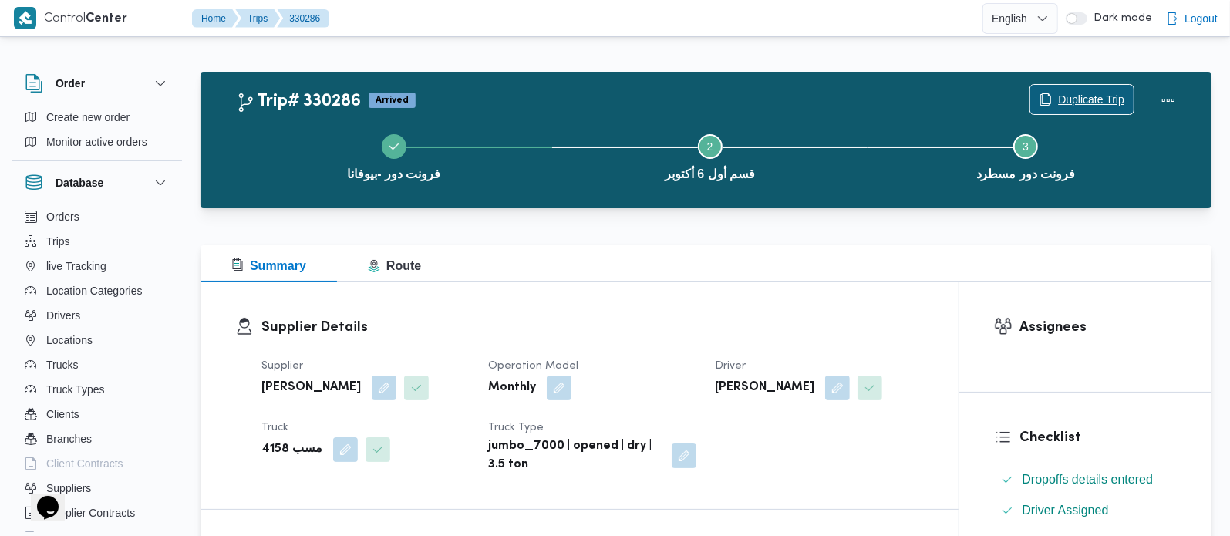
click at [1110, 95] on span "Duplicate Trip" at bounding box center [1091, 99] width 66 height 19
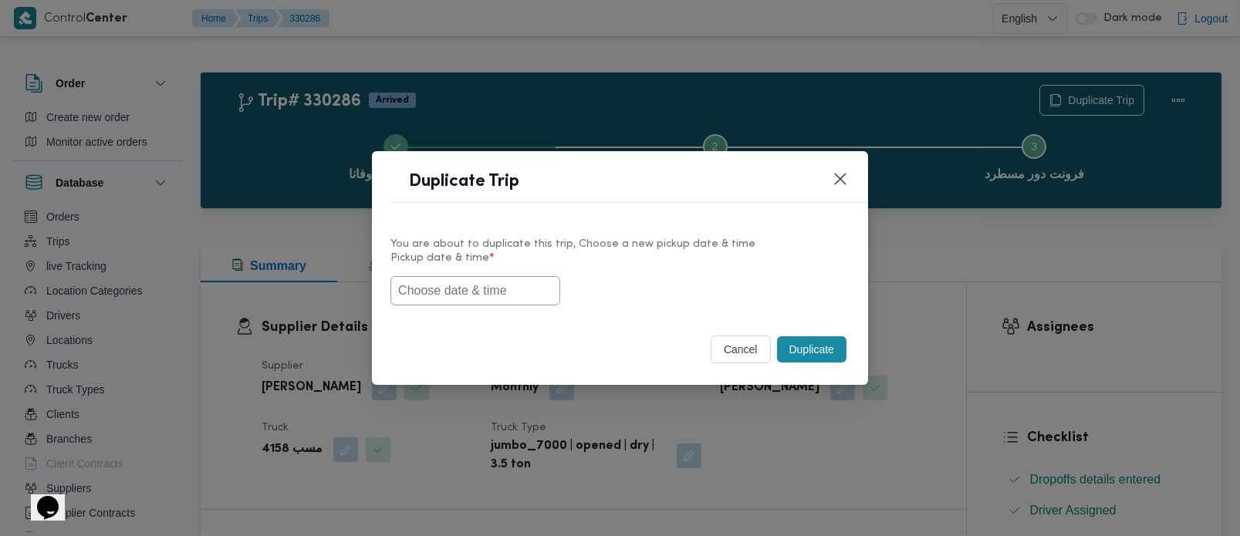
click at [506, 288] on input "text" at bounding box center [475, 290] width 170 height 29
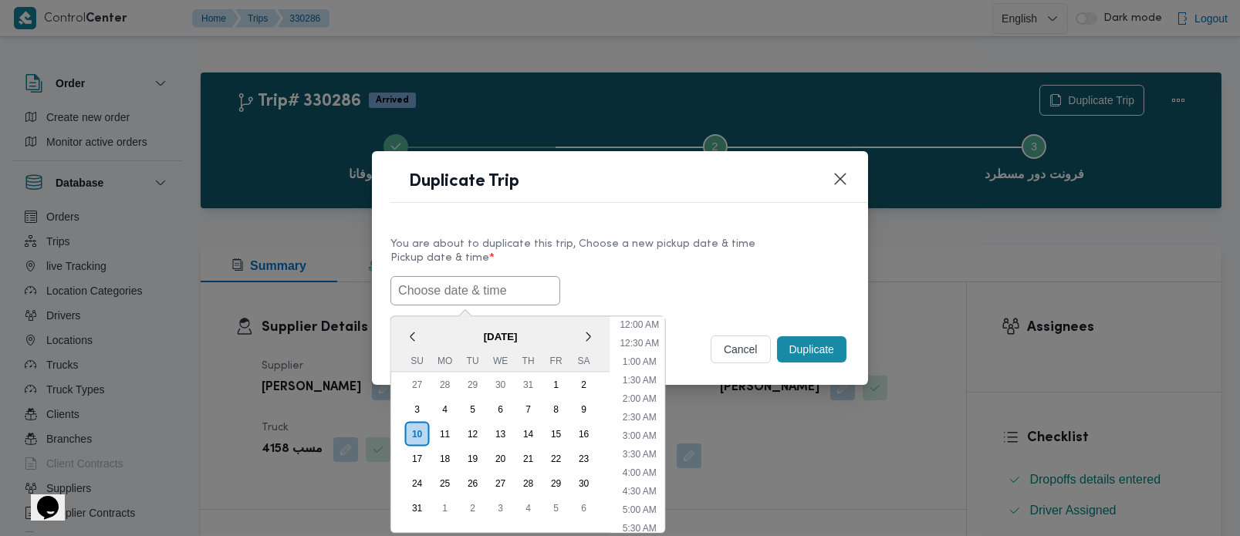
paste input "[DATE] 7:00AM"
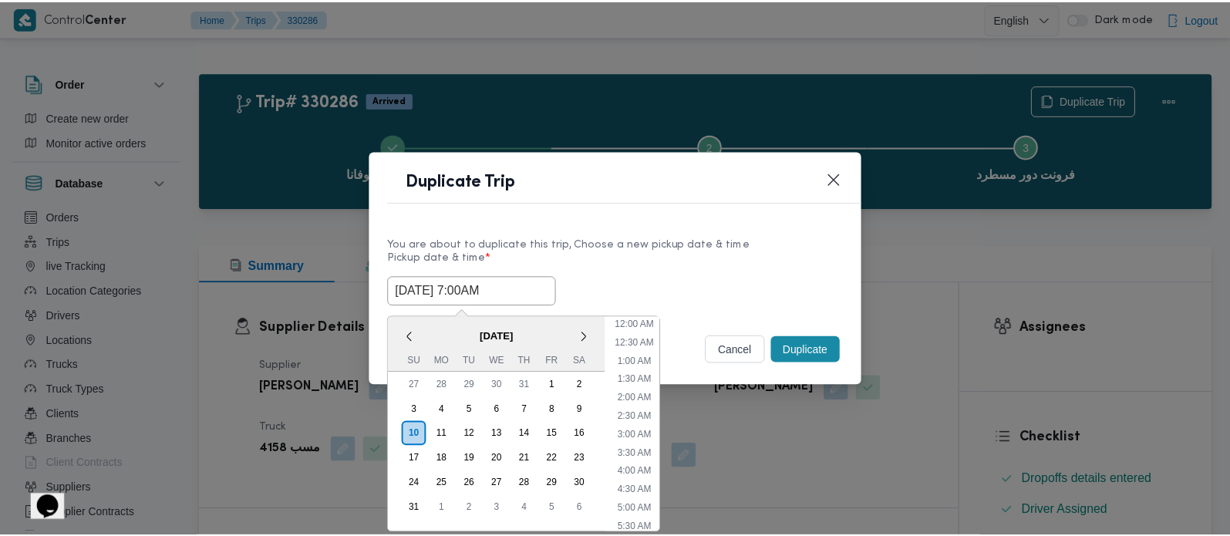
scroll to position [420, 0]
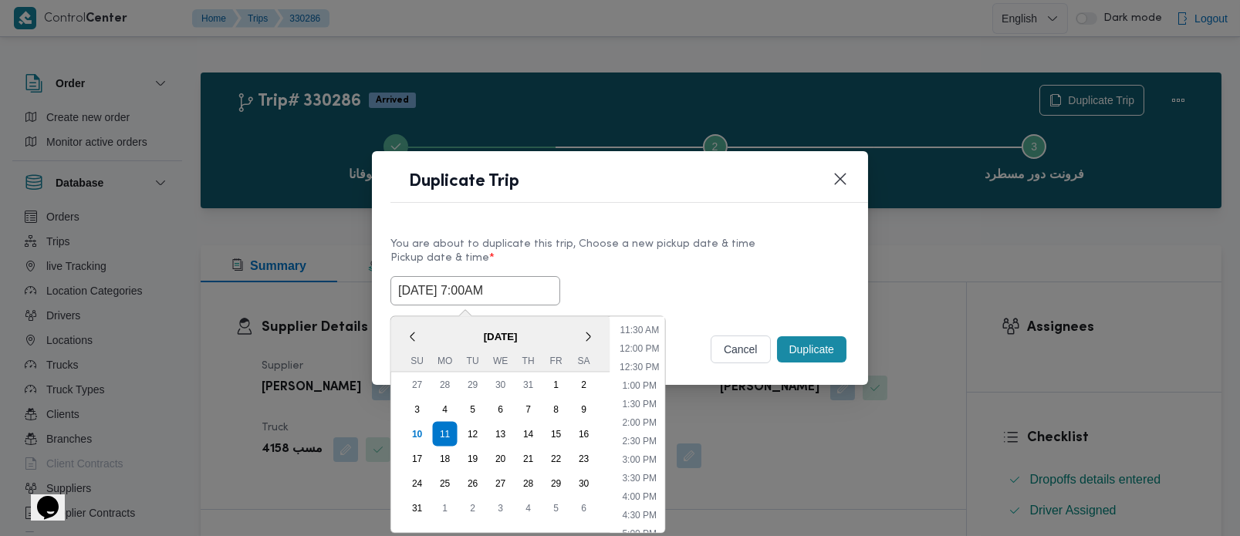
type input "[DATE] 7:00AM"
click at [618, 278] on div "11/08/2025 7:00AM < August 2025 > Su Mo Tu We Th Fr Sa 27 28 29 30 31 1 2 3 4 5…" at bounding box center [619, 290] width 459 height 29
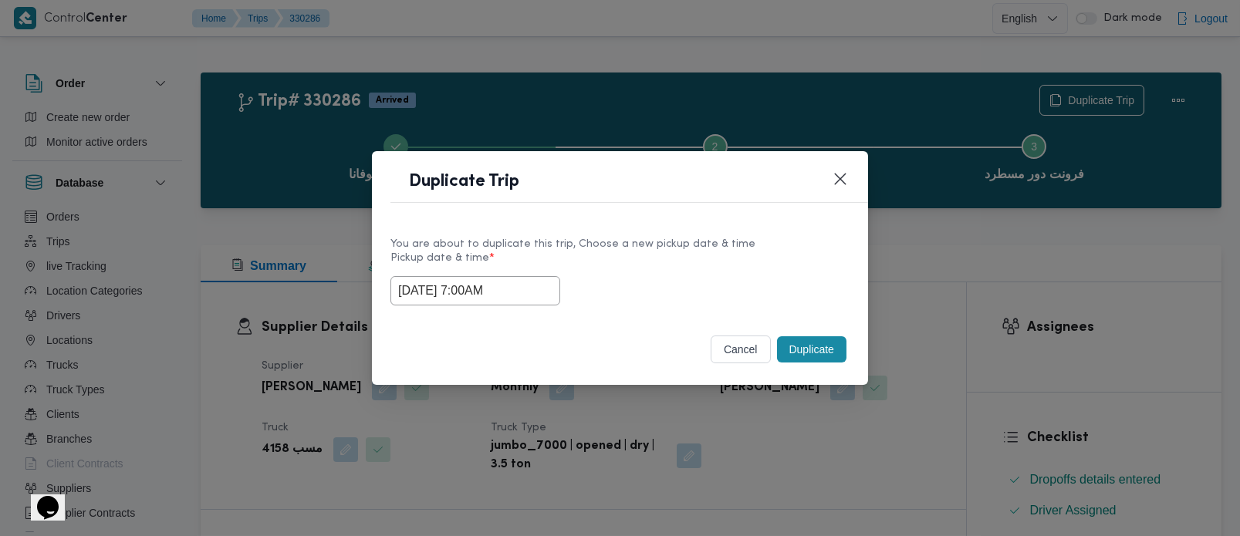
click at [789, 345] on button "Duplicate" at bounding box center [811, 349] width 69 height 26
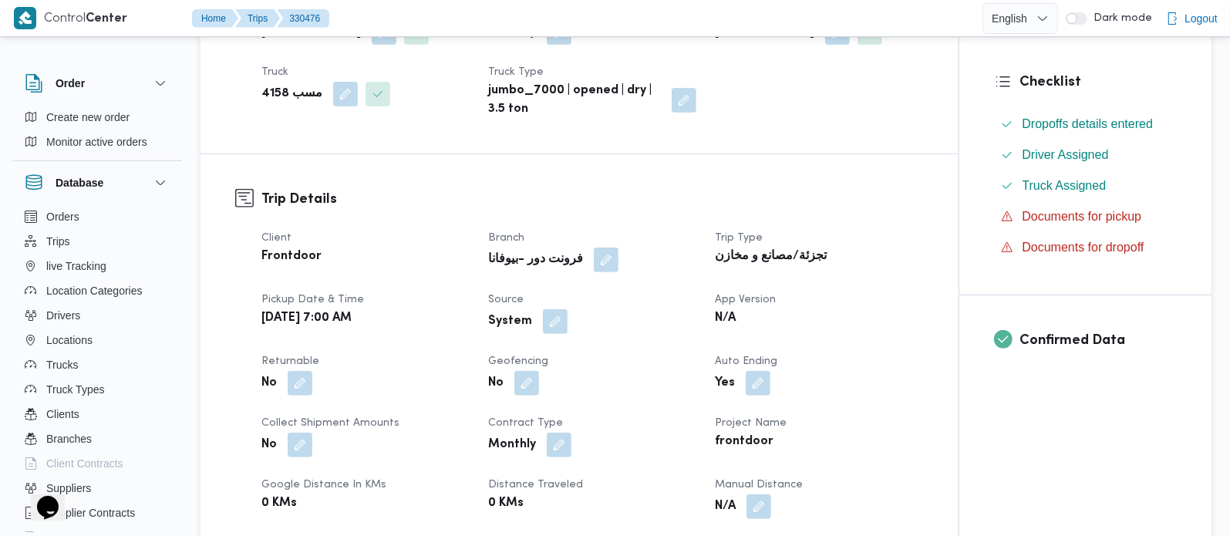
scroll to position [363, 0]
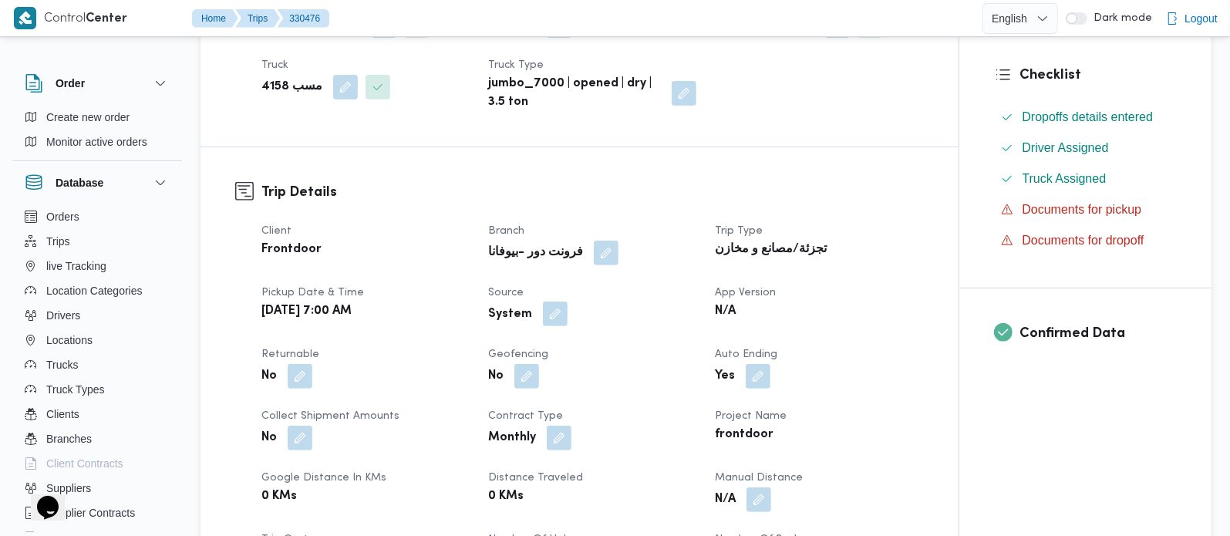
click at [554, 306] on button "button" at bounding box center [555, 314] width 25 height 25
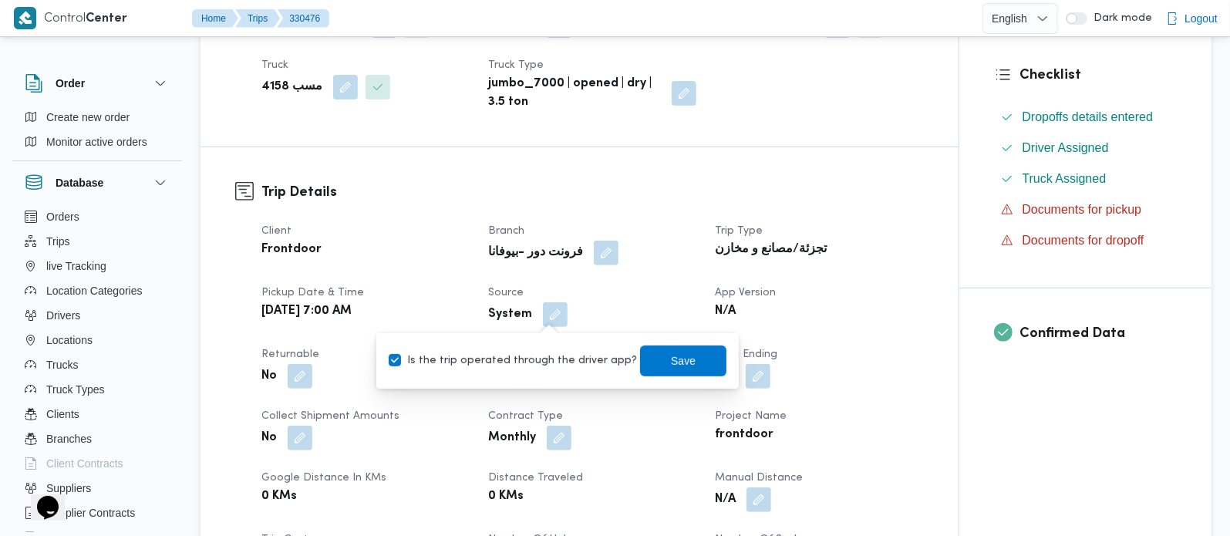
click at [545, 363] on label "Is the trip operated through the driver app?" at bounding box center [513, 361] width 248 height 19
checkbox input "false"
click at [671, 361] on span "Save" at bounding box center [683, 360] width 25 height 19
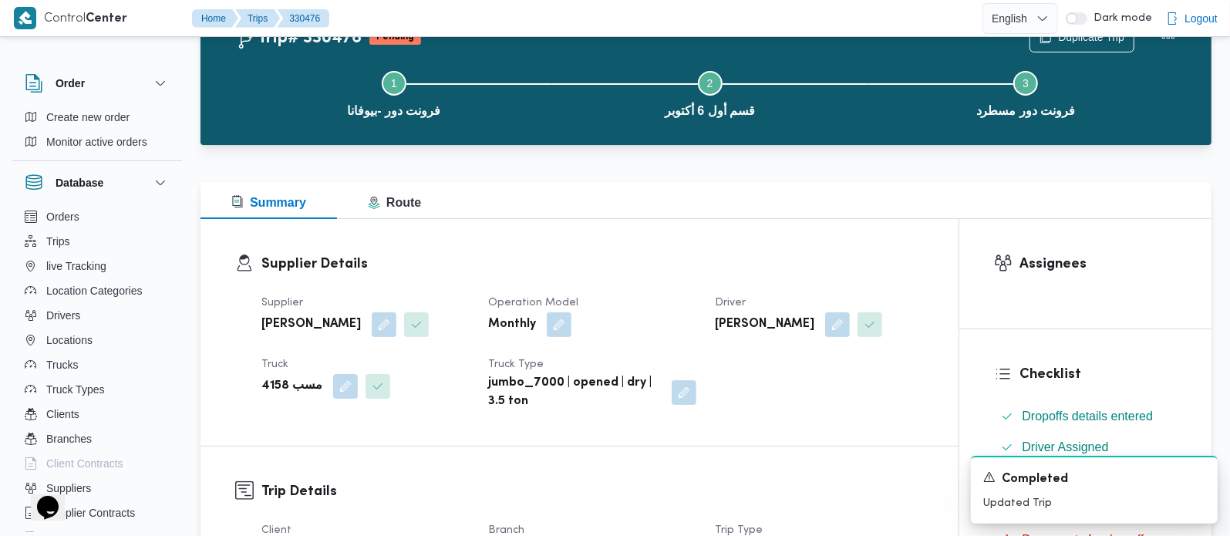
scroll to position [0, 0]
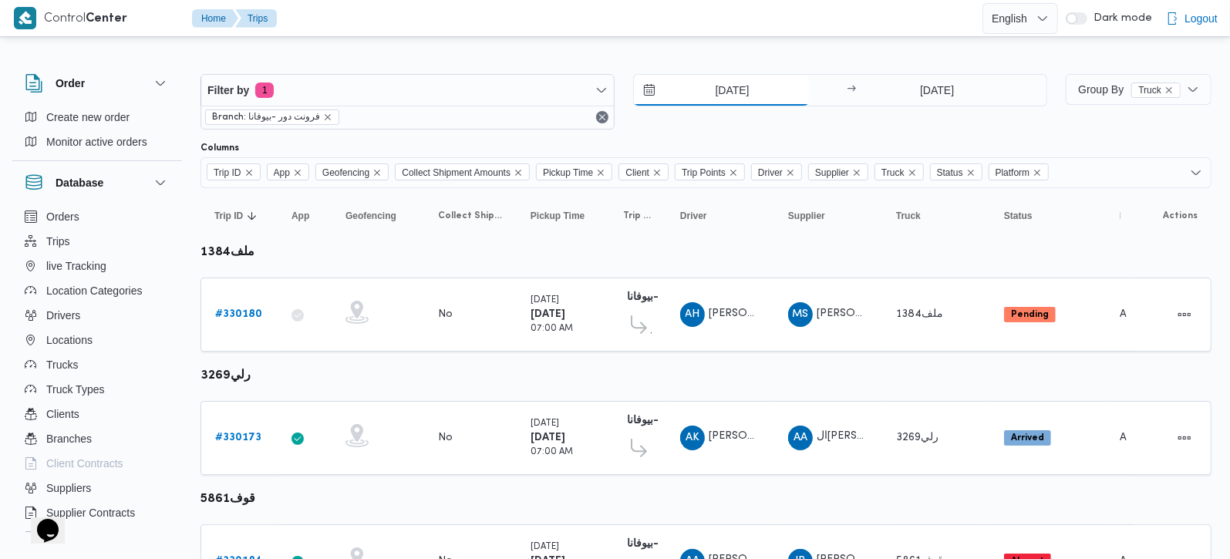
click at [731, 86] on input "9/8/2025" at bounding box center [721, 90] width 175 height 31
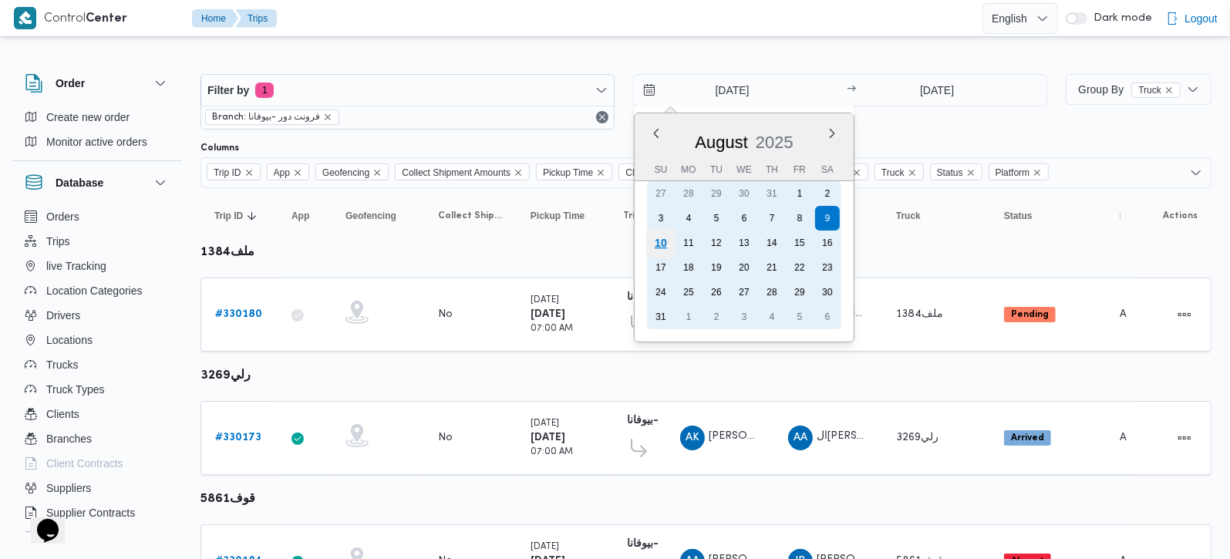
click at [665, 245] on div "10" at bounding box center [660, 242] width 29 height 29
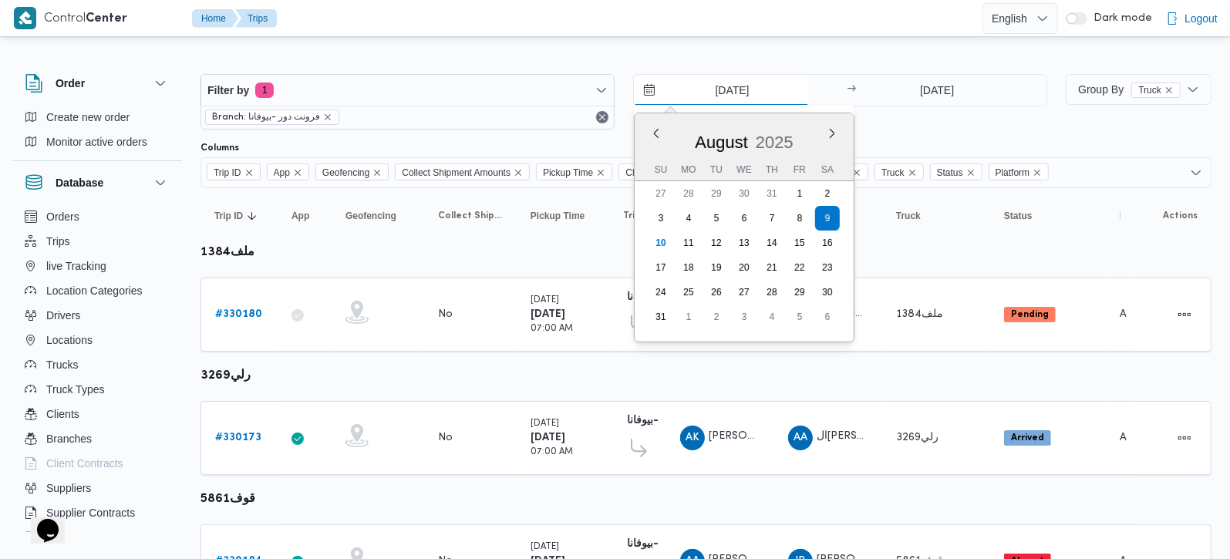
type input "[DATE]"
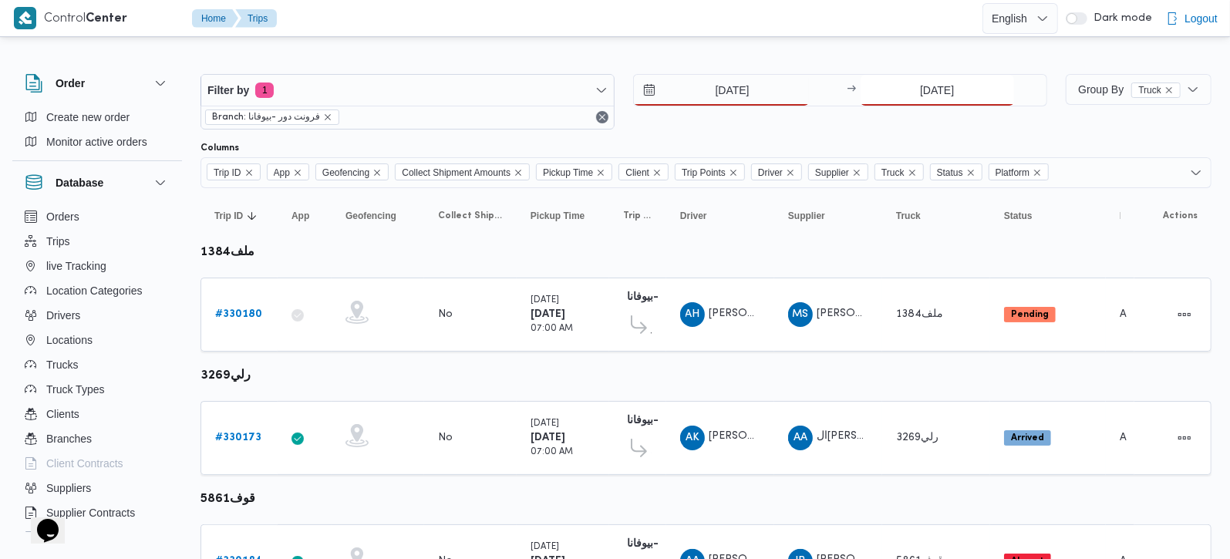
click at [935, 92] on input "9/8/2025" at bounding box center [938, 90] width 154 height 31
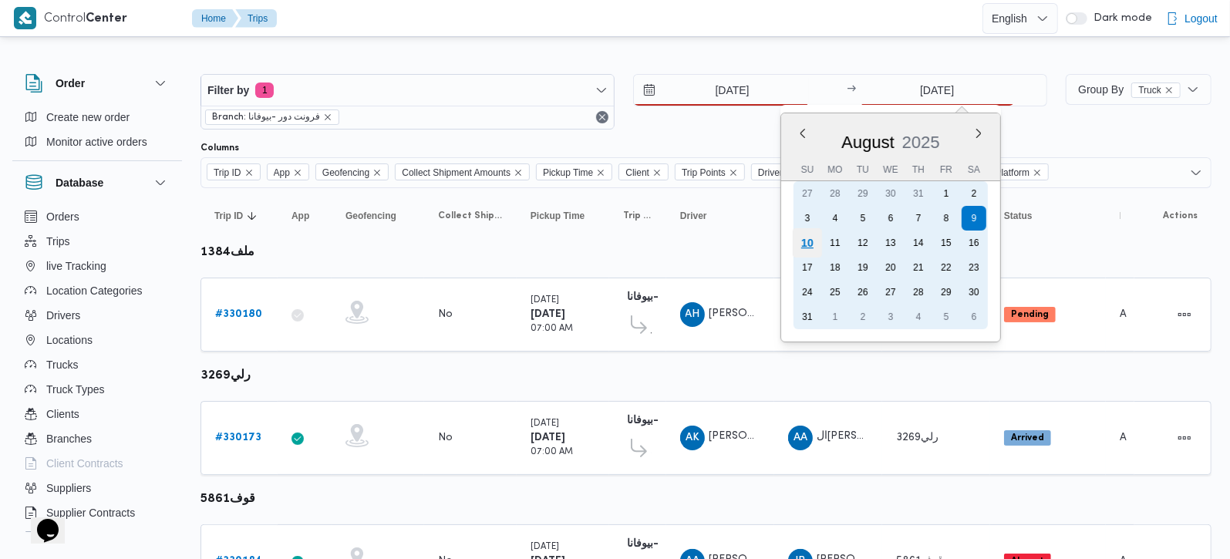
click at [800, 233] on div "10" at bounding box center [807, 242] width 29 height 29
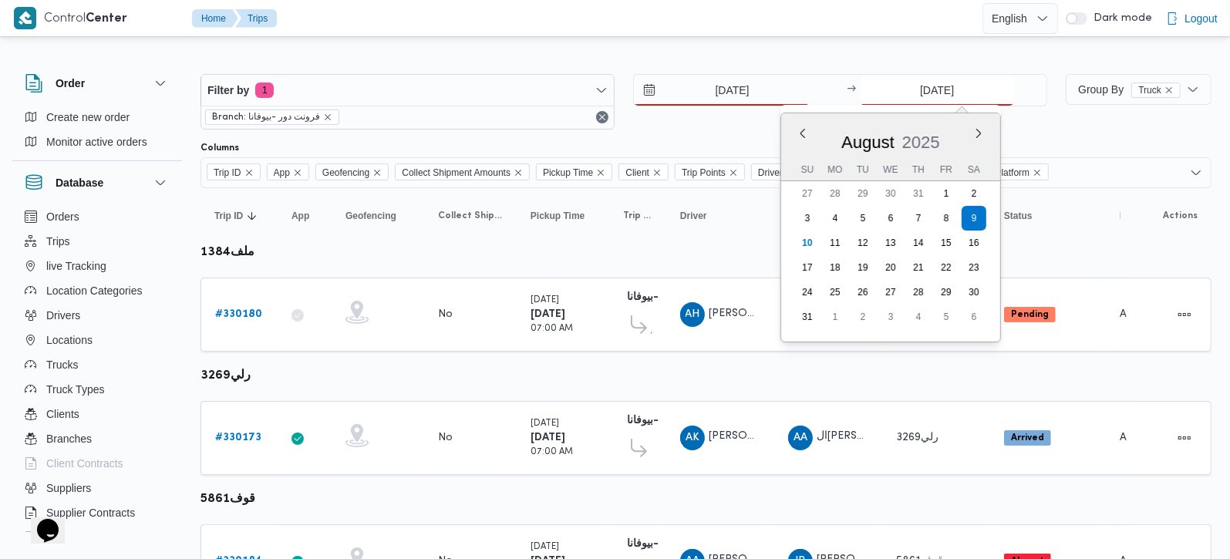
type input "10/8/2025"
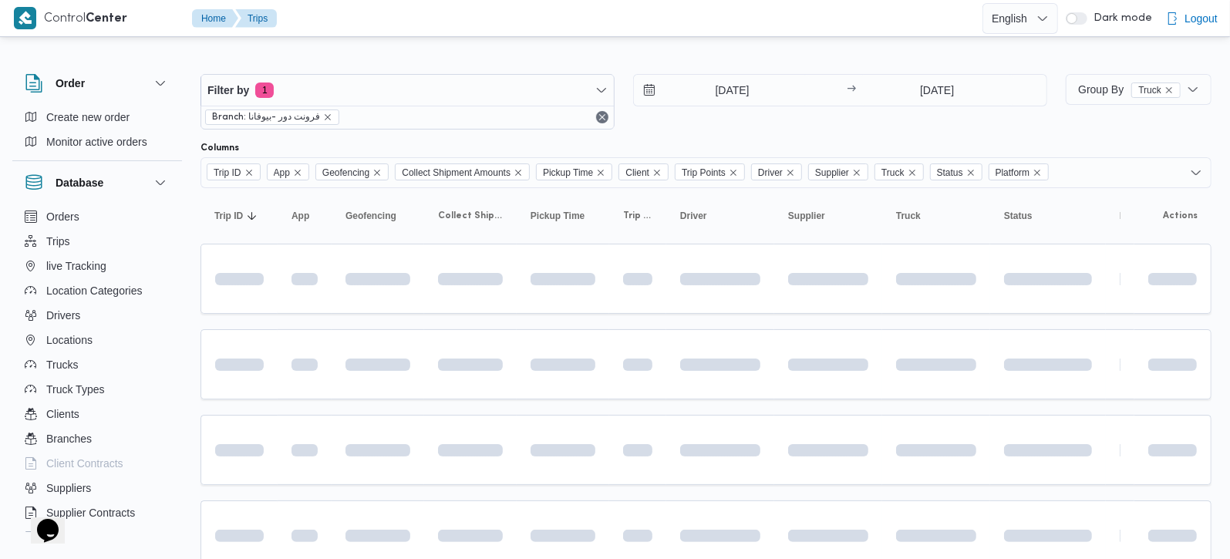
click at [784, 61] on div at bounding box center [706, 61] width 1011 height 25
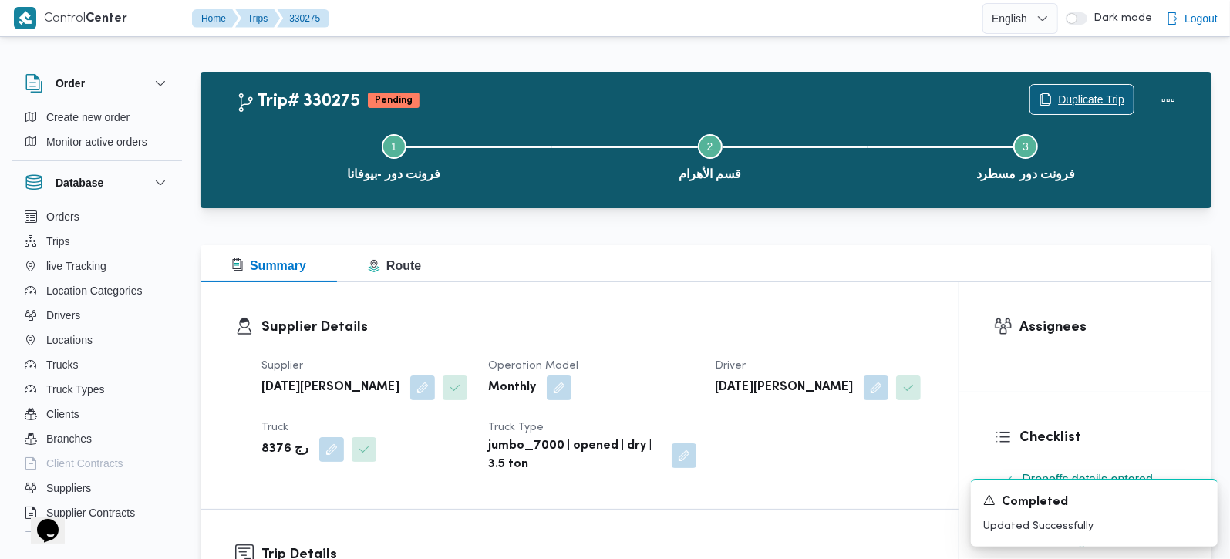
click at [1075, 100] on span "Duplicate Trip" at bounding box center [1091, 99] width 66 height 19
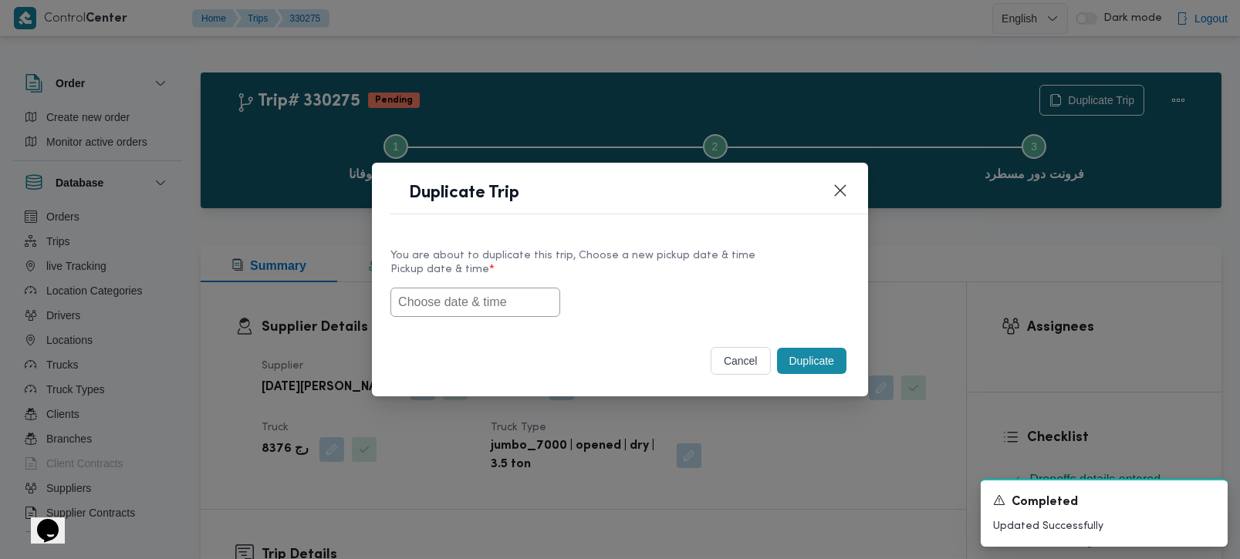
click at [748, 360] on button "cancel" at bounding box center [740, 361] width 60 height 28
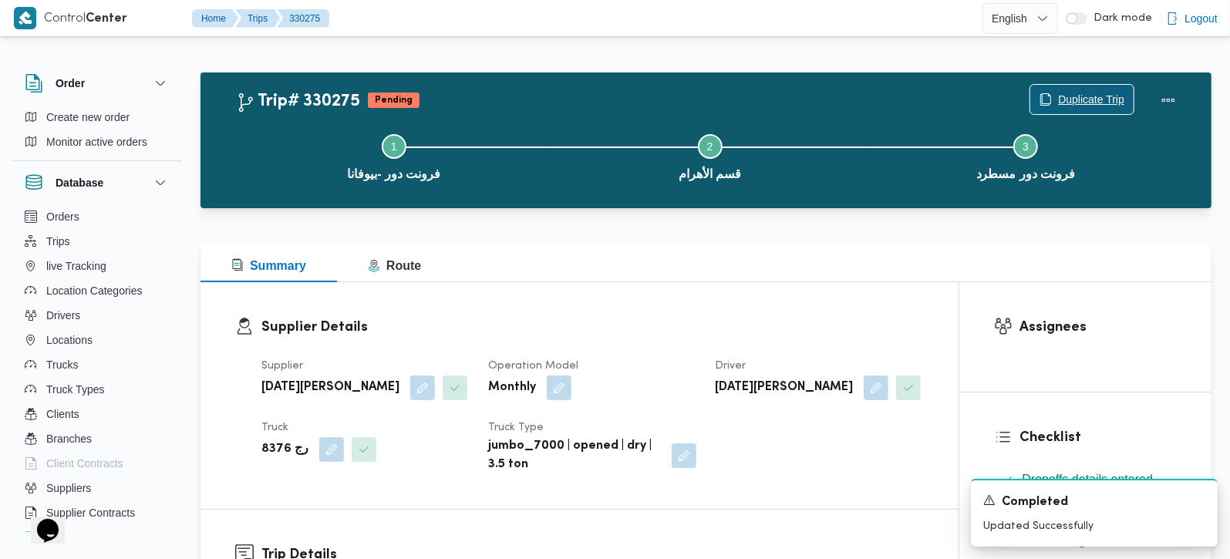
click at [1077, 100] on span "Duplicate Trip" at bounding box center [1091, 99] width 66 height 19
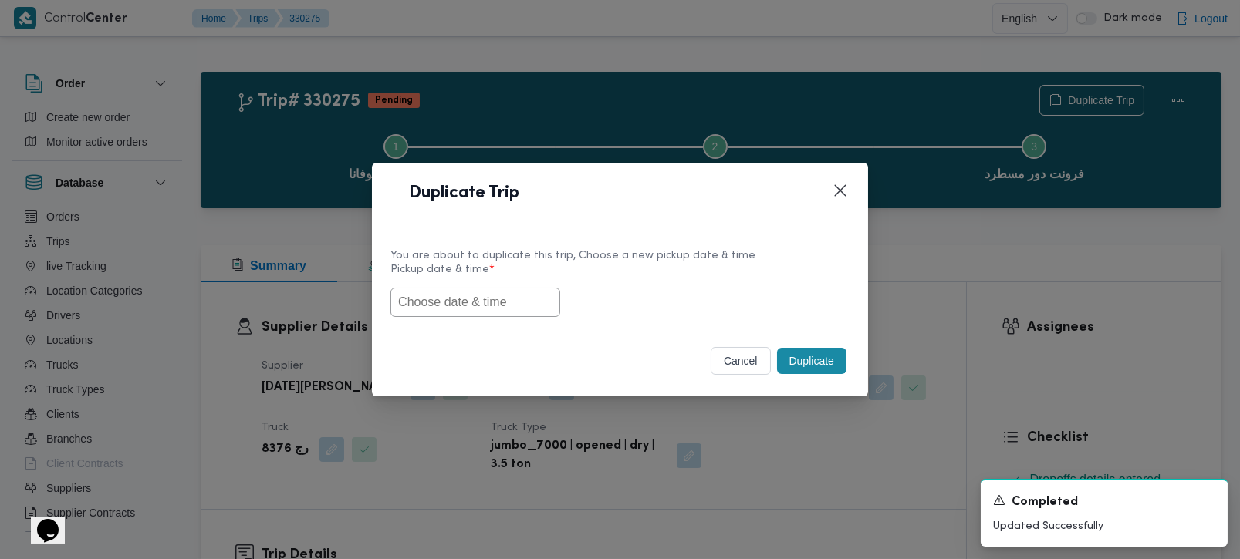
click at [454, 301] on input "text" at bounding box center [475, 302] width 170 height 29
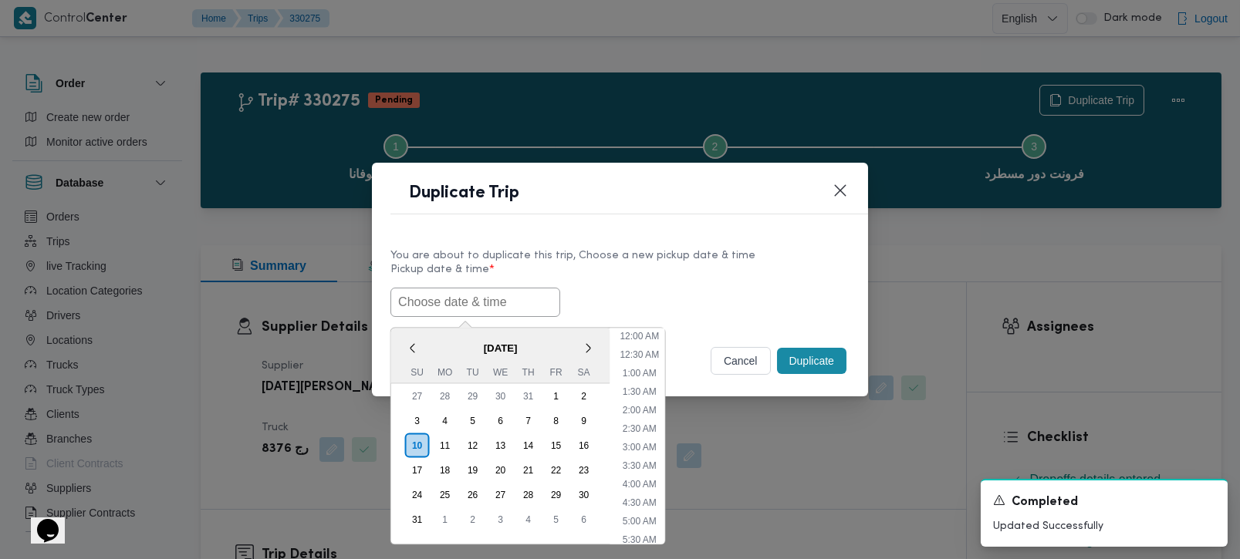
scroll to position [420, 0]
paste input "8681 2934"
type input "8681 2934"
click at [458, 300] on input "8681 2934" at bounding box center [475, 302] width 170 height 29
click at [450, 300] on input "8681 2934" at bounding box center [475, 302] width 170 height 29
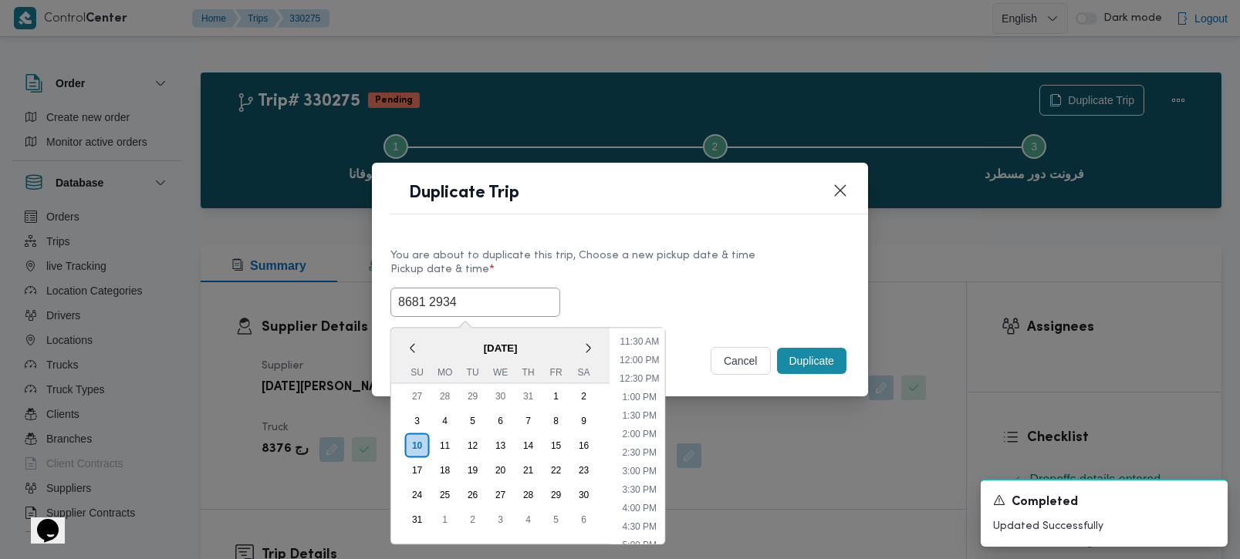
click at [450, 300] on input "8681 2934" at bounding box center [475, 302] width 170 height 29
click at [569, 258] on div "You are about to duplicate this trip, Choose a new pickup date & time" at bounding box center [619, 256] width 459 height 16
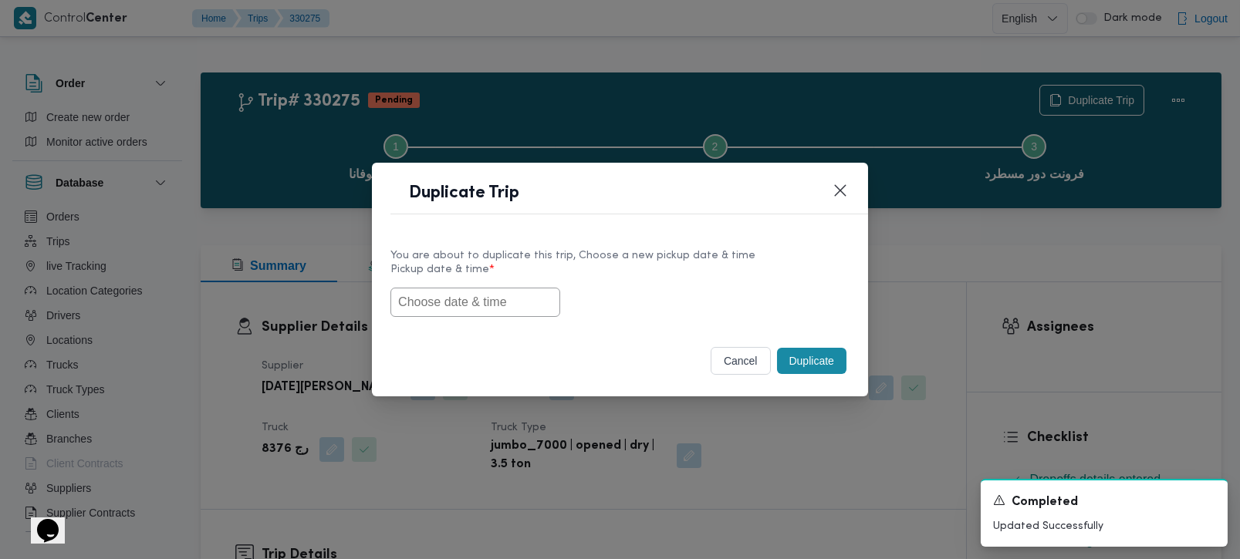
click at [459, 291] on input "text" at bounding box center [475, 302] width 170 height 29
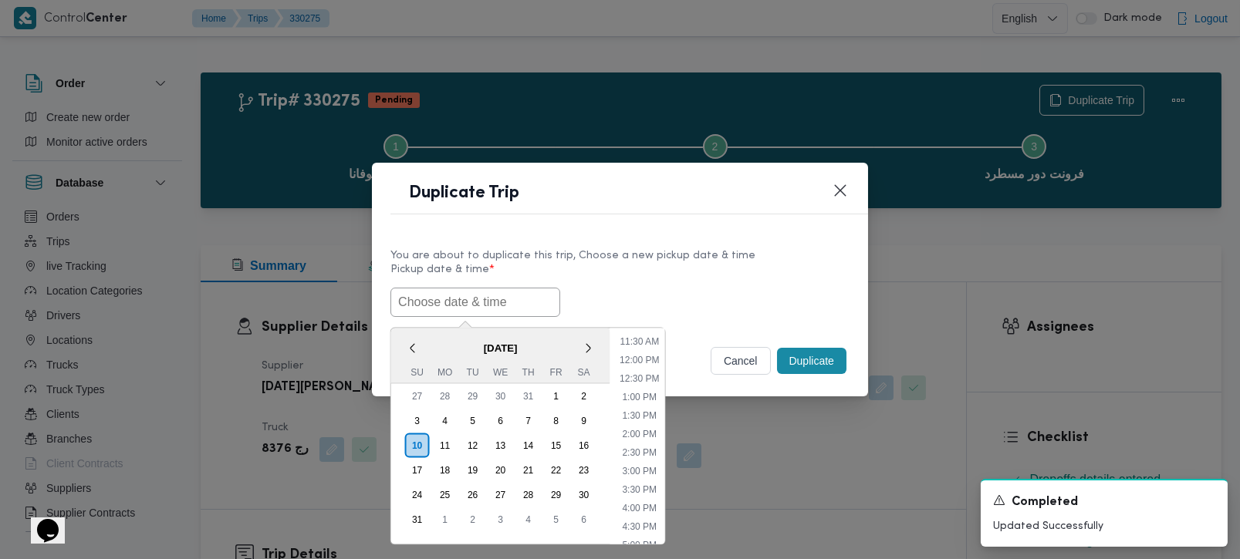
click at [428, 341] on span "[DATE]" at bounding box center [500, 347] width 219 height 27
click at [447, 438] on div "11" at bounding box center [444, 444] width 29 height 29
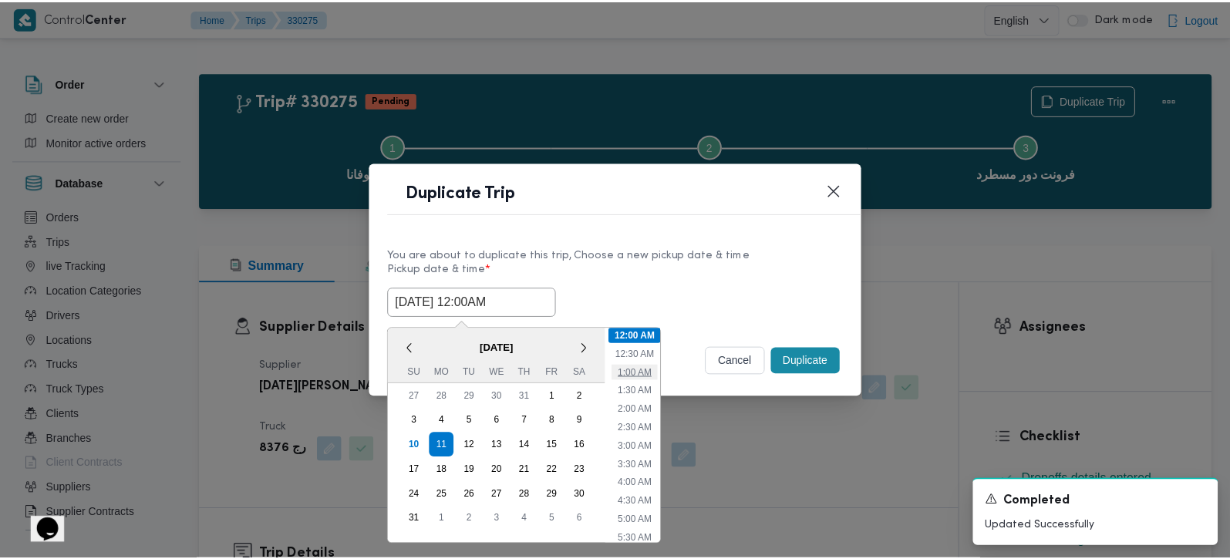
scroll to position [90, 0]
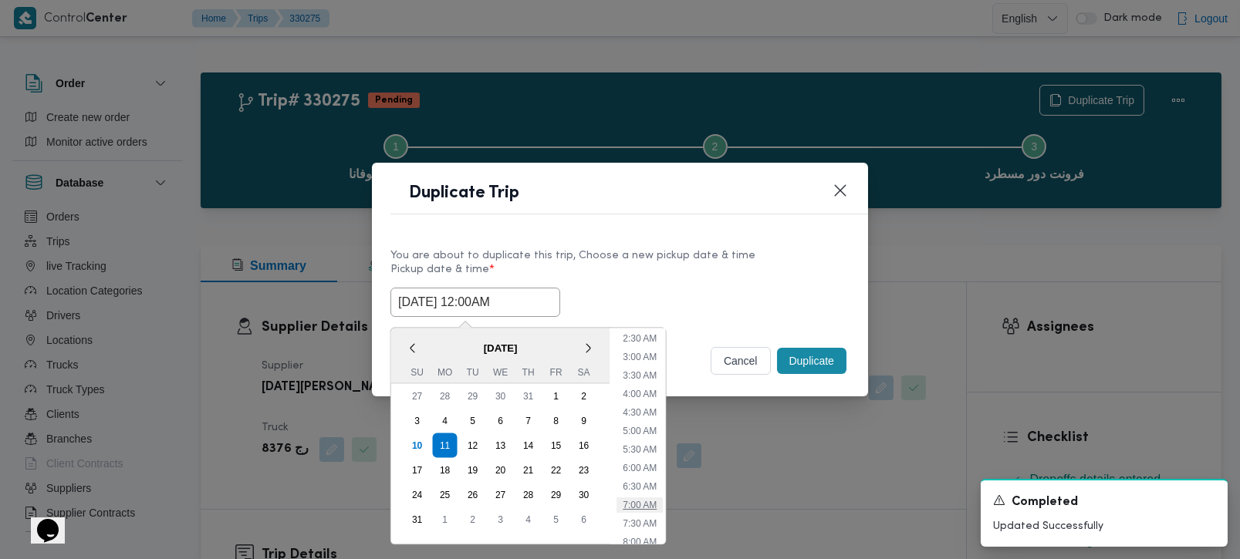
click at [639, 508] on li "7:00 AM" at bounding box center [639, 504] width 46 height 15
type input "[DATE] 7:00AM"
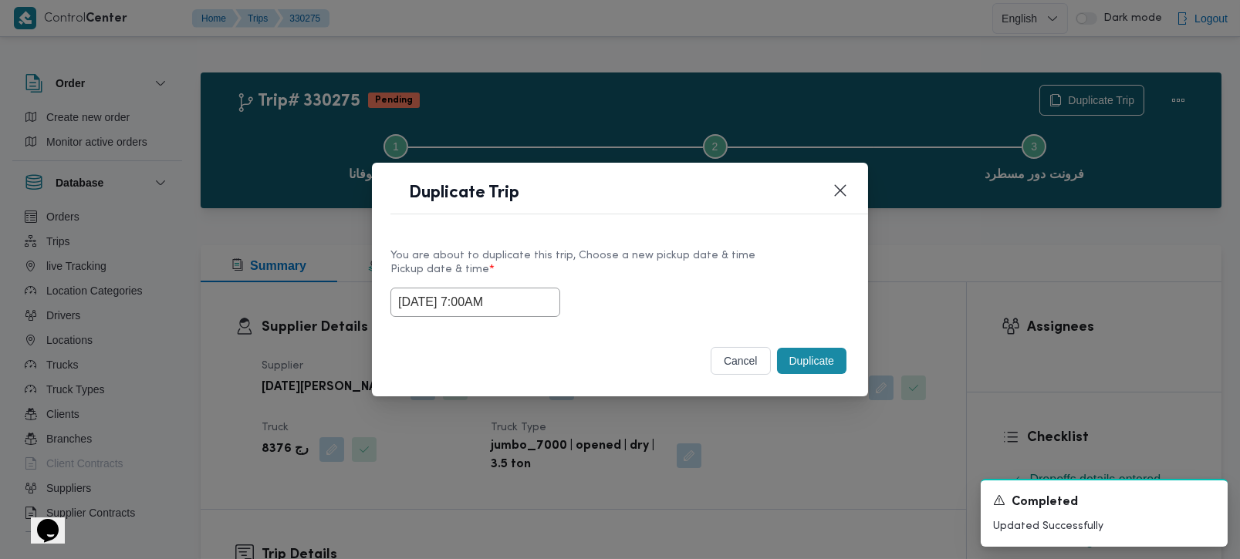
drag, startPoint x: 512, startPoint y: 299, endPoint x: 299, endPoint y: 322, distance: 214.1
click at [299, 322] on div "Duplicate Trip You are about to duplicate this trip, Choose a new pickup date &…" at bounding box center [620, 279] width 1240 height 559
click at [768, 306] on div "Selected date: Monday, August 11th, 2025 at 7:00 AM 11/08/2025 7:00AM" at bounding box center [619, 302] width 459 height 29
click at [808, 363] on button "Duplicate" at bounding box center [811, 361] width 69 height 26
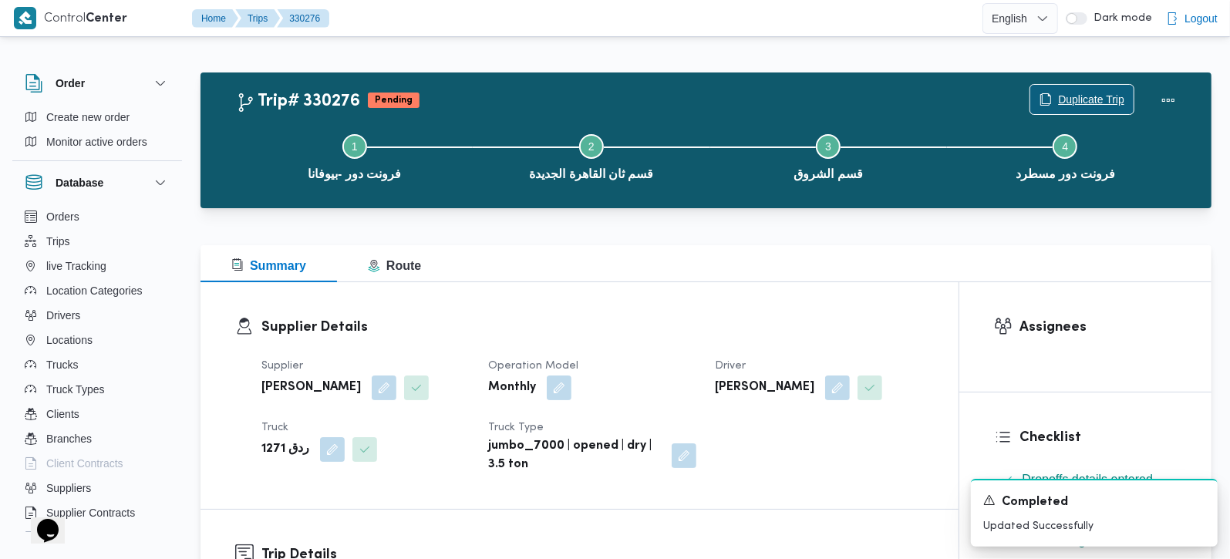
click at [1074, 102] on span "Duplicate Trip" at bounding box center [1091, 99] width 66 height 19
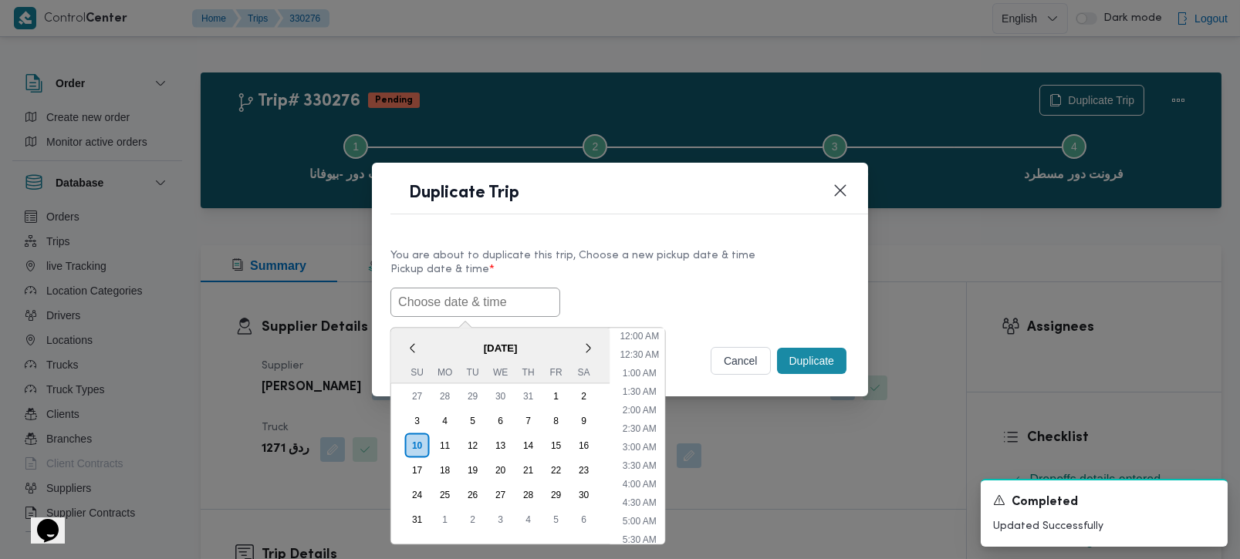
click at [471, 294] on input "text" at bounding box center [475, 302] width 170 height 29
paste input "[DATE] 7:00AM"
type input "[DATE] 7:00AM"
click at [572, 279] on label "Pickup date & time *" at bounding box center [619, 276] width 459 height 24
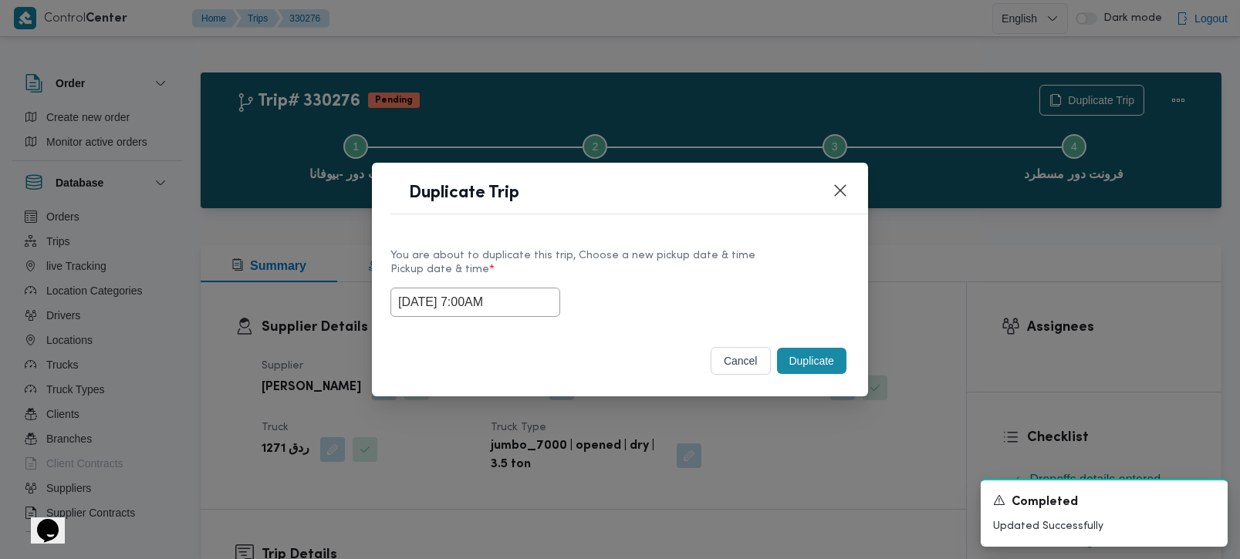
click at [819, 373] on button "Duplicate" at bounding box center [811, 361] width 69 height 26
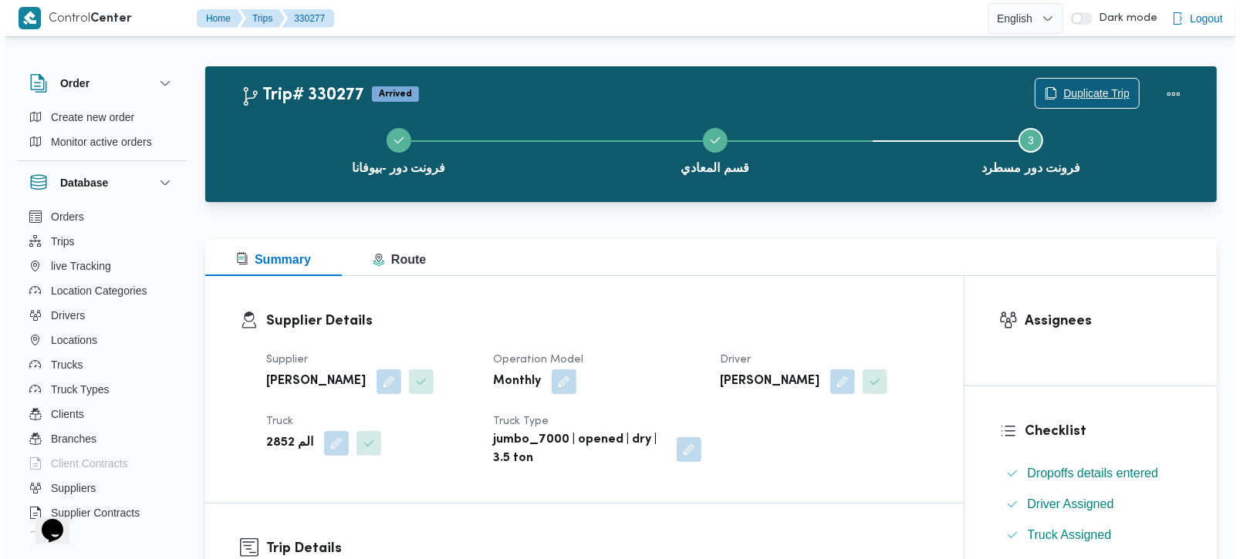
scroll to position [6, 0]
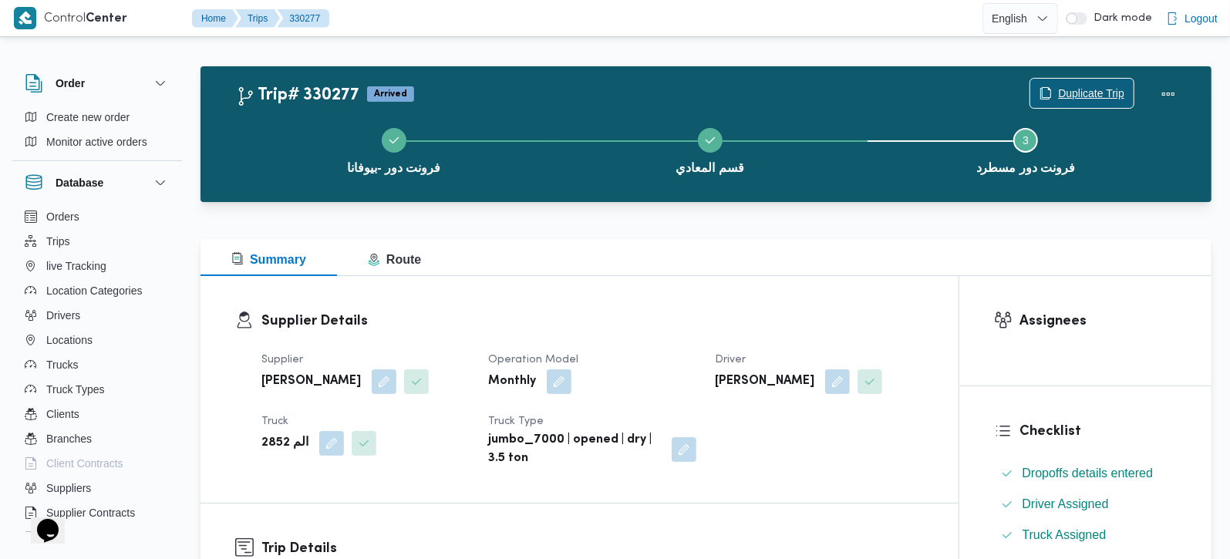
click at [1081, 89] on span "Duplicate Trip" at bounding box center [1091, 93] width 66 height 19
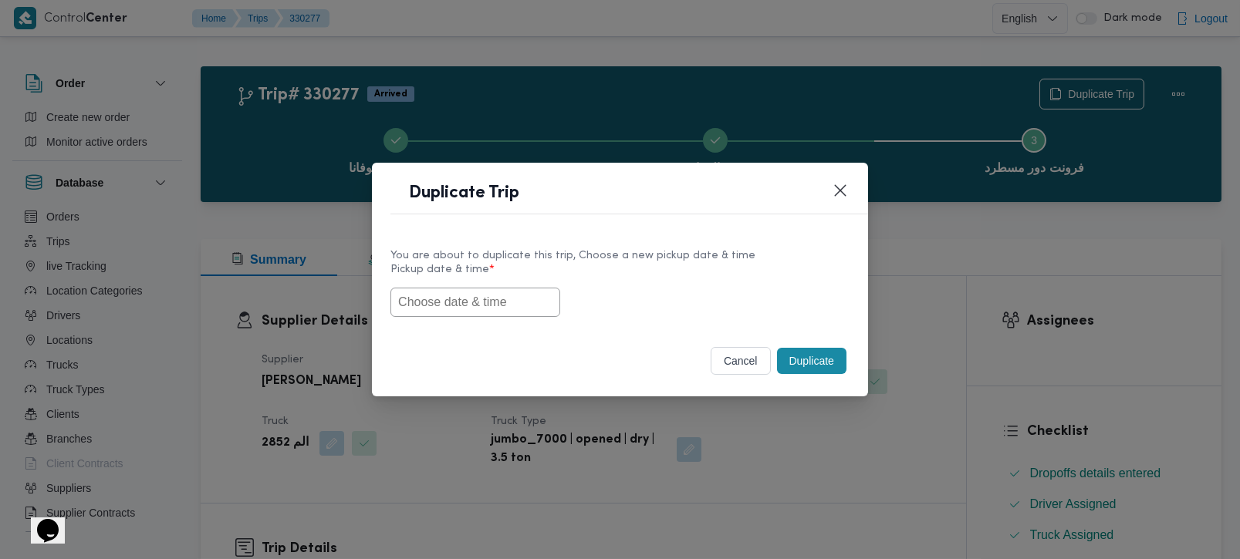
click at [457, 302] on input "text" at bounding box center [475, 302] width 170 height 29
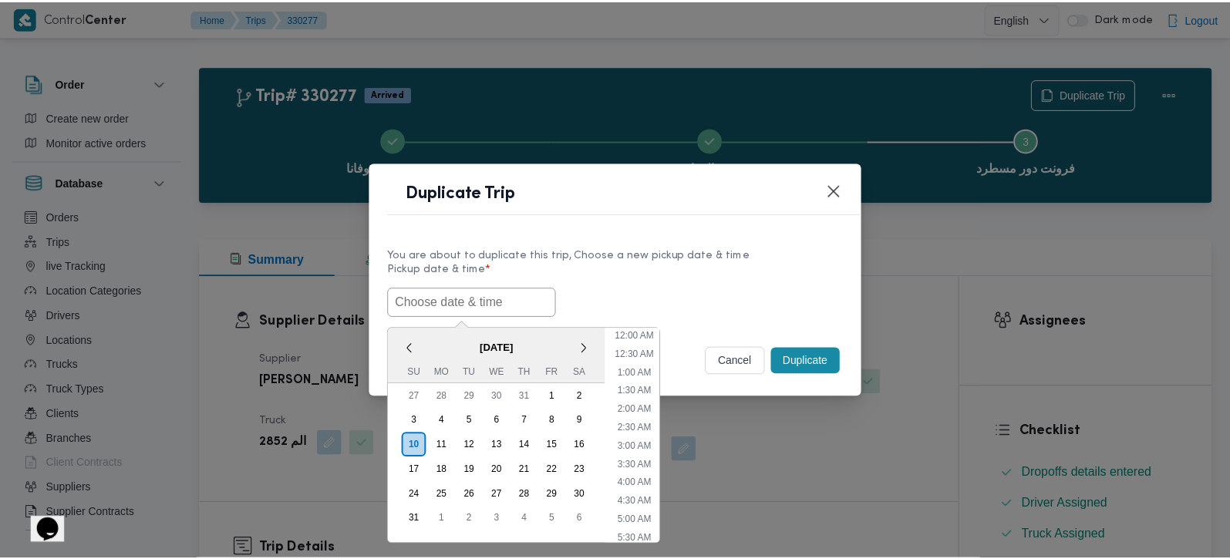
scroll to position [420, 0]
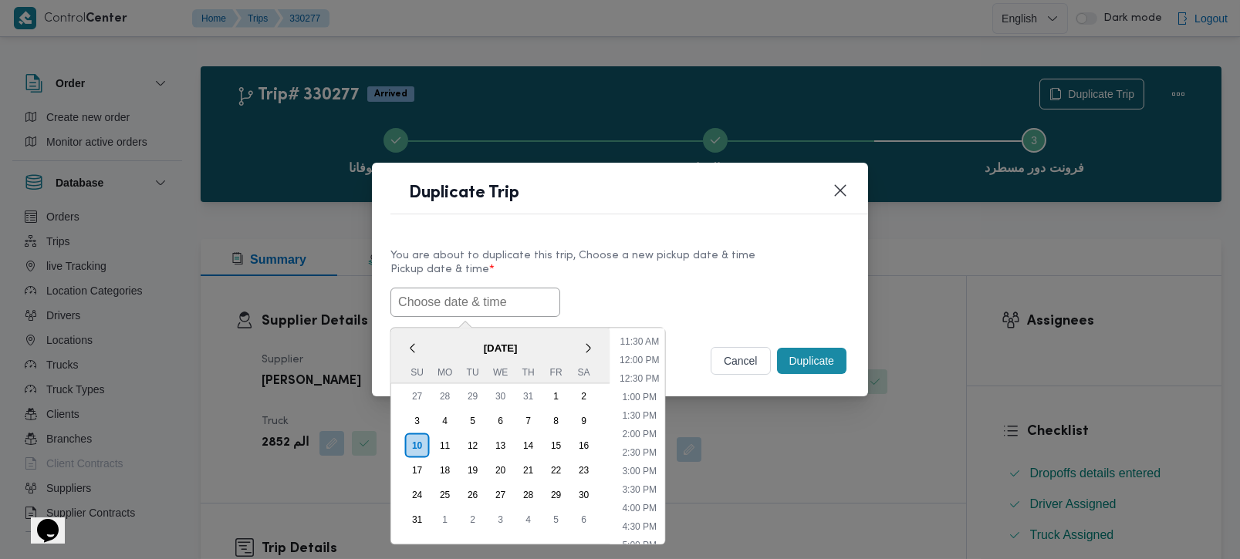
paste input "[DATE] 7:00AM"
type input "[DATE] 7:00AM"
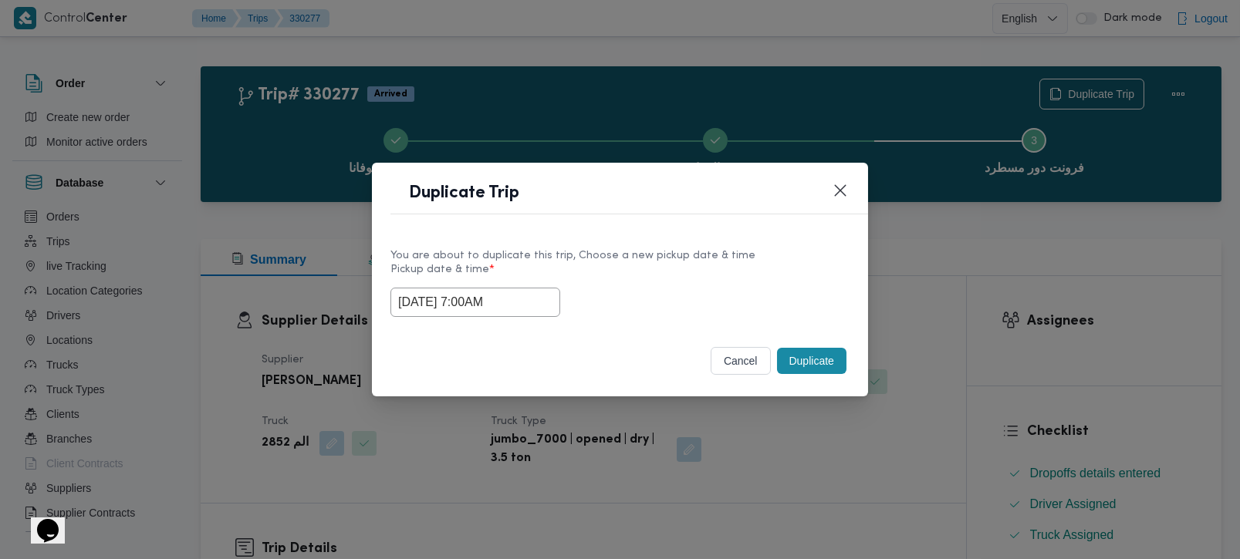
click at [629, 260] on div "You are about to duplicate this trip, Choose a new pickup date & time" at bounding box center [619, 256] width 459 height 16
click at [806, 359] on button "Duplicate" at bounding box center [811, 361] width 69 height 26
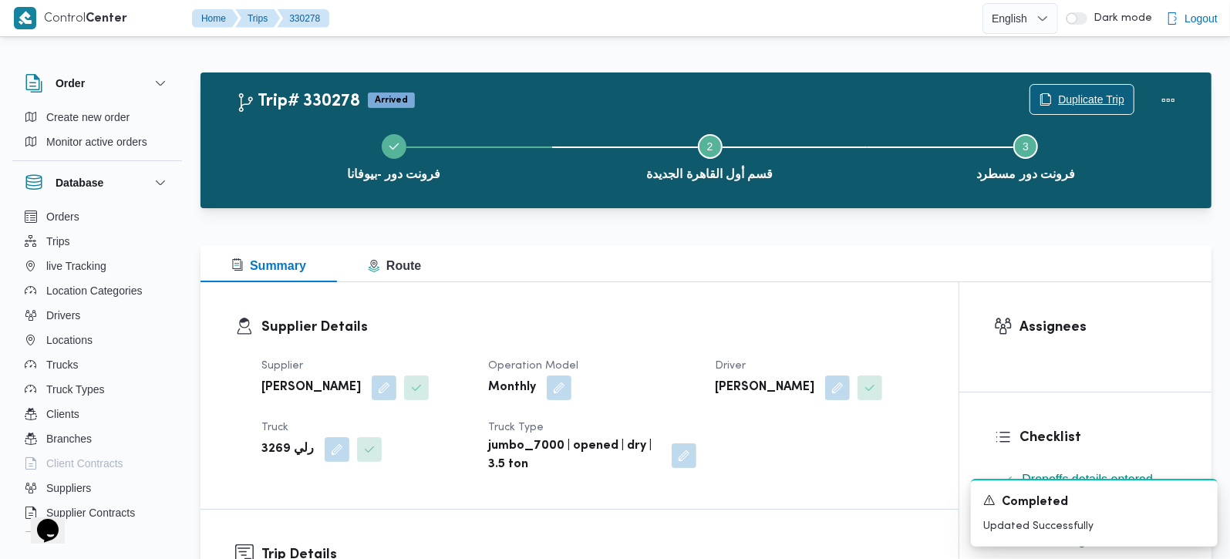
click at [1079, 96] on span "Duplicate Trip" at bounding box center [1091, 99] width 66 height 19
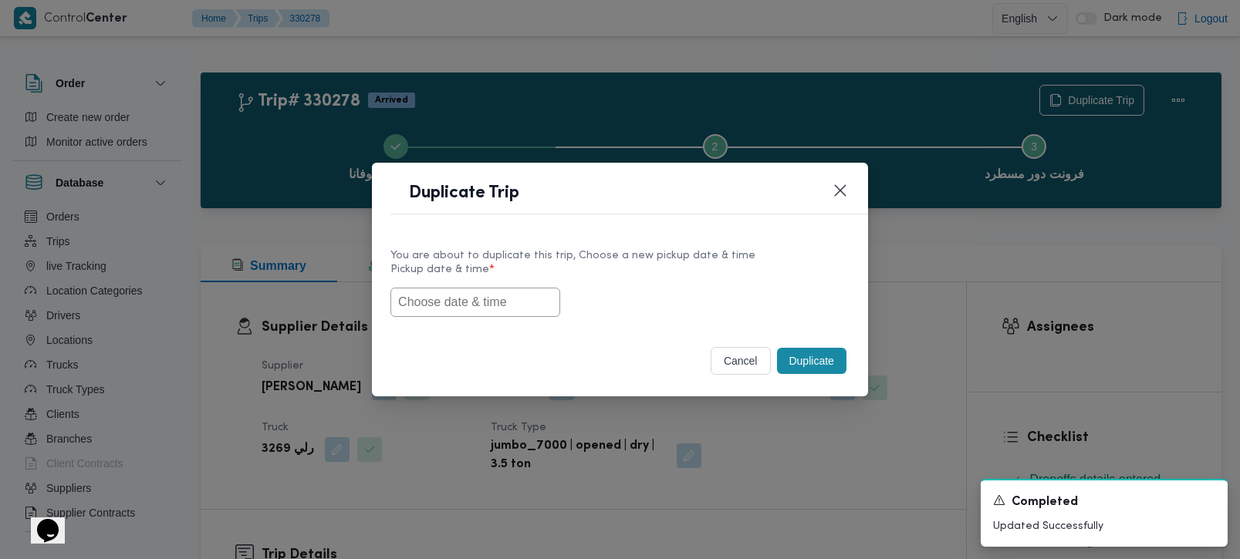
click at [423, 310] on input "text" at bounding box center [475, 302] width 170 height 29
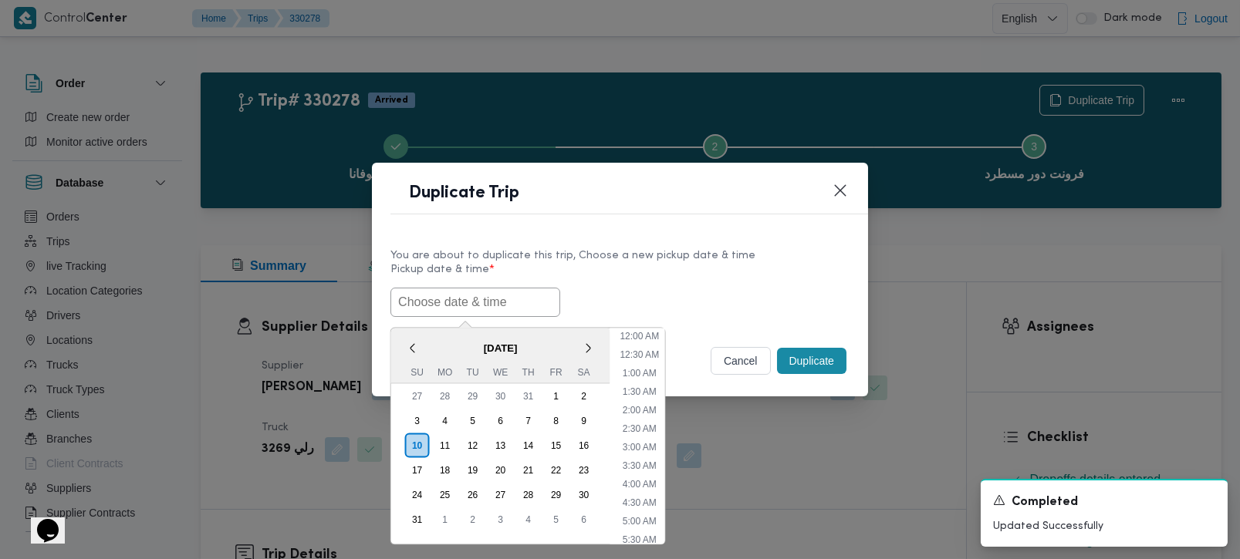
paste input "[DATE] 7:00AM"
type input "[DATE] 7:00AM"
click at [672, 269] on label "Pickup date & time *" at bounding box center [619, 276] width 459 height 24
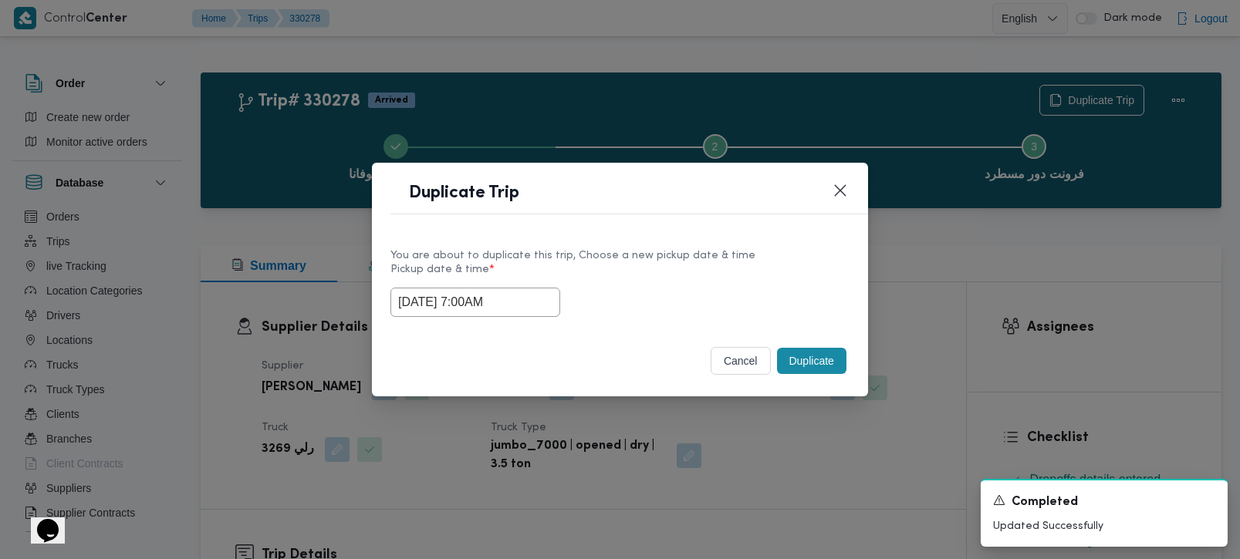
click at [801, 353] on button "Duplicate" at bounding box center [811, 361] width 69 height 26
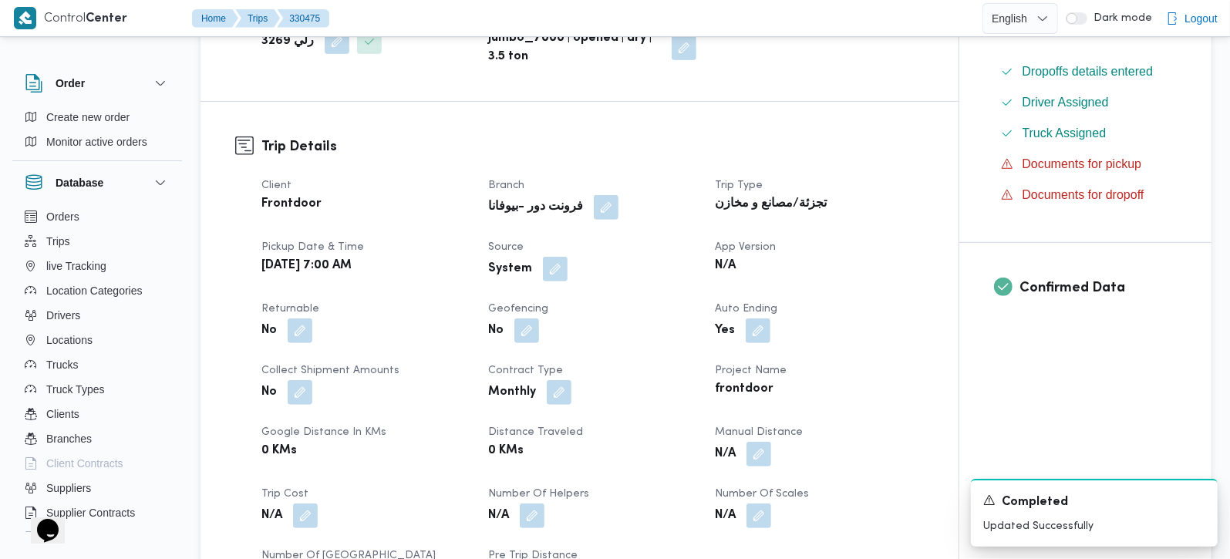
scroll to position [454, 0]
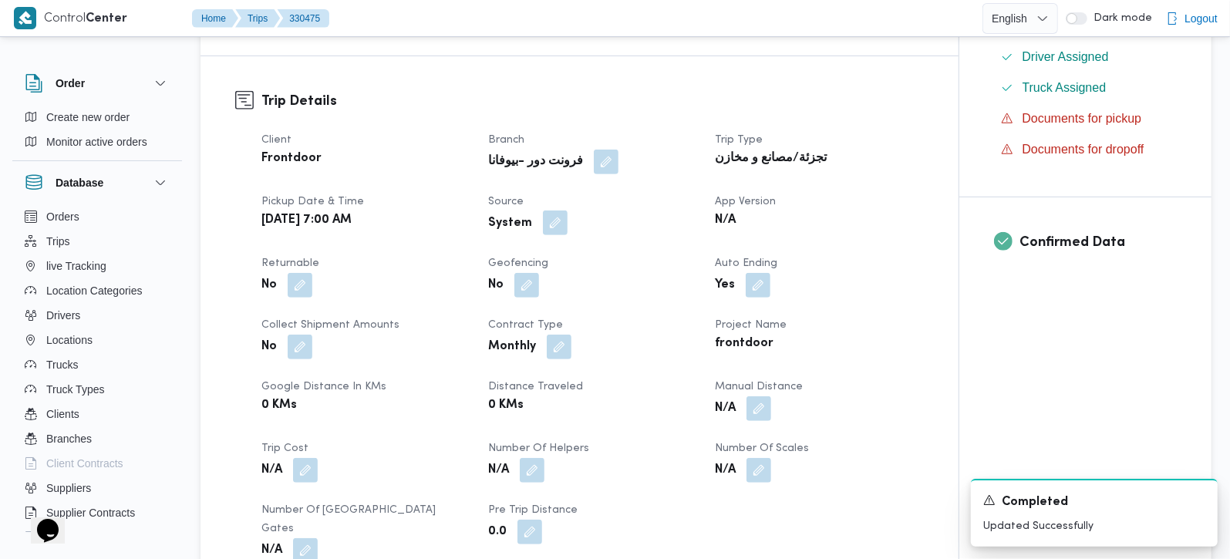
click at [543, 220] on button "button" at bounding box center [555, 223] width 25 height 25
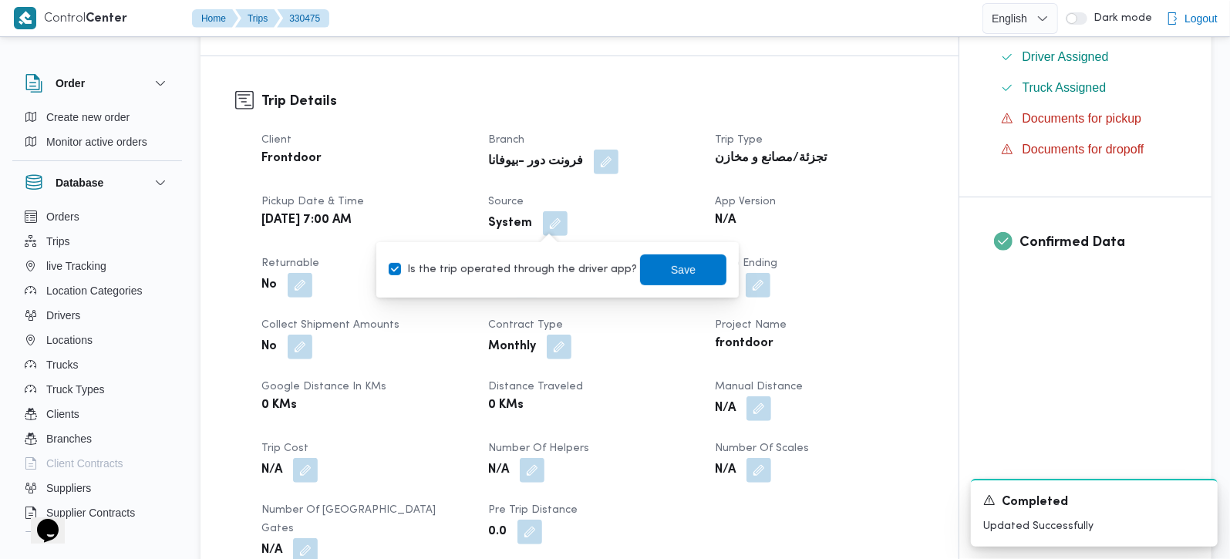
click at [531, 285] on div "Is the trip operated through the driver app? Save" at bounding box center [557, 270] width 341 height 34
click at [531, 263] on label "Is the trip operated through the driver app?" at bounding box center [513, 270] width 248 height 19
checkbox input "false"
click at [693, 268] on span "Save" at bounding box center [683, 269] width 86 height 31
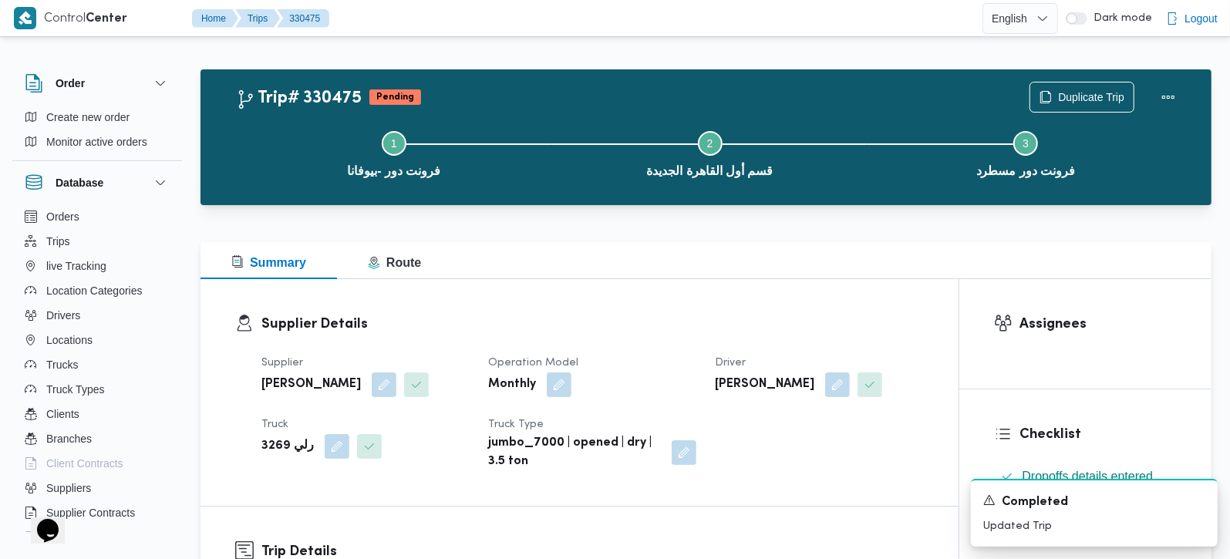
scroll to position [0, 0]
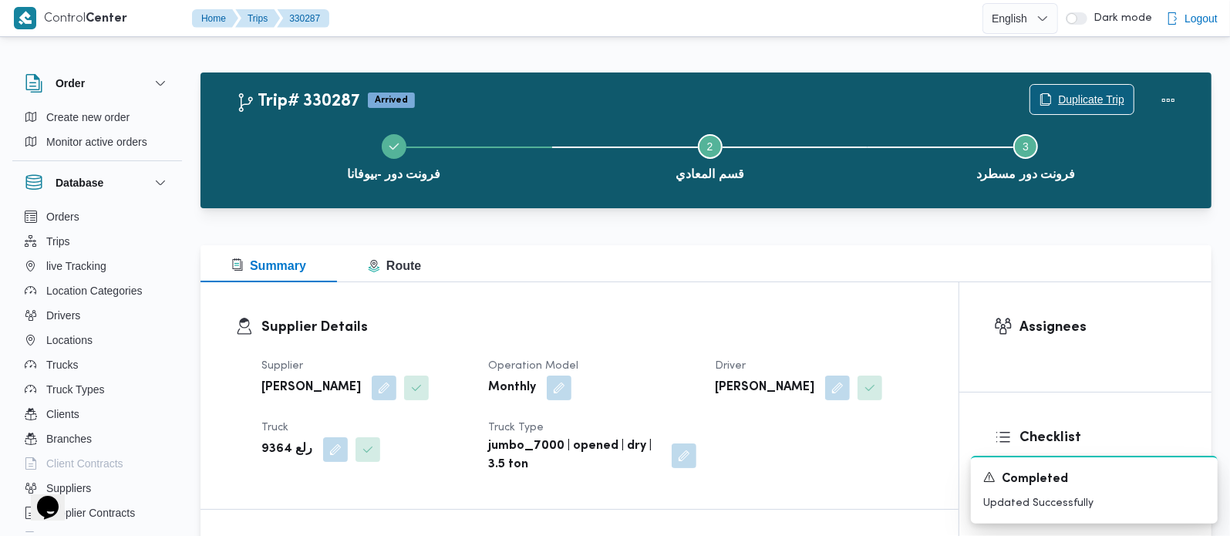
click at [1085, 105] on span "Duplicate Trip" at bounding box center [1091, 99] width 66 height 19
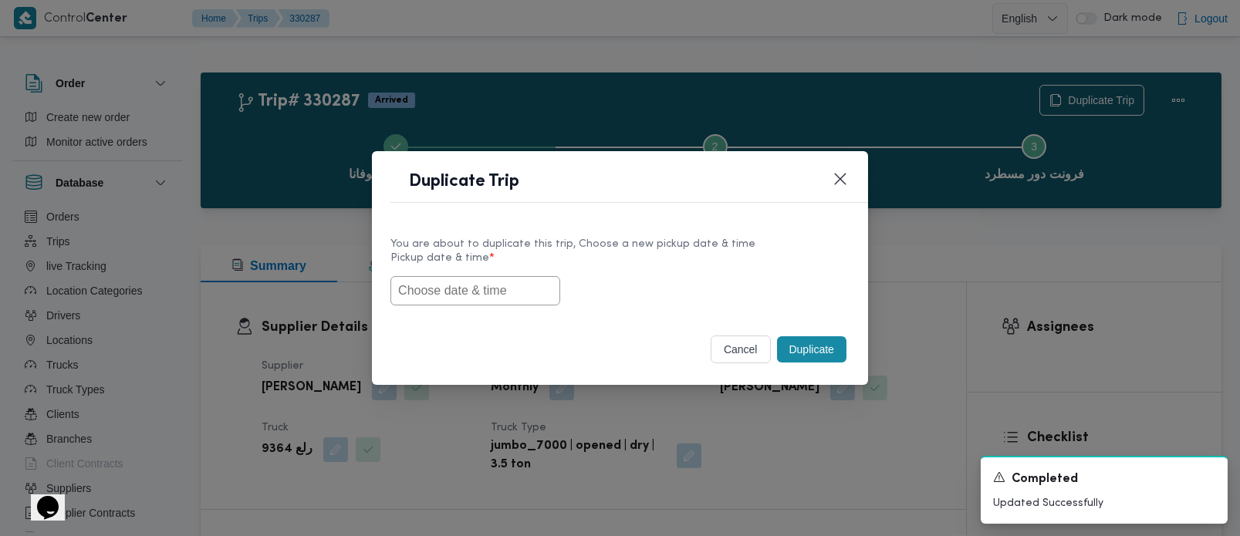
click at [493, 277] on input "text" at bounding box center [475, 290] width 170 height 29
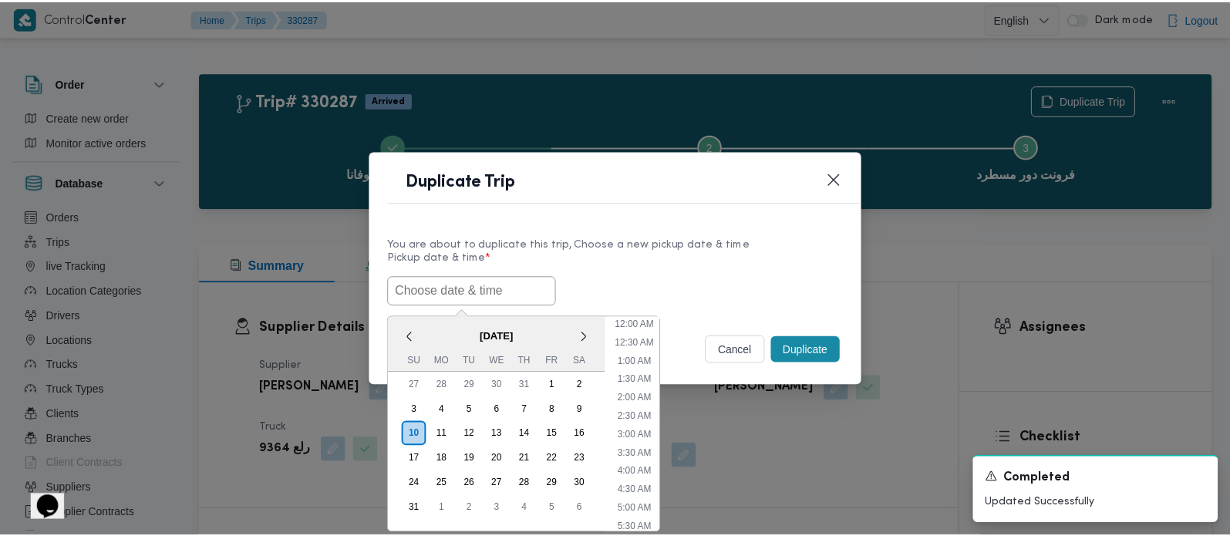
scroll to position [420, 0]
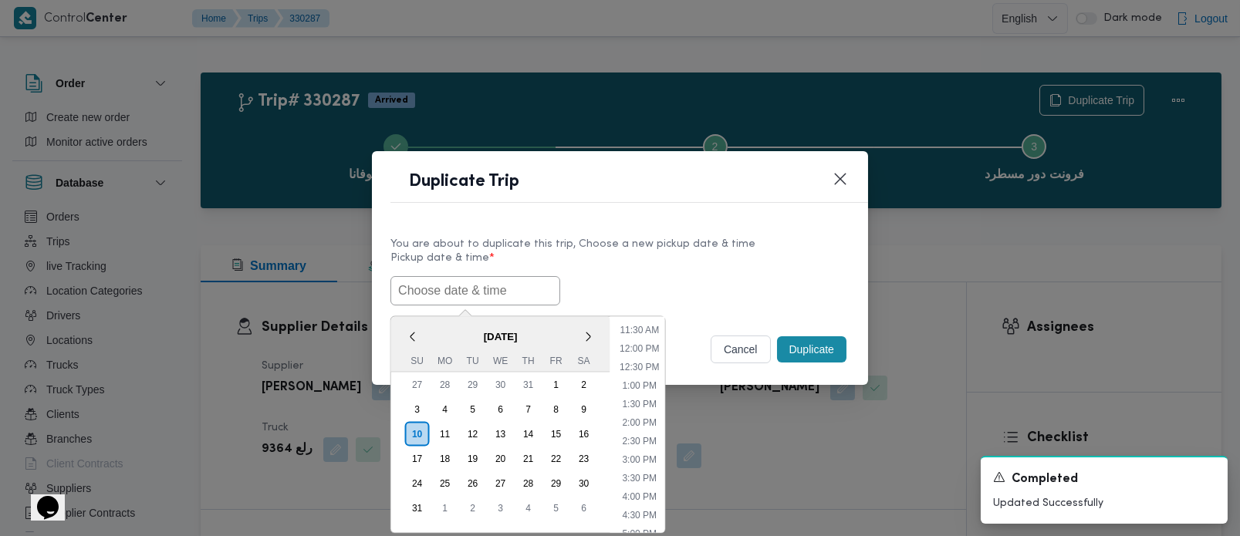
paste input "[DATE] 7:00AM"
type input "[DATE] 7:00AM"
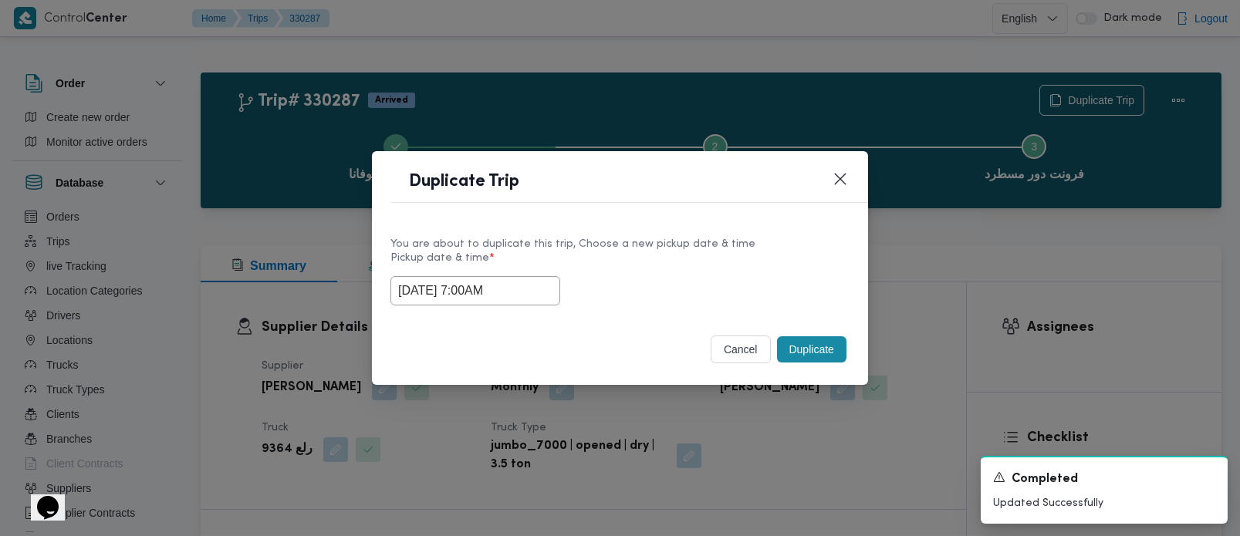
click at [613, 261] on label "Pickup date & time *" at bounding box center [619, 264] width 459 height 24
click at [820, 343] on button "Duplicate" at bounding box center [811, 349] width 69 height 26
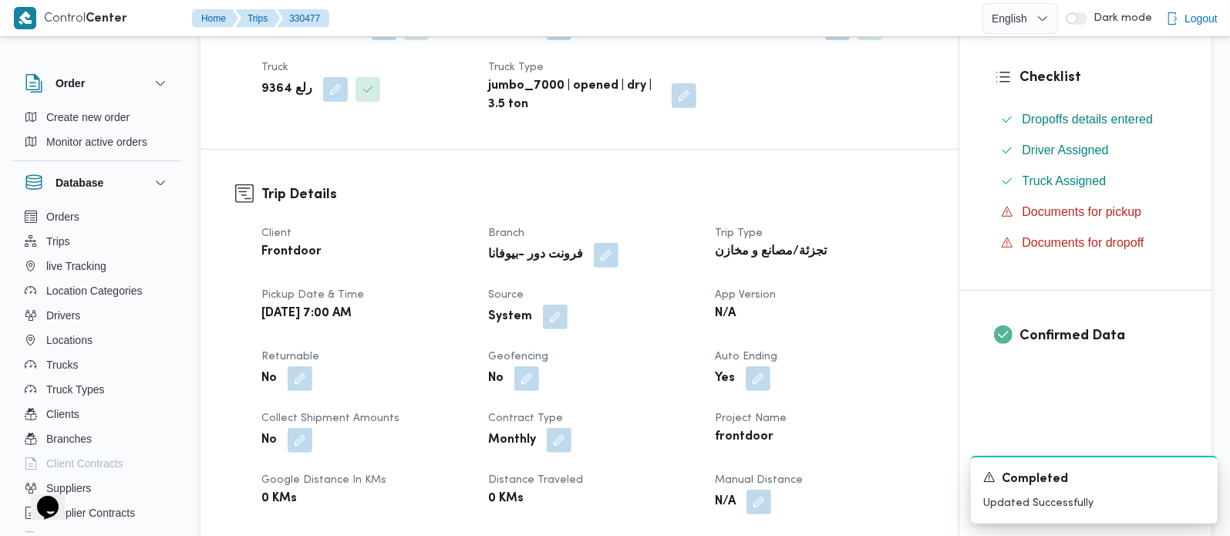
scroll to position [363, 0]
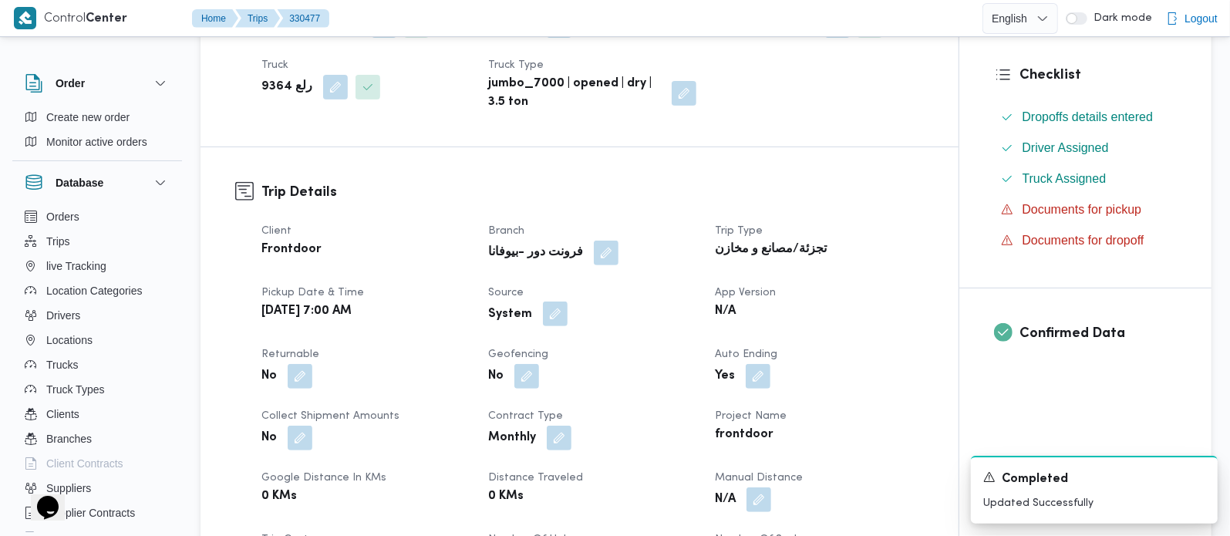
click at [552, 314] on button "button" at bounding box center [555, 314] width 25 height 25
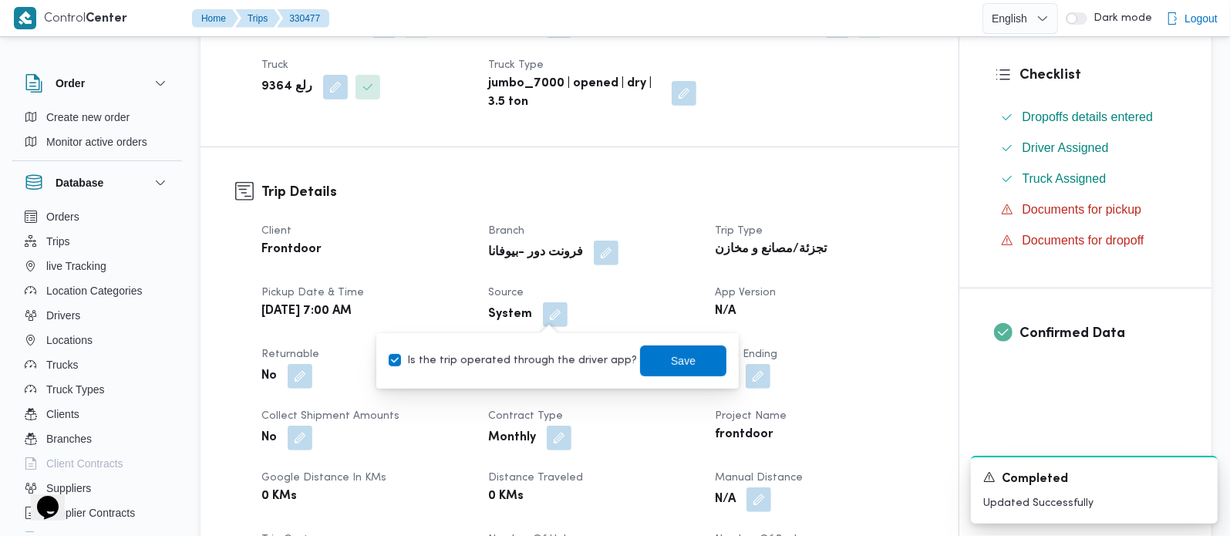
click at [541, 368] on label "Is the trip operated through the driver app?" at bounding box center [513, 361] width 248 height 19
checkbox input "false"
click at [677, 363] on span "Save" at bounding box center [683, 360] width 25 height 19
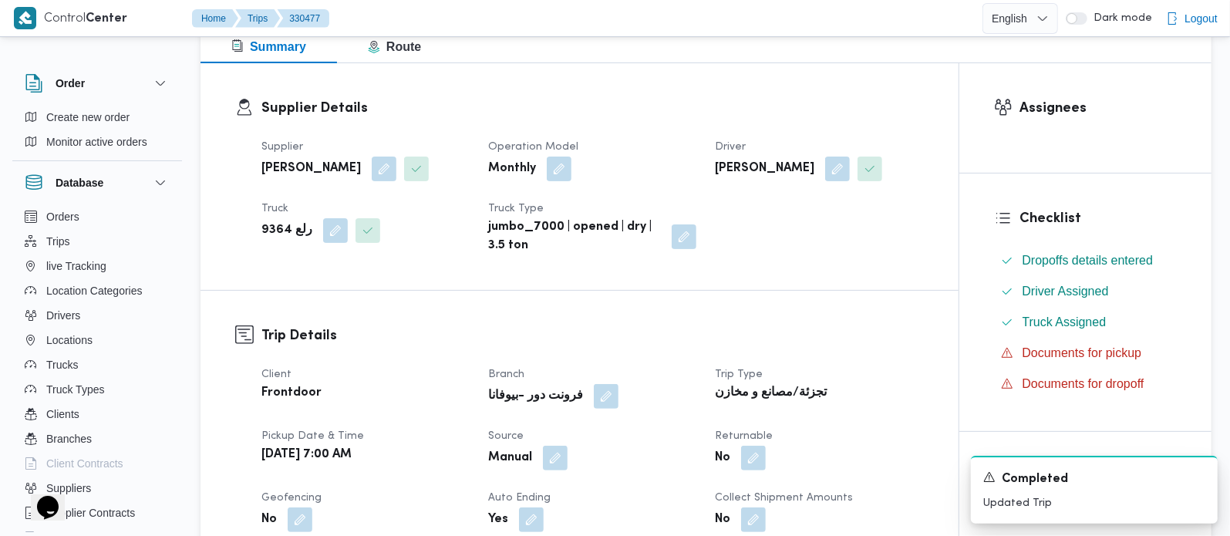
scroll to position [0, 0]
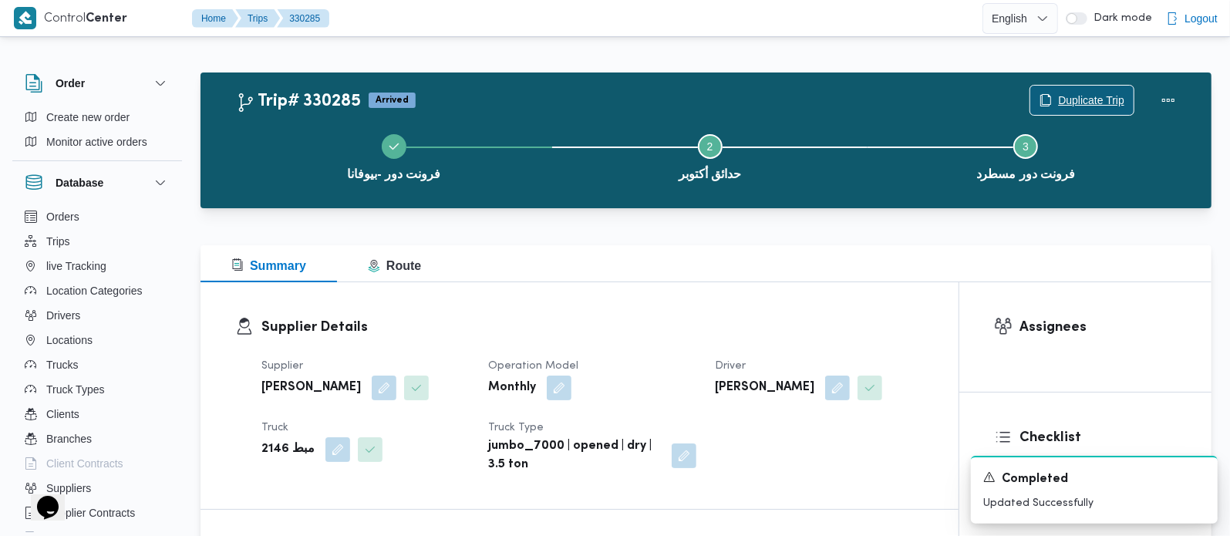
click at [1086, 86] on span "Duplicate Trip" at bounding box center [1082, 100] width 103 height 29
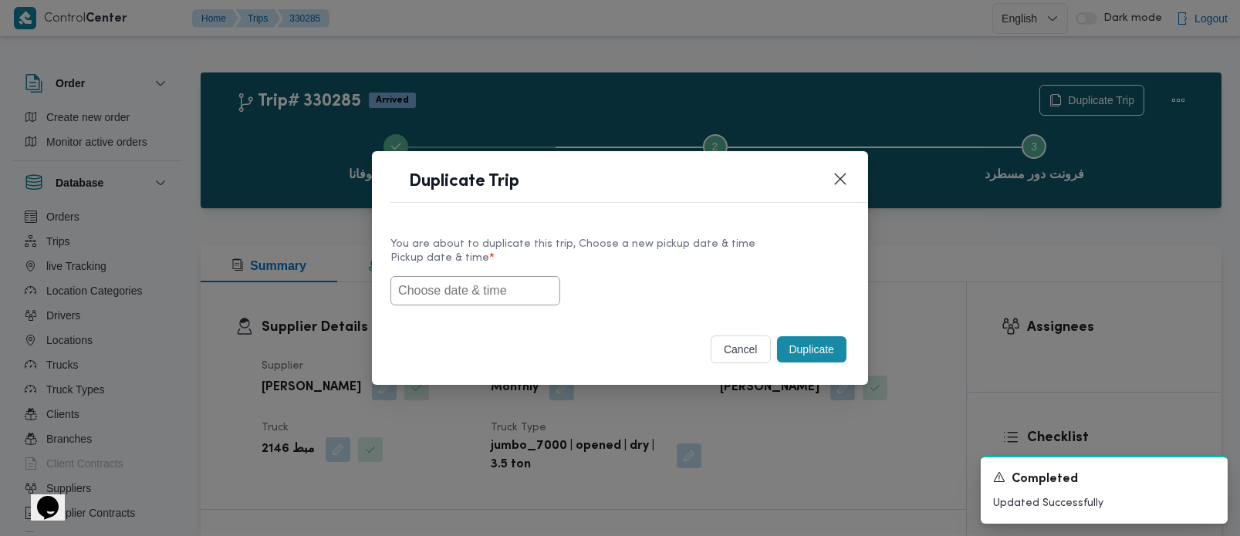
click at [508, 294] on input "text" at bounding box center [475, 290] width 170 height 29
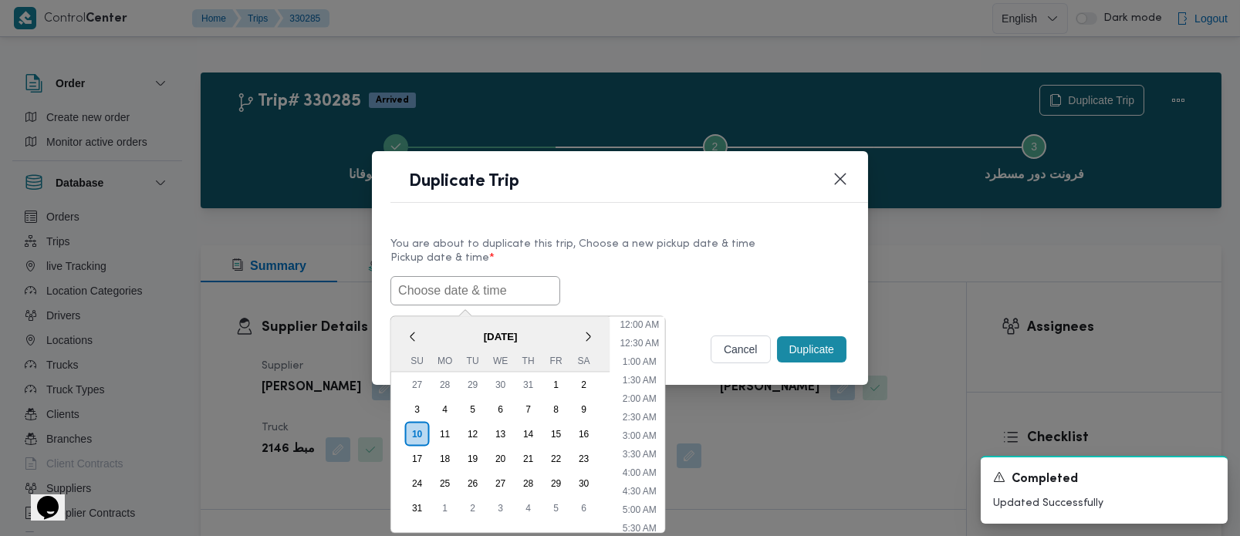
paste input "[DATE] 7:00AM"
type input "[DATE] 7:00AM"
click at [613, 276] on div "11/08/2025 7:00AM < August 2025 > Su Mo Tu We Th Fr Sa 27 28 29 30 31 1 2 3 4 5…" at bounding box center [619, 290] width 459 height 29
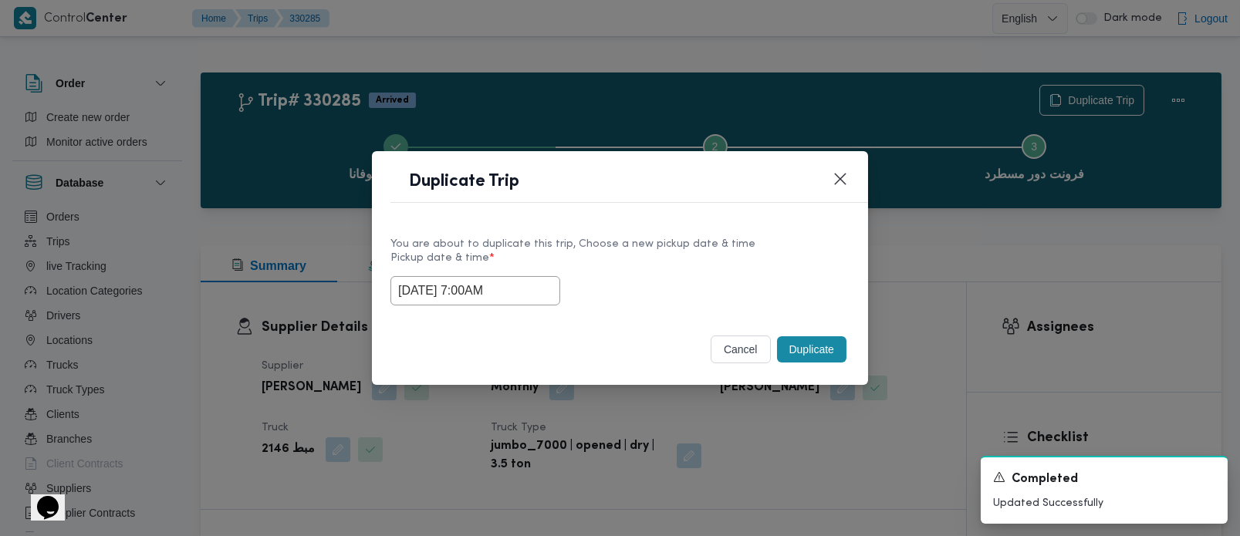
click at [800, 354] on button "Duplicate" at bounding box center [811, 349] width 69 height 26
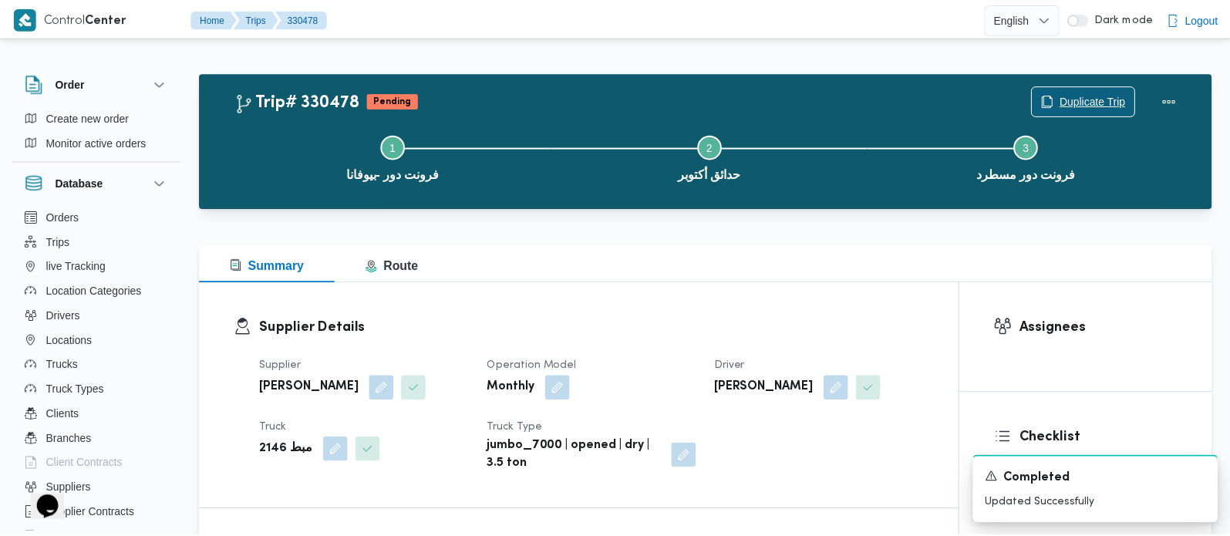
scroll to position [272, 0]
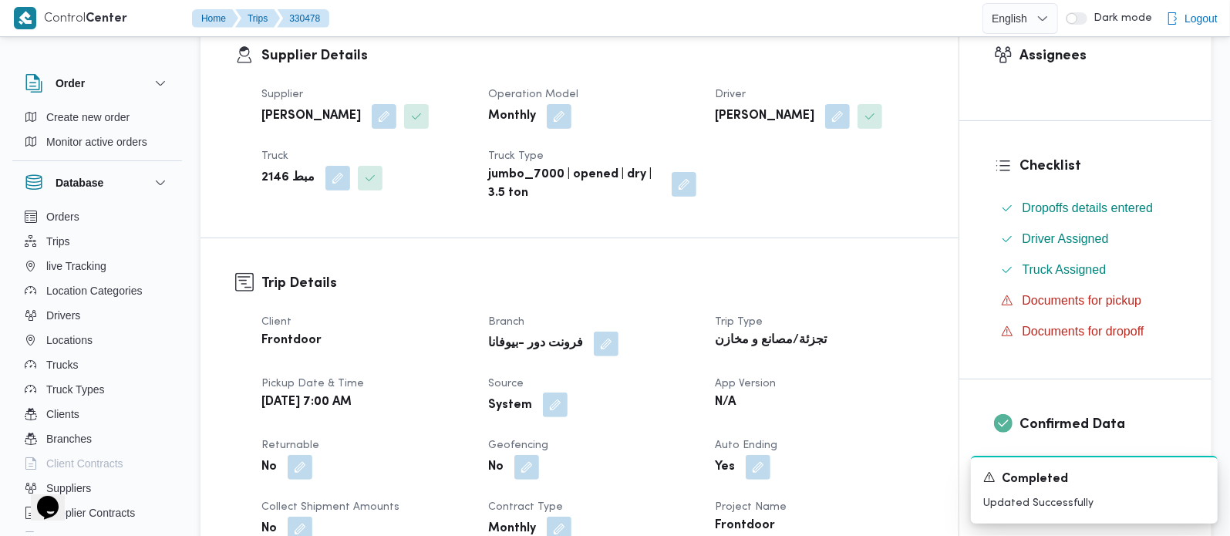
click at [552, 398] on button "button" at bounding box center [555, 405] width 25 height 25
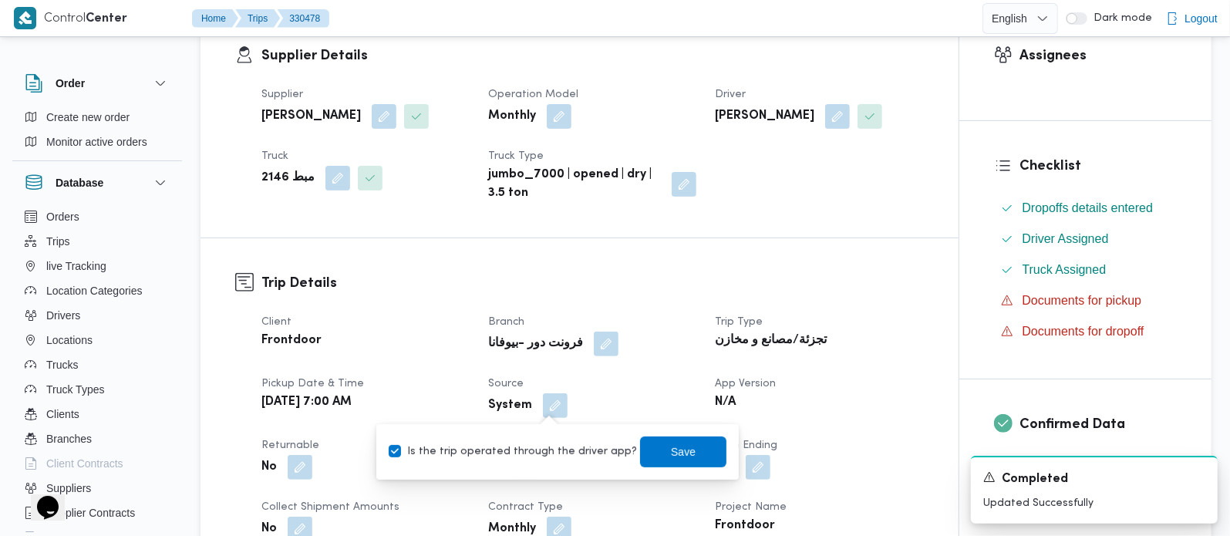
click at [543, 447] on label "Is the trip operated through the driver app?" at bounding box center [513, 452] width 248 height 19
checkbox input "false"
click at [640, 450] on span "Save" at bounding box center [683, 451] width 86 height 31
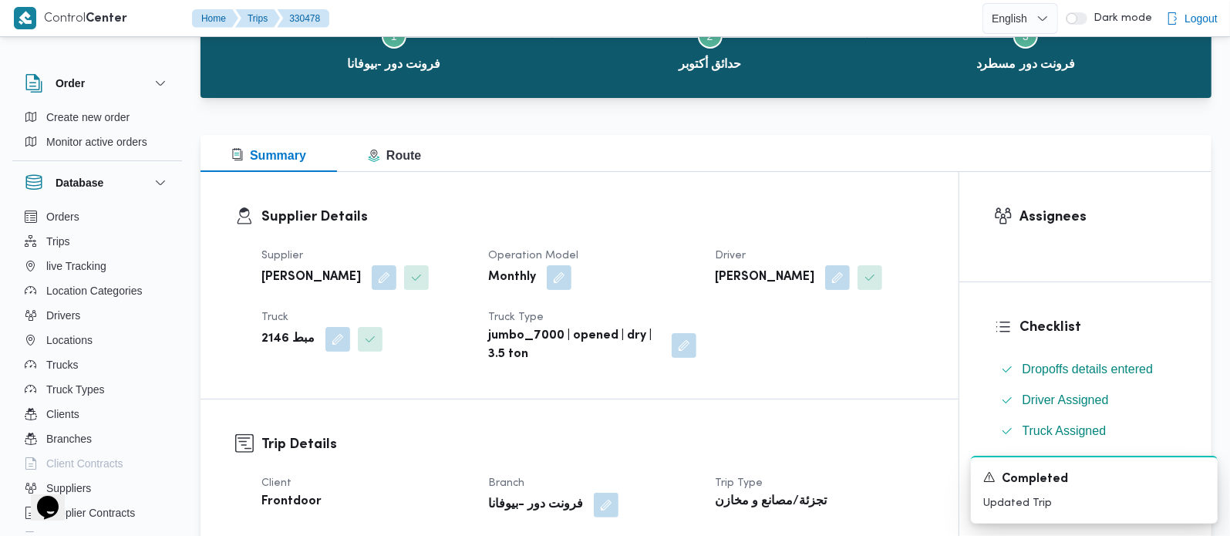
scroll to position [0, 0]
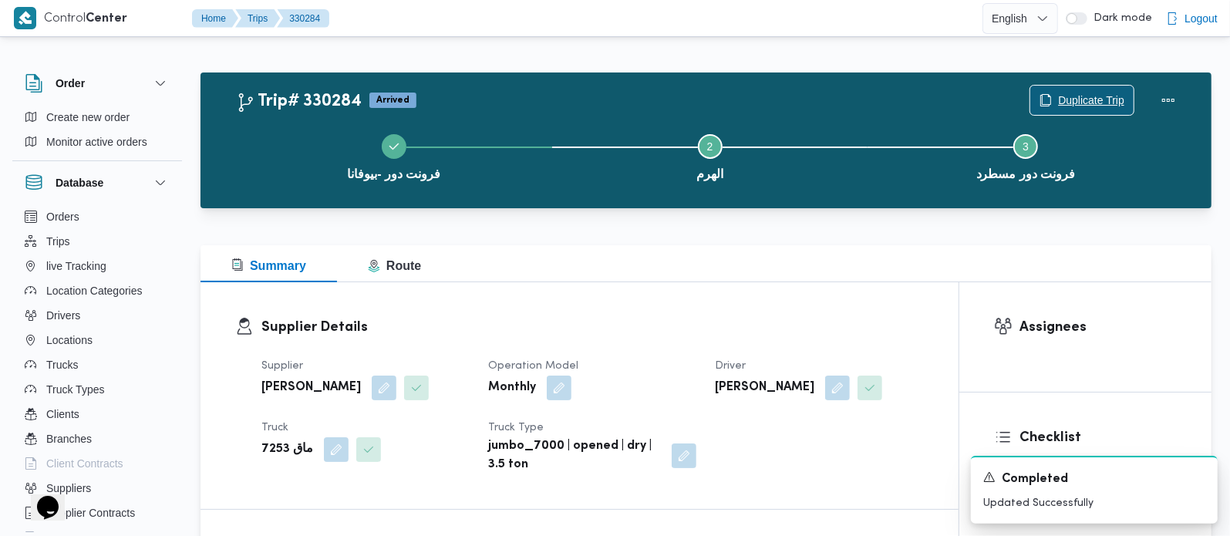
click at [1068, 105] on span "Duplicate Trip" at bounding box center [1091, 100] width 66 height 19
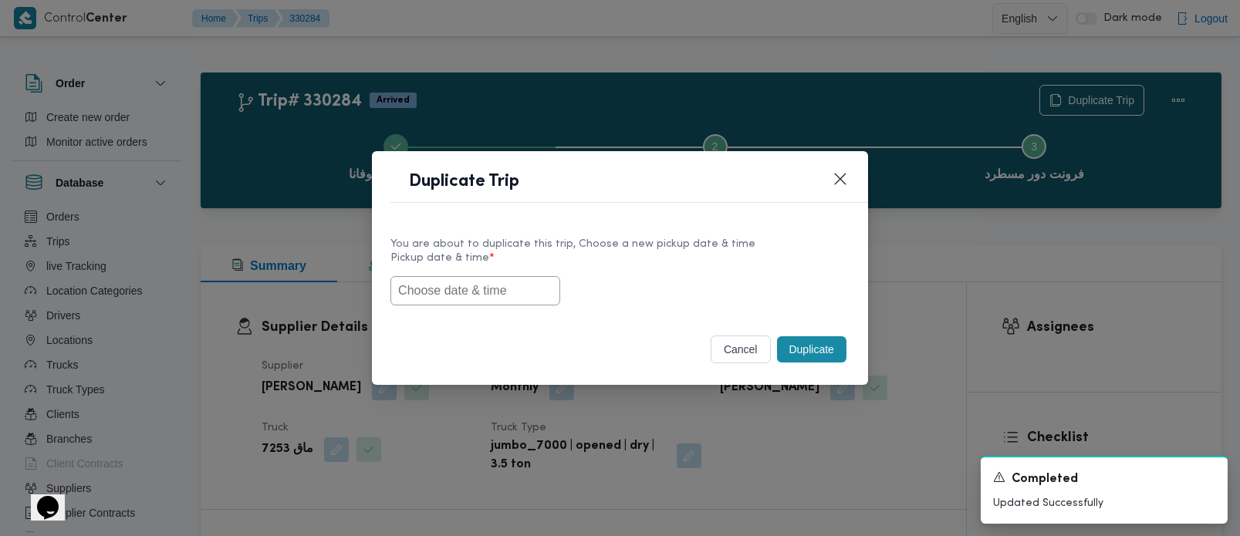
click at [471, 291] on input "text" at bounding box center [475, 290] width 170 height 29
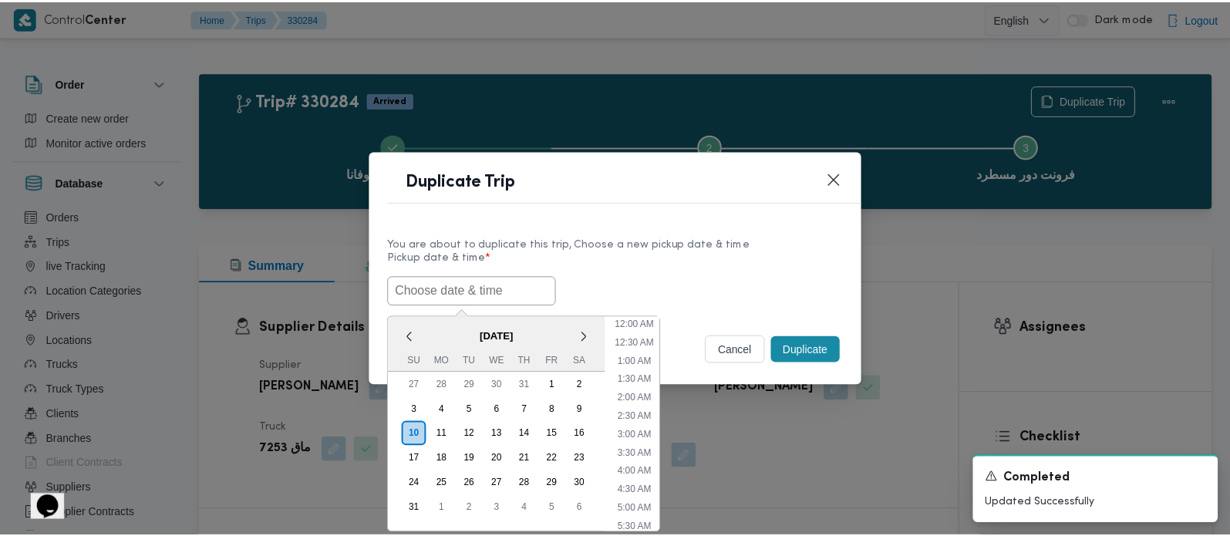
scroll to position [420, 0]
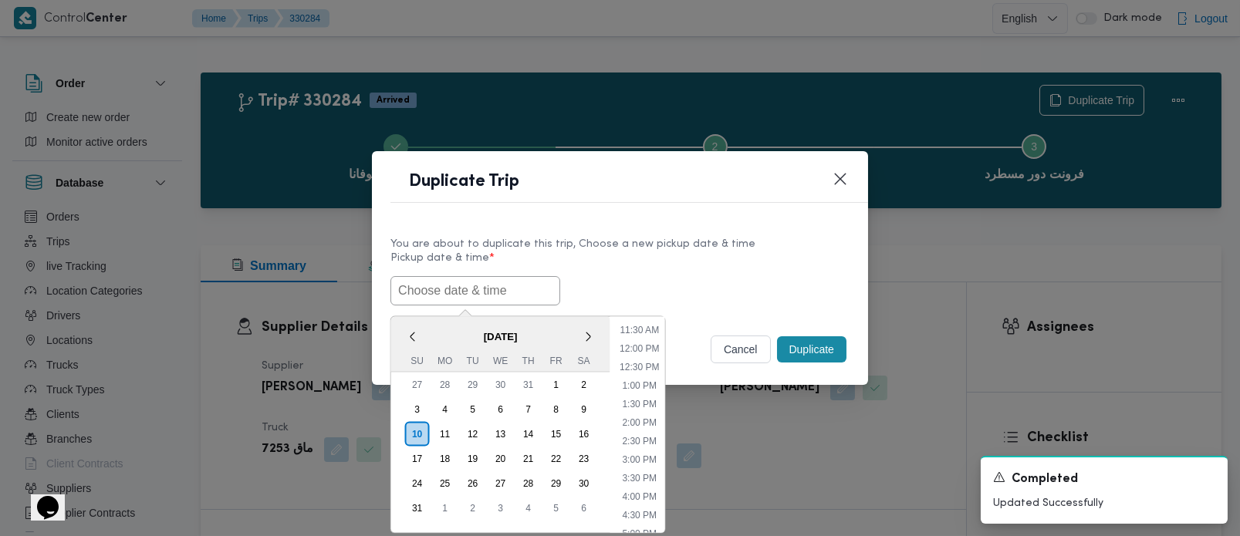
paste input "[DATE] 7:00AM"
type input "[DATE] 7:00AM"
click at [646, 265] on label "Pickup date & time *" at bounding box center [619, 264] width 459 height 24
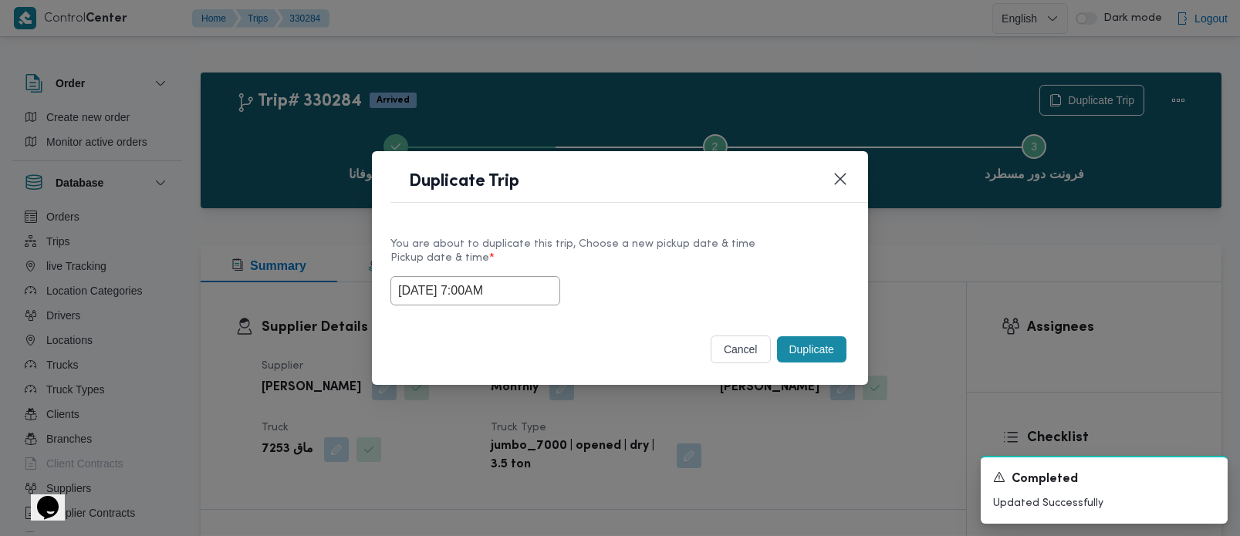
click at [803, 342] on button "Duplicate" at bounding box center [811, 349] width 69 height 26
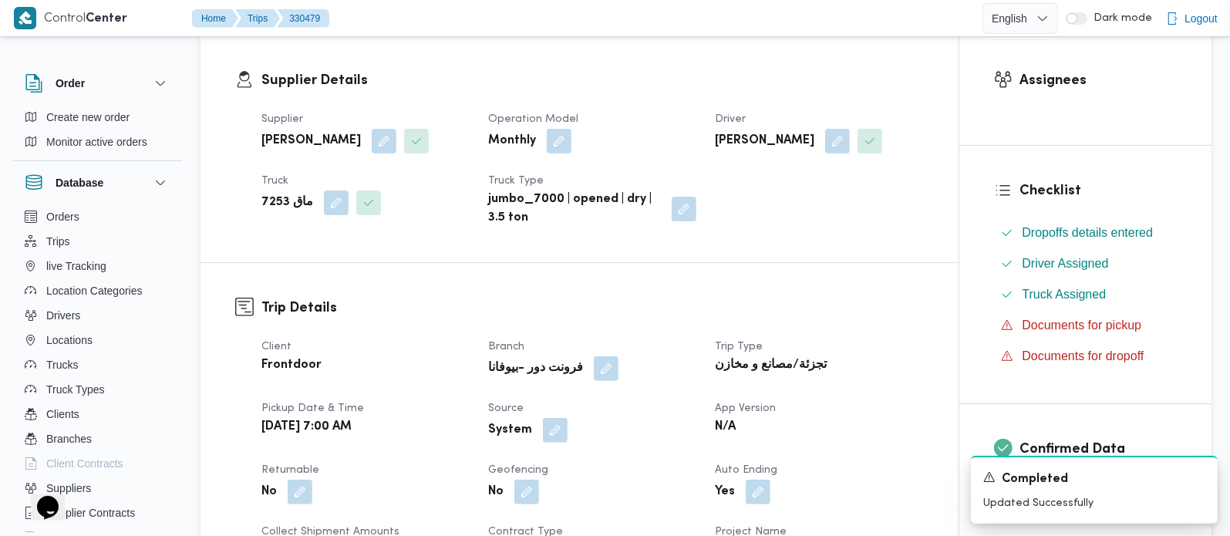
scroll to position [272, 0]
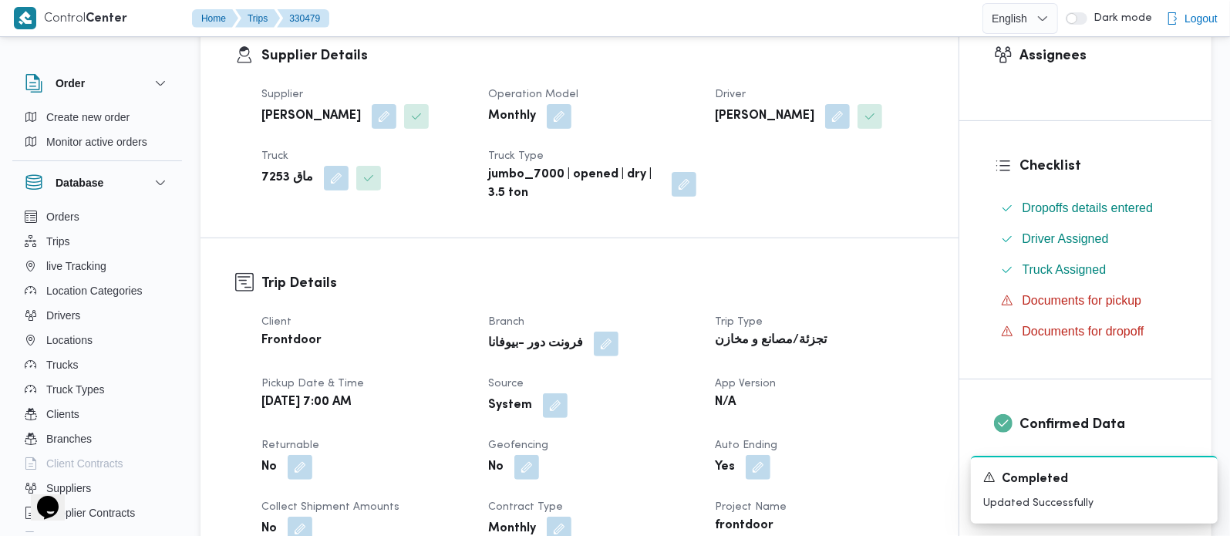
click at [556, 419] on div "Client Frontdoor Branch فرونت دور -بيوفانا Trip Type تجزئة/مصانع و مخازن Pickup…" at bounding box center [592, 529] width 681 height 450
click at [556, 399] on button "button" at bounding box center [555, 405] width 25 height 25
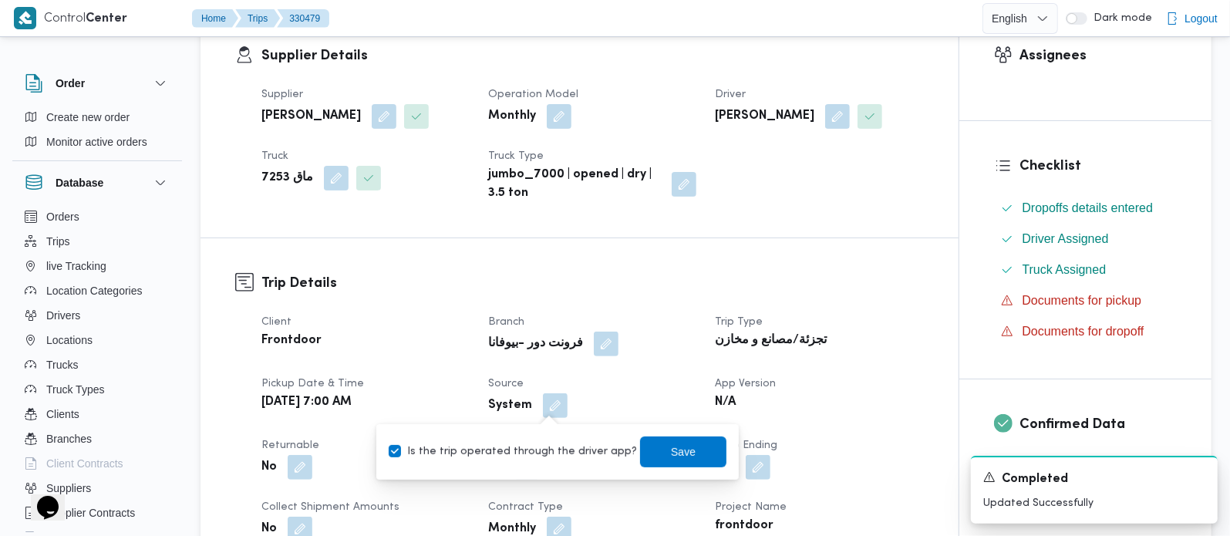
click at [547, 444] on label "Is the trip operated through the driver app?" at bounding box center [513, 452] width 248 height 19
checkbox input "false"
click at [644, 444] on span "Save" at bounding box center [683, 451] width 86 height 31
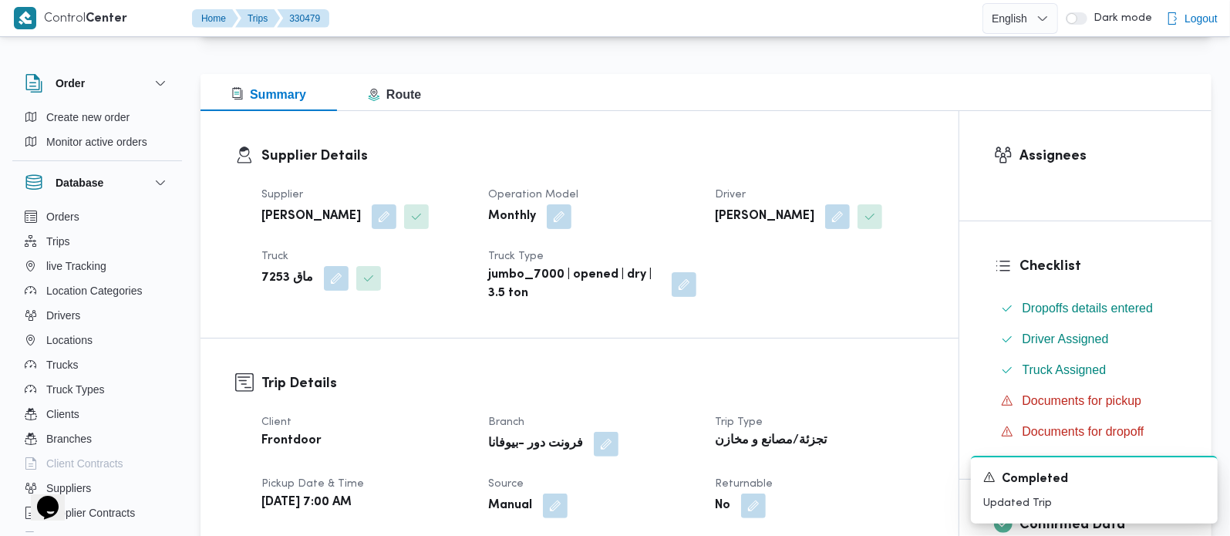
scroll to position [0, 0]
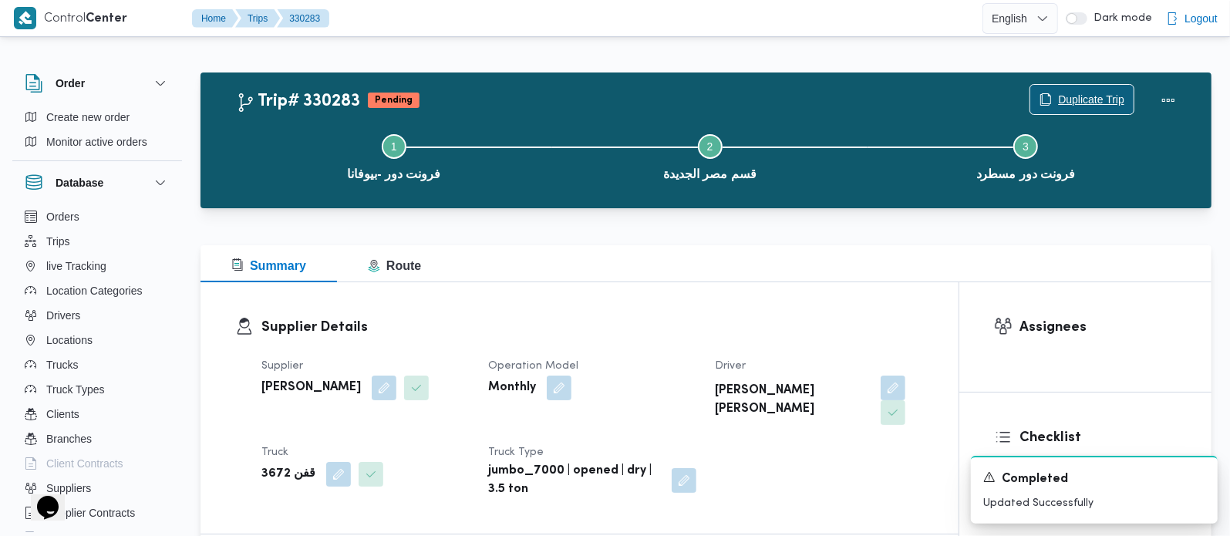
click at [1064, 104] on span "Duplicate Trip" at bounding box center [1091, 99] width 66 height 19
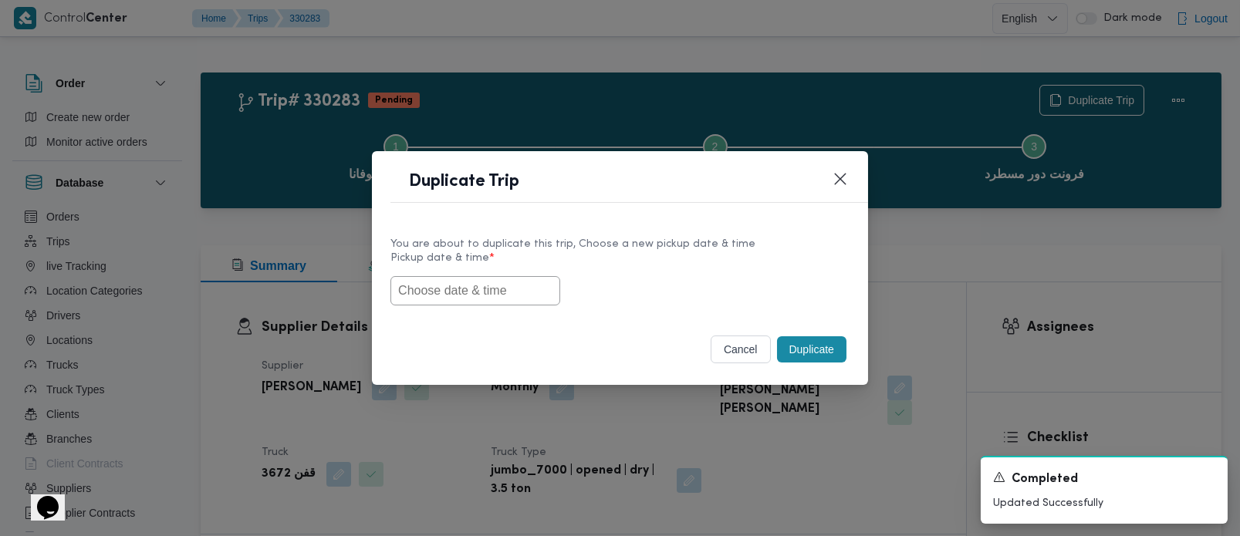
click at [476, 291] on input "text" at bounding box center [475, 290] width 170 height 29
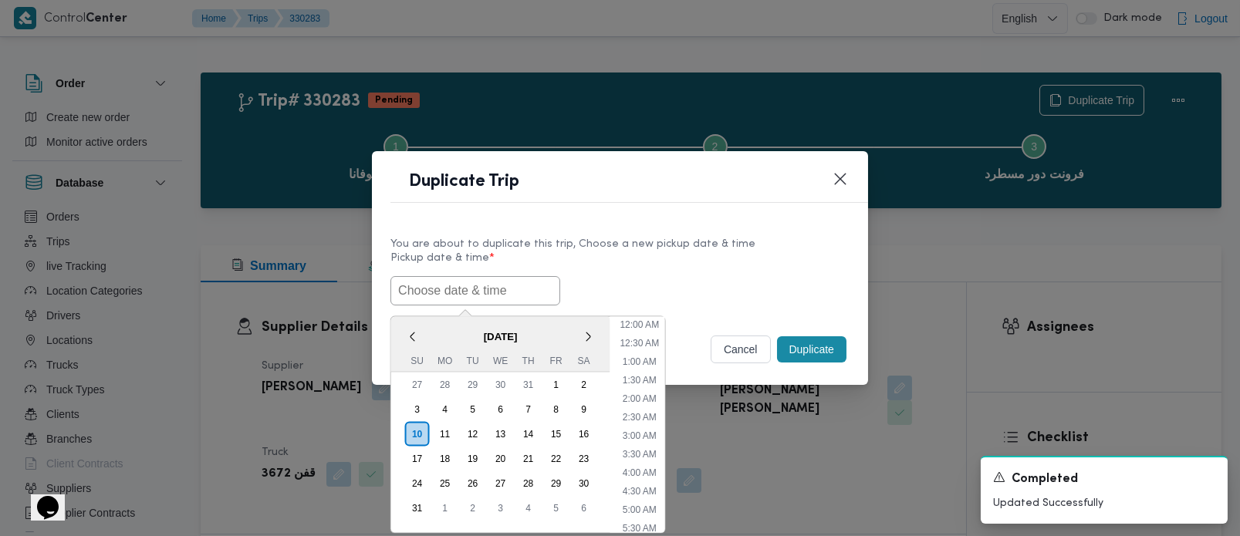
paste input "[DATE] 7:00AM"
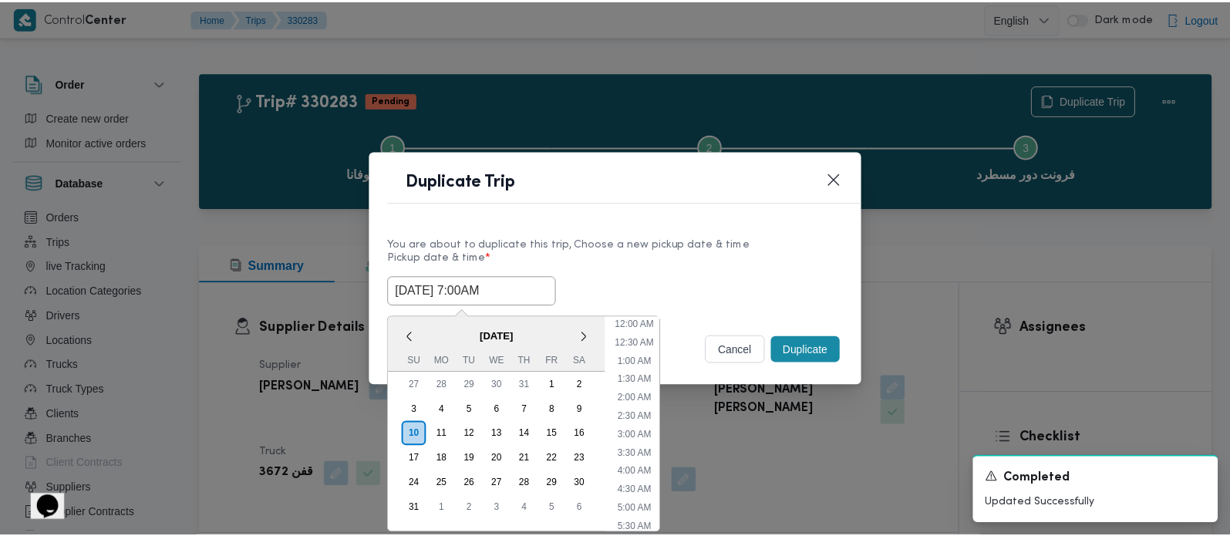
scroll to position [420, 0]
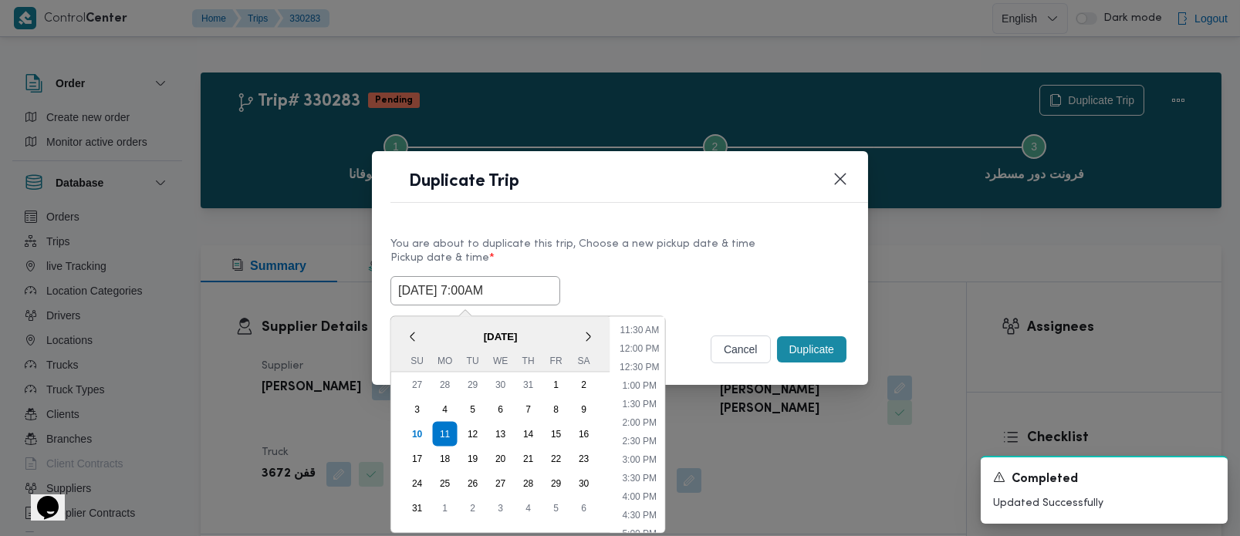
type input "[DATE] 7:00AM"
click at [705, 248] on div "You are about to duplicate this trip, Choose a new pickup date & time" at bounding box center [619, 244] width 459 height 16
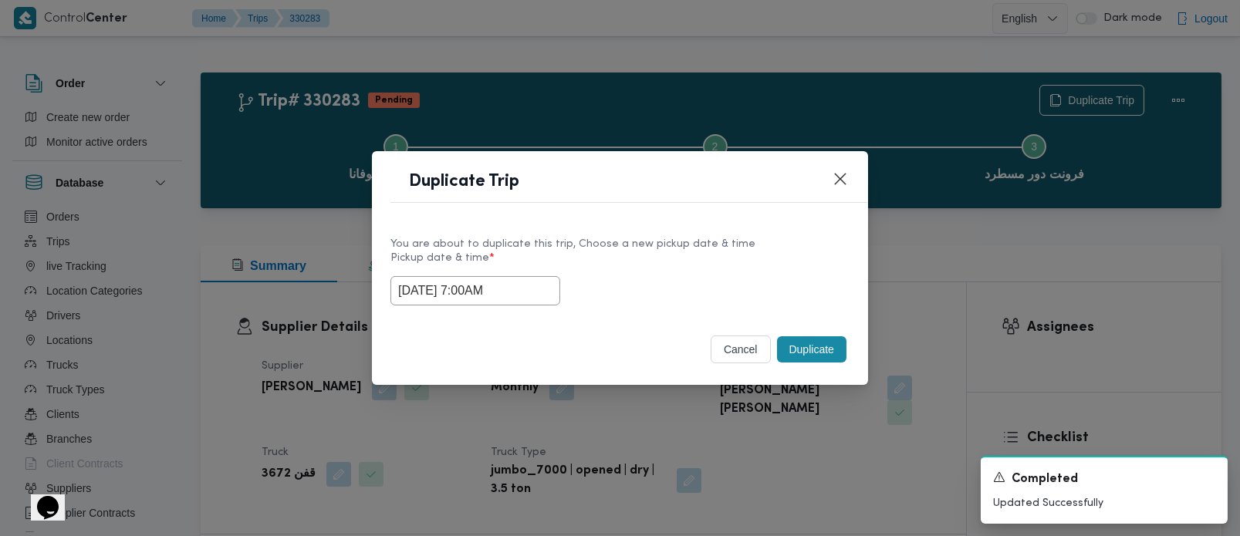
click at [793, 350] on button "Duplicate" at bounding box center [811, 349] width 69 height 26
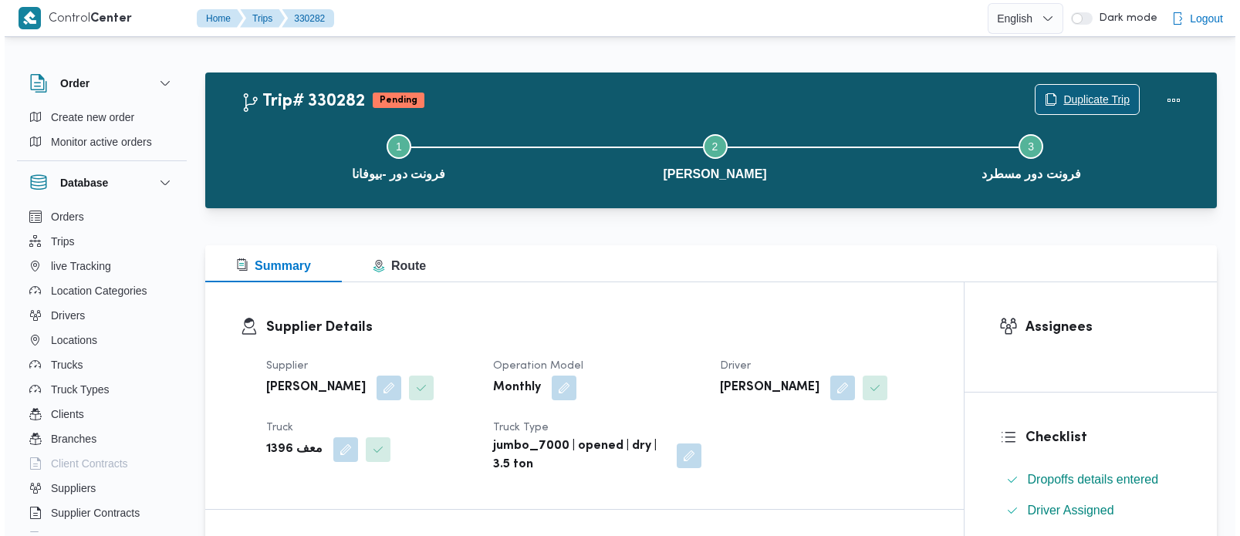
scroll to position [42, 0]
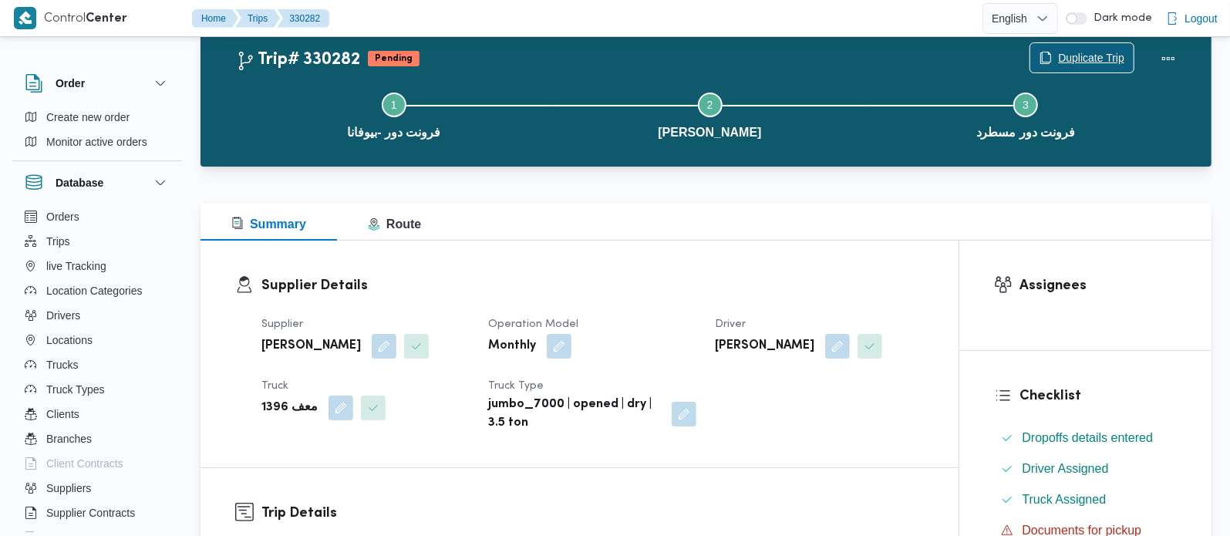
click at [1074, 62] on span "Duplicate Trip" at bounding box center [1091, 58] width 66 height 19
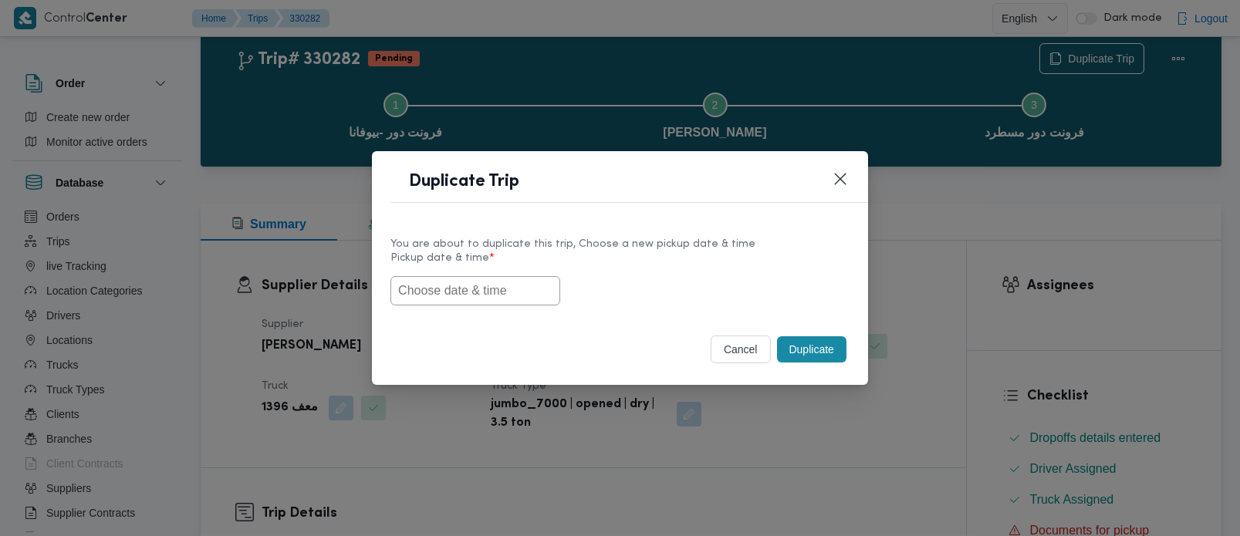
click at [515, 282] on input "text" at bounding box center [475, 290] width 170 height 29
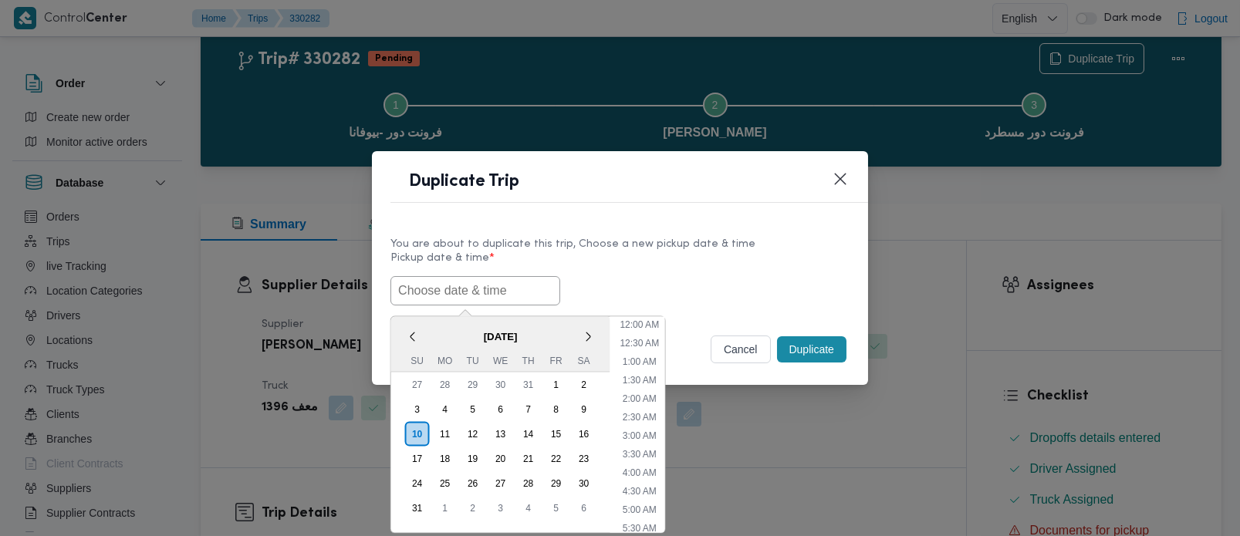
paste input "[DATE] 7:00AM"
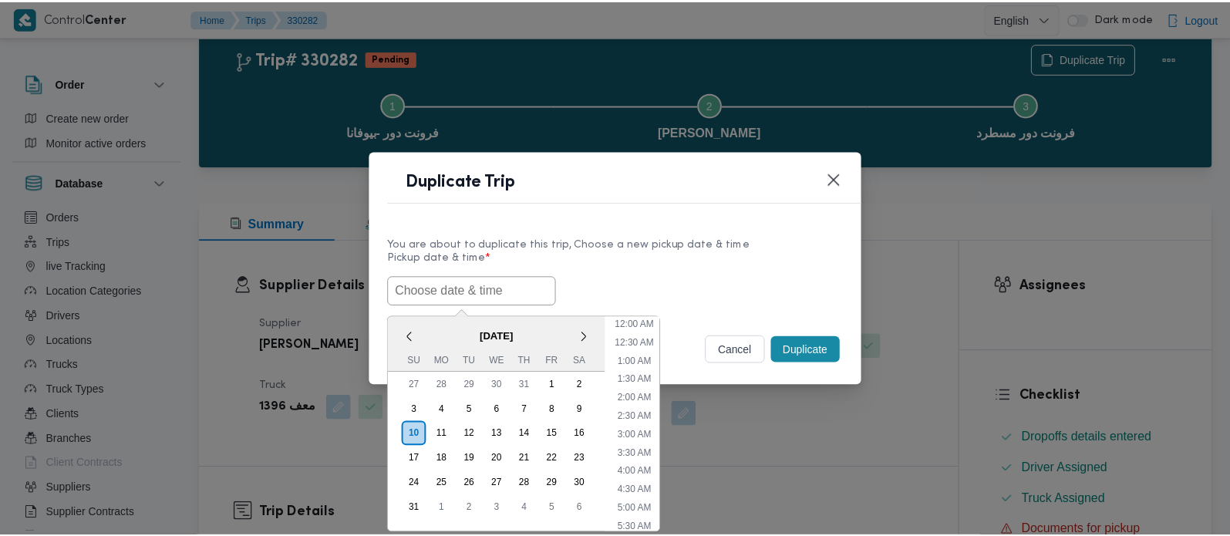
scroll to position [420, 0]
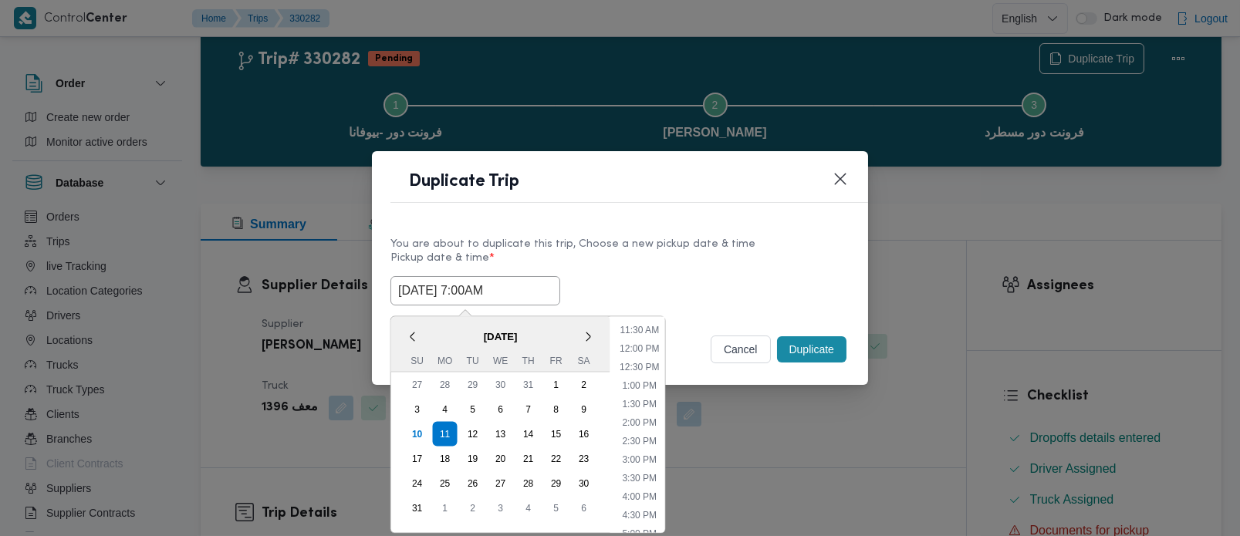
type input "[DATE] 7:00AM"
click at [641, 269] on label "Pickup date & time *" at bounding box center [619, 264] width 459 height 24
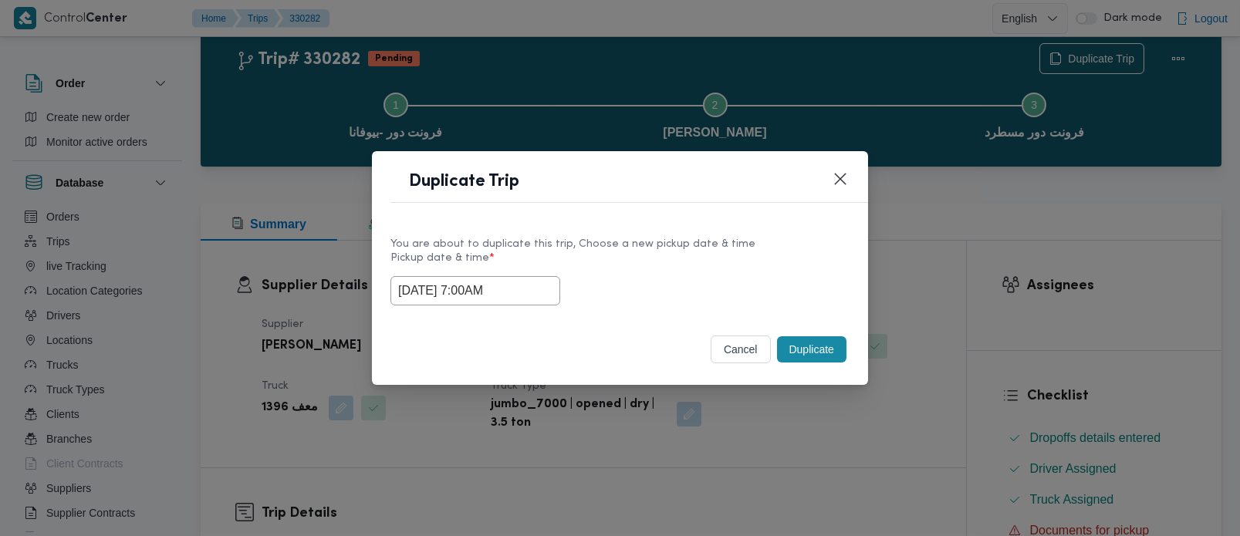
click at [806, 346] on button "Duplicate" at bounding box center [811, 349] width 69 height 26
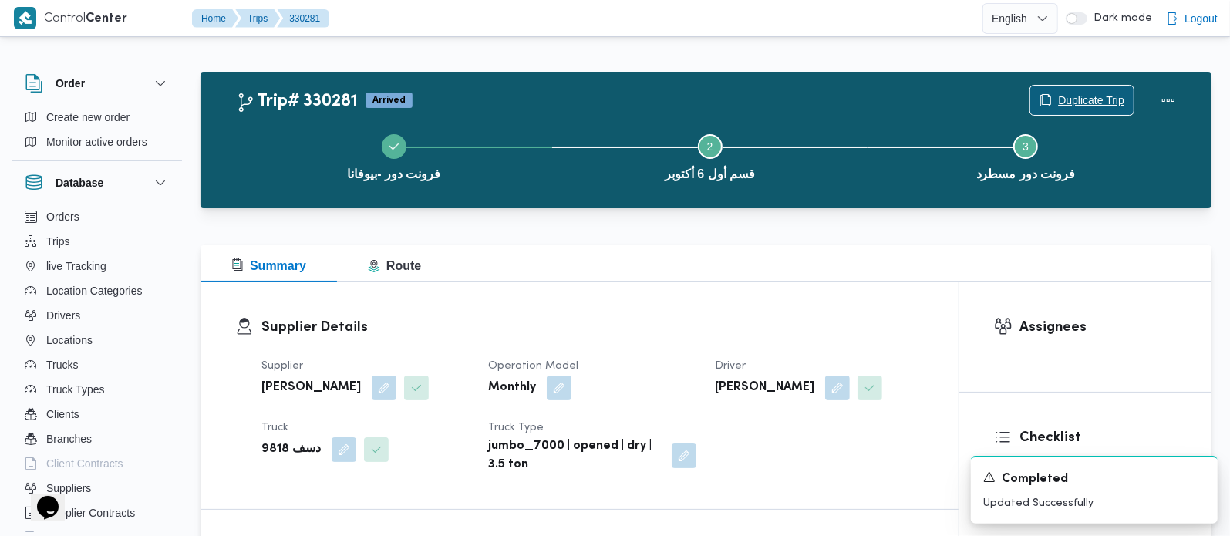
click at [1103, 92] on span "Duplicate Trip" at bounding box center [1091, 100] width 66 height 19
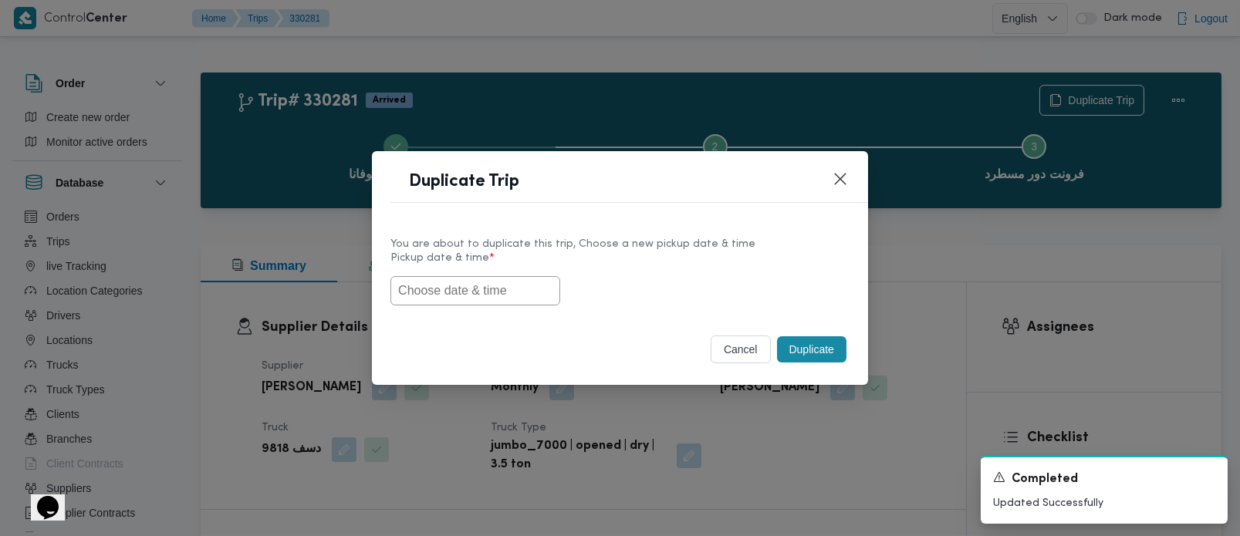
click at [485, 299] on input "text" at bounding box center [475, 290] width 170 height 29
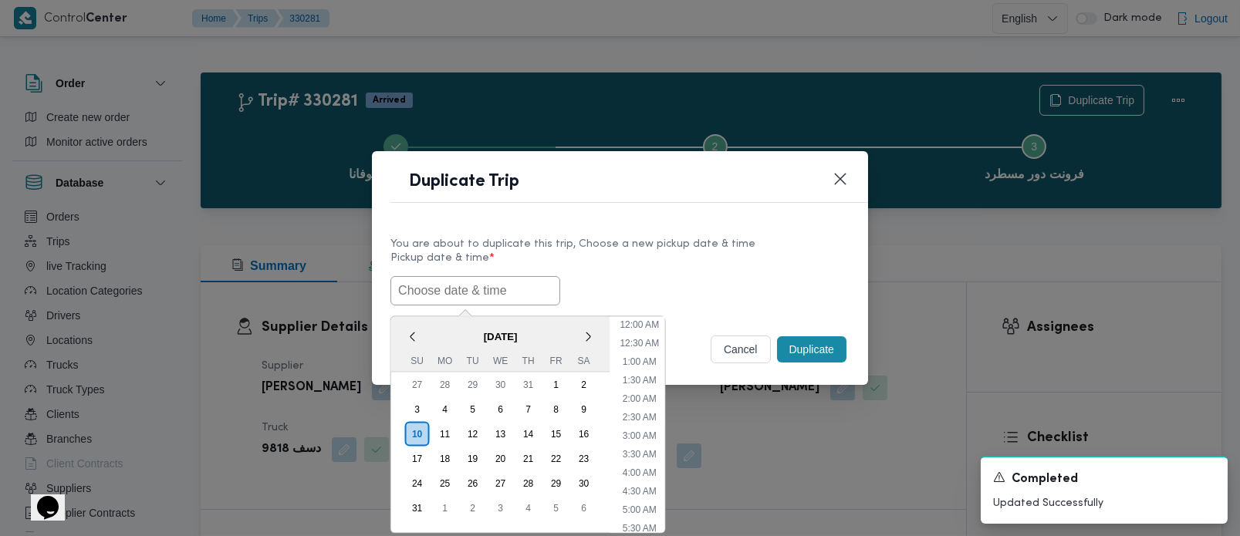
paste input "[DATE] 7:00AM"
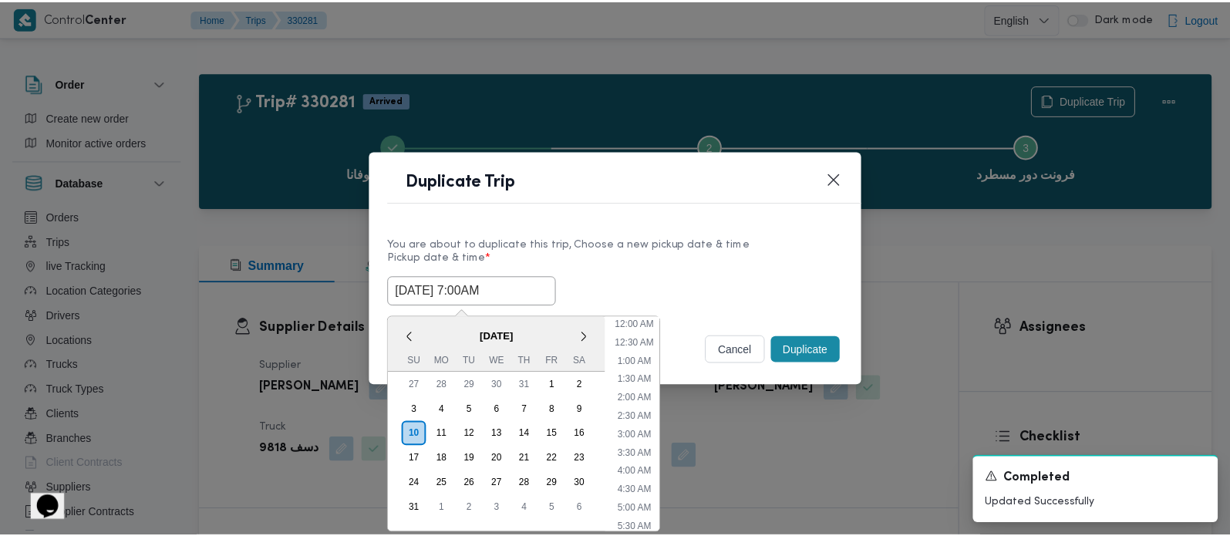
scroll to position [420, 0]
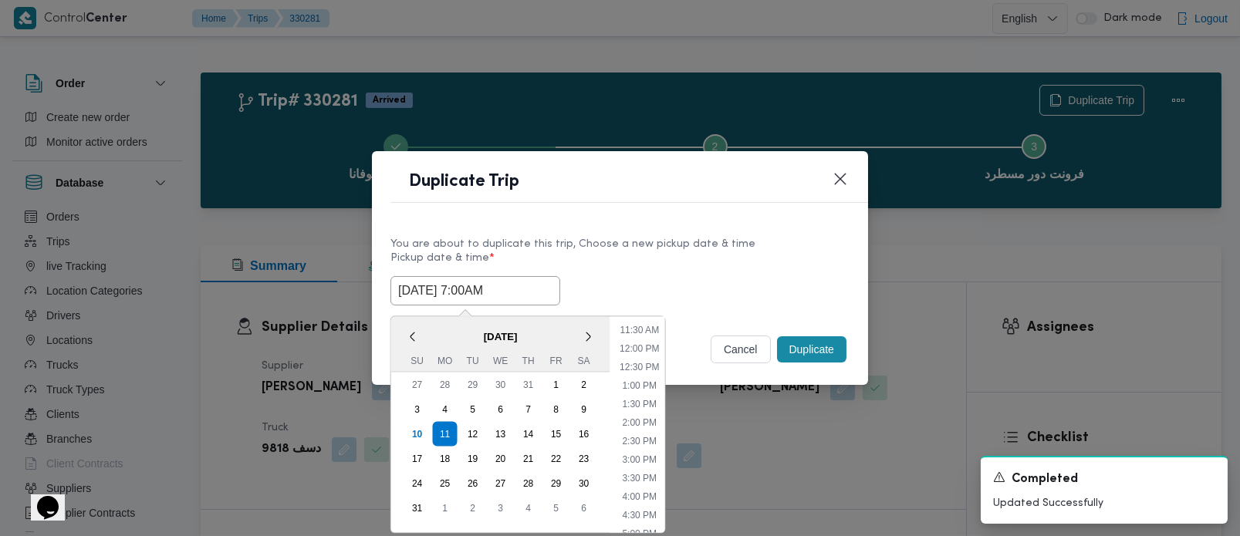
type input "[DATE] 7:00AM"
click at [677, 266] on label "Pickup date & time *" at bounding box center [619, 264] width 459 height 24
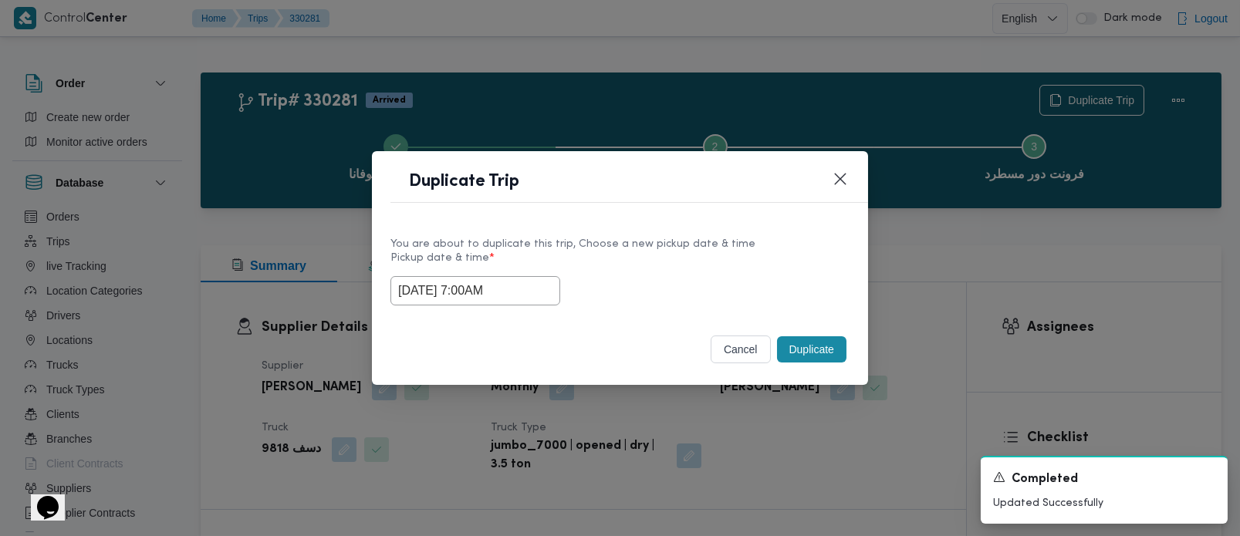
click at [811, 348] on button "Duplicate" at bounding box center [811, 349] width 69 height 26
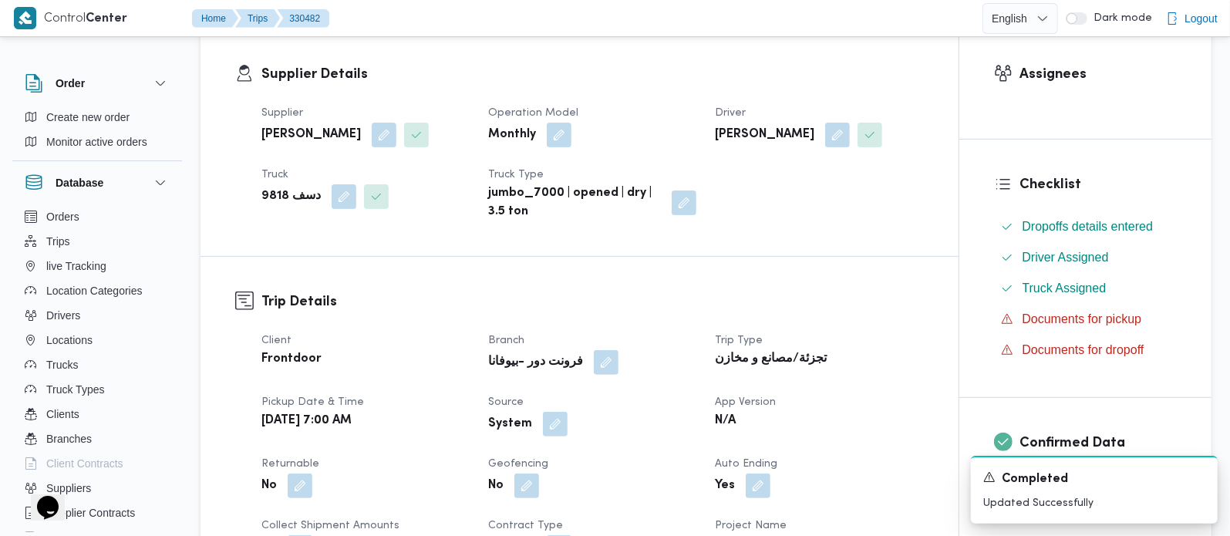
scroll to position [272, 0]
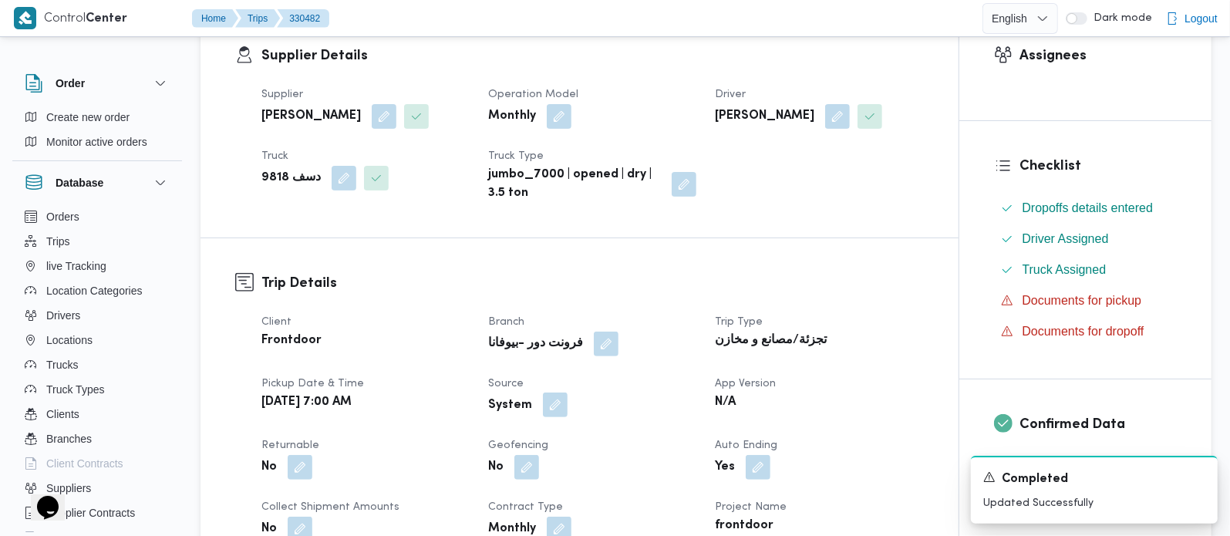
click at [544, 414] on button "button" at bounding box center [555, 405] width 25 height 25
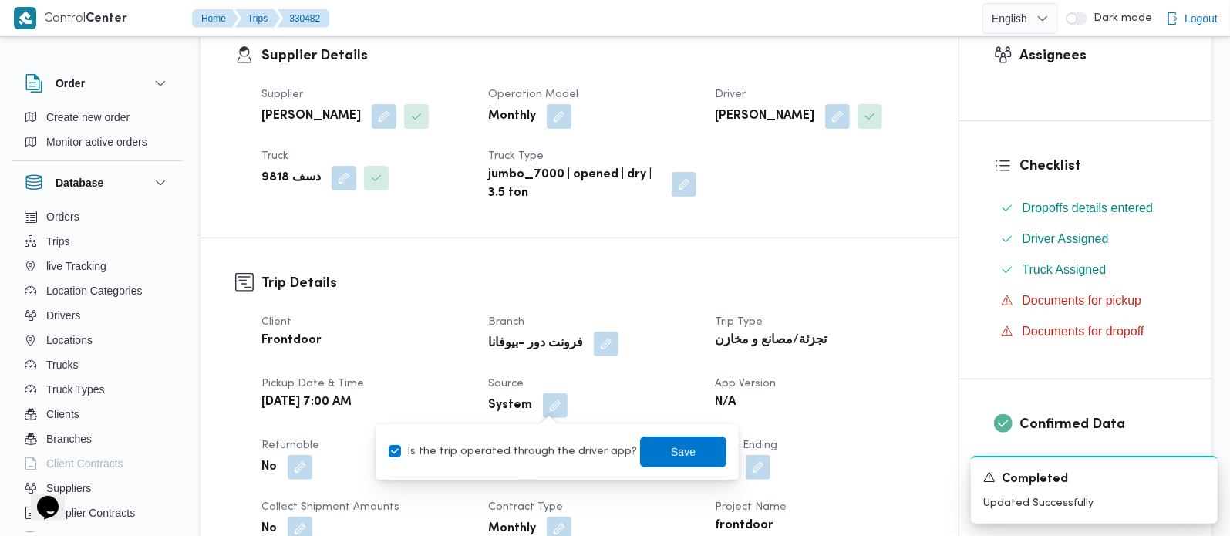
click at [545, 450] on label "Is the trip operated through the driver app?" at bounding box center [513, 452] width 248 height 19
checkbox input "false"
click at [683, 445] on span "Save" at bounding box center [683, 451] width 86 height 31
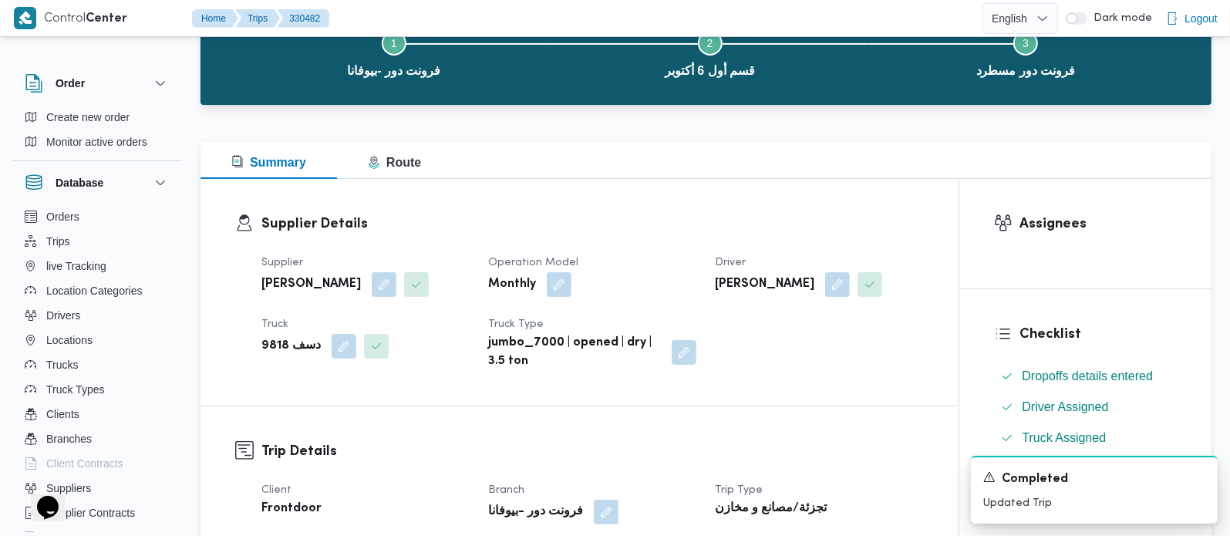
scroll to position [0, 0]
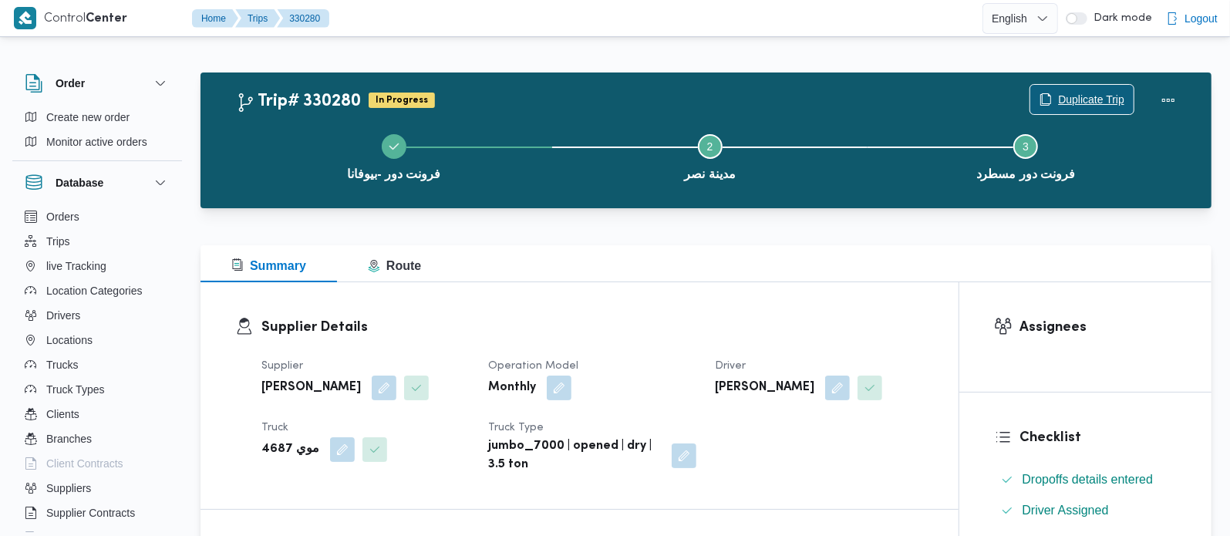
click at [1068, 100] on span "Duplicate Trip" at bounding box center [1091, 99] width 66 height 19
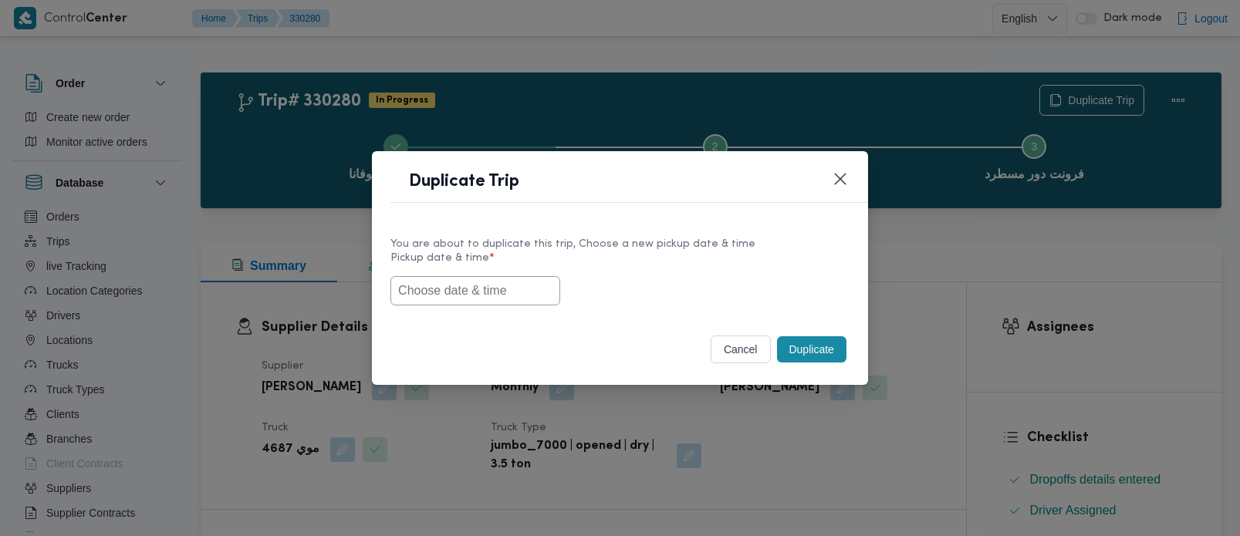
click at [487, 302] on input "text" at bounding box center [475, 290] width 170 height 29
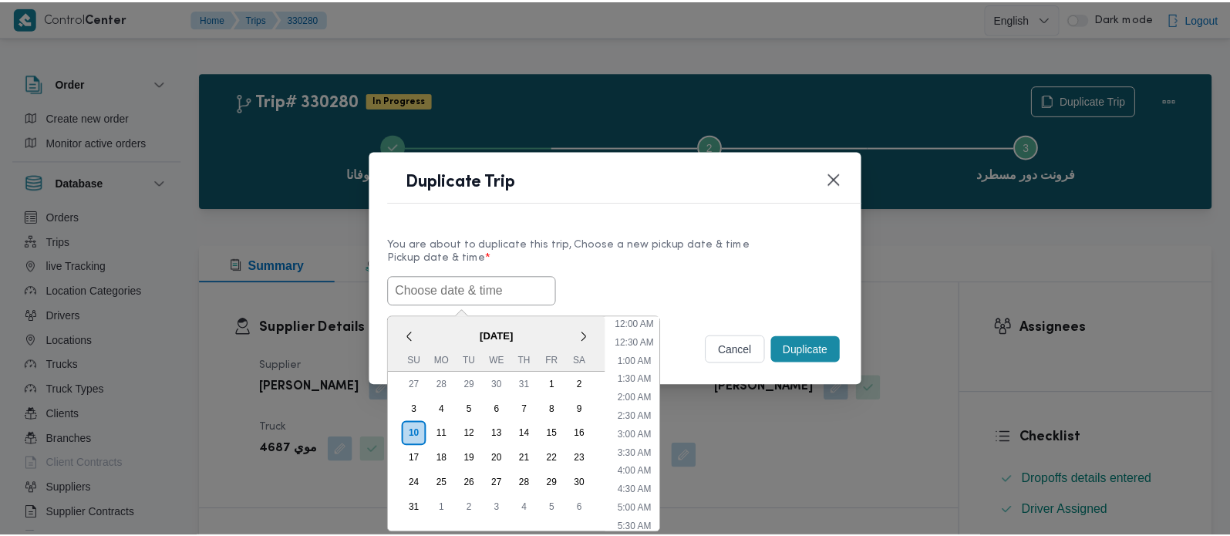
scroll to position [420, 0]
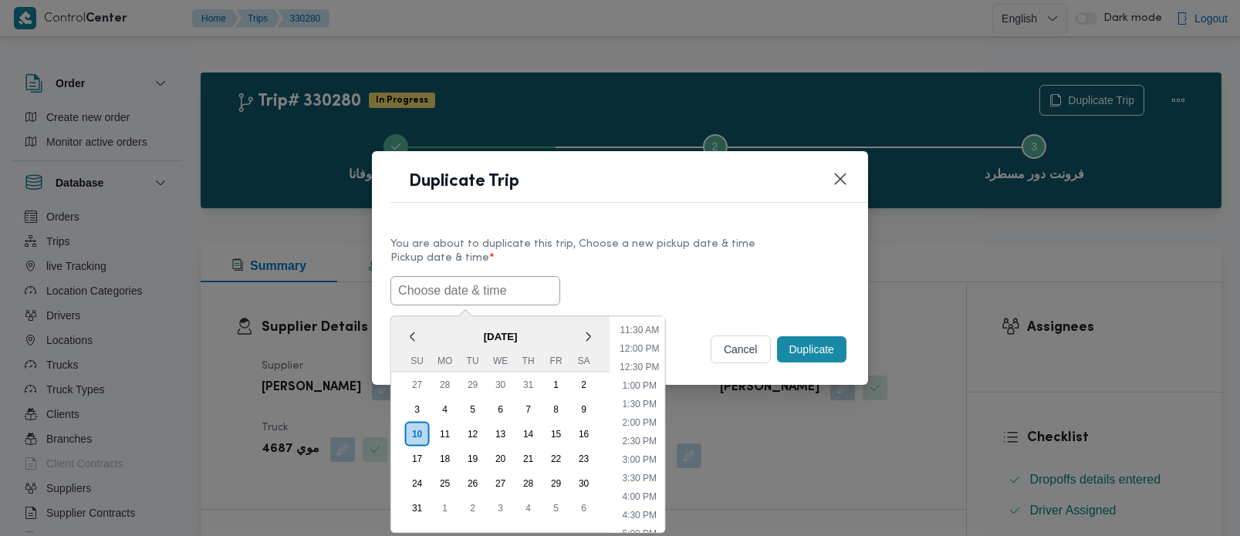
paste input "[DATE] 7:00AM"
type input "[DATE] 7:00AM"
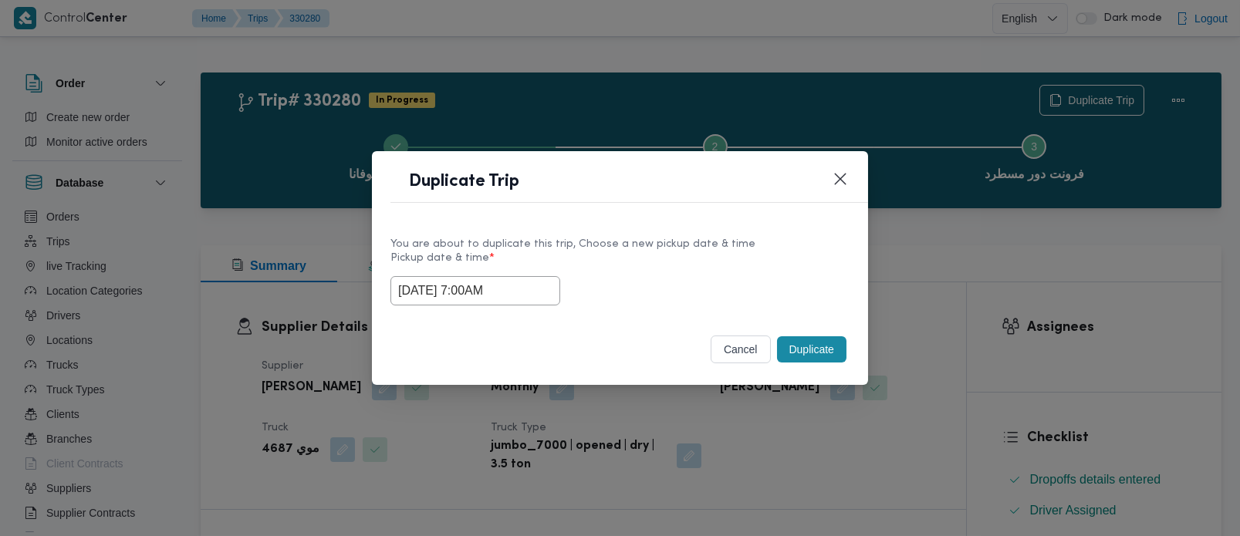
click at [740, 248] on div "You are about to duplicate this trip, Choose a new pickup date & time" at bounding box center [619, 244] width 459 height 16
click at [808, 343] on button "Duplicate" at bounding box center [811, 349] width 69 height 26
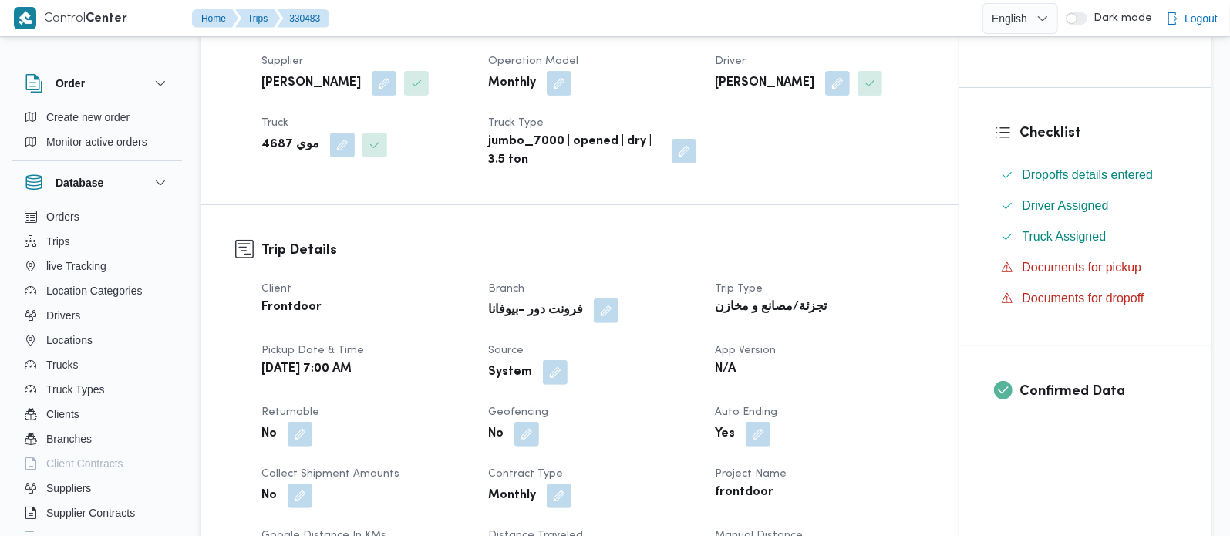
scroll to position [363, 0]
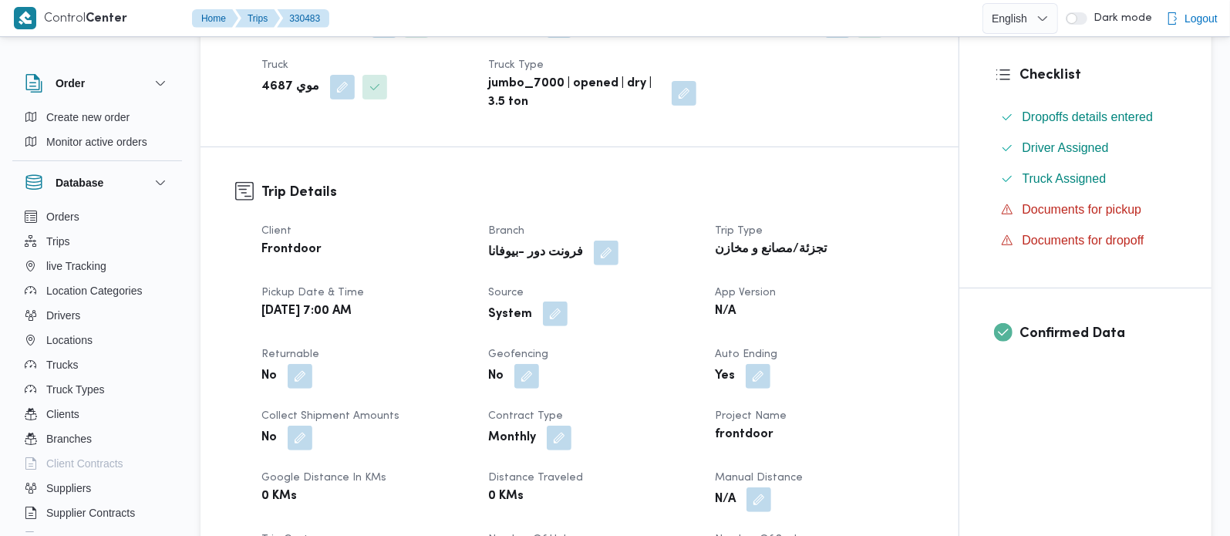
click at [558, 306] on button "button" at bounding box center [555, 314] width 25 height 25
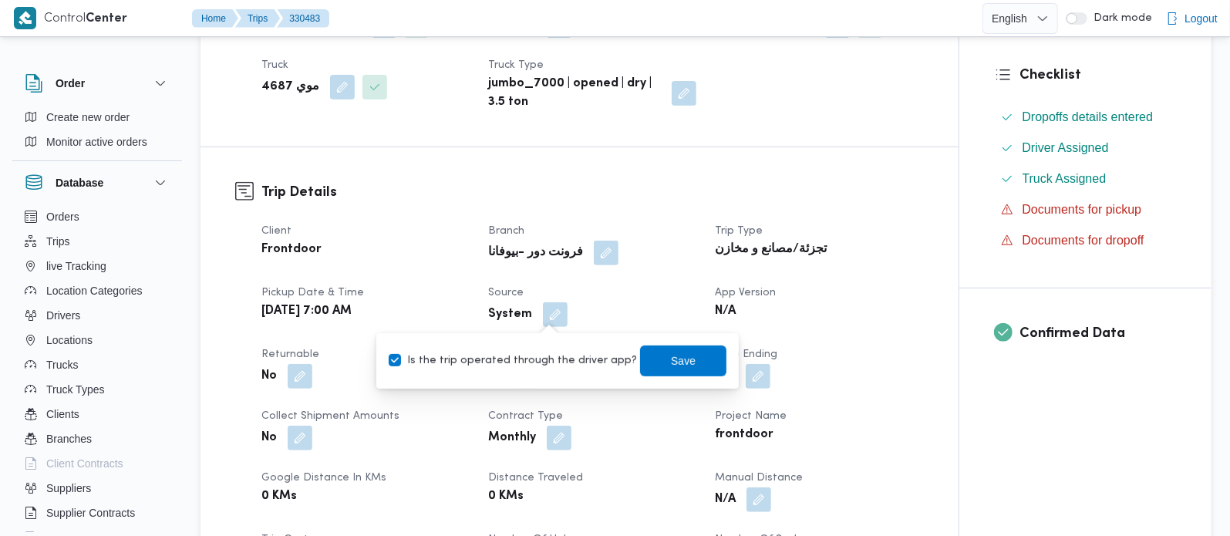
click at [547, 356] on label "Is the trip operated through the driver app?" at bounding box center [513, 361] width 248 height 19
checkbox input "false"
click at [680, 347] on span "Save" at bounding box center [683, 360] width 86 height 31
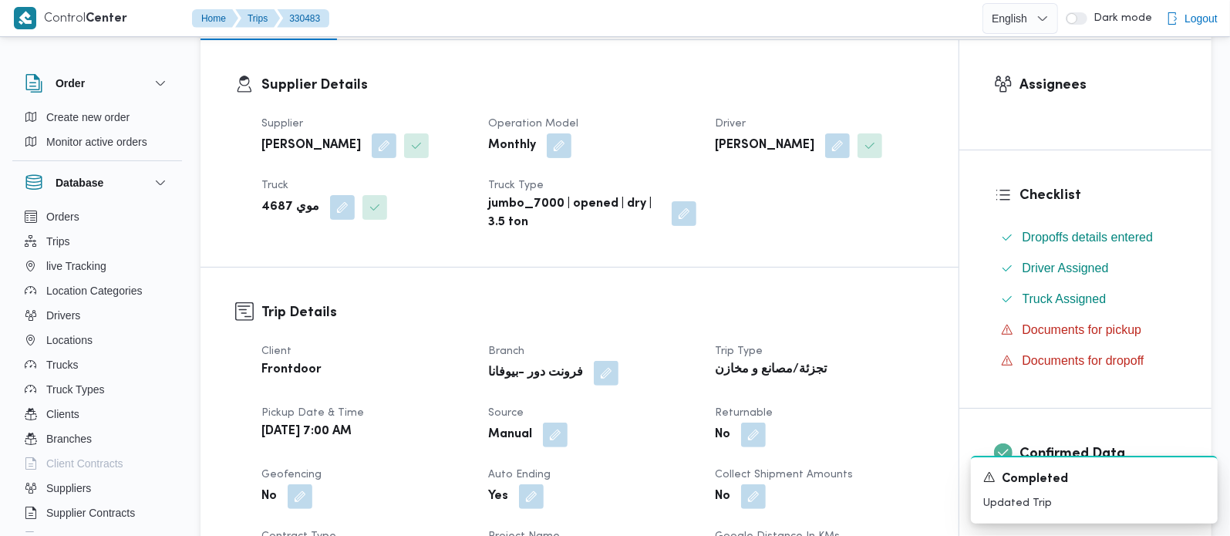
scroll to position [90, 0]
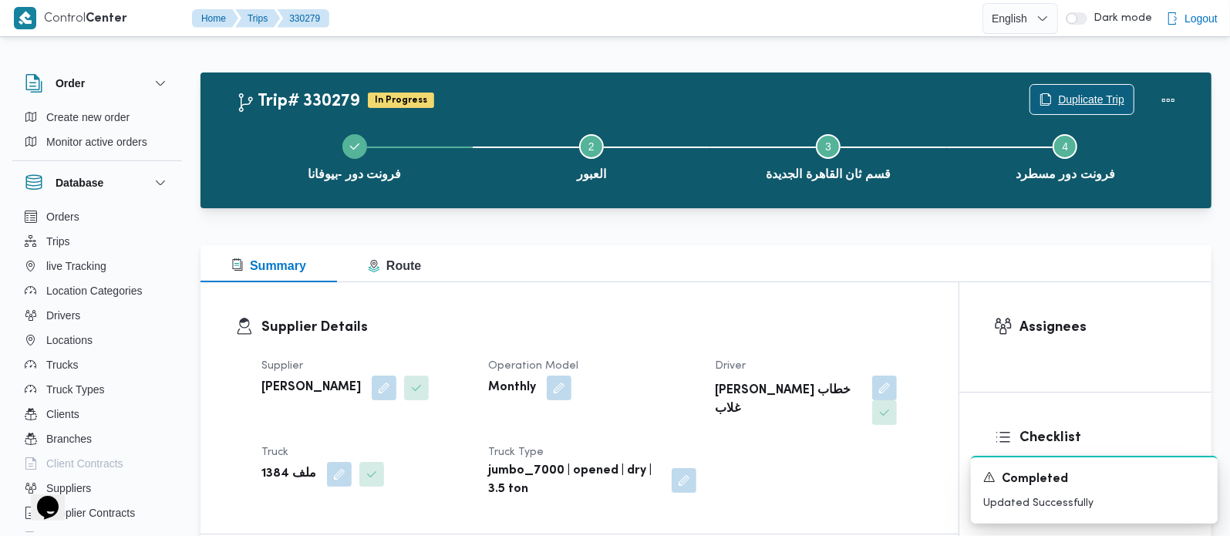
click at [1067, 104] on span "Duplicate Trip" at bounding box center [1091, 99] width 66 height 19
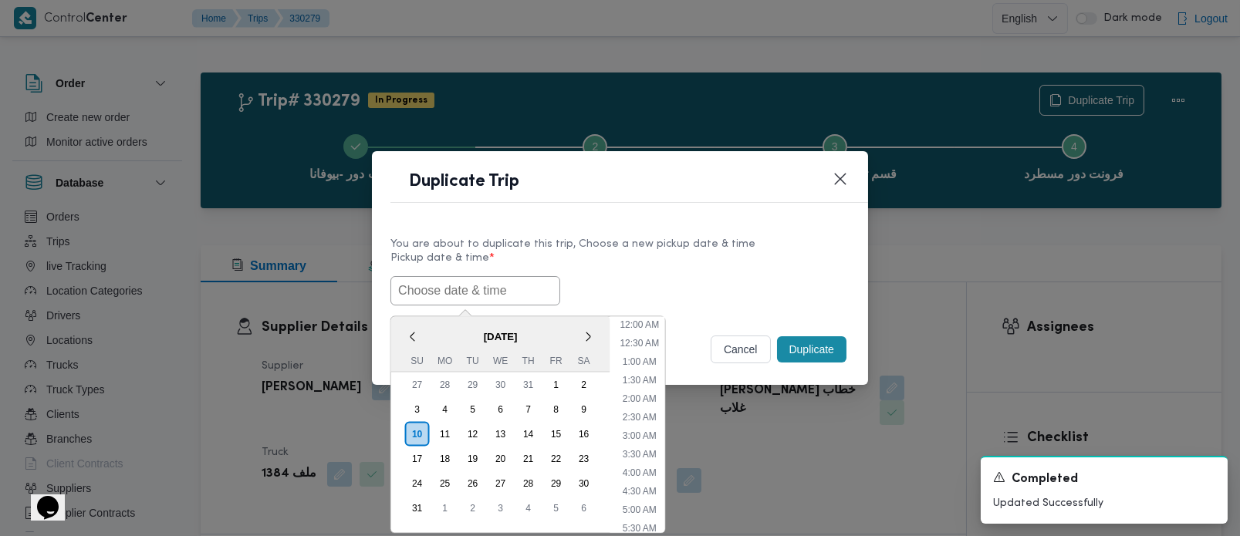
click at [524, 283] on input "text" at bounding box center [475, 290] width 170 height 29
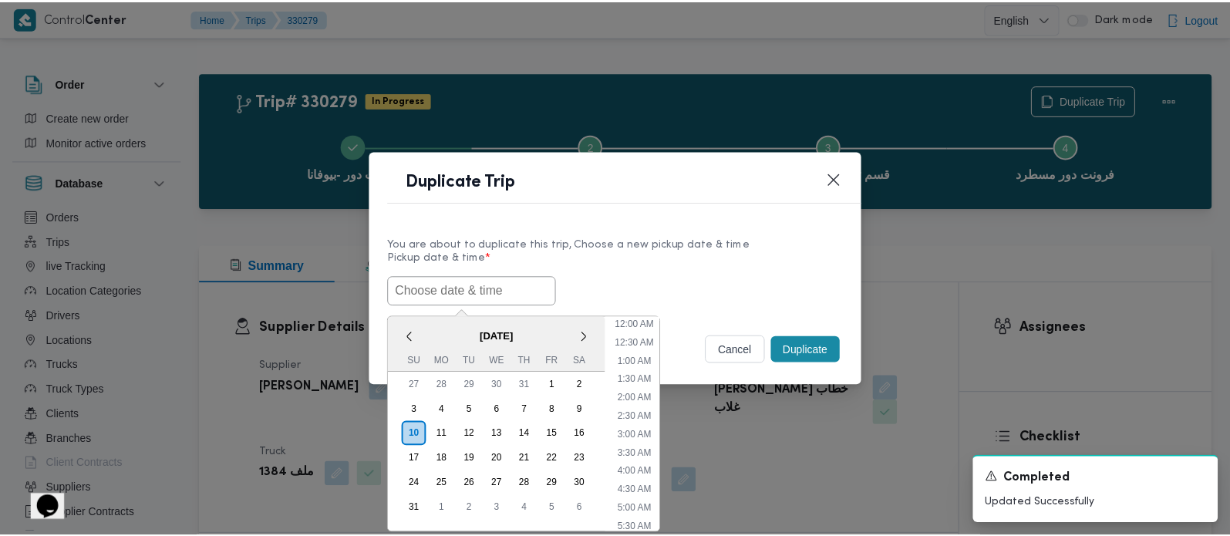
scroll to position [420, 0]
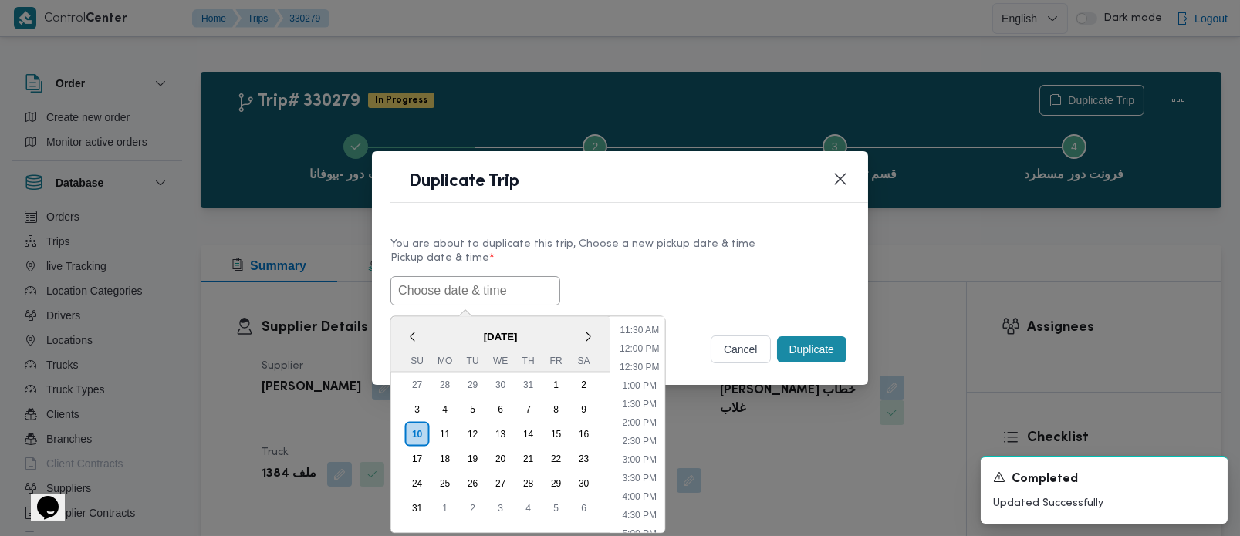
paste input "[DATE] 7:00AM"
type input "[DATE] 7:00AM"
drag, startPoint x: 687, startPoint y: 258, endPoint x: 727, endPoint y: 283, distance: 47.5
click at [687, 258] on label "Pickup date & time *" at bounding box center [619, 264] width 459 height 24
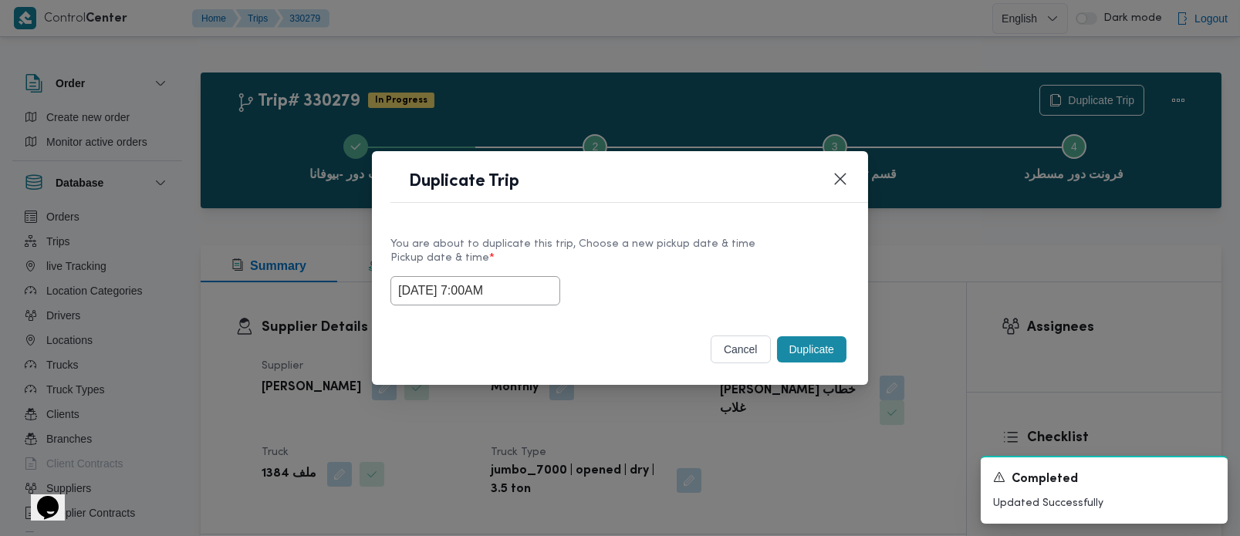
click at [829, 343] on button "Duplicate" at bounding box center [811, 349] width 69 height 26
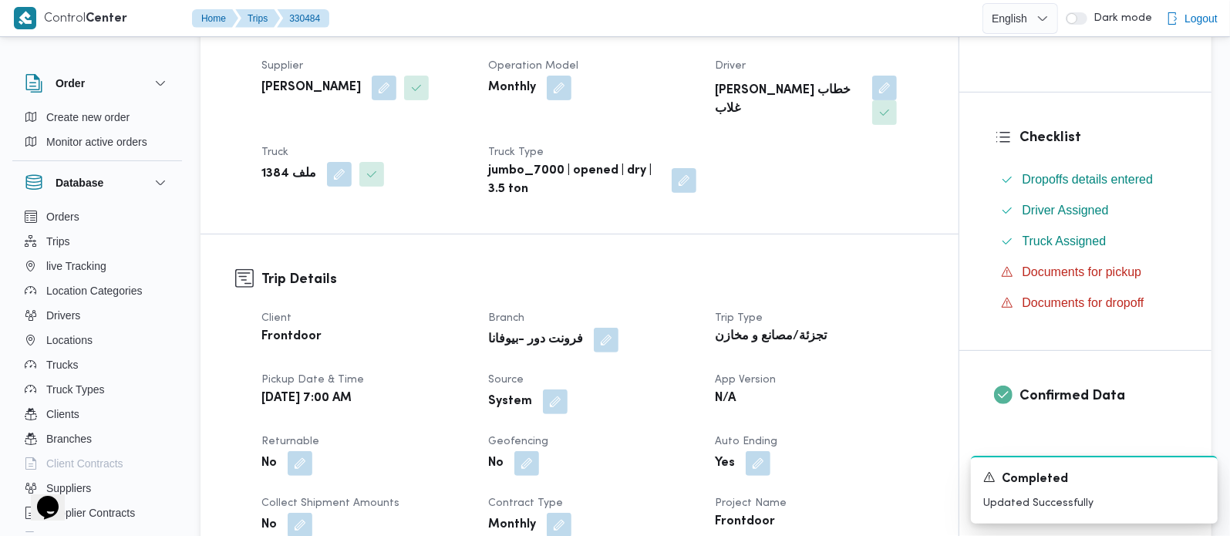
scroll to position [363, 0]
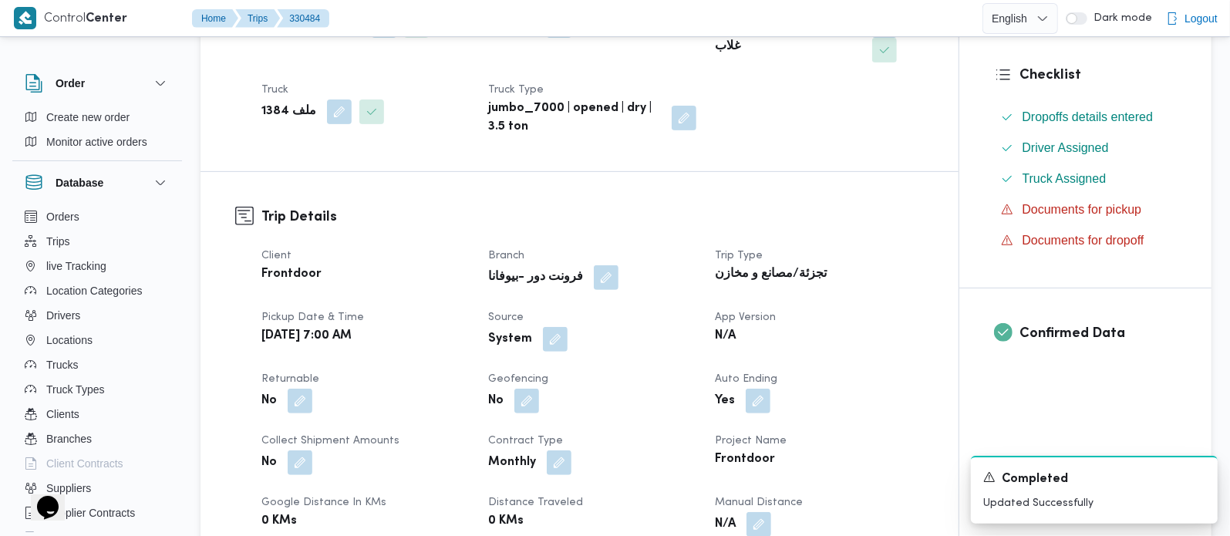
click at [556, 326] on div "System" at bounding box center [592, 340] width 211 height 28
click at [552, 326] on button "button" at bounding box center [555, 338] width 25 height 25
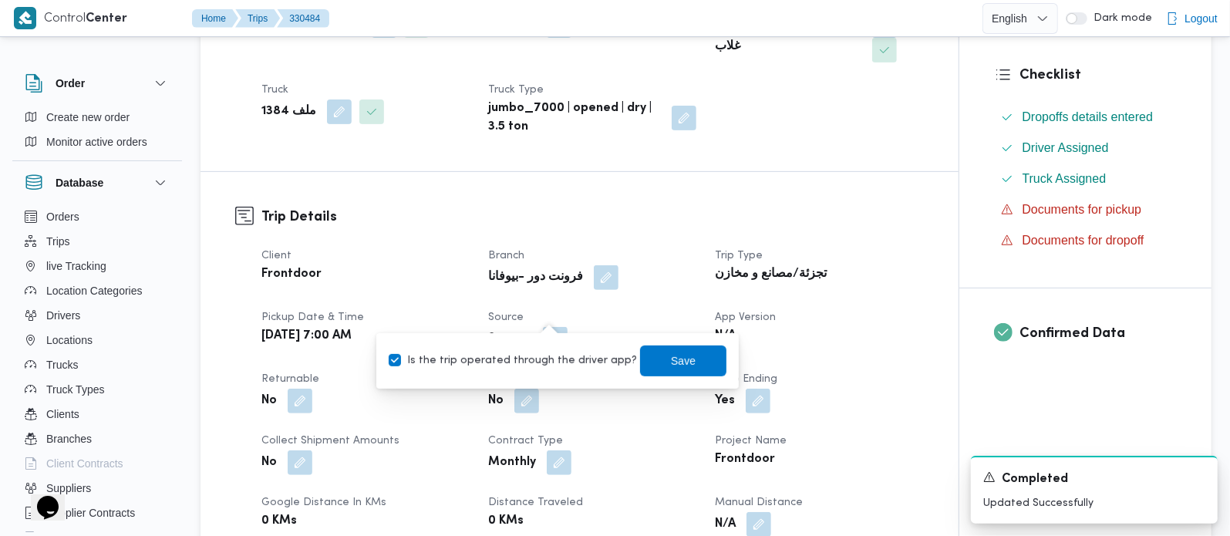
click at [538, 363] on label "Is the trip operated through the driver app?" at bounding box center [513, 361] width 248 height 19
checkbox input "false"
click at [647, 361] on span "Save" at bounding box center [683, 360] width 86 height 31
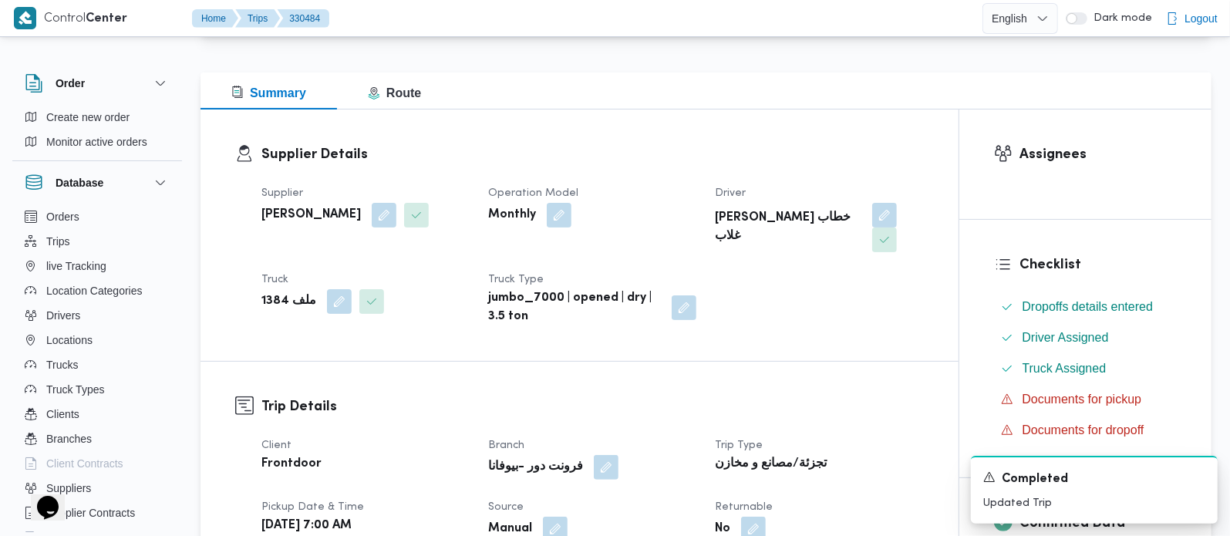
scroll to position [0, 0]
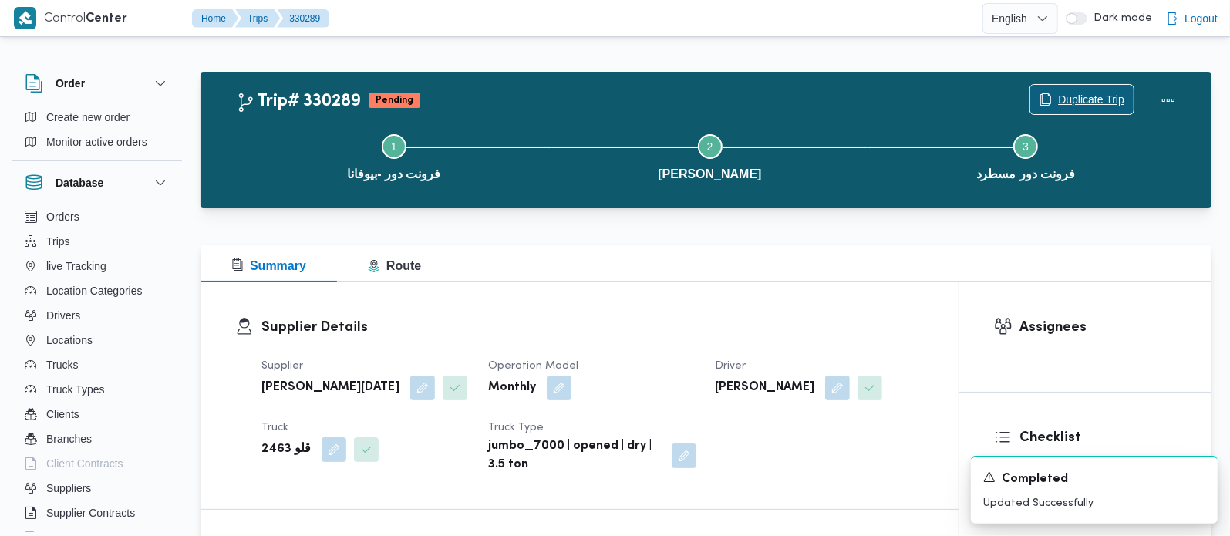
click at [1081, 104] on span "Duplicate Trip" at bounding box center [1091, 99] width 66 height 19
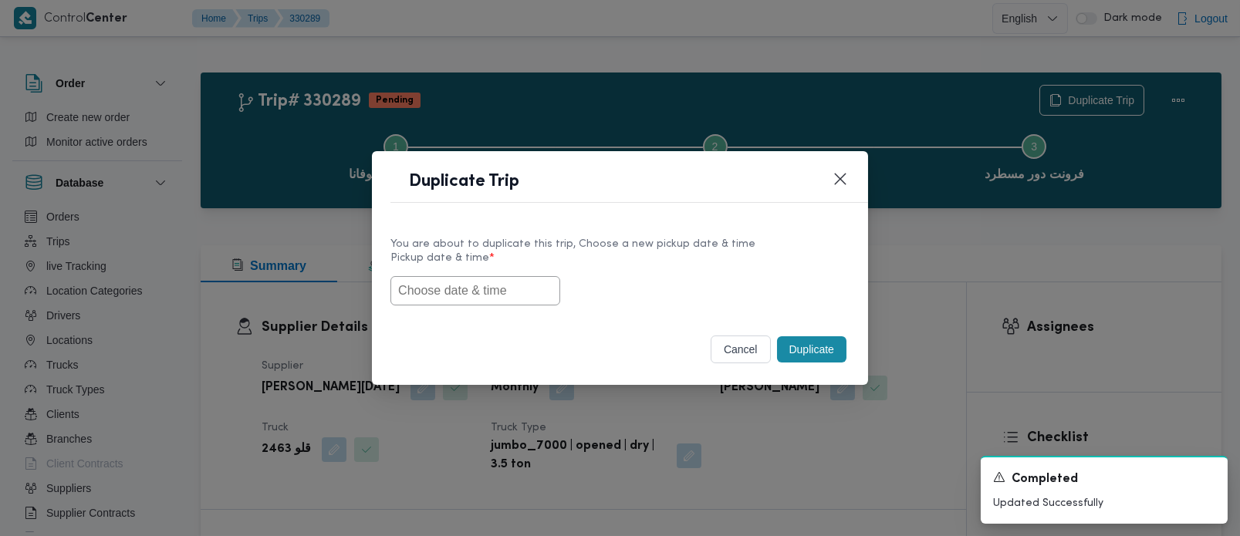
click at [450, 285] on input "text" at bounding box center [475, 290] width 170 height 29
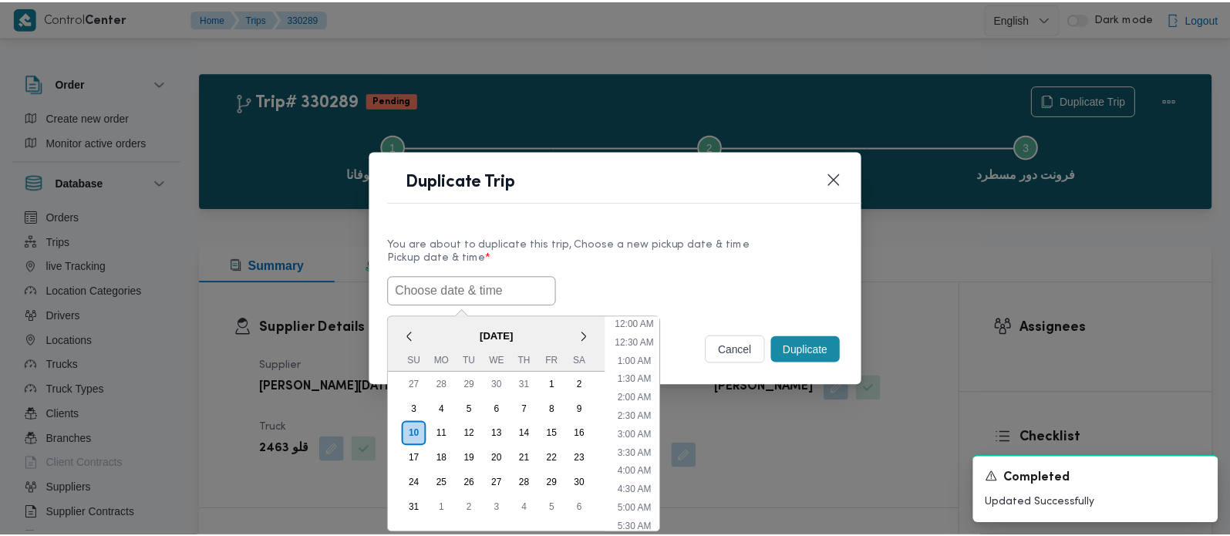
scroll to position [420, 0]
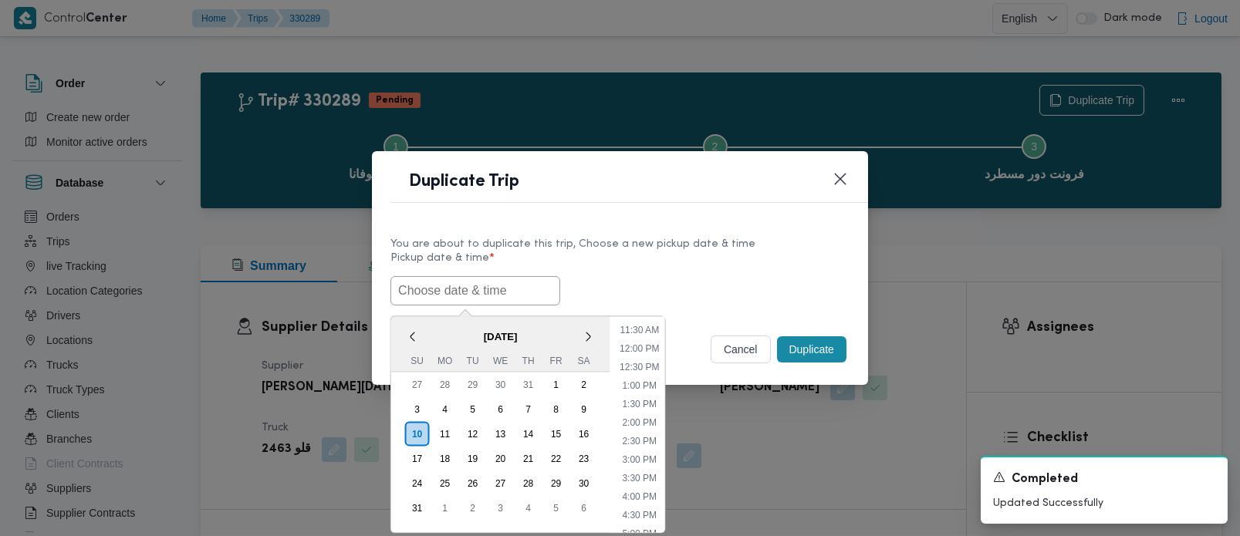
paste input "[DATE] 7:00AM"
type input "[DATE] 7:00AM"
click at [650, 252] on label "Pickup date & time *" at bounding box center [619, 264] width 459 height 24
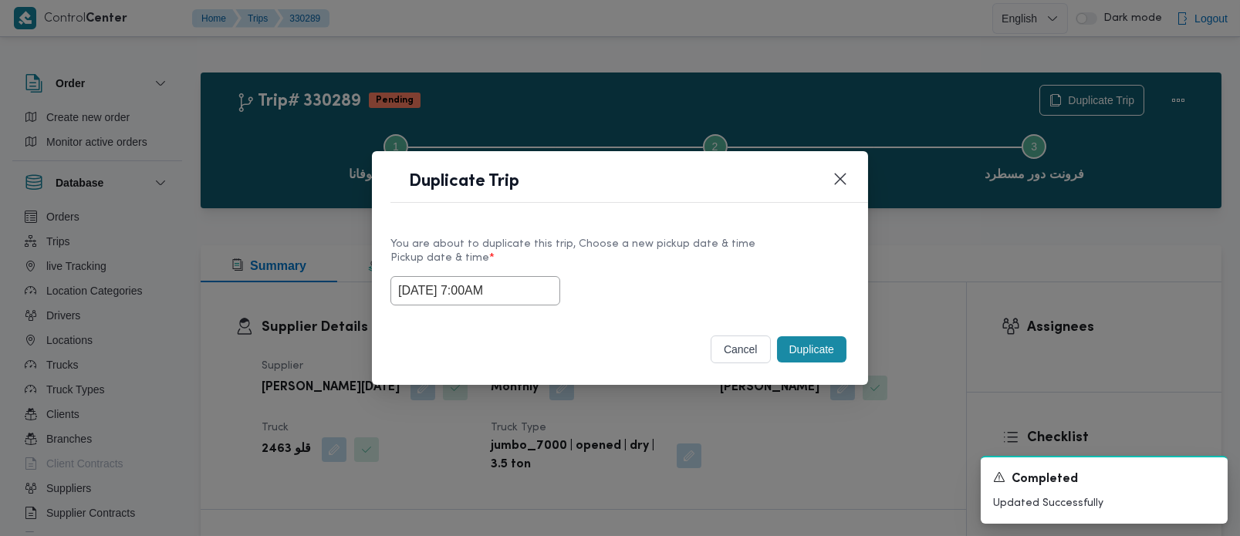
click at [826, 348] on button "Duplicate" at bounding box center [811, 349] width 69 height 26
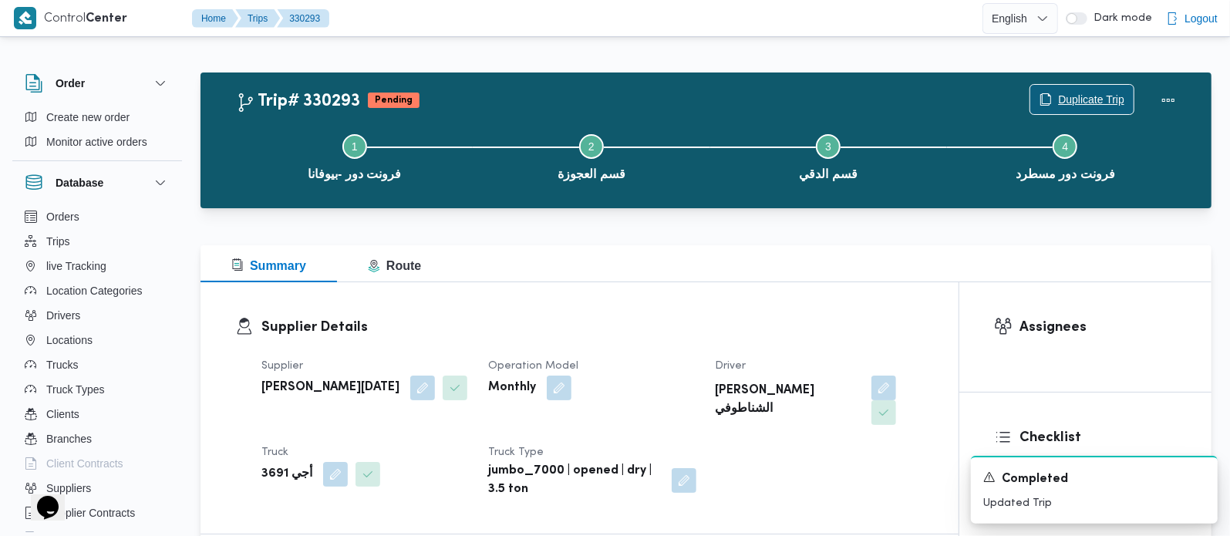
click at [1091, 94] on span "Duplicate Trip" at bounding box center [1091, 99] width 66 height 19
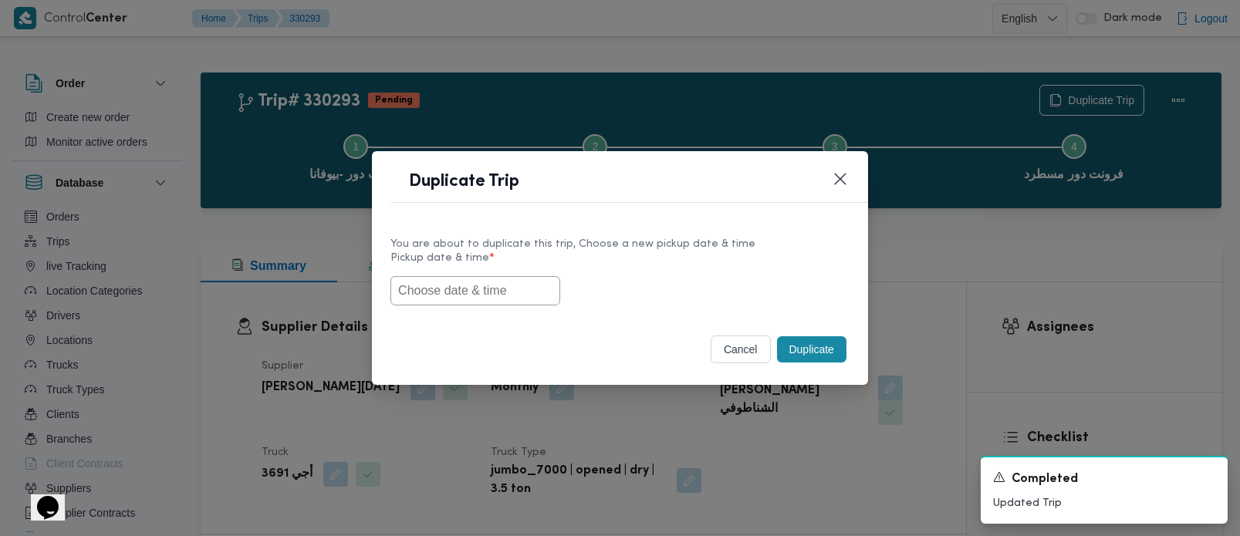
click at [517, 288] on input "text" at bounding box center [475, 290] width 170 height 29
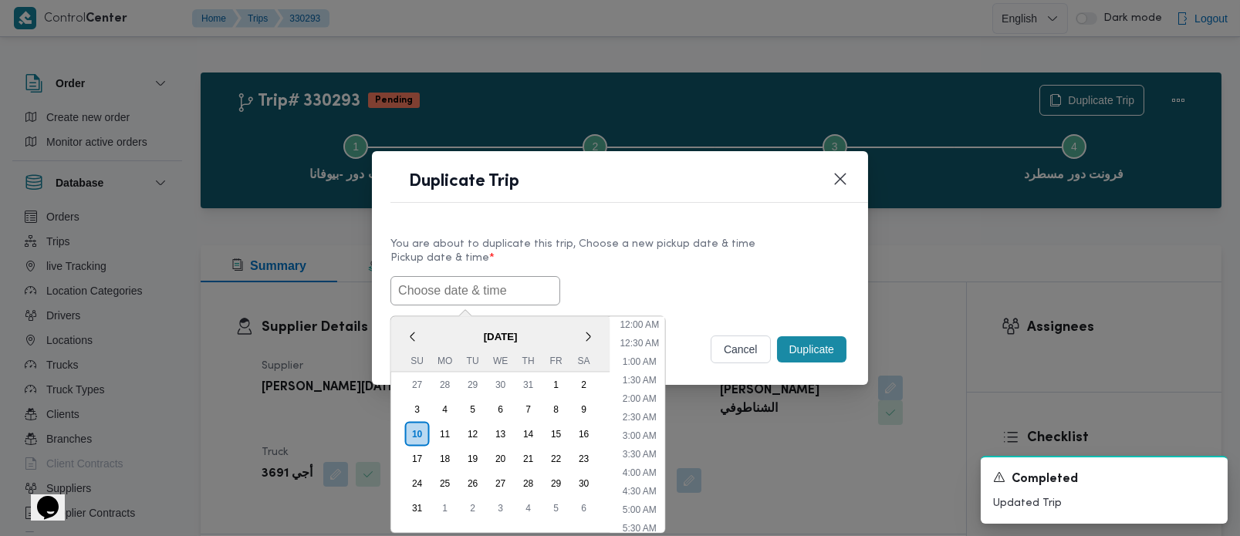
paste input "[DATE] 7:00AM"
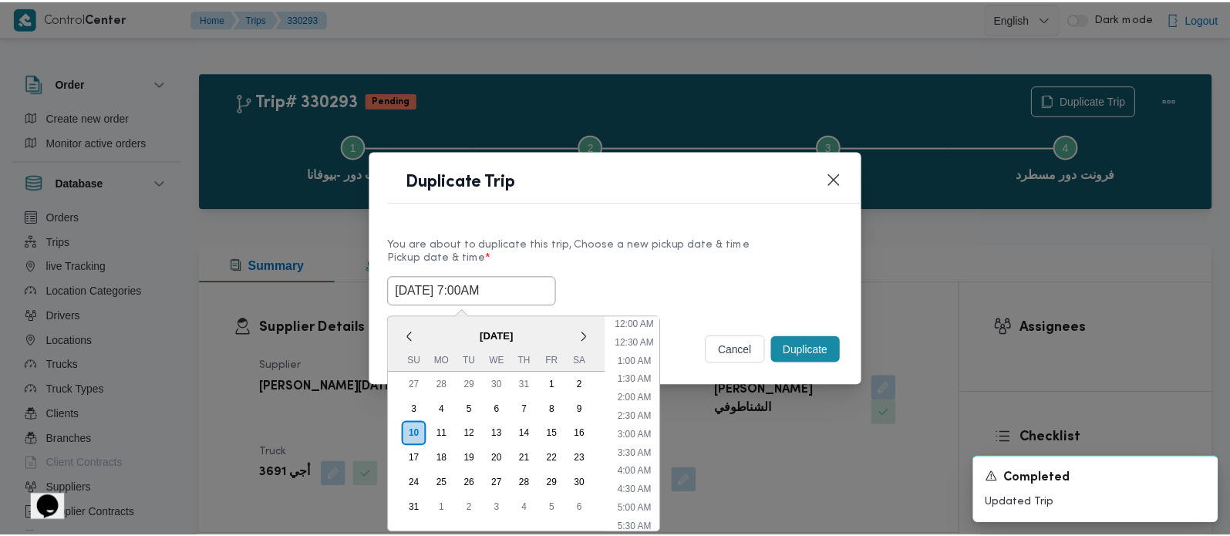
scroll to position [420, 0]
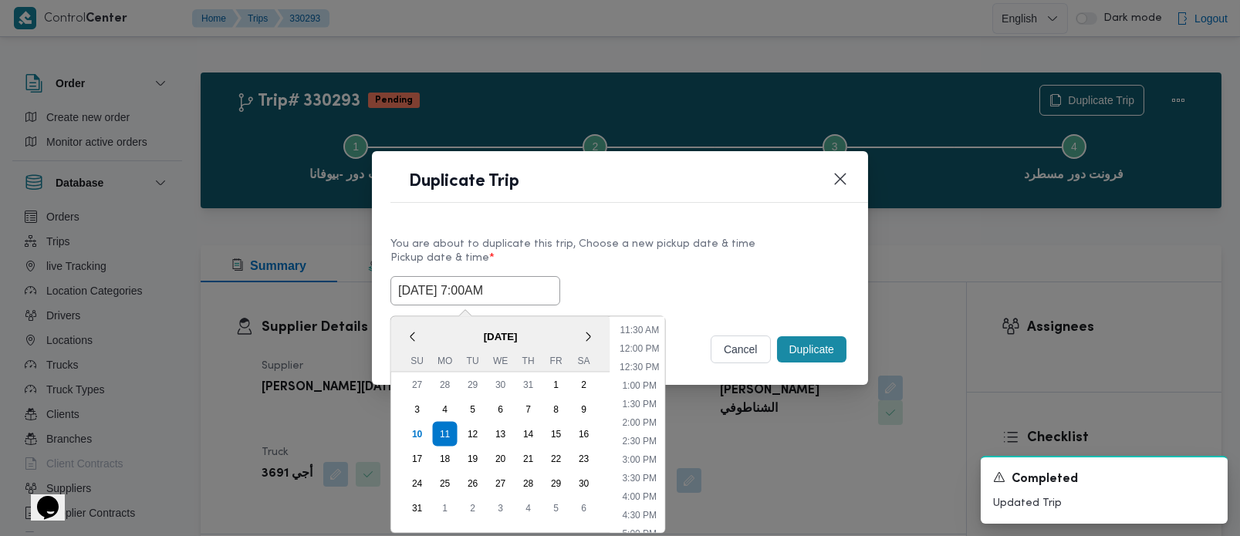
type input "[DATE] 7:00AM"
click at [640, 260] on label "Pickup date & time *" at bounding box center [619, 264] width 459 height 24
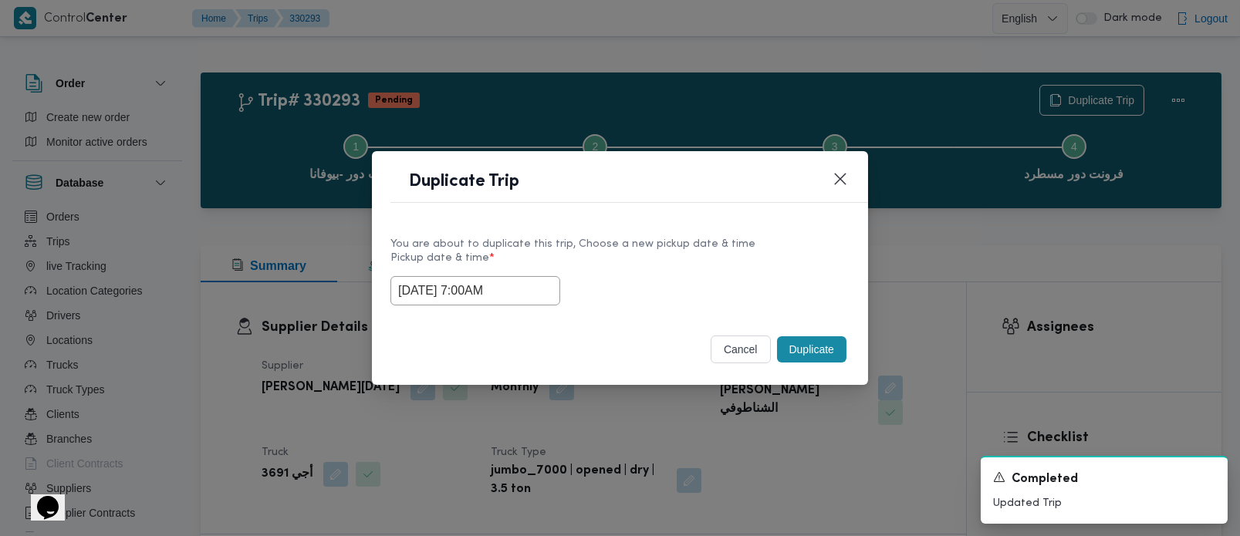
click at [808, 348] on button "Duplicate" at bounding box center [811, 349] width 69 height 26
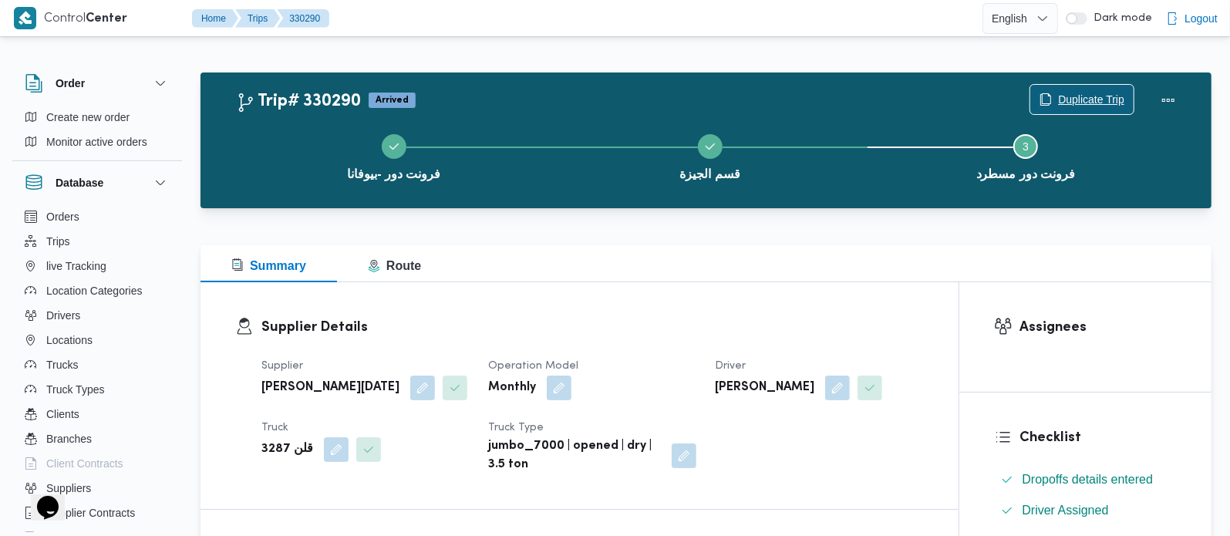
click at [1051, 96] on span "Duplicate Trip" at bounding box center [1082, 99] width 103 height 29
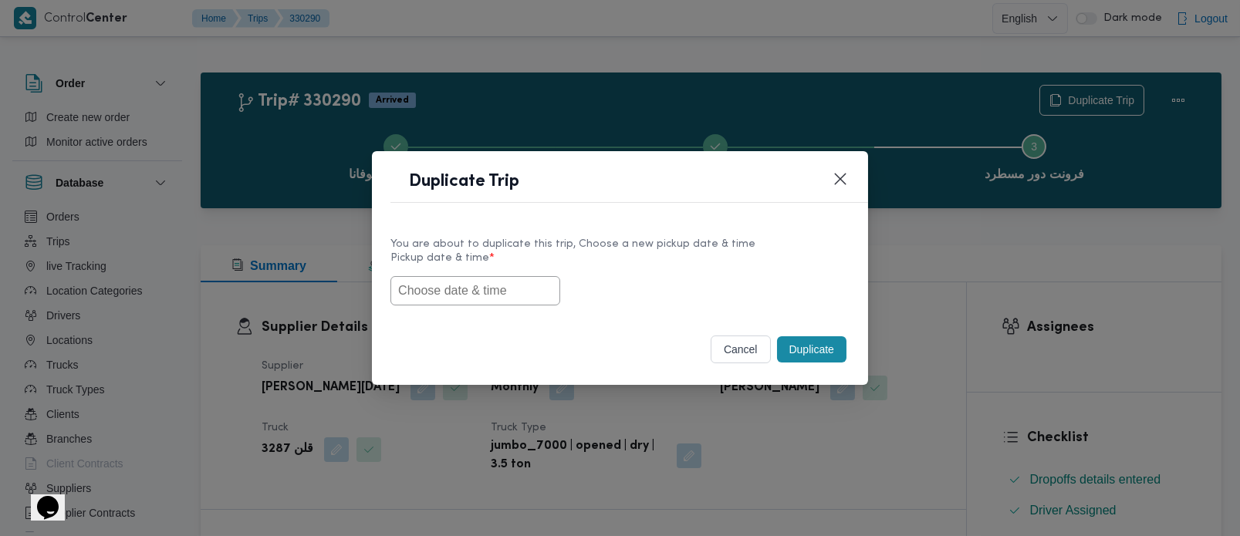
click at [511, 278] on input "text" at bounding box center [475, 290] width 170 height 29
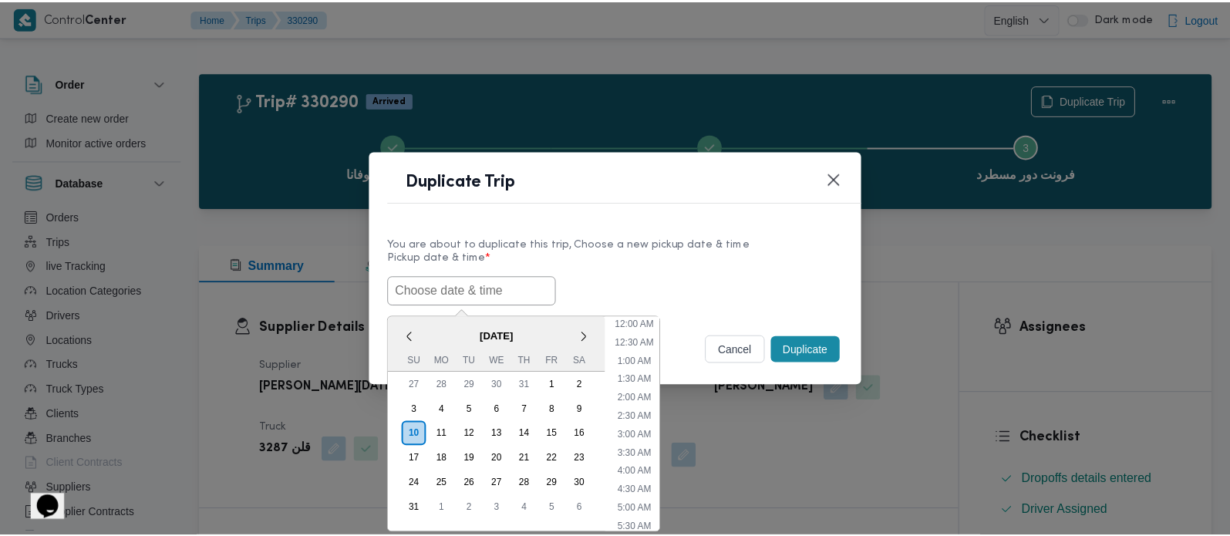
scroll to position [420, 0]
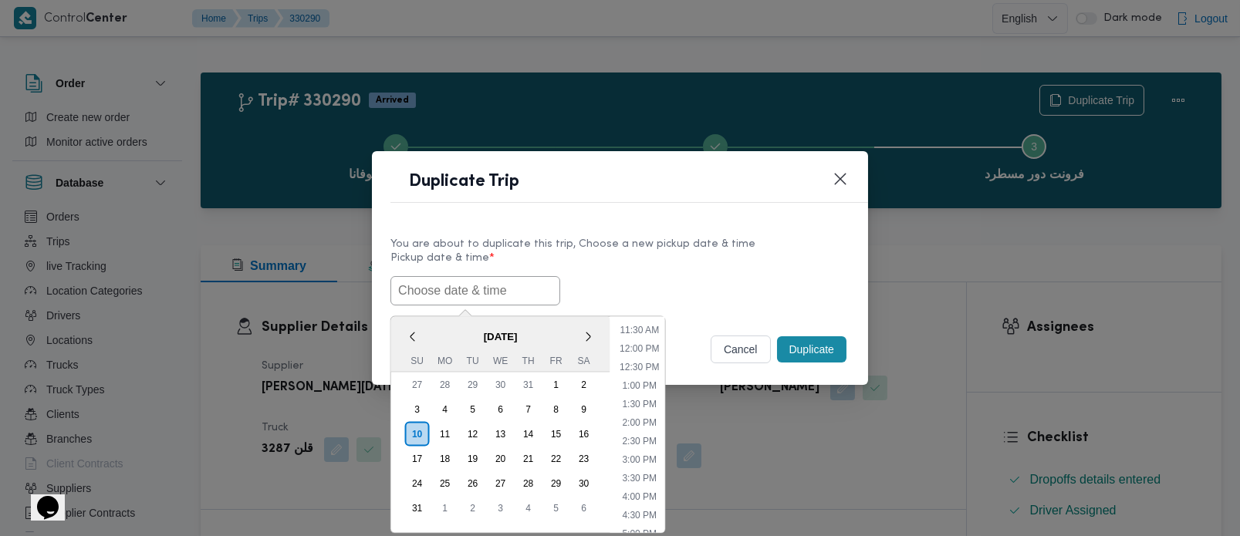
paste input "[DATE] 7:00AM"
type input "[DATE] 7:00AM"
click at [623, 260] on label "Pickup date & time *" at bounding box center [619, 264] width 459 height 24
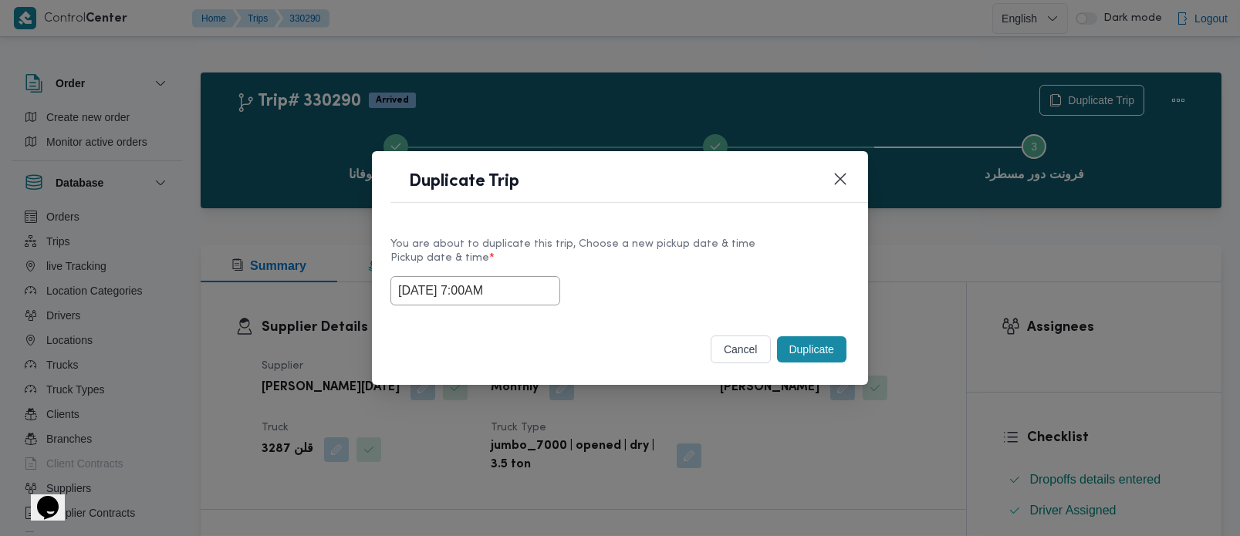
click at [811, 353] on button "Duplicate" at bounding box center [811, 349] width 69 height 26
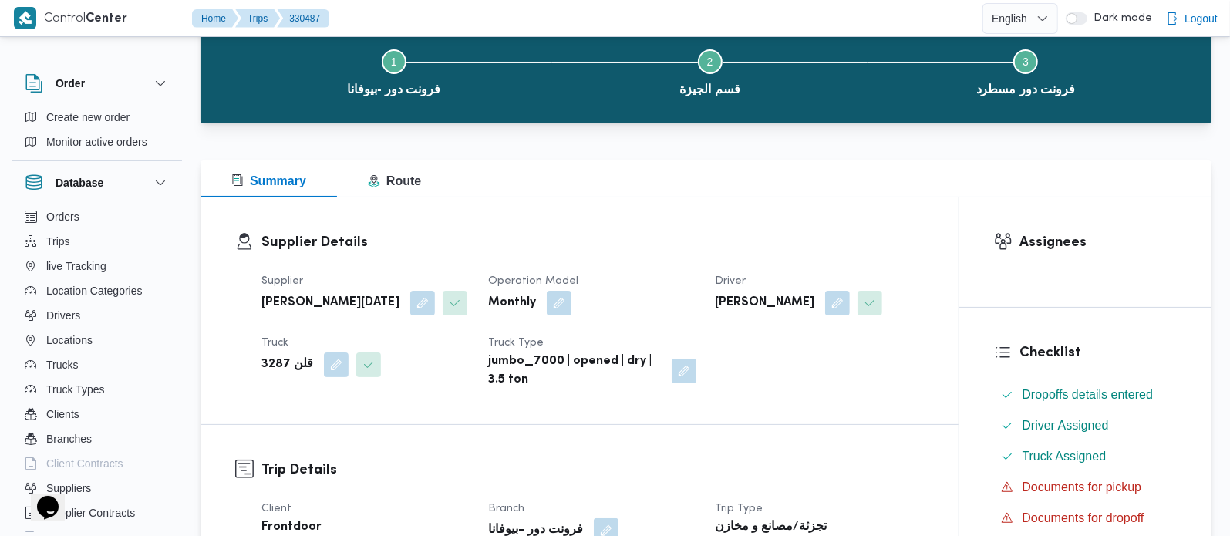
scroll to position [272, 0]
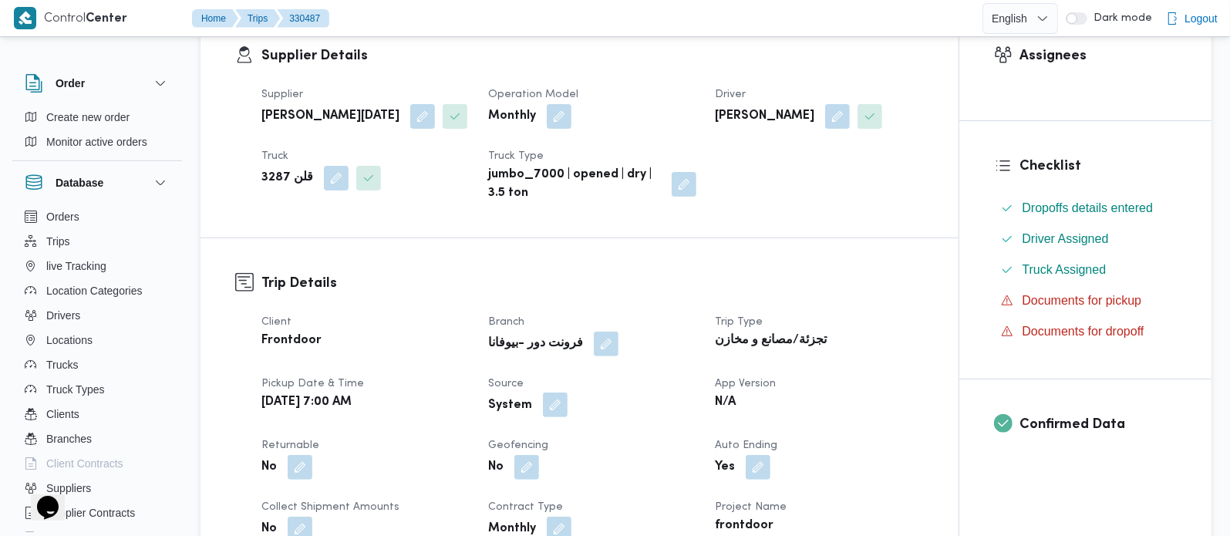
click at [552, 417] on button "button" at bounding box center [555, 405] width 25 height 25
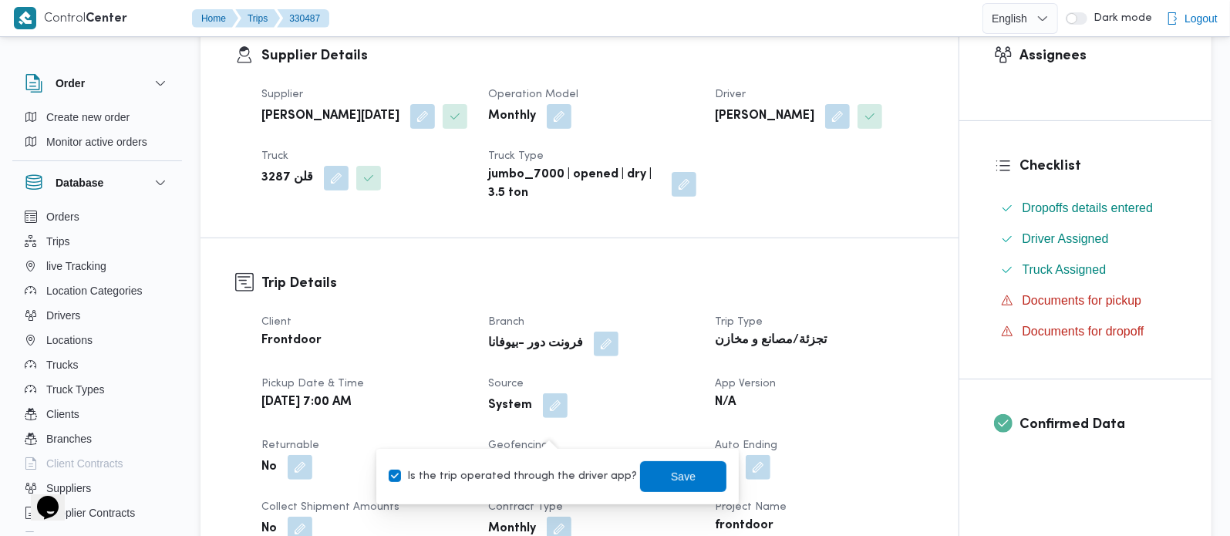
click at [547, 474] on label "Is the trip operated through the driver app?" at bounding box center [513, 476] width 248 height 19
checkbox input "false"
click at [645, 474] on span "Save" at bounding box center [683, 476] width 86 height 31
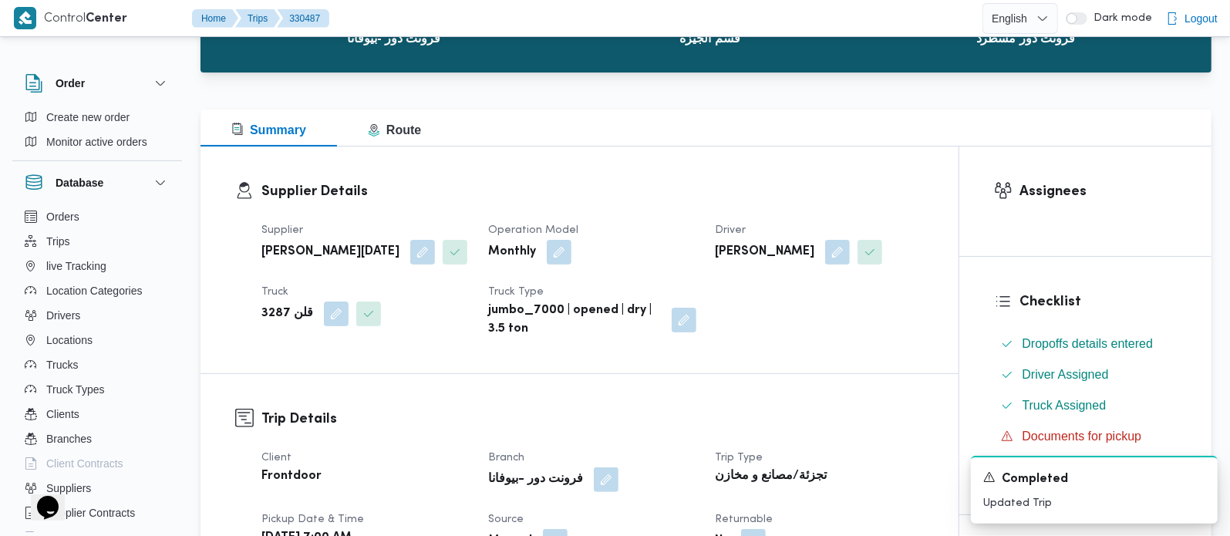
scroll to position [0, 0]
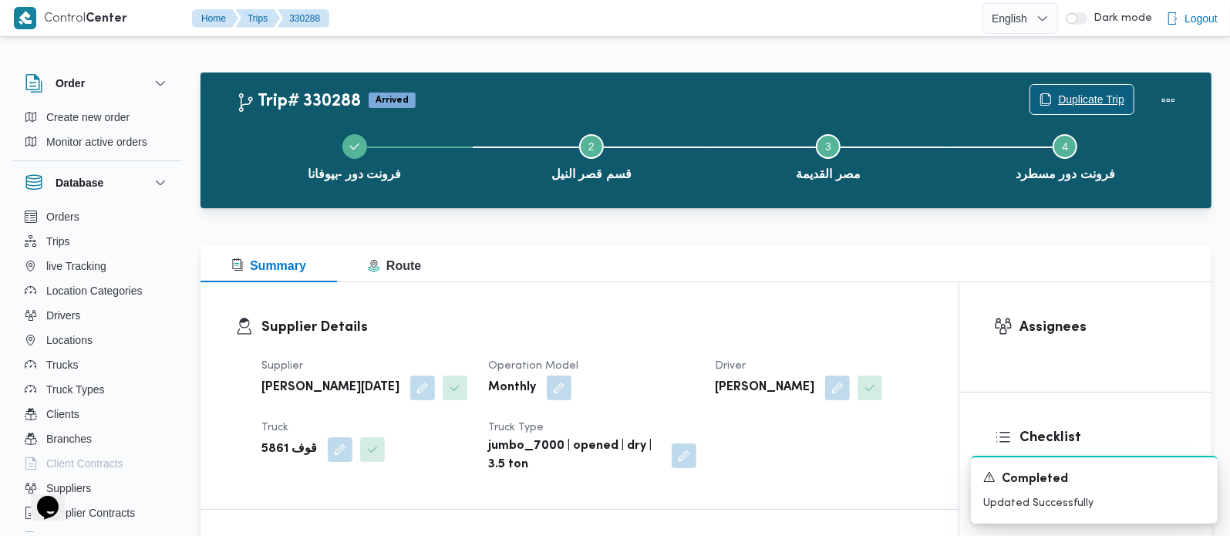
click at [1068, 93] on span "Duplicate Trip" at bounding box center [1091, 99] width 66 height 19
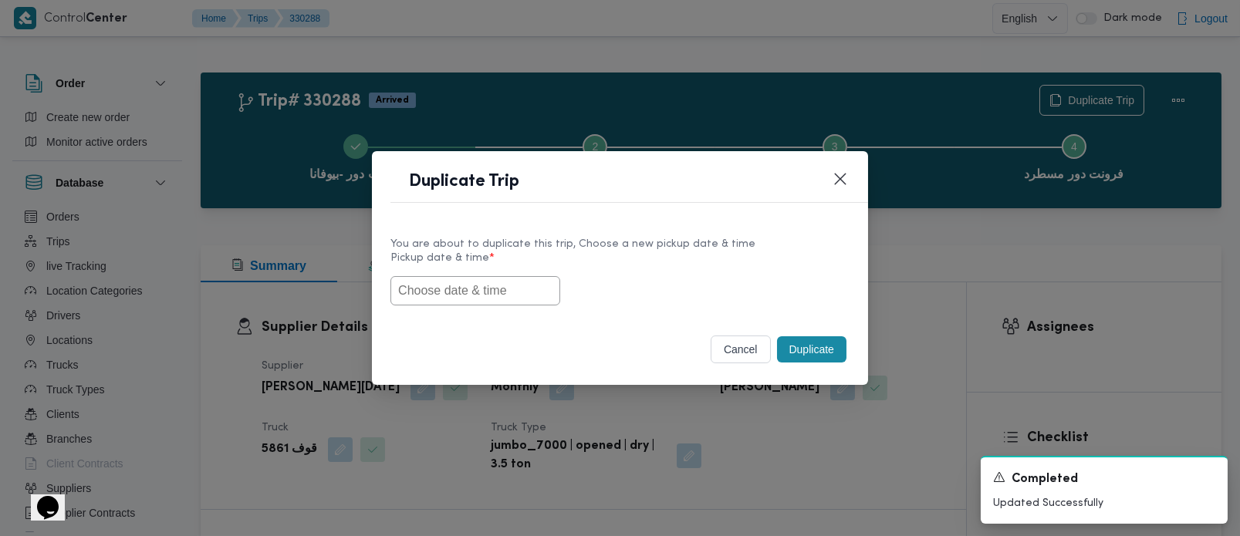
click at [510, 292] on input "text" at bounding box center [475, 290] width 170 height 29
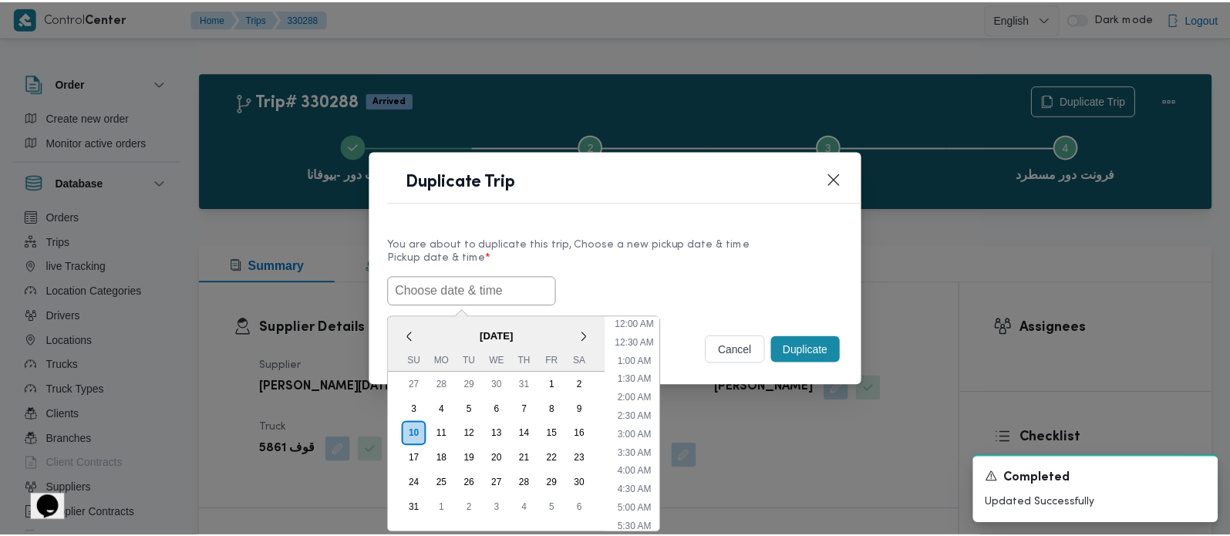
scroll to position [420, 0]
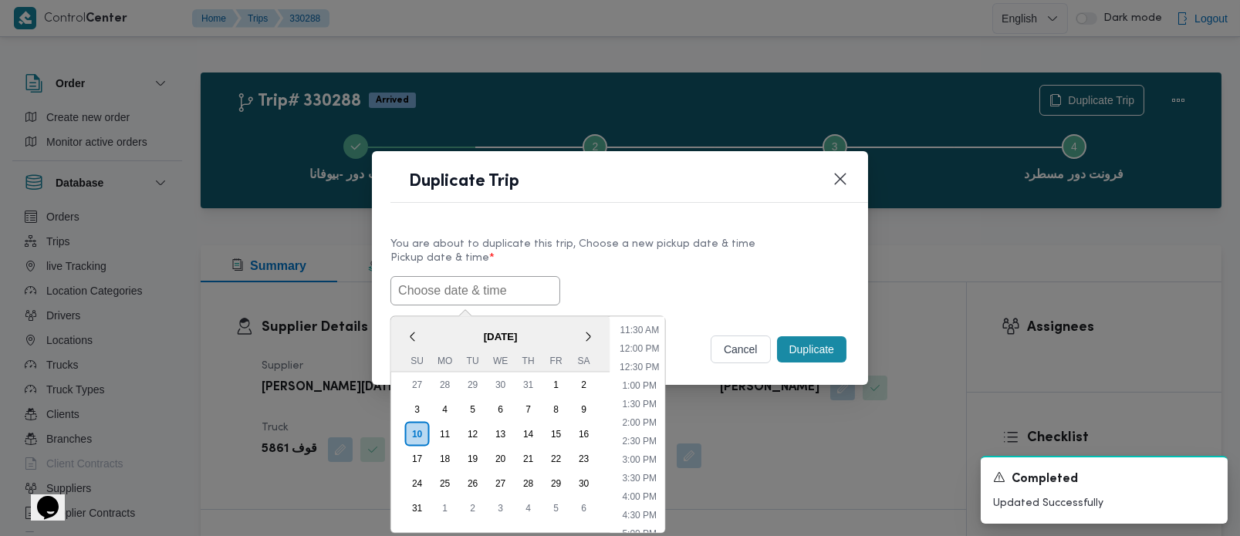
paste input "[DATE] 7:00AM"
type input "[DATE] 7:00AM"
drag, startPoint x: 671, startPoint y: 292, endPoint x: 759, endPoint y: 329, distance: 95.7
click at [671, 292] on div "11/08/2025 7:00AM < August 2025 > Su Mo Tu We Th Fr Sa 27 28 29 30 31 1 2 3 4 5…" at bounding box center [619, 290] width 459 height 29
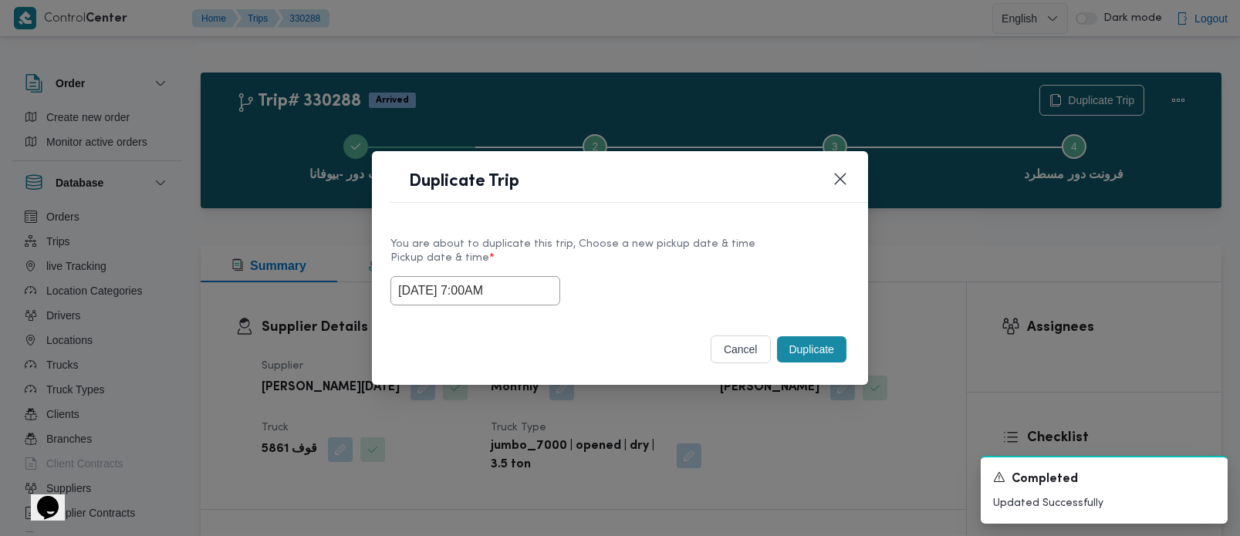
click at [816, 356] on button "Duplicate" at bounding box center [811, 349] width 69 height 26
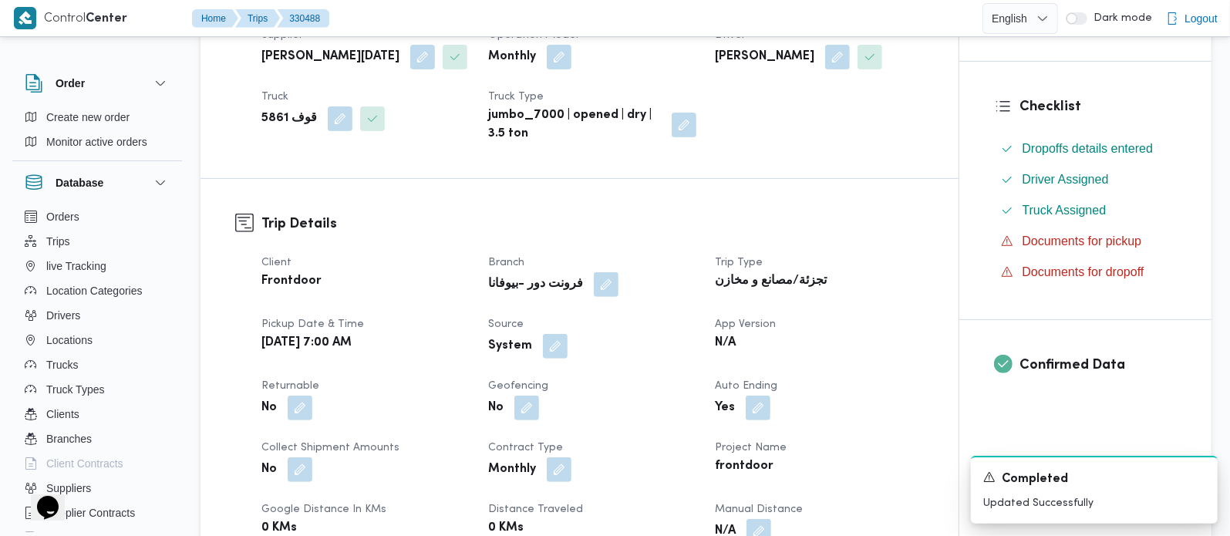
scroll to position [363, 0]
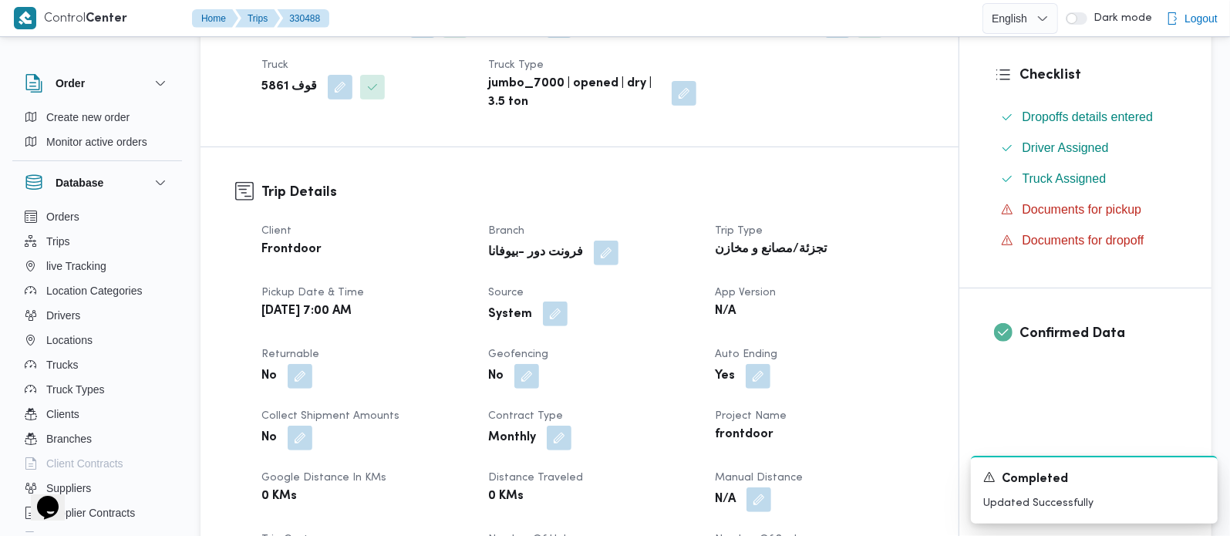
click at [554, 326] on button "button" at bounding box center [555, 314] width 25 height 25
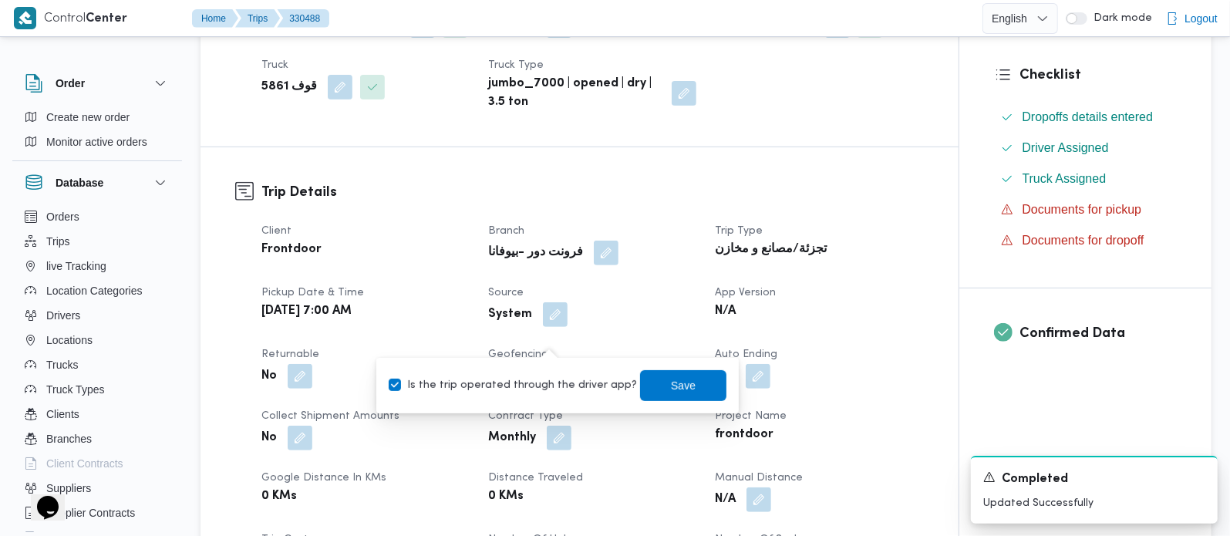
click at [547, 391] on label "Is the trip operated through the driver app?" at bounding box center [513, 385] width 248 height 19
checkbox input "false"
click at [646, 384] on span "Save" at bounding box center [683, 384] width 86 height 31
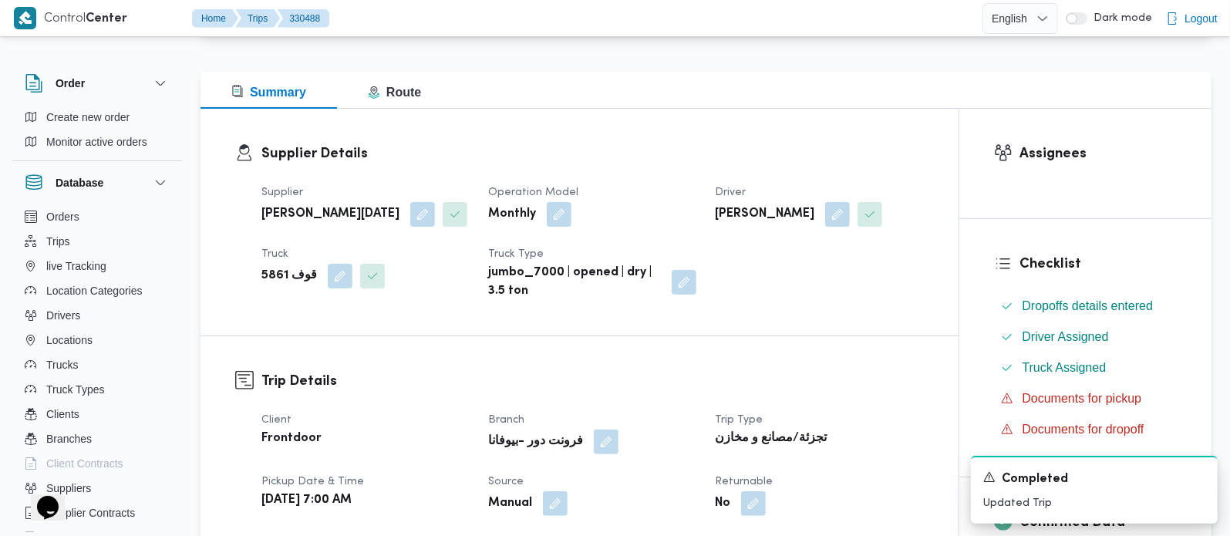
scroll to position [0, 0]
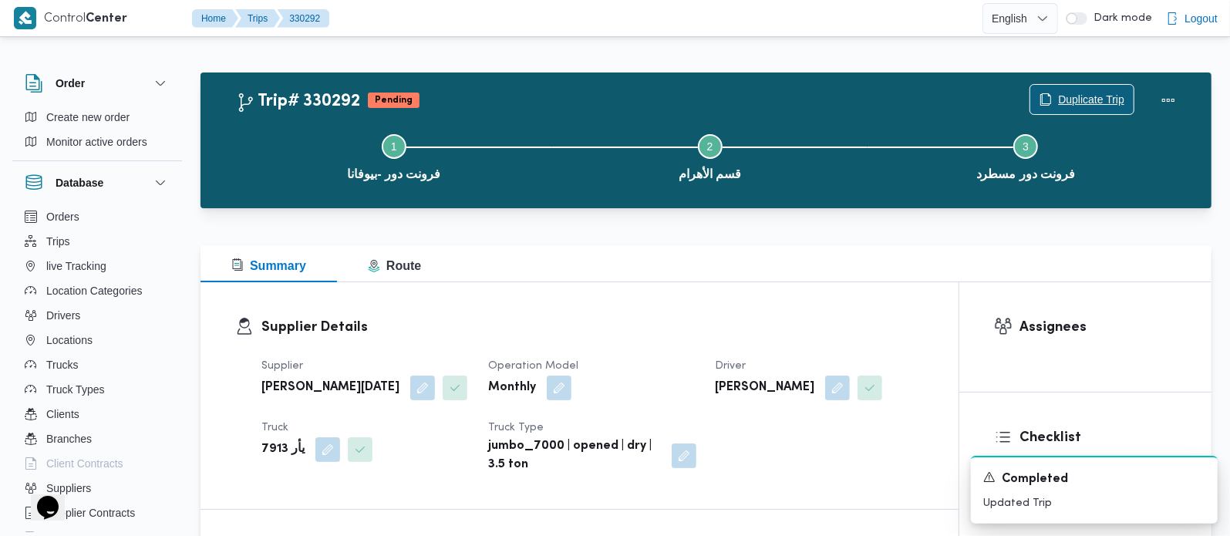
click at [1075, 89] on span "Duplicate Trip" at bounding box center [1082, 99] width 103 height 29
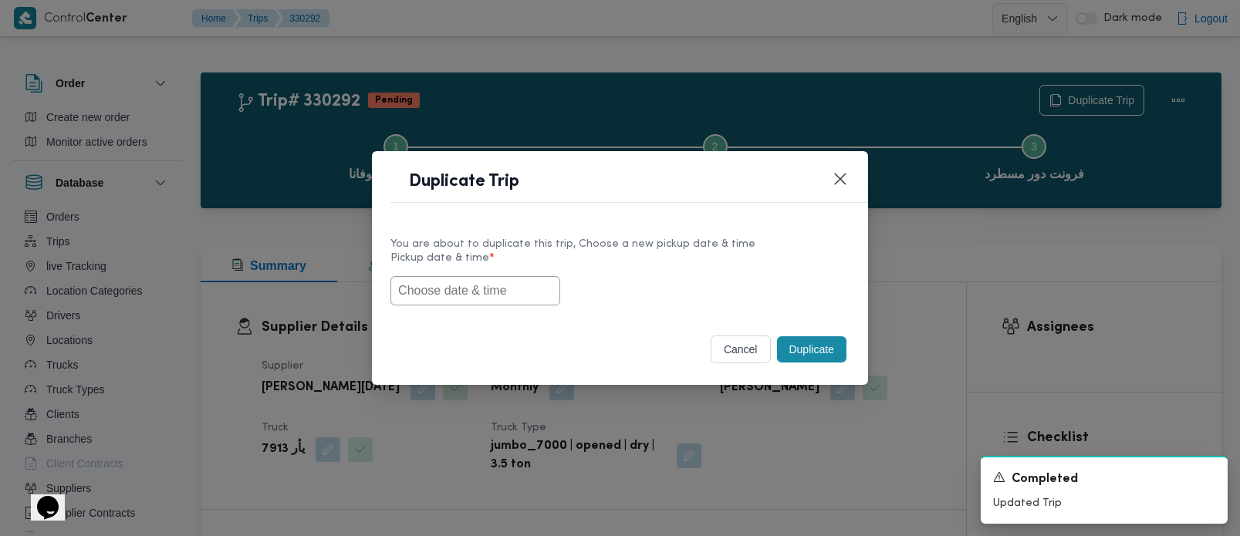
click at [486, 292] on input "text" at bounding box center [475, 290] width 170 height 29
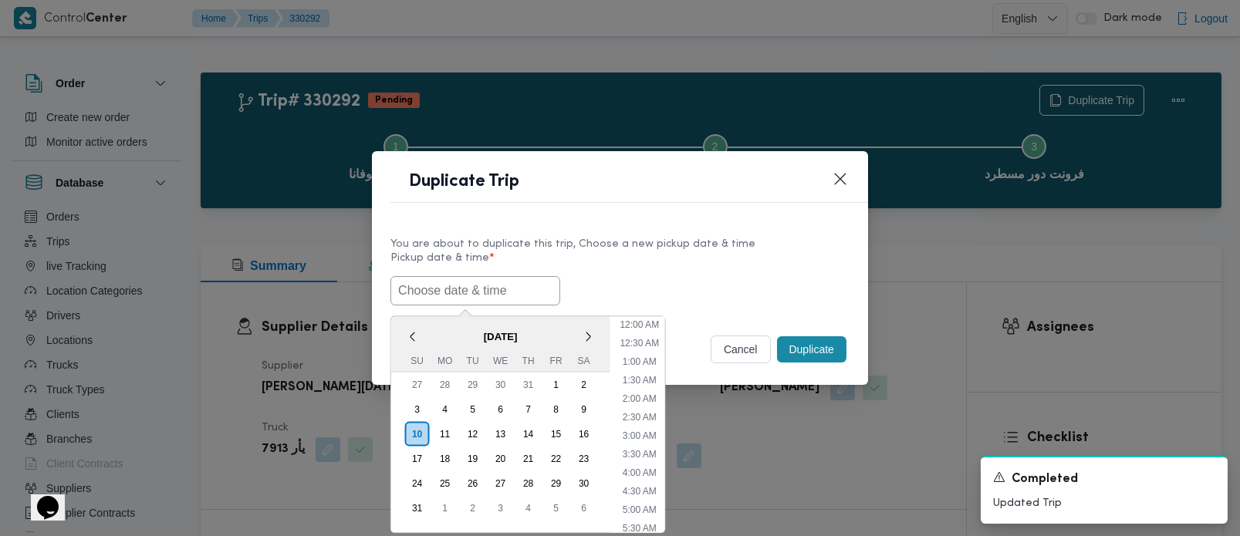
paste input "[DATE] 7:00AM"
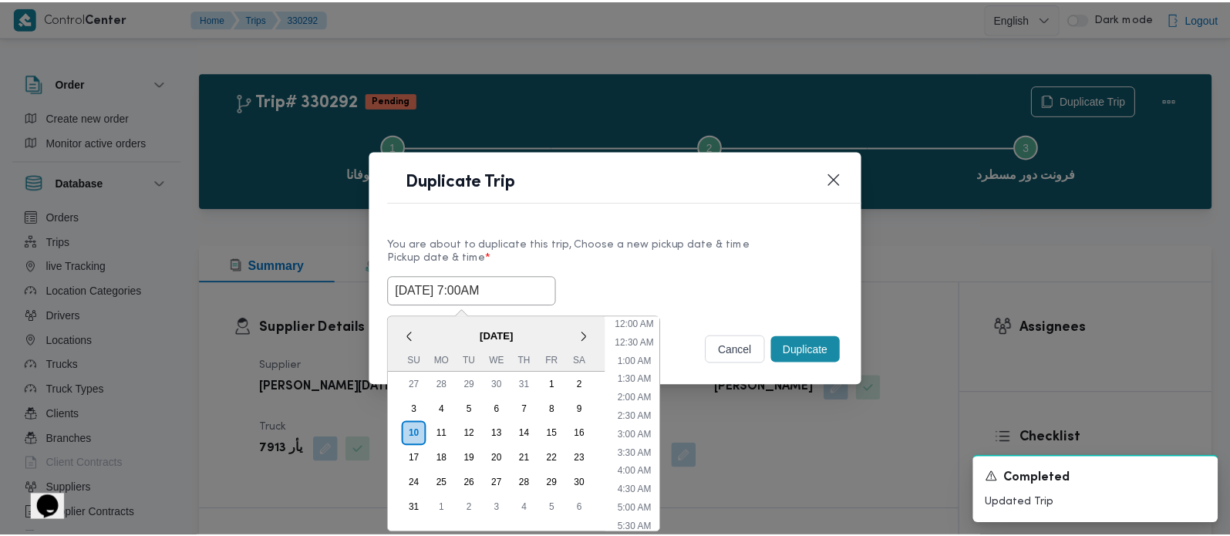
scroll to position [420, 0]
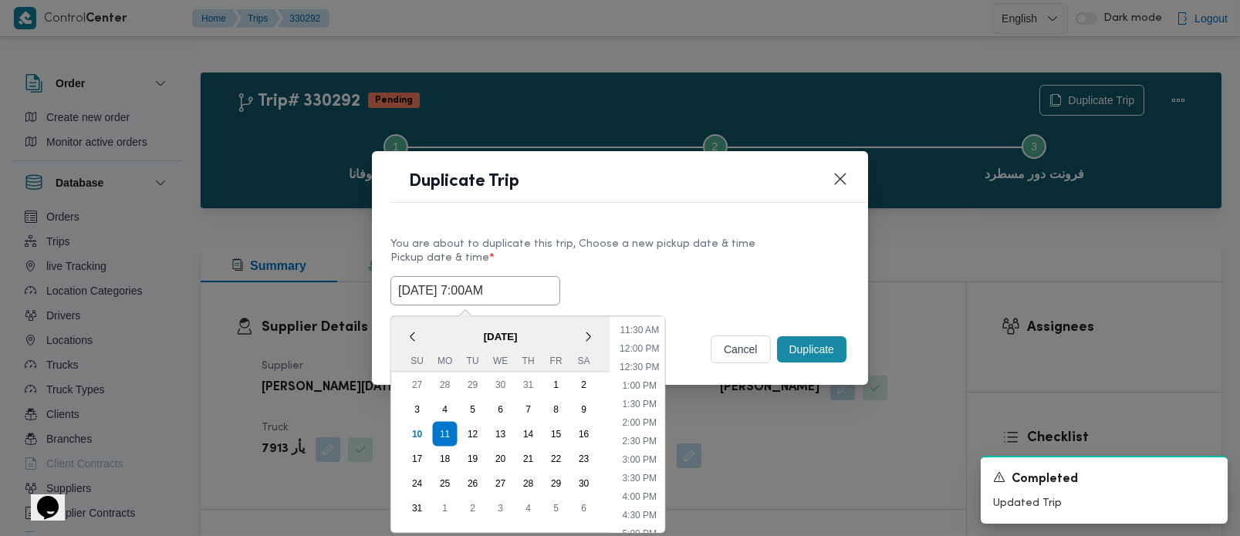
type input "[DATE] 7:00AM"
click at [656, 272] on label "Pickup date & time *" at bounding box center [619, 264] width 459 height 24
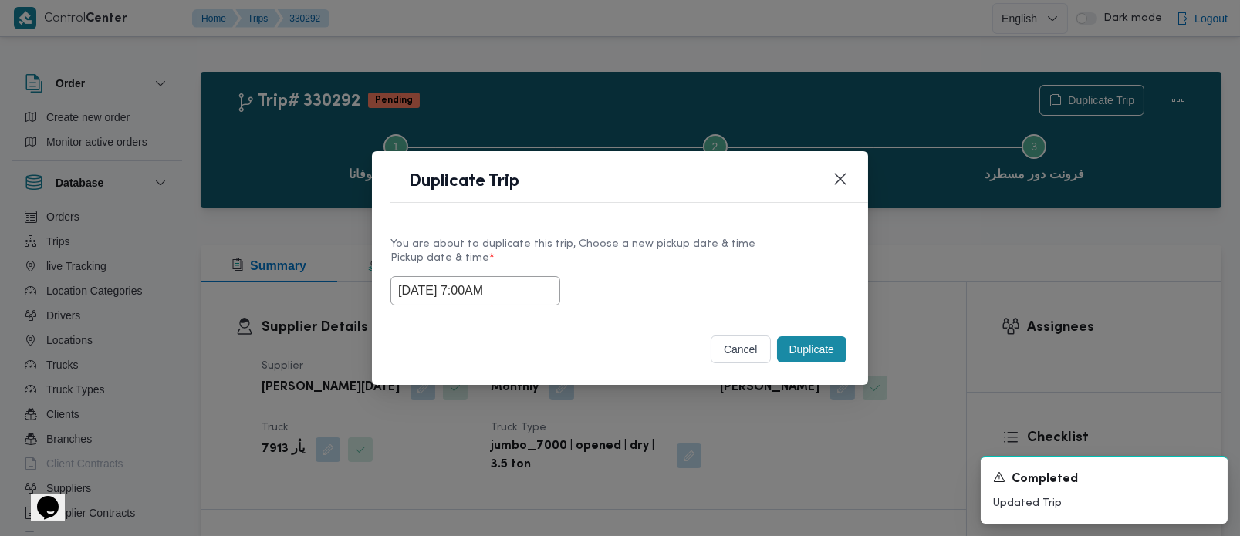
click at [789, 345] on button "Duplicate" at bounding box center [811, 349] width 69 height 26
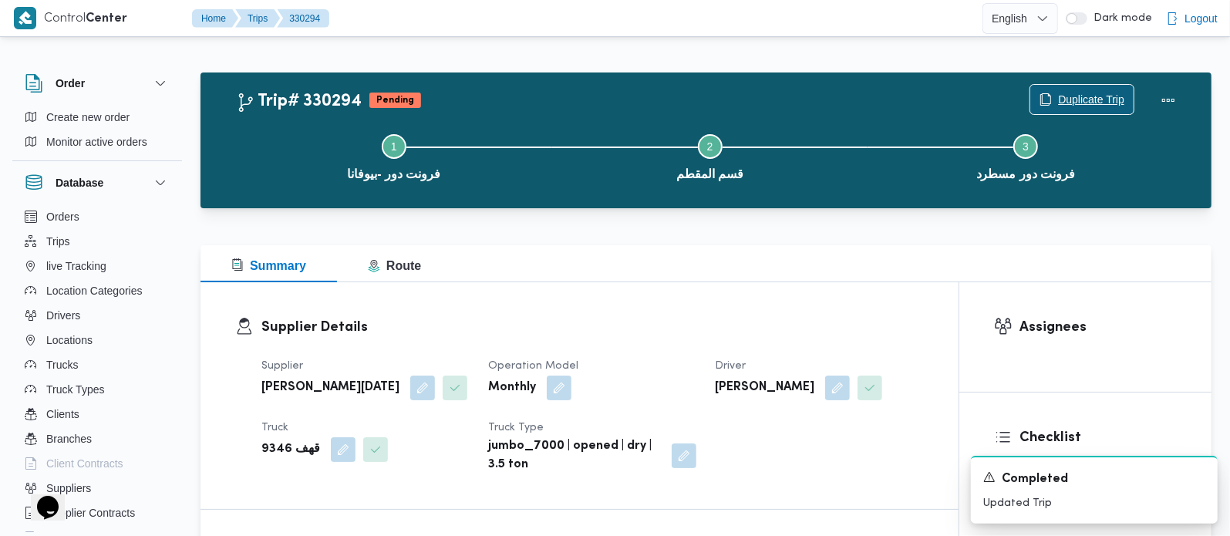
click at [1061, 100] on span "Duplicate Trip" at bounding box center [1091, 99] width 66 height 19
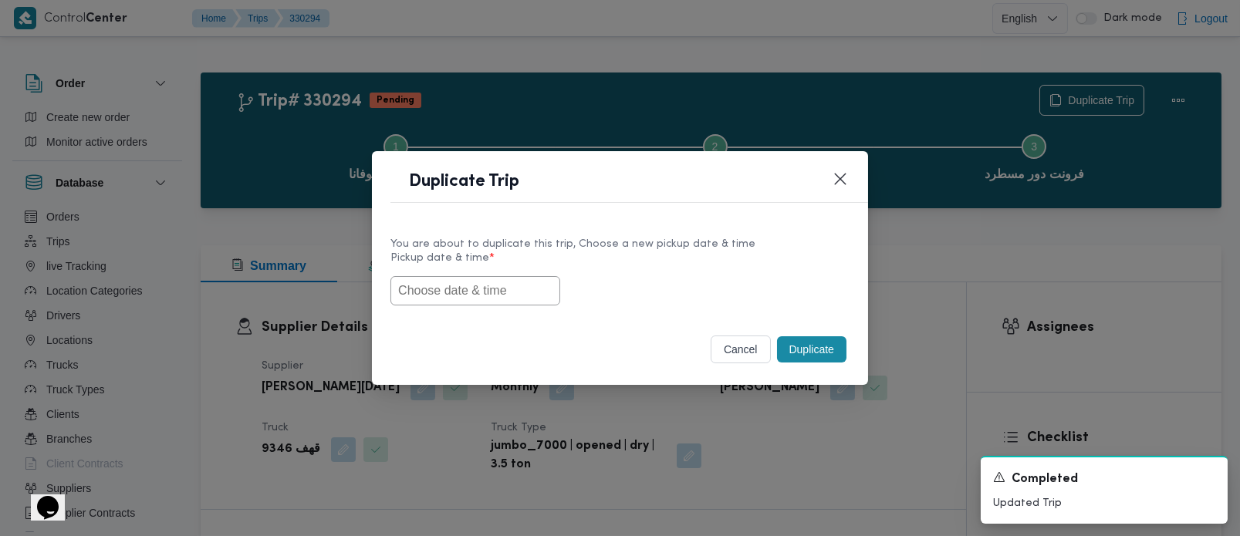
click at [468, 290] on input "text" at bounding box center [475, 290] width 170 height 29
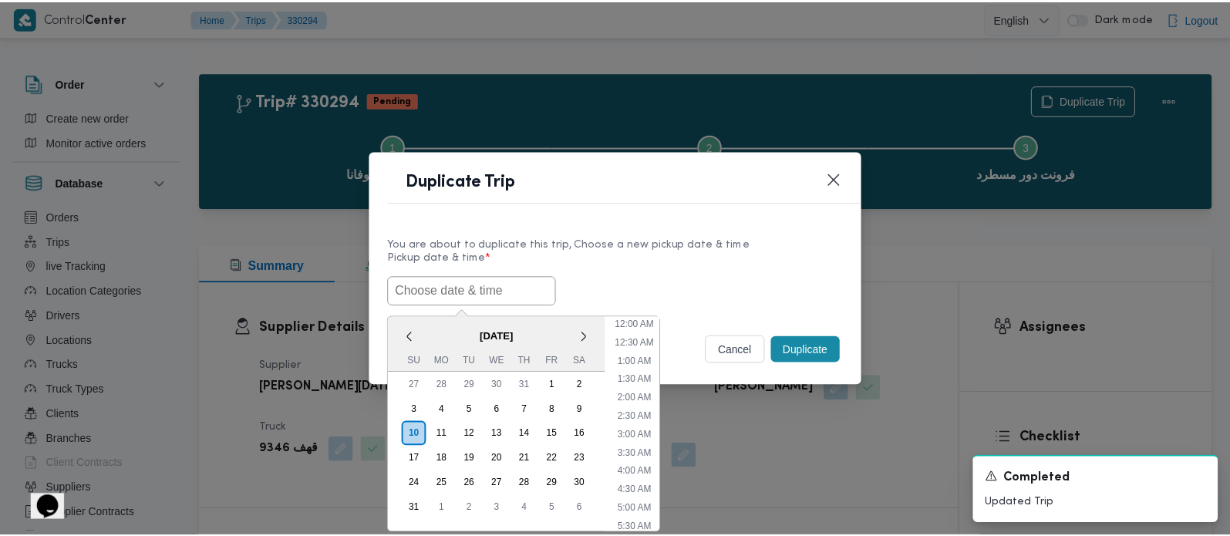
scroll to position [420, 0]
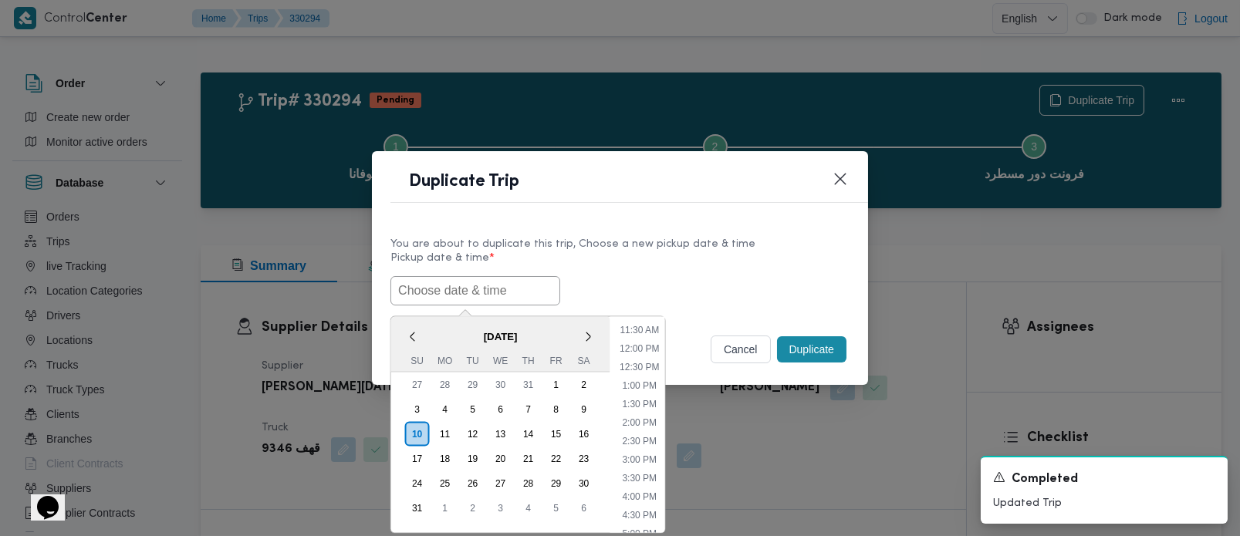
paste input "[DATE] 7:00AM"
type input "[DATE] 7:00AM"
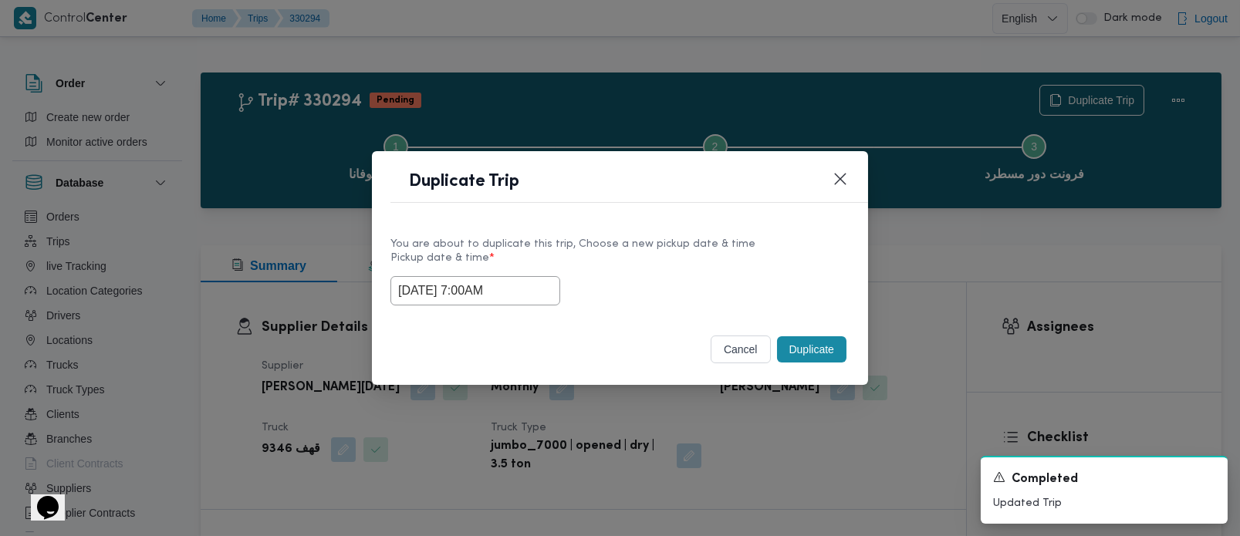
click at [647, 261] on label "Pickup date & time *" at bounding box center [619, 264] width 459 height 24
click at [838, 350] on button "Duplicate" at bounding box center [811, 349] width 69 height 26
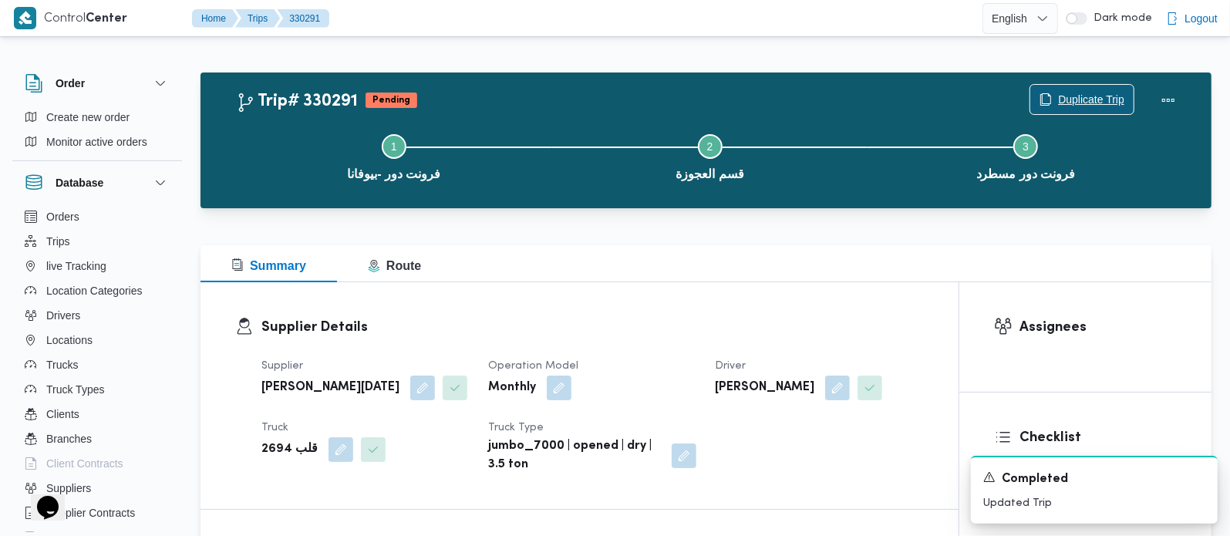
click at [1098, 91] on span "Duplicate Trip" at bounding box center [1091, 99] width 66 height 19
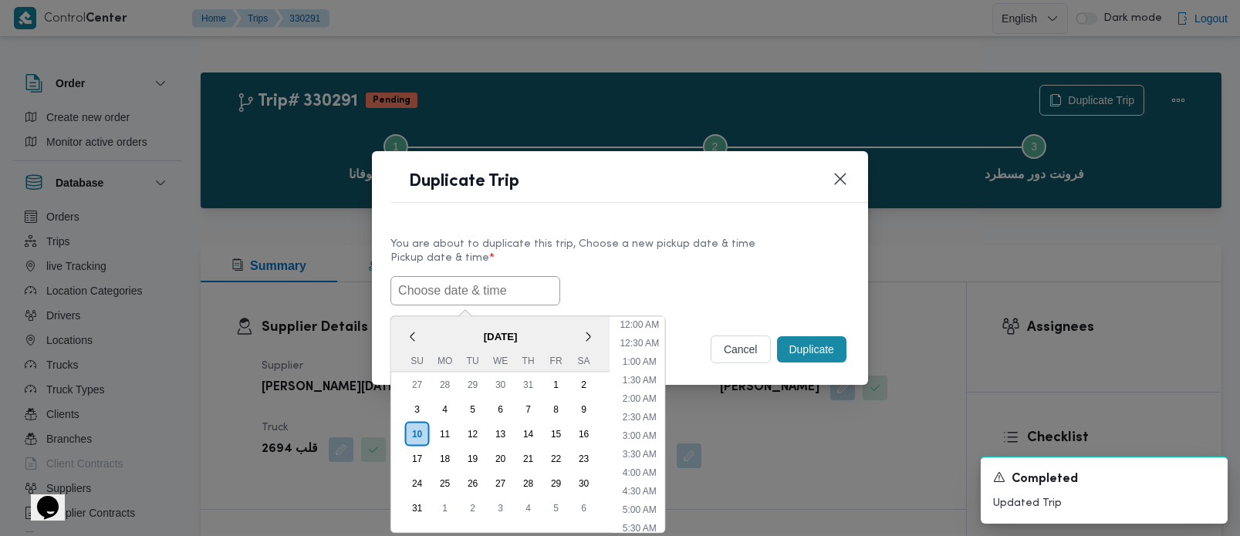
click at [497, 281] on input "text" at bounding box center [475, 290] width 170 height 29
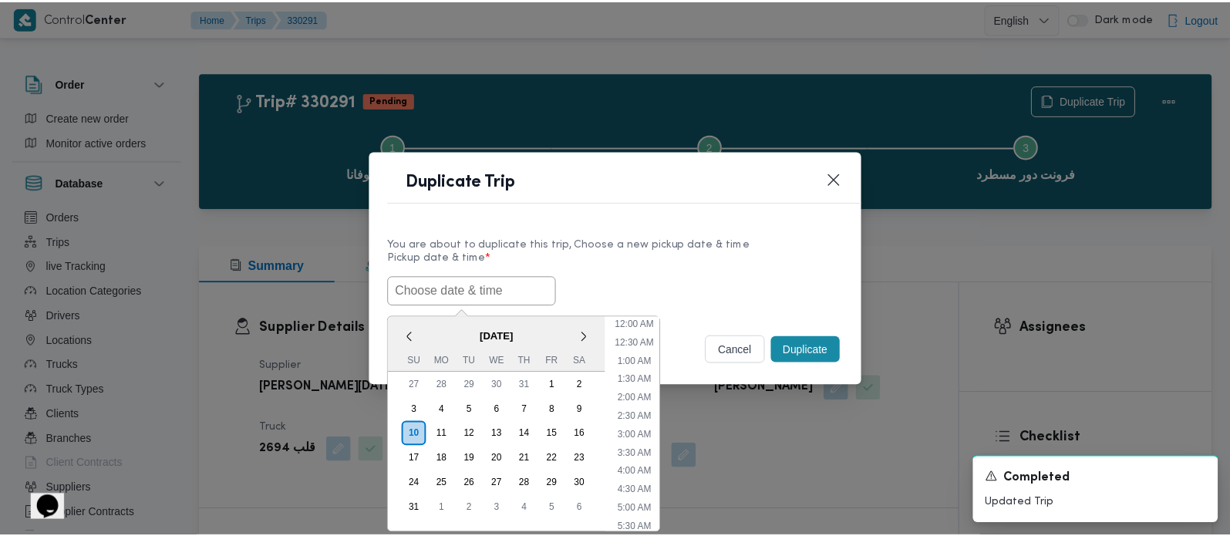
scroll to position [420, 0]
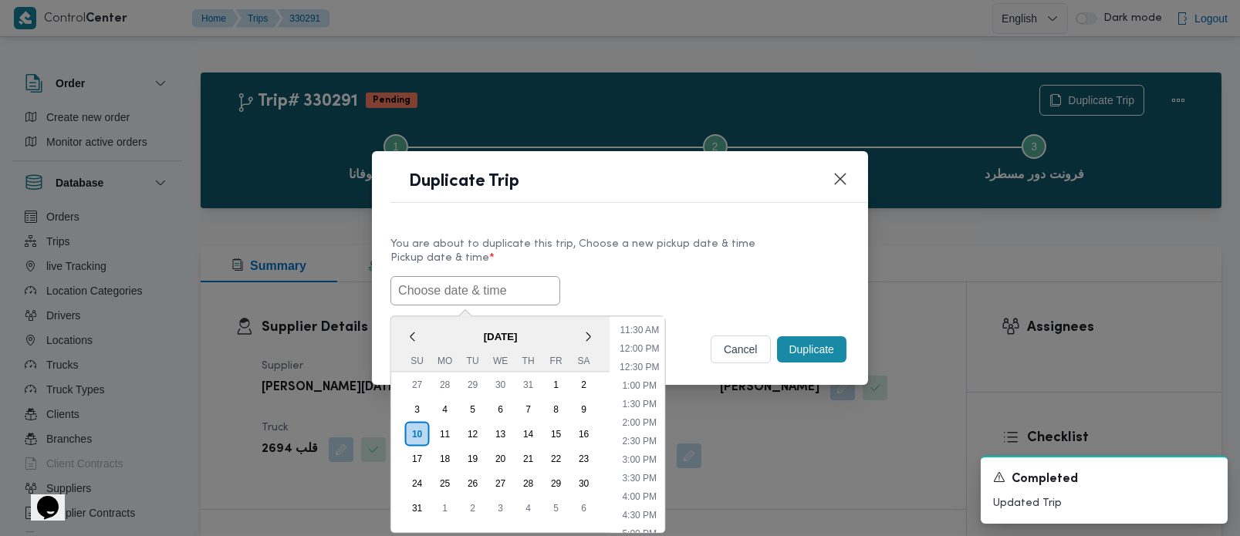
paste input "[DATE] 7:00AM"
type input "[DATE] 7:00AM"
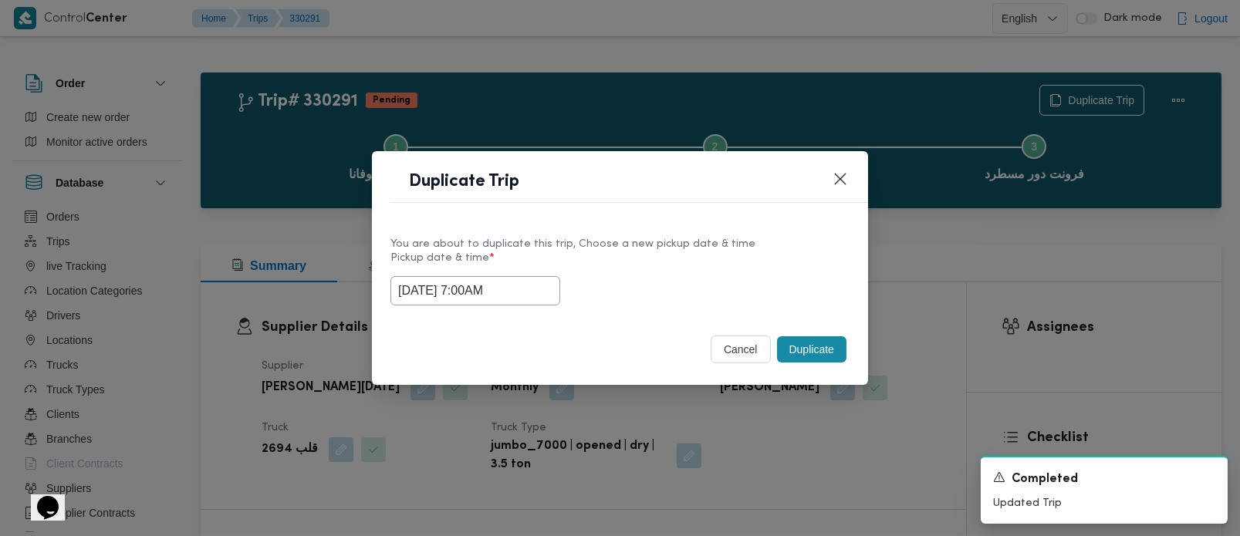
click at [690, 256] on label "Pickup date & time *" at bounding box center [619, 264] width 459 height 24
click at [813, 353] on button "Duplicate" at bounding box center [811, 349] width 69 height 26
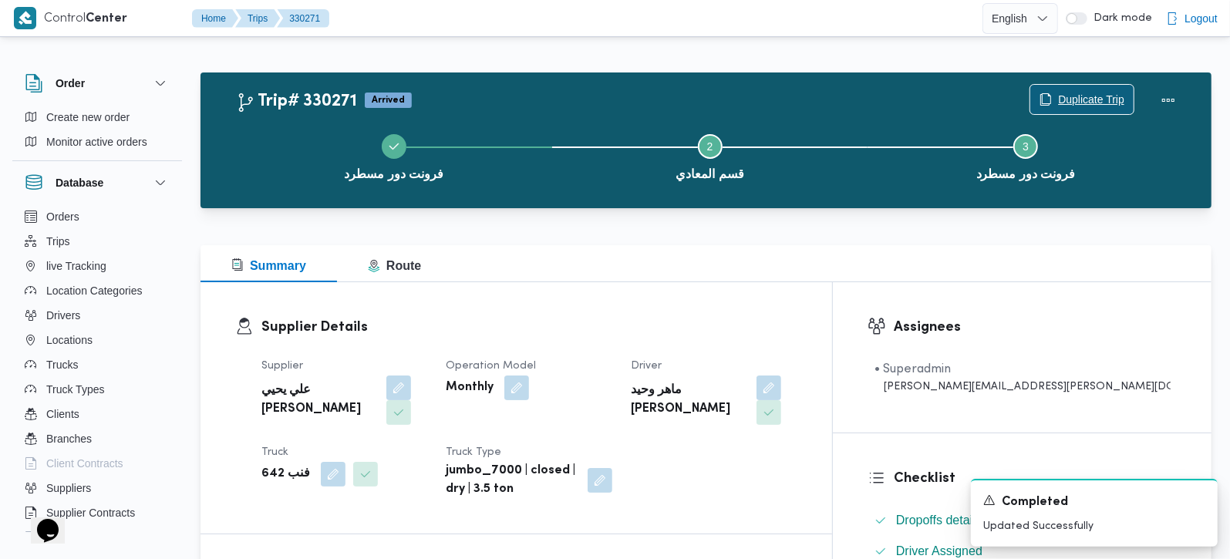
click at [1109, 95] on span "Duplicate Trip" at bounding box center [1091, 99] width 66 height 19
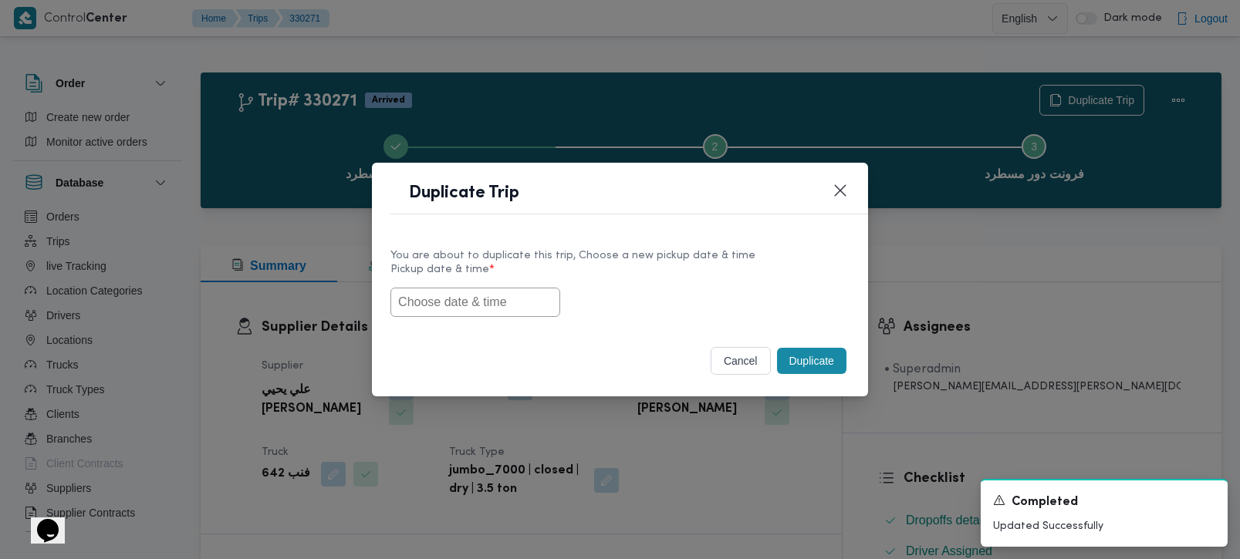
click at [477, 297] on input "text" at bounding box center [475, 302] width 170 height 29
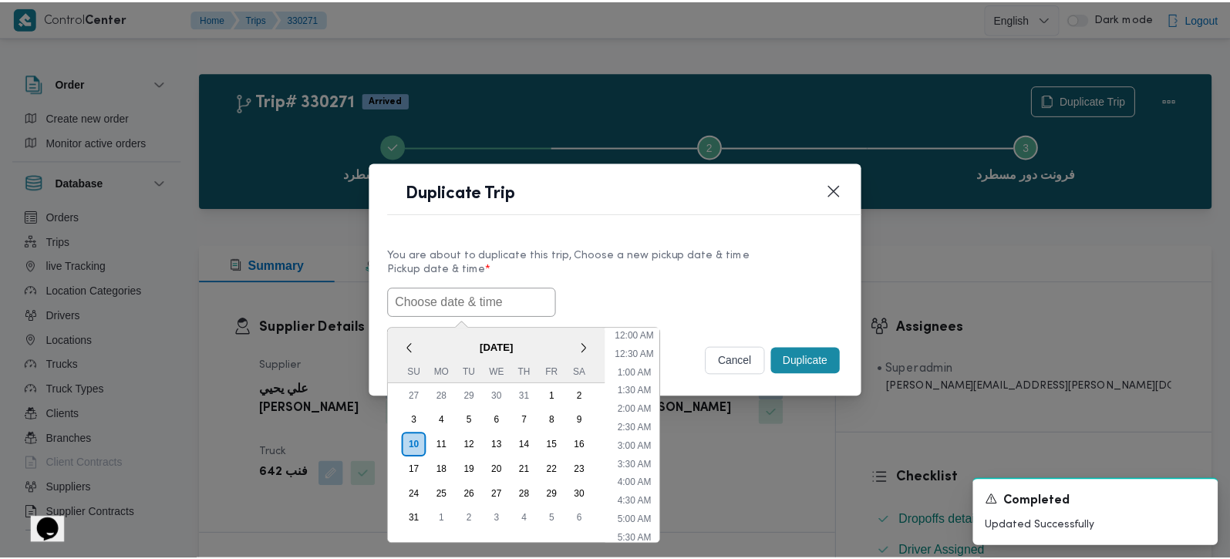
scroll to position [420, 0]
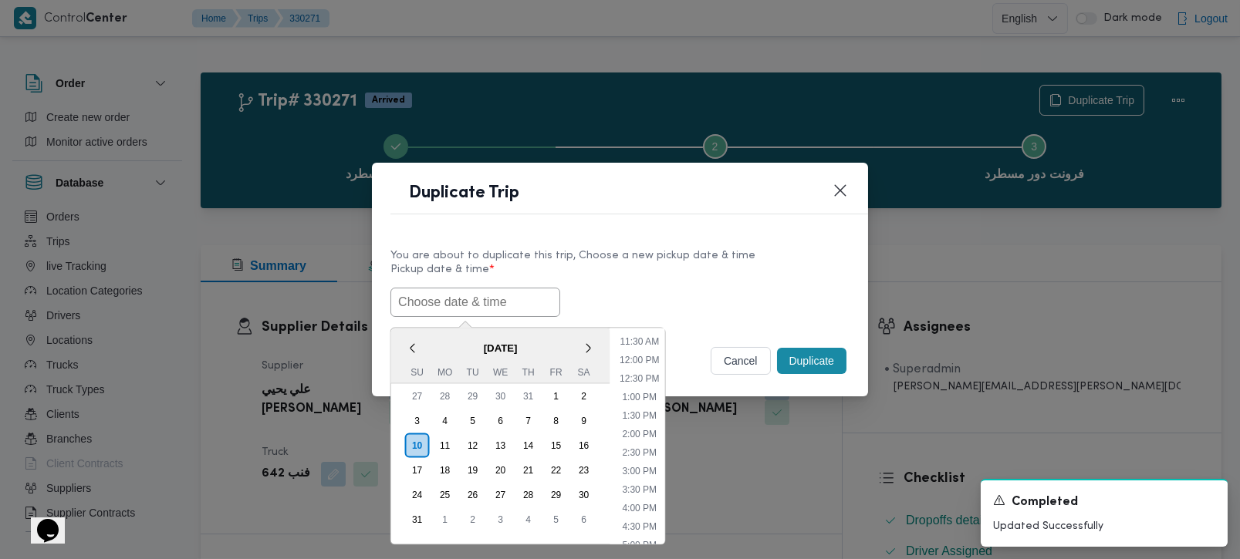
paste input "[DATE] 7:00AM"
type input "[DATE] 7:00AM"
click at [616, 279] on label "Pickup date & time *" at bounding box center [619, 276] width 459 height 24
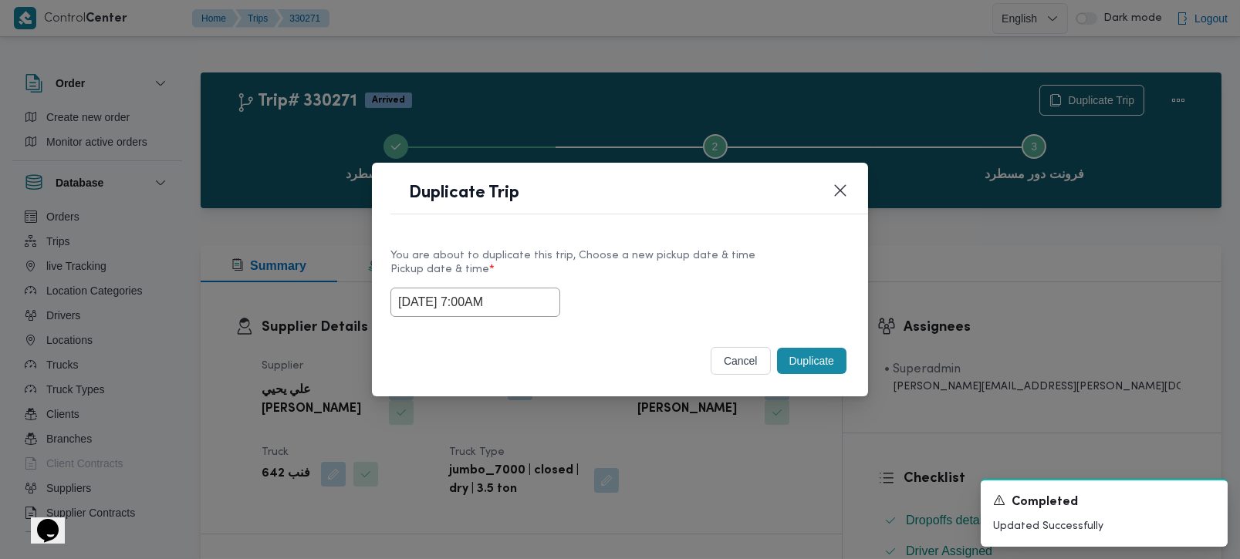
click at [778, 354] on button "Duplicate" at bounding box center [811, 361] width 69 height 26
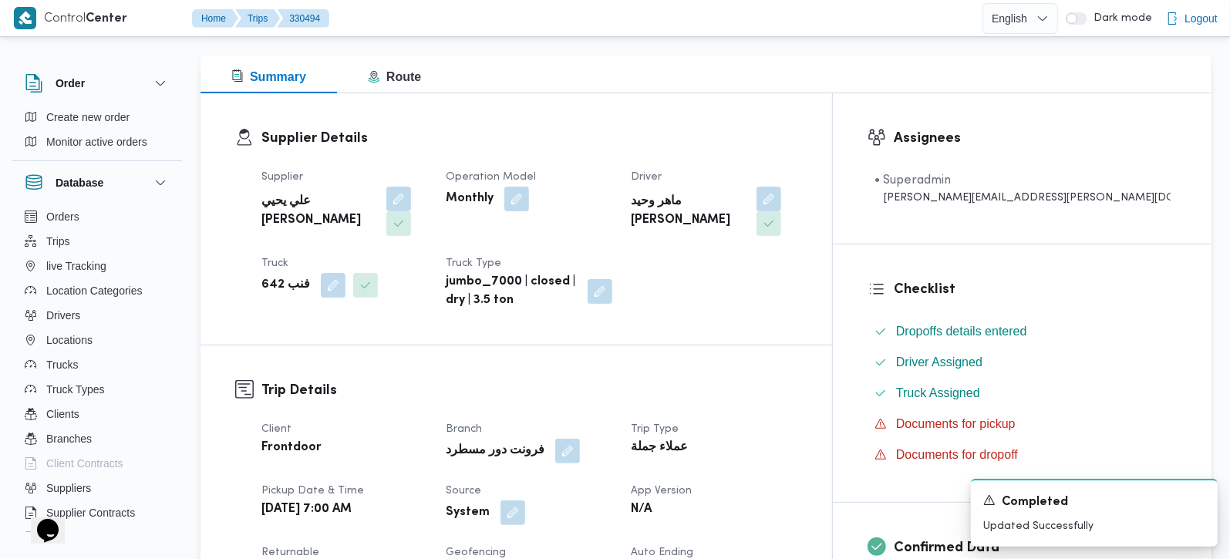
scroll to position [272, 0]
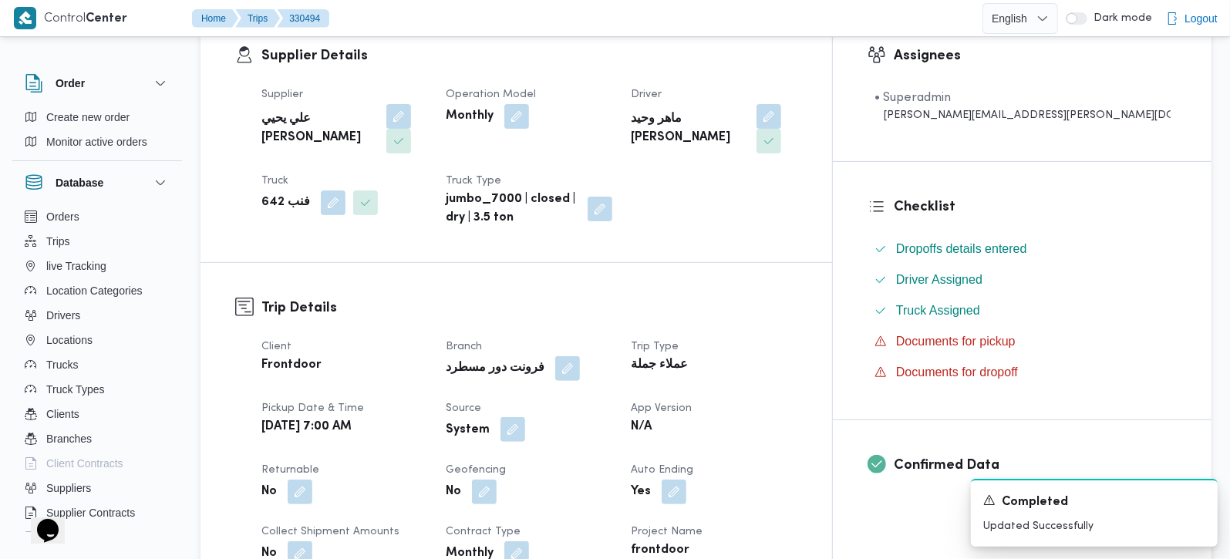
click at [525, 417] on button "button" at bounding box center [513, 429] width 25 height 25
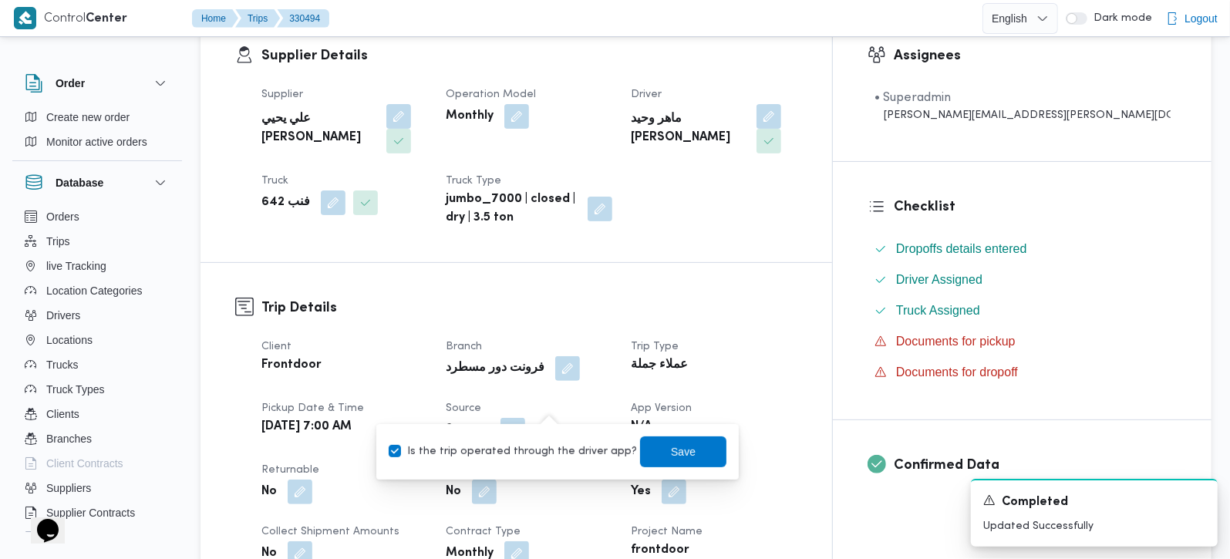
click at [542, 444] on label "Is the trip operated through the driver app?" at bounding box center [513, 452] width 248 height 19
checkbox input "false"
click at [653, 453] on span "Save" at bounding box center [683, 451] width 86 height 31
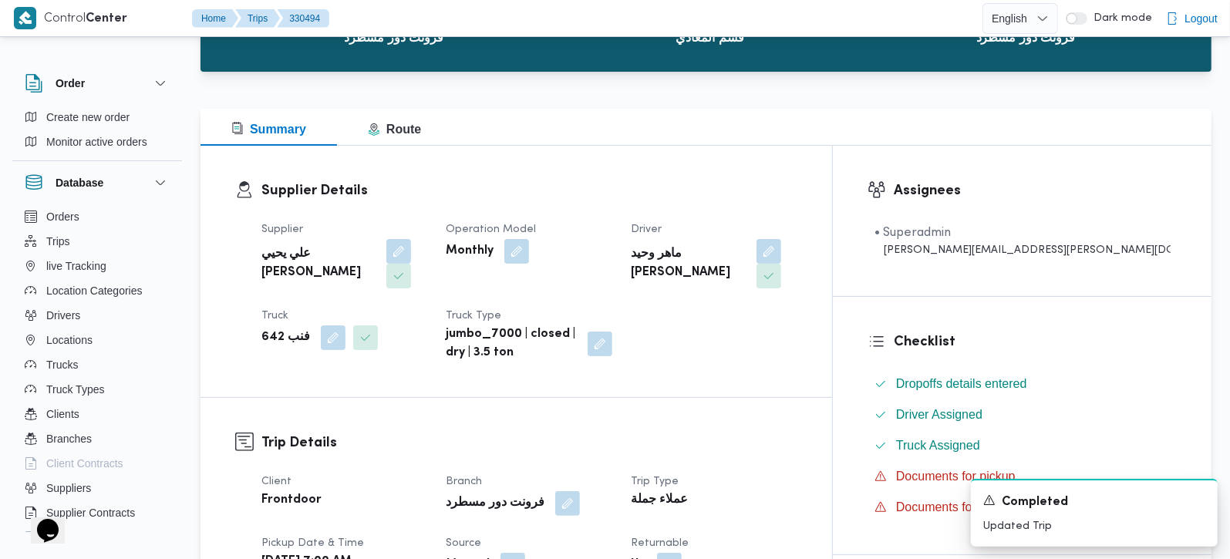
scroll to position [0, 0]
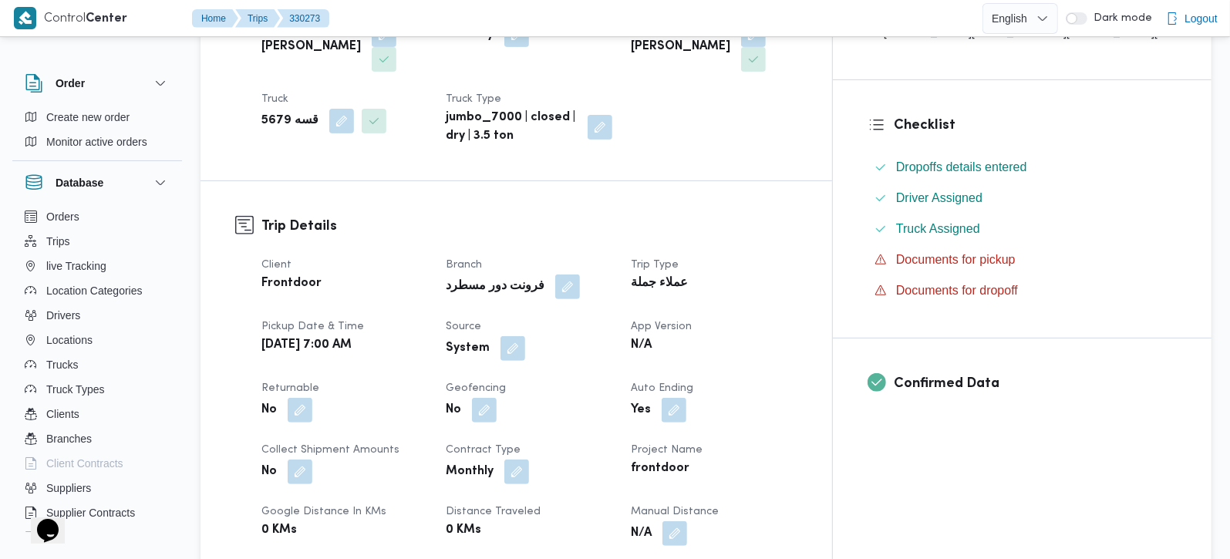
scroll to position [363, 0]
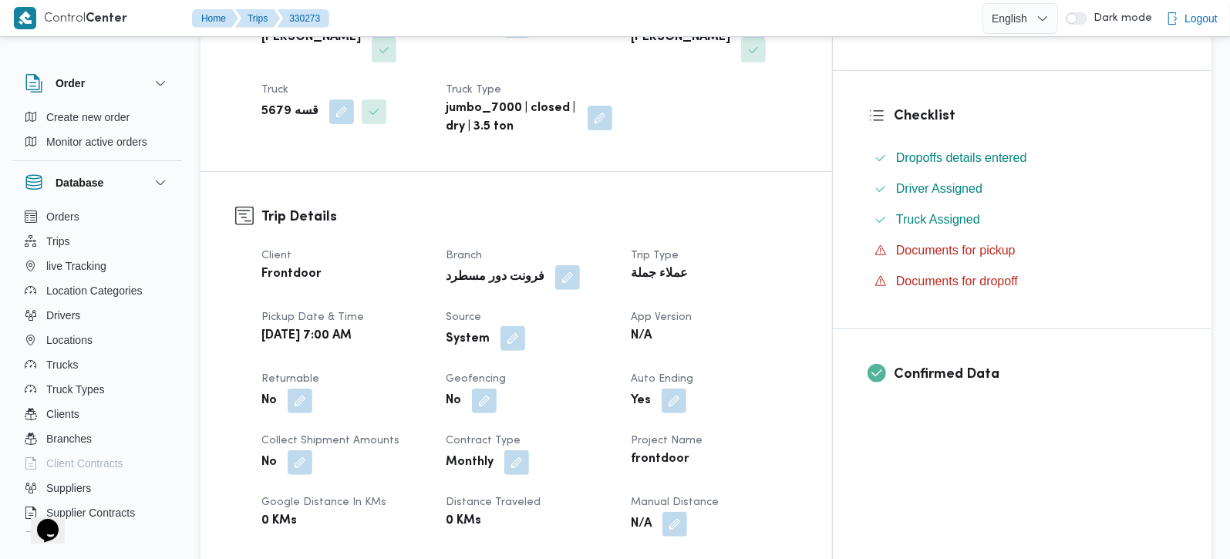
click at [525, 326] on button "button" at bounding box center [513, 338] width 25 height 25
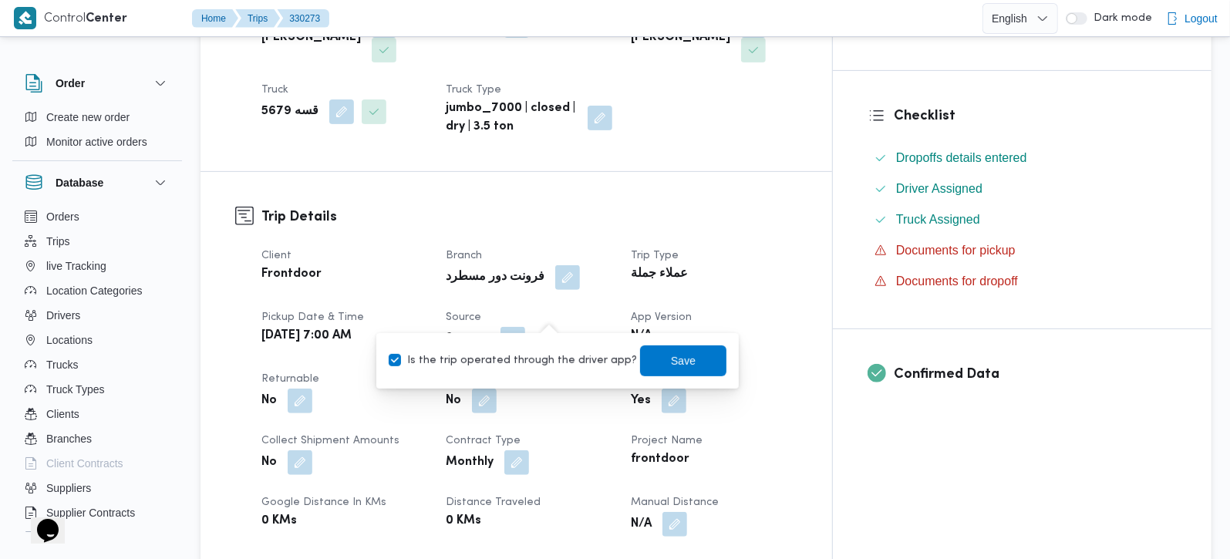
click at [554, 353] on label "Is the trip operated through the driver app?" at bounding box center [513, 361] width 248 height 19
checkbox input "false"
click at [687, 339] on div "You are in a dialog. To close this dialog, hit escape. Is the trip operated thr…" at bounding box center [557, 361] width 363 height 56
click at [691, 358] on span "Save" at bounding box center [683, 360] width 86 height 31
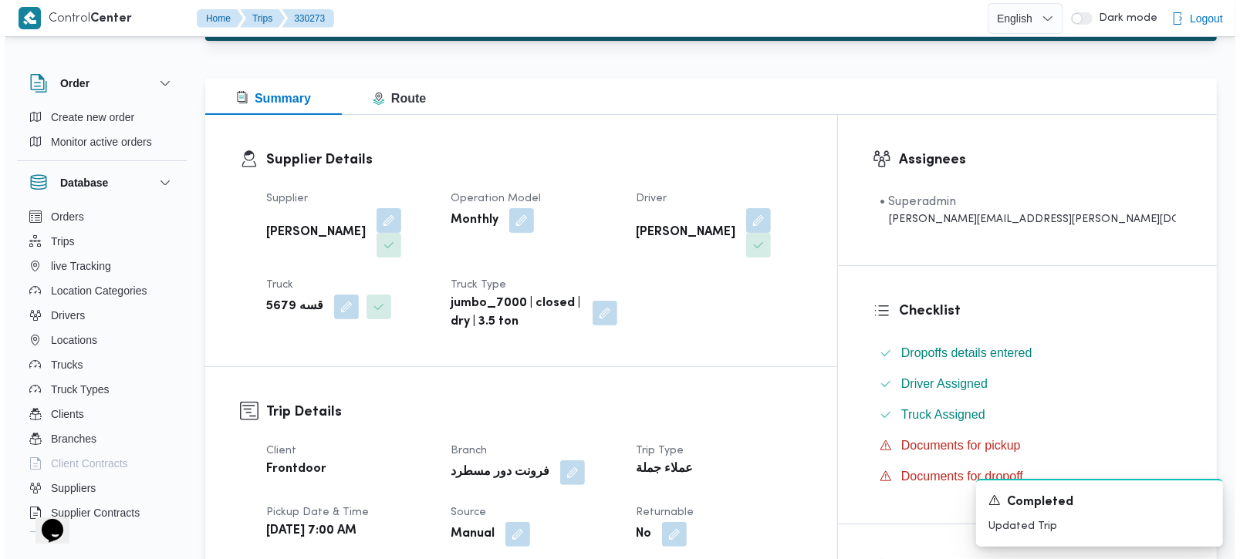
scroll to position [0, 0]
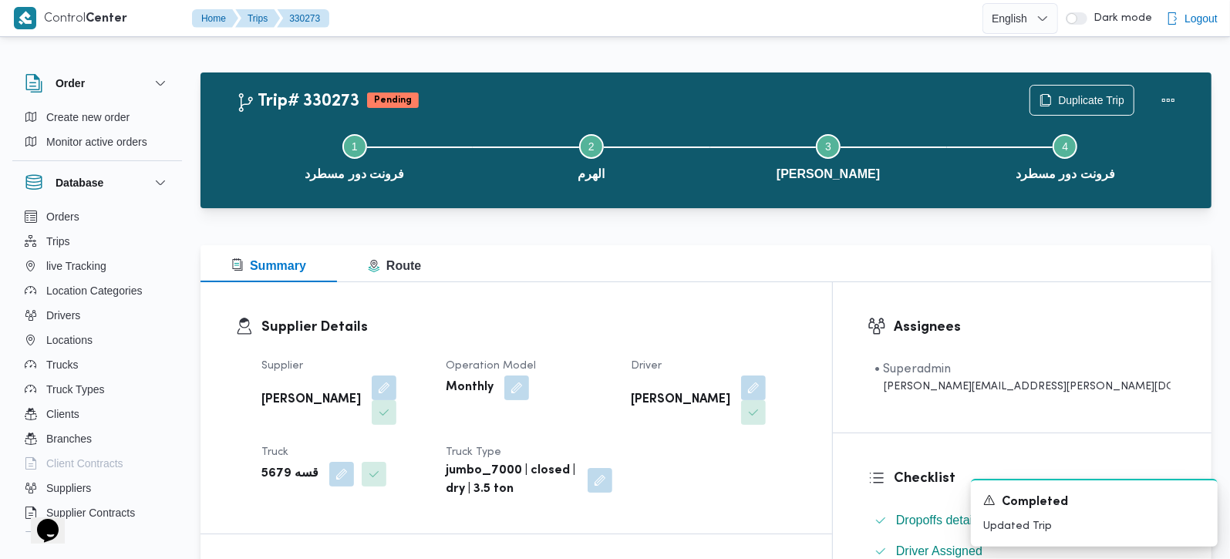
click at [1082, 110] on div "Step 1 is incomplete 1 فرونت دور مسطرد Step 2 is incomplete 2 الهرم Step 3 is i…" at bounding box center [710, 155] width 967 height 99
click at [1074, 103] on span "Duplicate Trip" at bounding box center [1091, 99] width 66 height 19
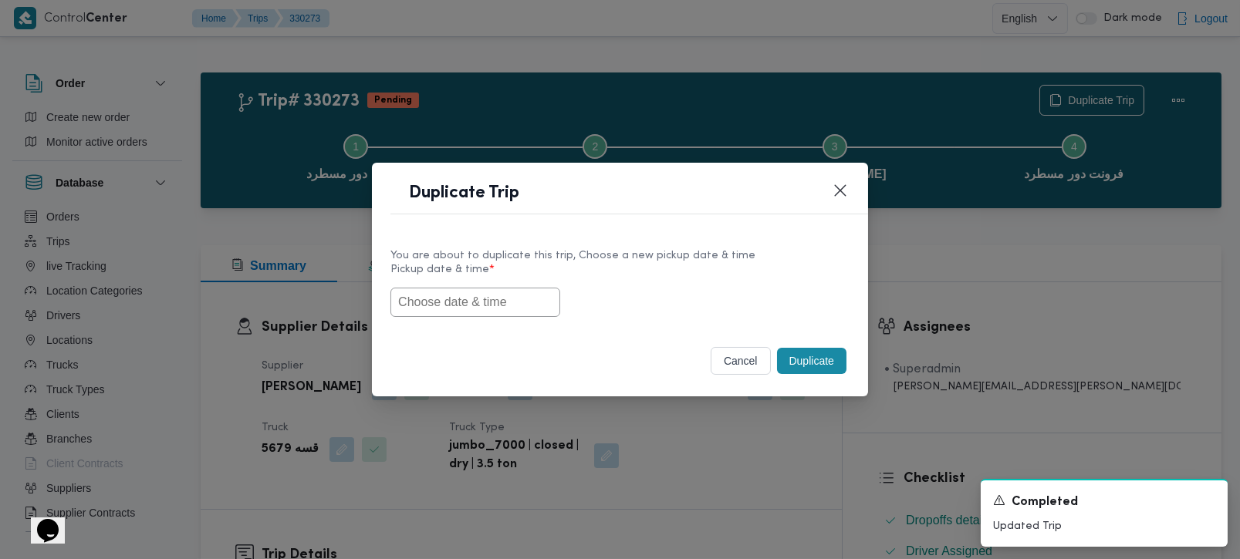
click at [479, 302] on input "text" at bounding box center [475, 302] width 170 height 29
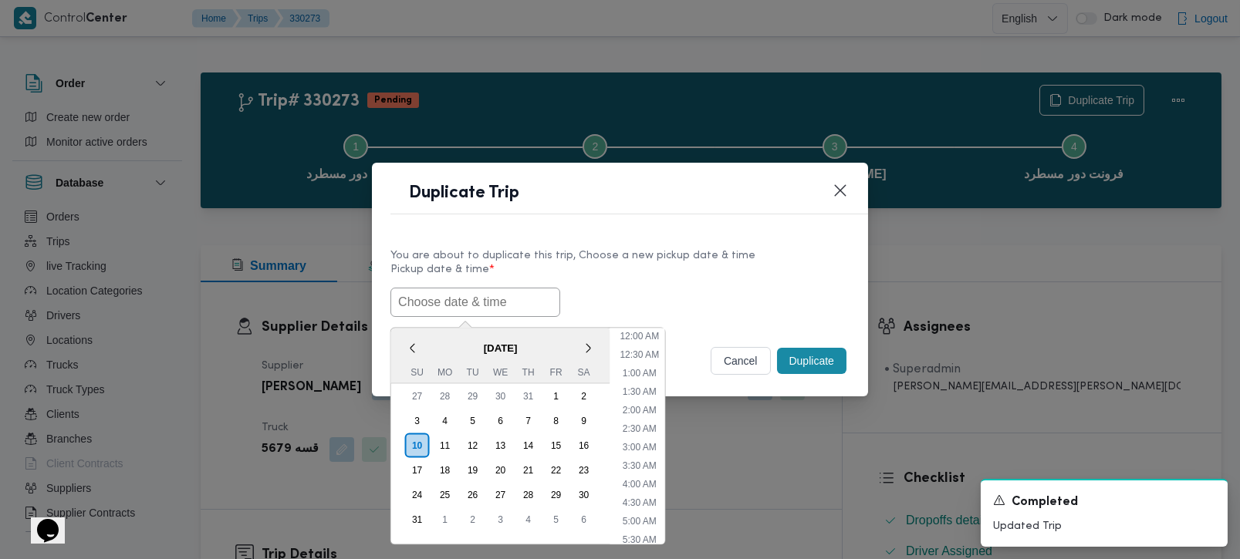
paste input "[DATE] 7:00AM"
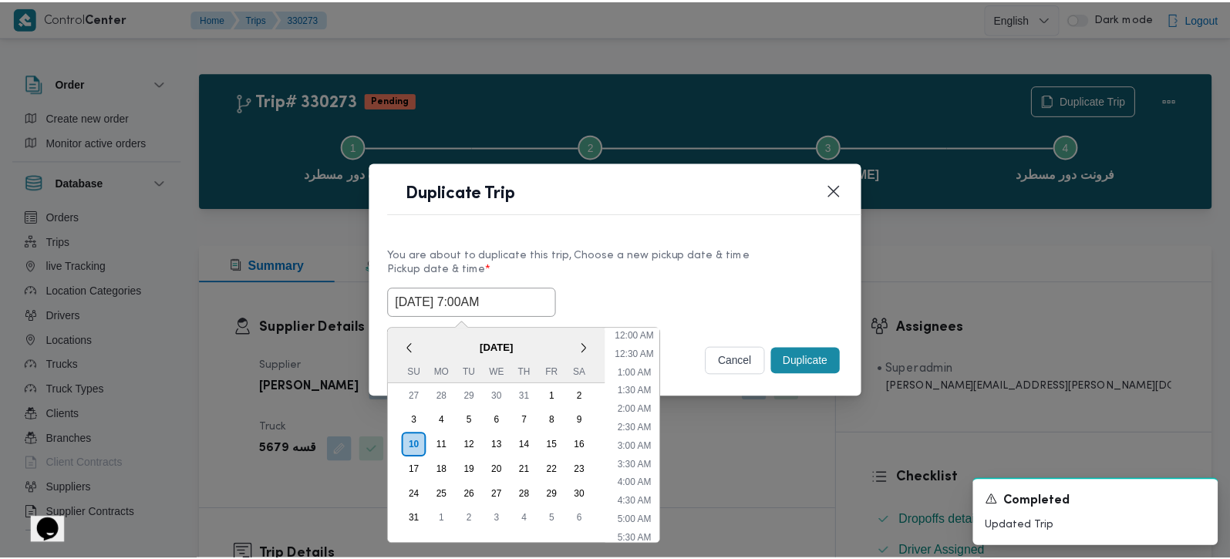
scroll to position [420, 0]
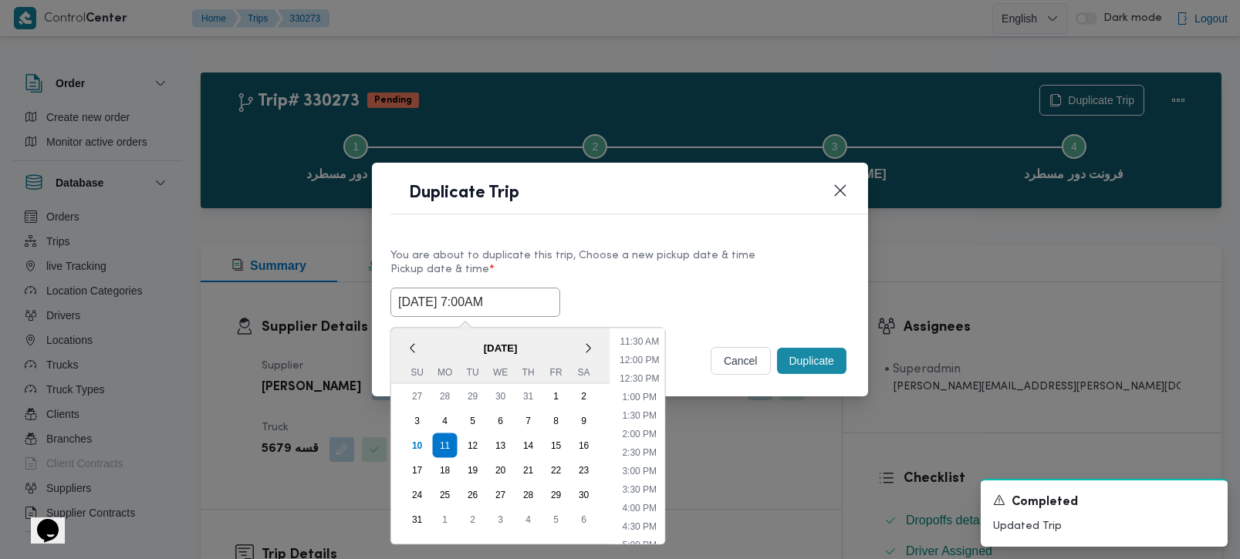
type input "[DATE] 7:00AM"
drag, startPoint x: 610, startPoint y: 268, endPoint x: 727, endPoint y: 342, distance: 138.0
click at [610, 268] on label "Pickup date & time *" at bounding box center [619, 276] width 459 height 24
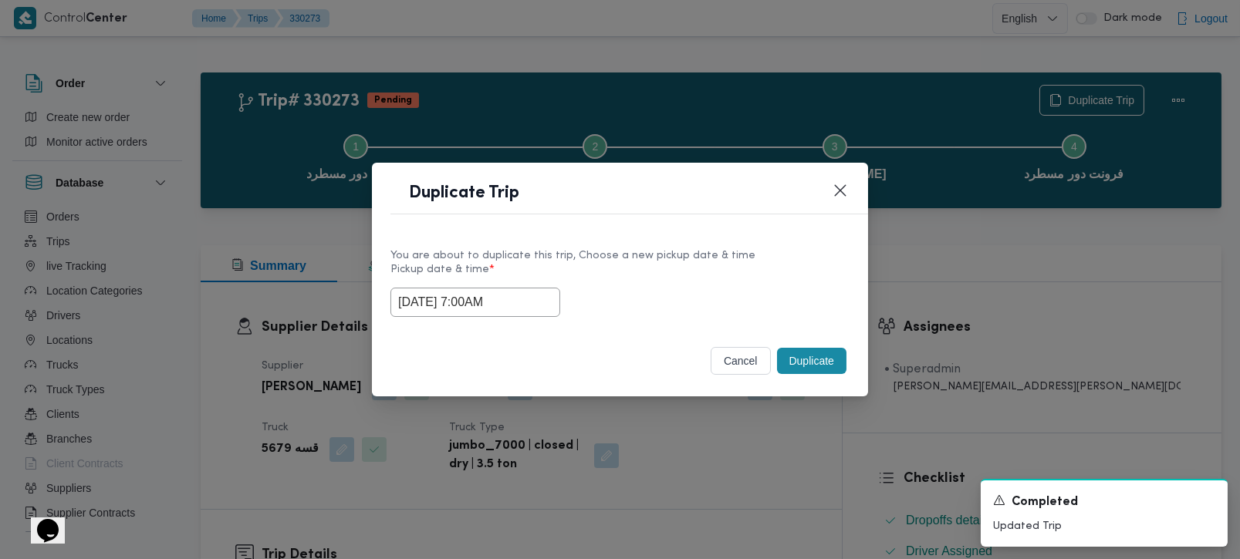
click at [795, 364] on button "Duplicate" at bounding box center [811, 361] width 69 height 26
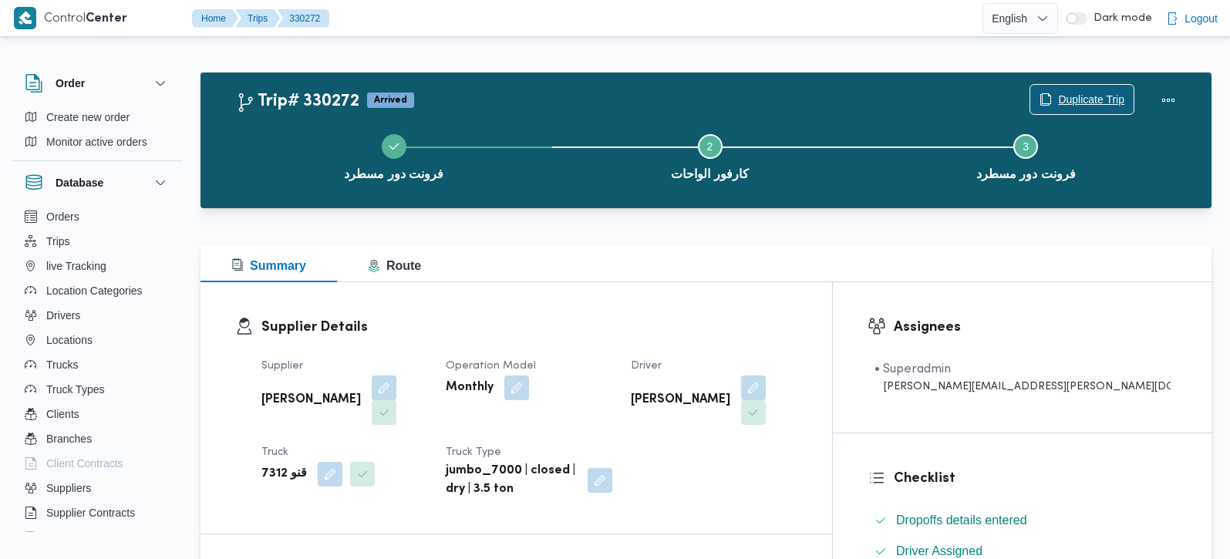
click at [1084, 96] on span "Duplicate Trip" at bounding box center [1091, 99] width 66 height 19
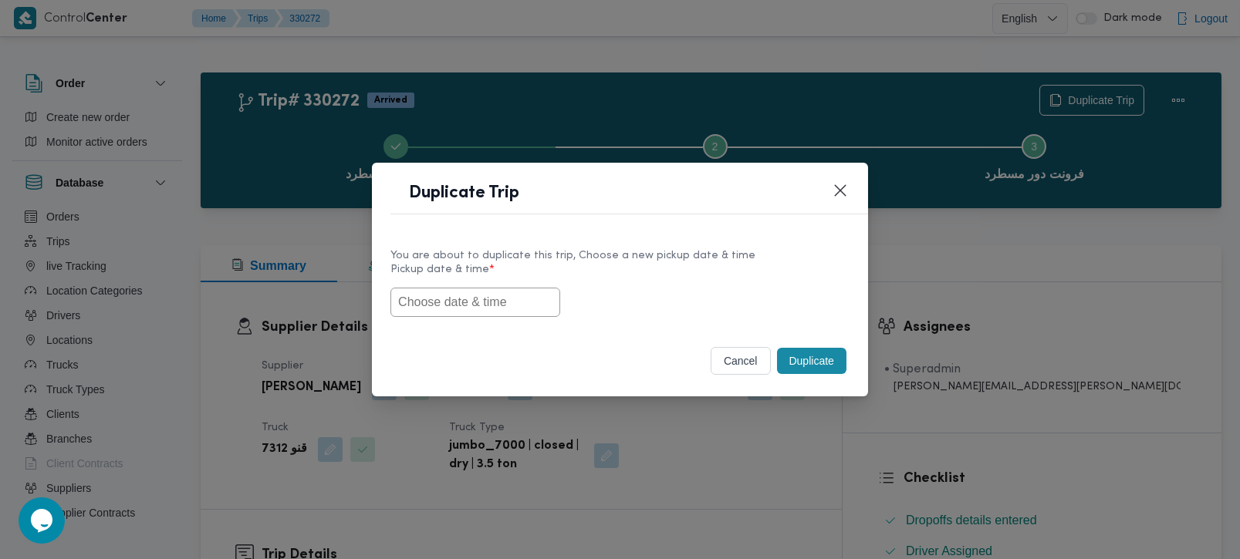
click at [461, 317] on div "You are about to duplicate this trip, Choose a new pickup date & time Pickup da…" at bounding box center [620, 282] width 496 height 99
click at [461, 300] on input "text" at bounding box center [475, 302] width 170 height 29
paste input "[DATE] 7:00AM"
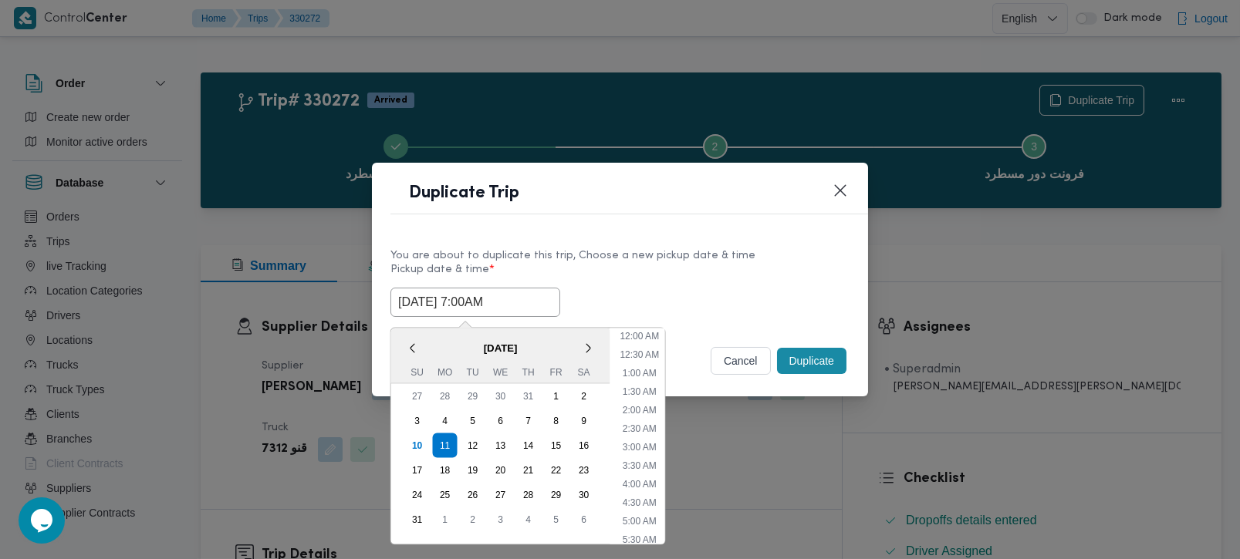
scroll to position [420, 0]
type input "[DATE] 7:00AM"
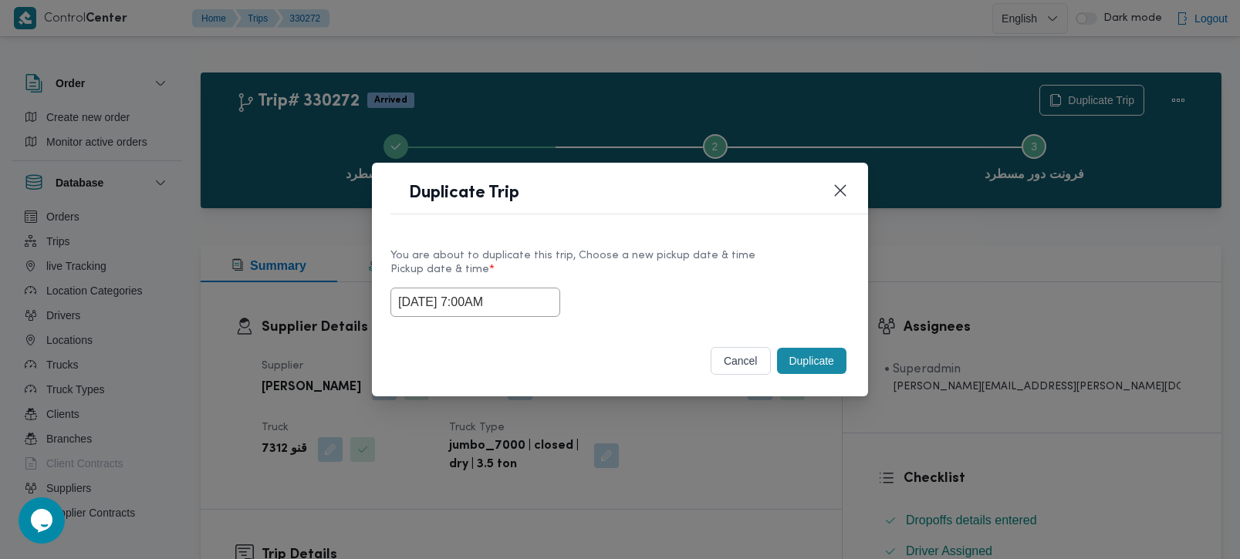
click at [633, 282] on label "Pickup date & time *" at bounding box center [619, 276] width 459 height 24
click at [819, 363] on button "Duplicate" at bounding box center [811, 361] width 69 height 26
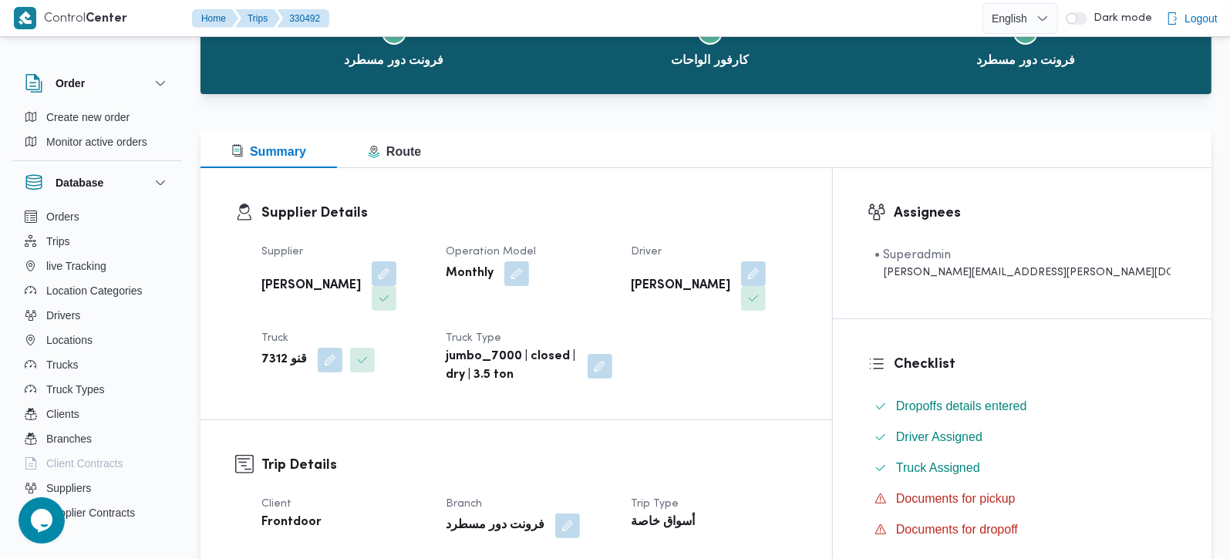
scroll to position [272, 0]
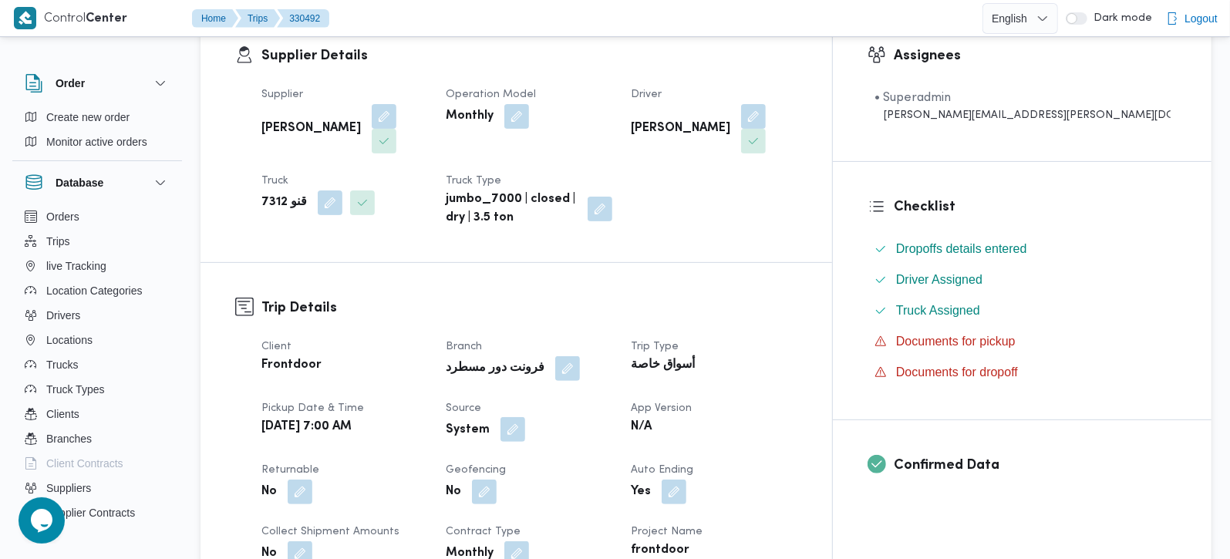
click at [525, 417] on button "button" at bounding box center [513, 429] width 25 height 25
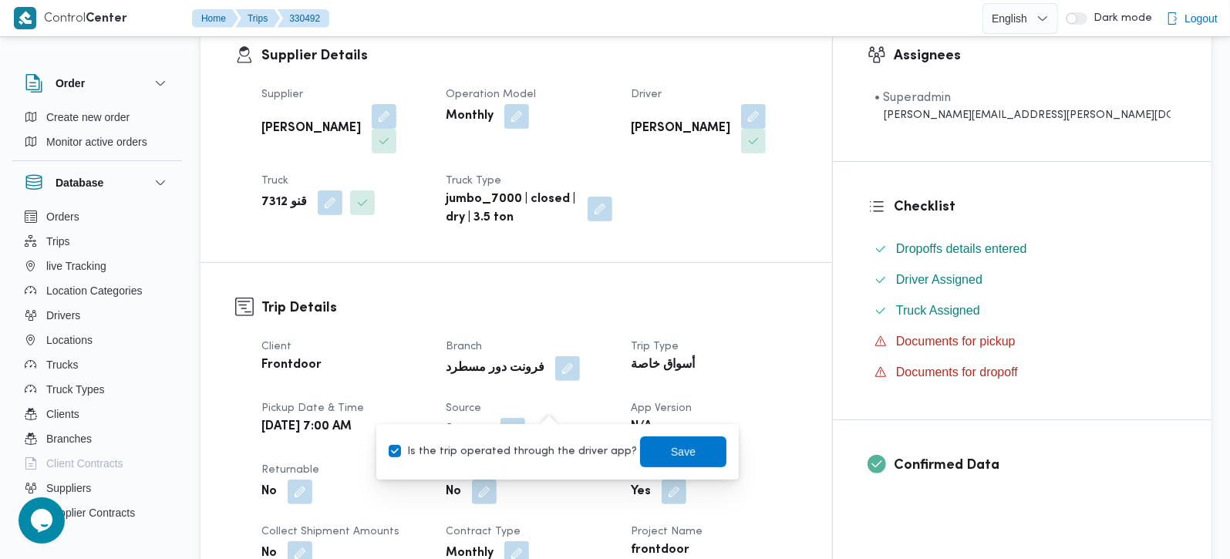
click at [536, 455] on label "Is the trip operated through the driver app?" at bounding box center [513, 452] width 248 height 19
checkbox input "false"
click at [651, 440] on span "Save" at bounding box center [683, 451] width 86 height 31
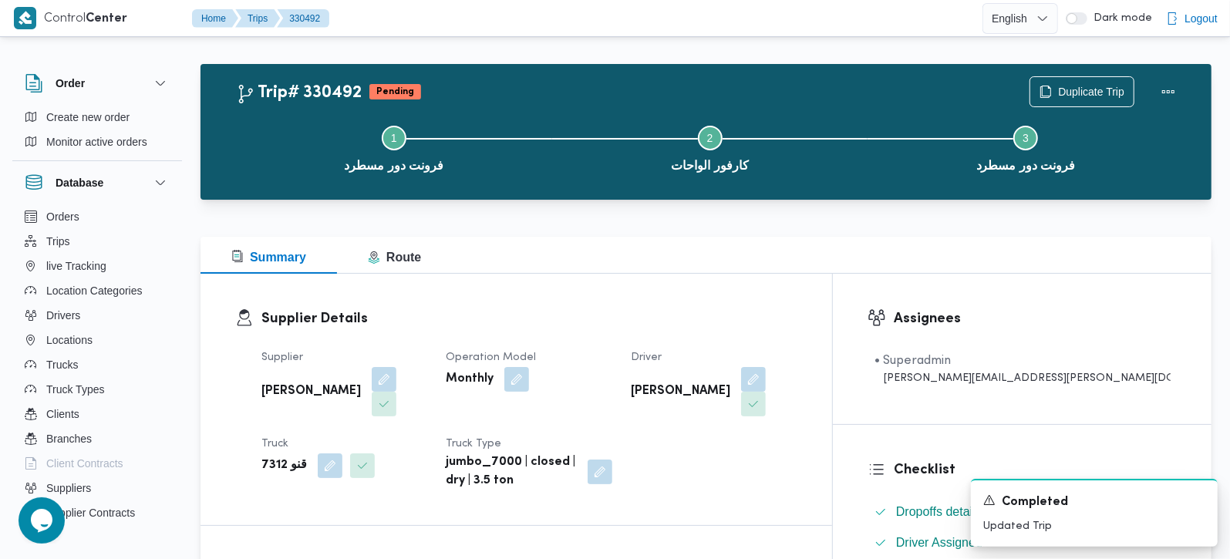
scroll to position [0, 0]
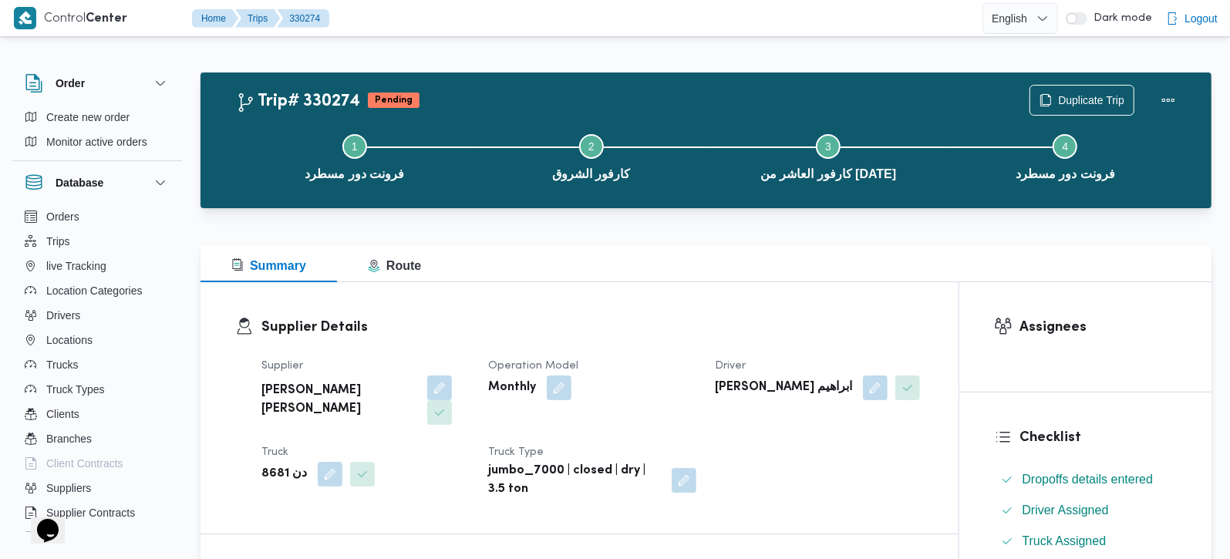
click at [709, 241] on div at bounding box center [706, 236] width 1011 height 19
click at [1078, 100] on span "Duplicate Trip" at bounding box center [1091, 99] width 66 height 19
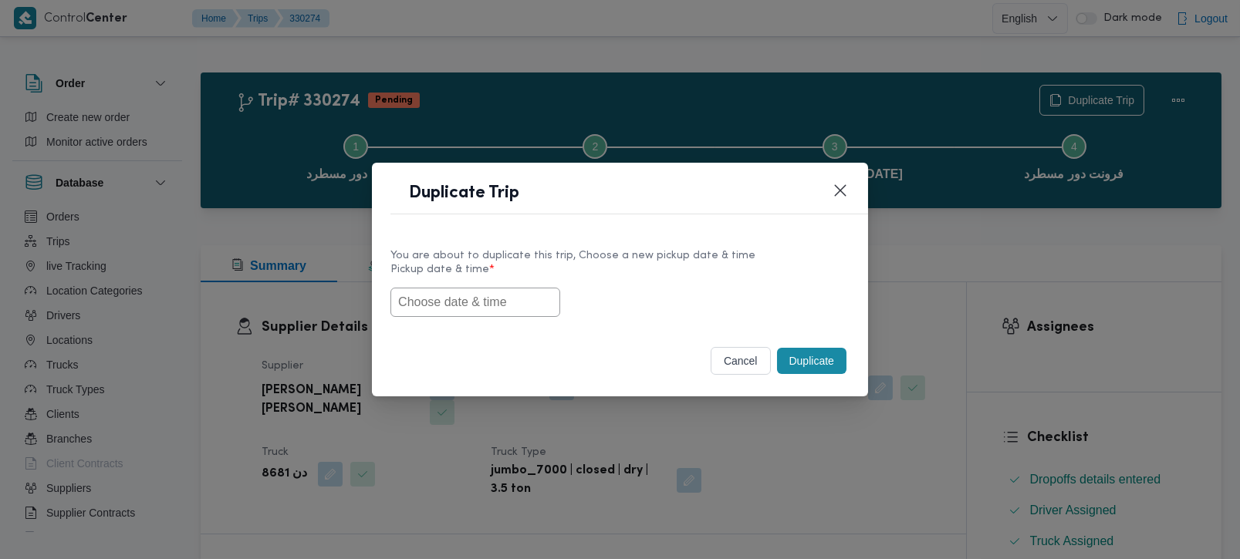
click at [462, 299] on input "text" at bounding box center [475, 302] width 170 height 29
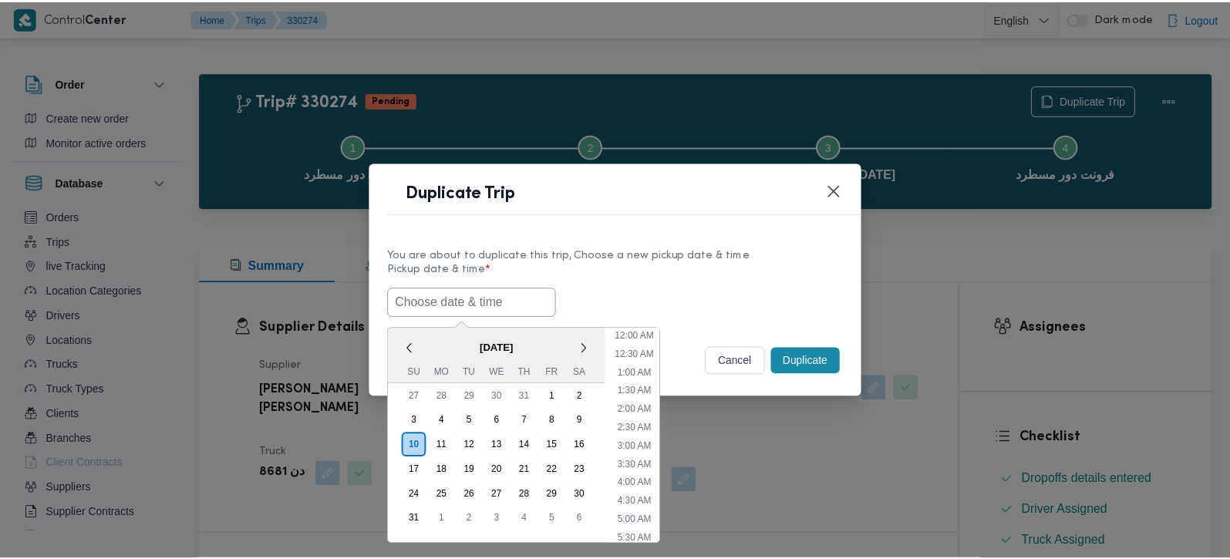
scroll to position [420, 0]
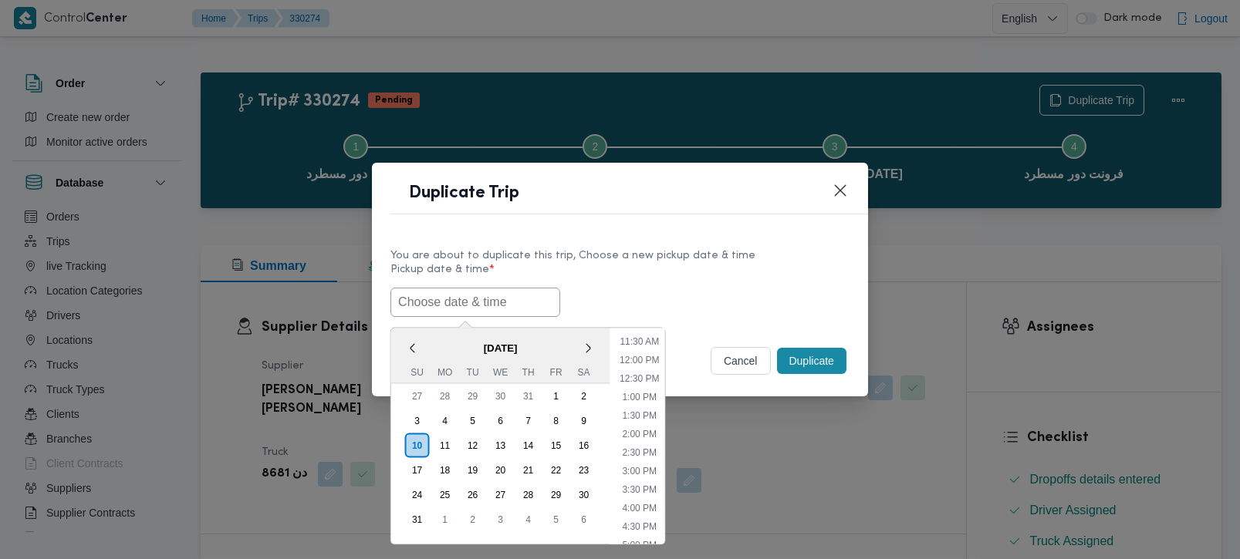
paste input "[DATE] 7:00AM"
type input "[DATE] 7:00AM"
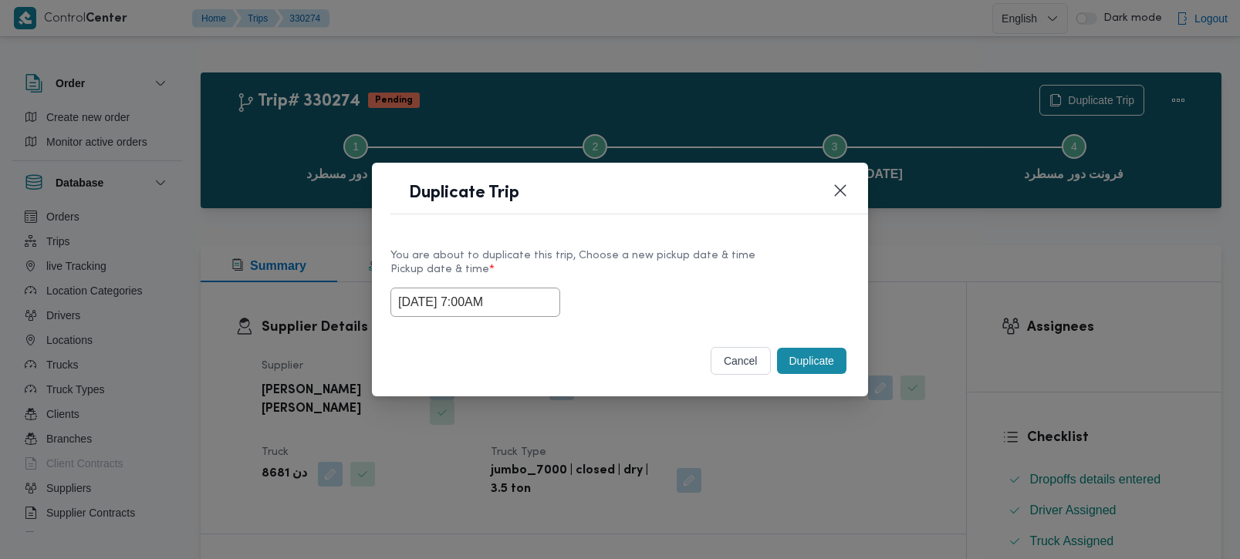
drag, startPoint x: 599, startPoint y: 268, endPoint x: 650, endPoint y: 288, distance: 55.4
click at [599, 268] on label "Pickup date & time *" at bounding box center [619, 276] width 459 height 24
click at [811, 357] on button "Duplicate" at bounding box center [811, 361] width 69 height 26
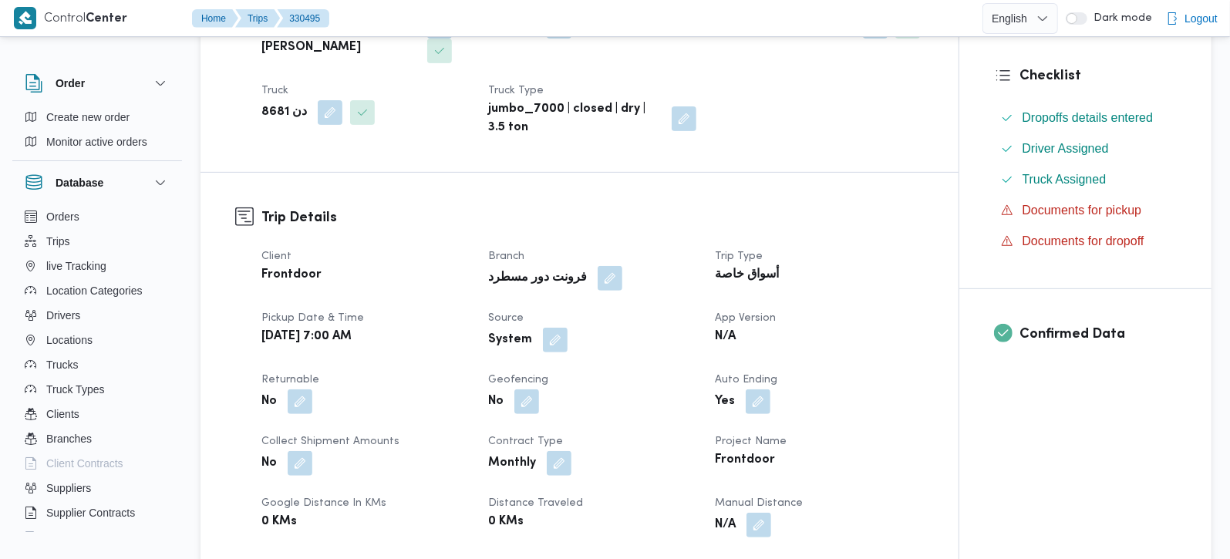
scroll to position [363, 0]
click at [543, 326] on button "button" at bounding box center [555, 338] width 25 height 25
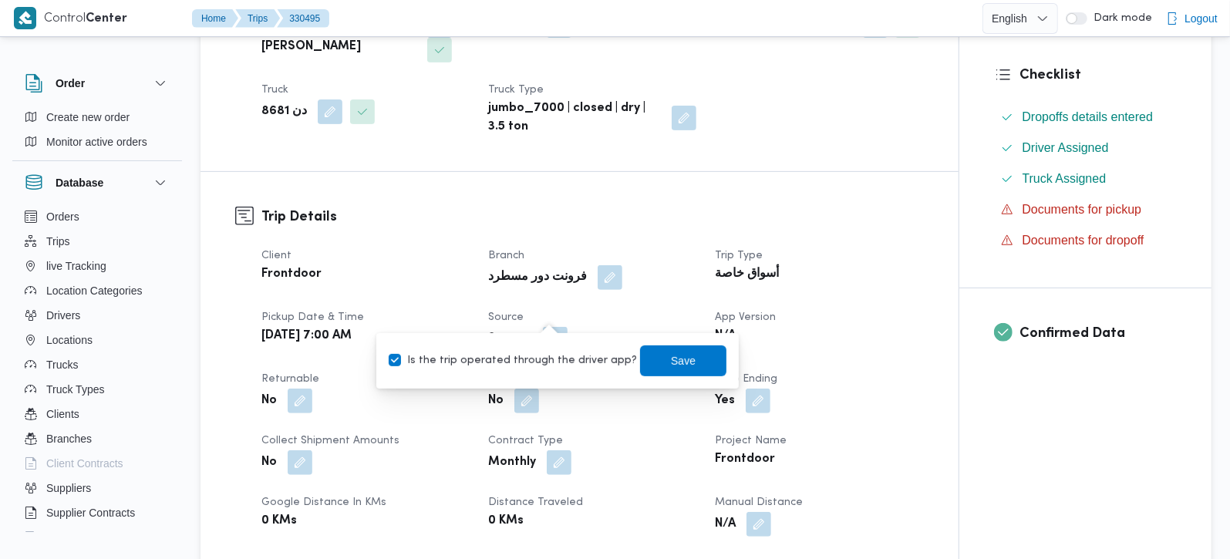
click at [542, 363] on label "Is the trip operated through the driver app?" at bounding box center [513, 361] width 248 height 19
checkbox input "false"
click at [645, 369] on span "Save" at bounding box center [683, 360] width 86 height 31
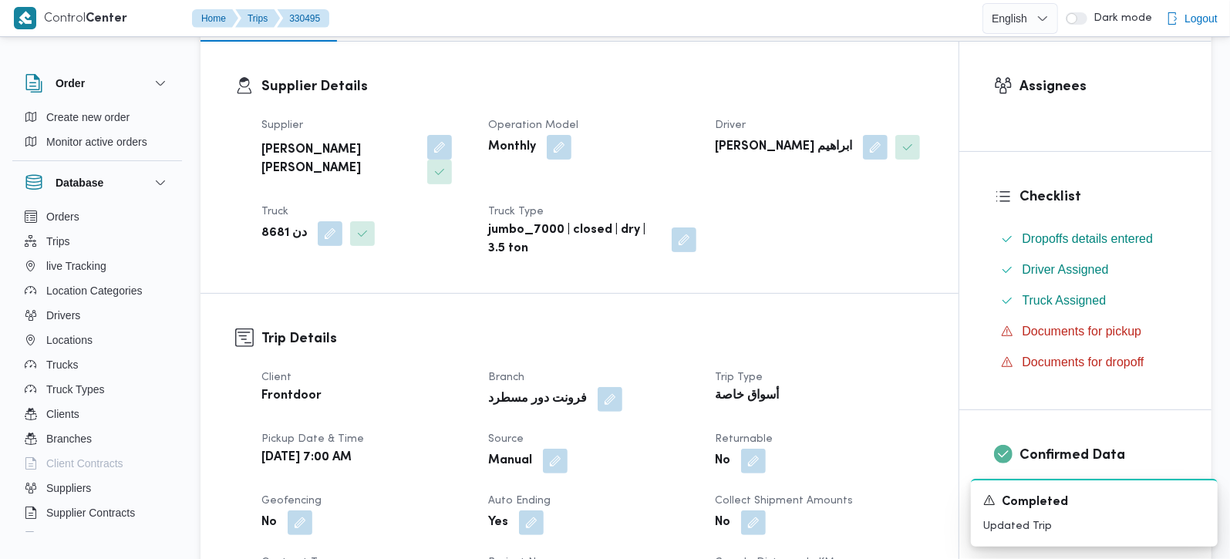
scroll to position [0, 0]
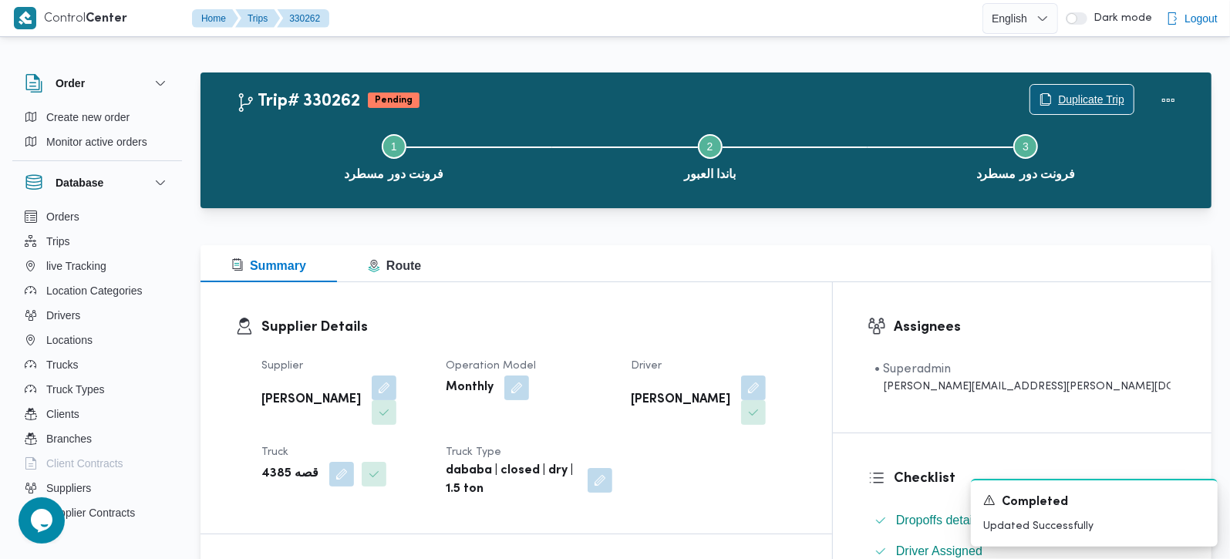
click at [1076, 94] on span "Duplicate Trip" at bounding box center [1091, 99] width 66 height 19
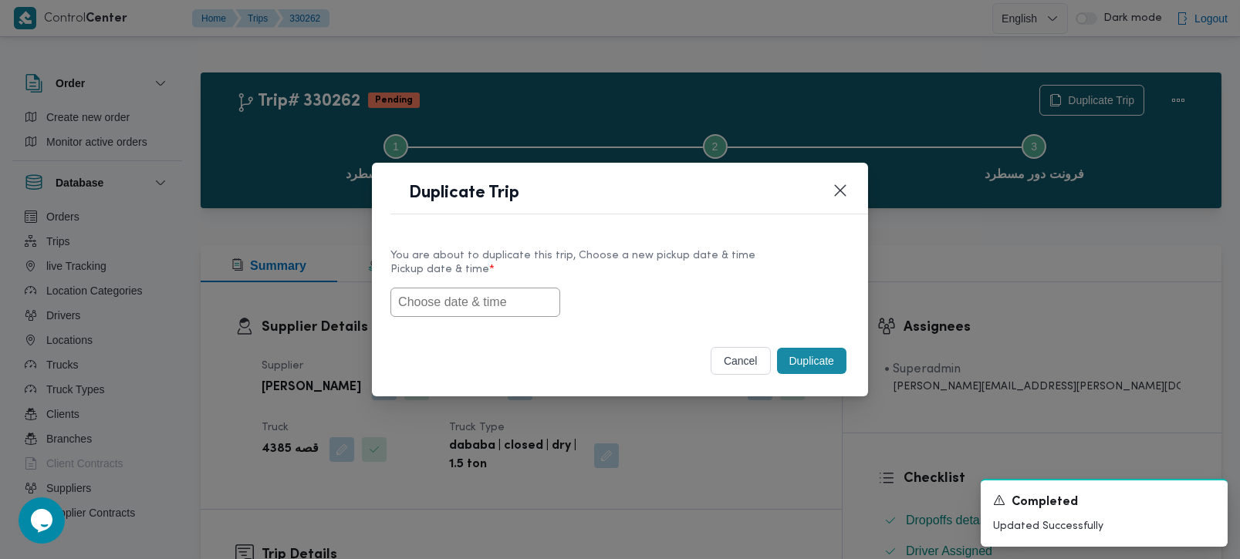
click at [471, 308] on input "text" at bounding box center [475, 302] width 170 height 29
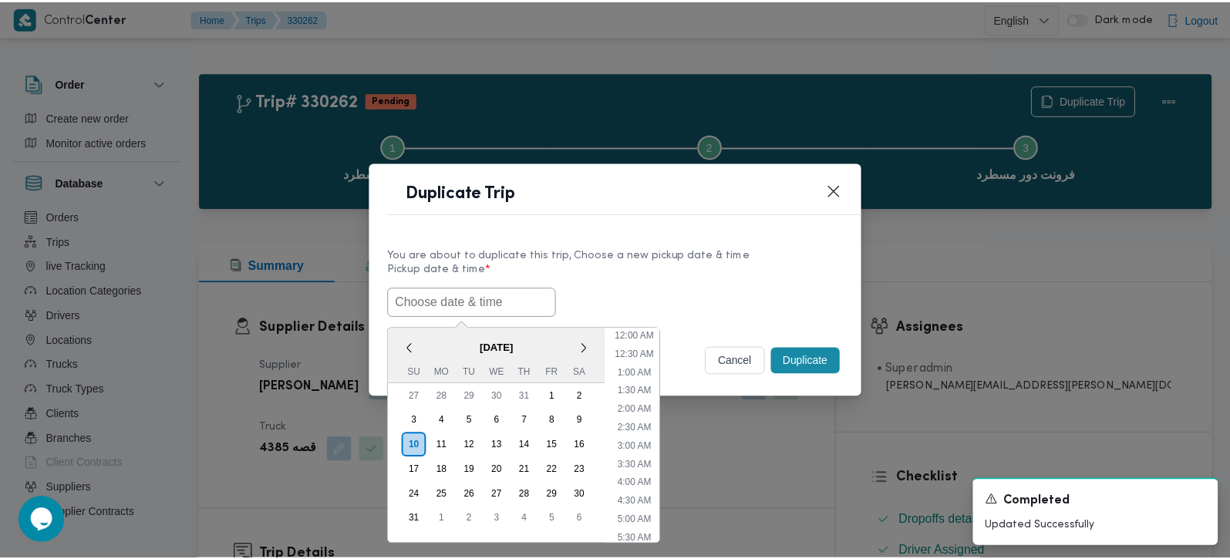
scroll to position [420, 0]
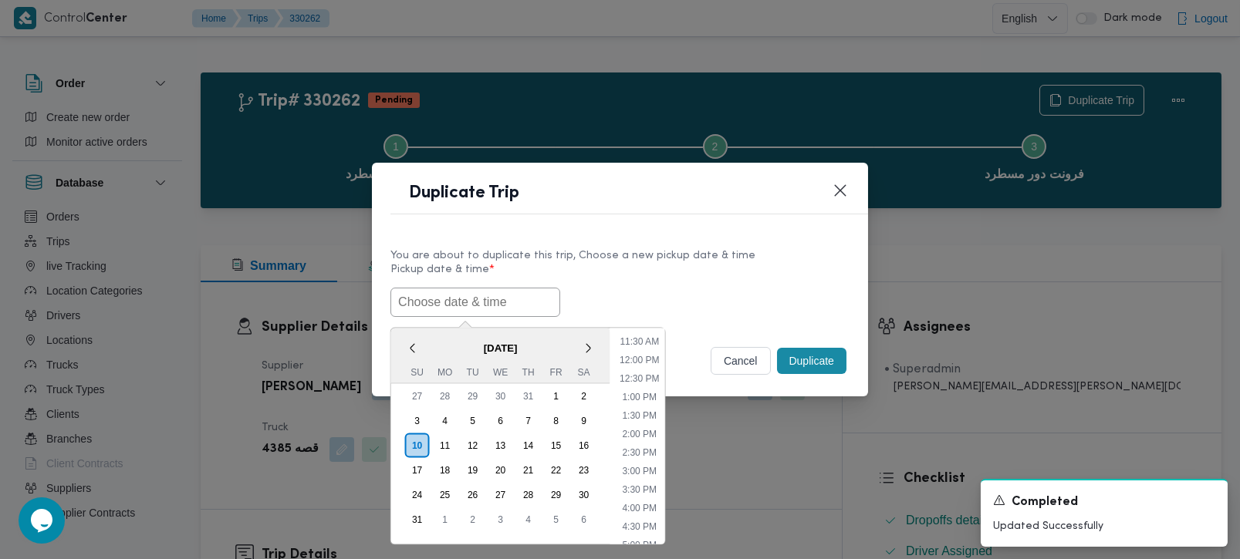
paste input "[DATE] 7:00AM"
type input "[DATE] 7:00AM"
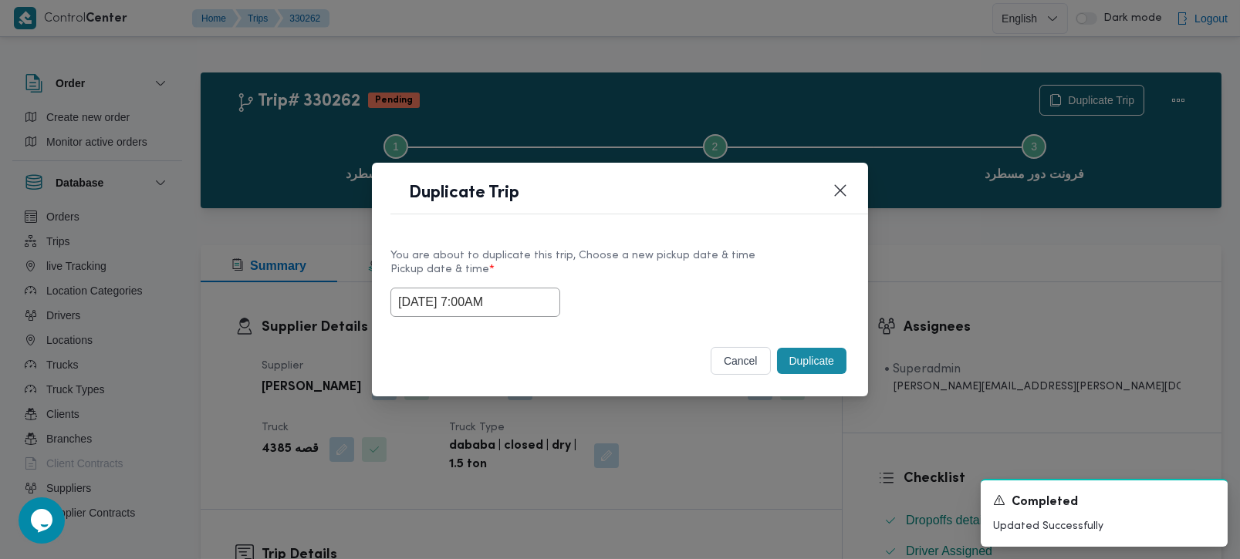
click at [633, 290] on div "[DATE] 7:00AM" at bounding box center [619, 302] width 459 height 29
click at [859, 364] on div "cancel Duplicate" at bounding box center [620, 364] width 496 height 65
click at [823, 360] on button "Duplicate" at bounding box center [811, 361] width 69 height 26
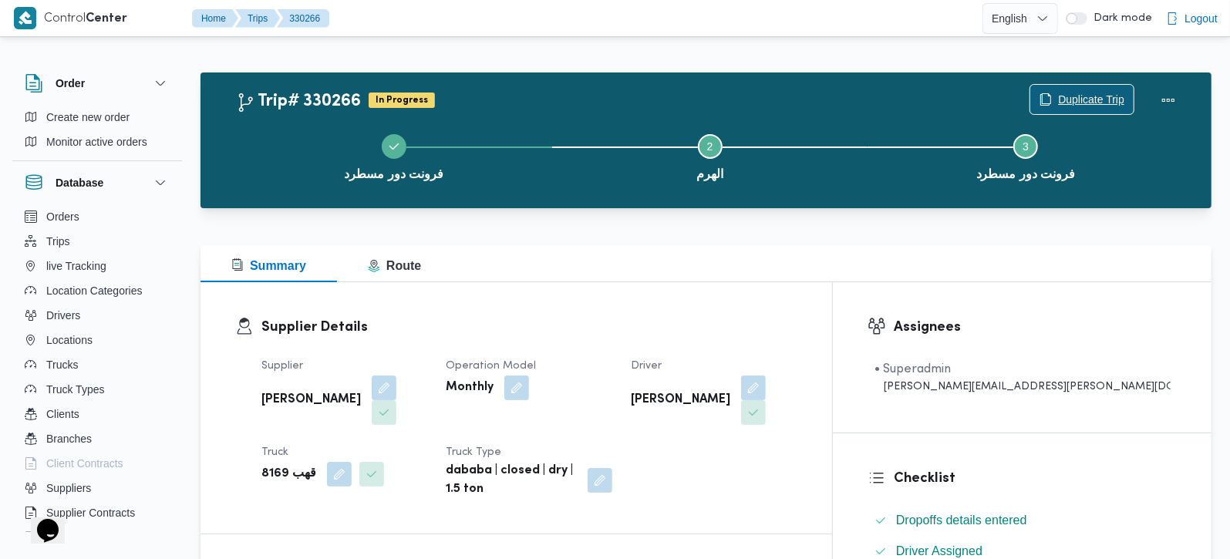
click at [1078, 91] on span "Duplicate Trip" at bounding box center [1091, 99] width 66 height 19
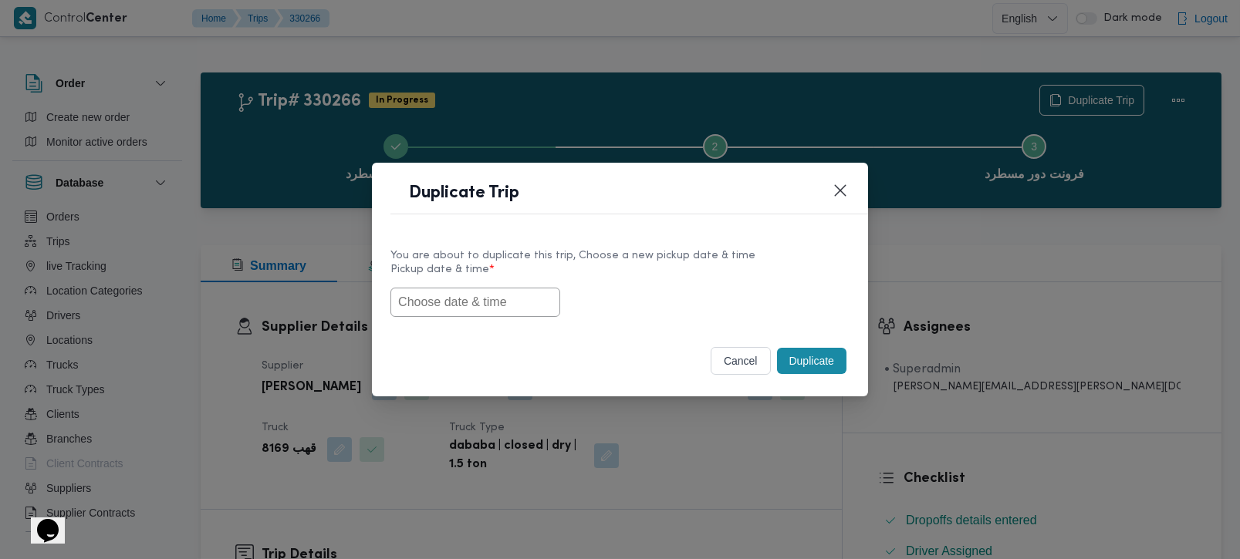
click at [496, 304] on input "text" at bounding box center [475, 302] width 170 height 29
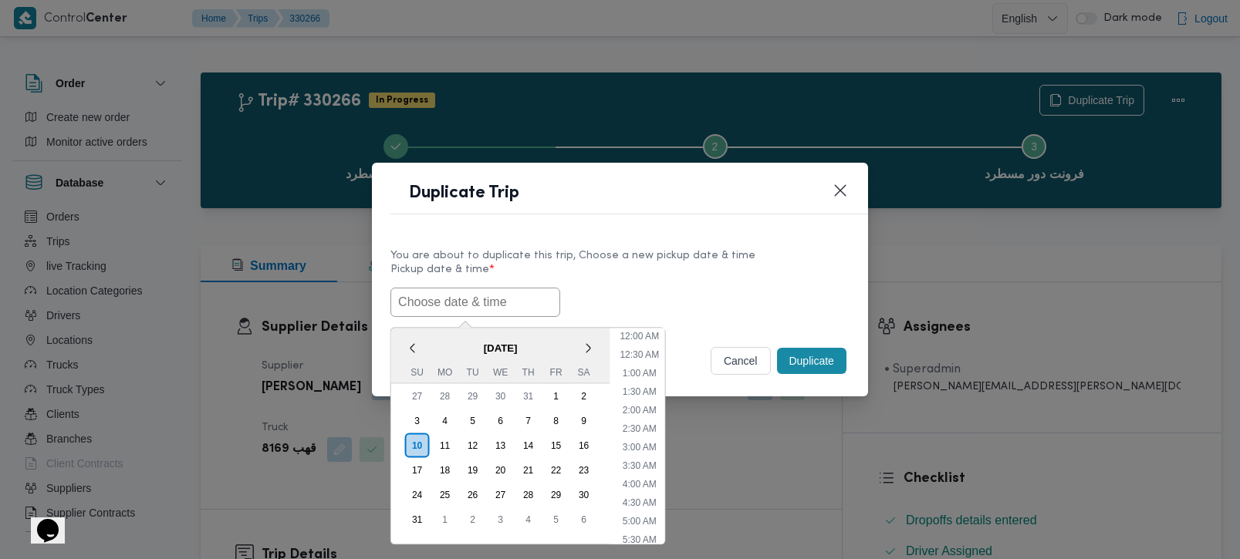
paste input "[DATE] 7:00AM"
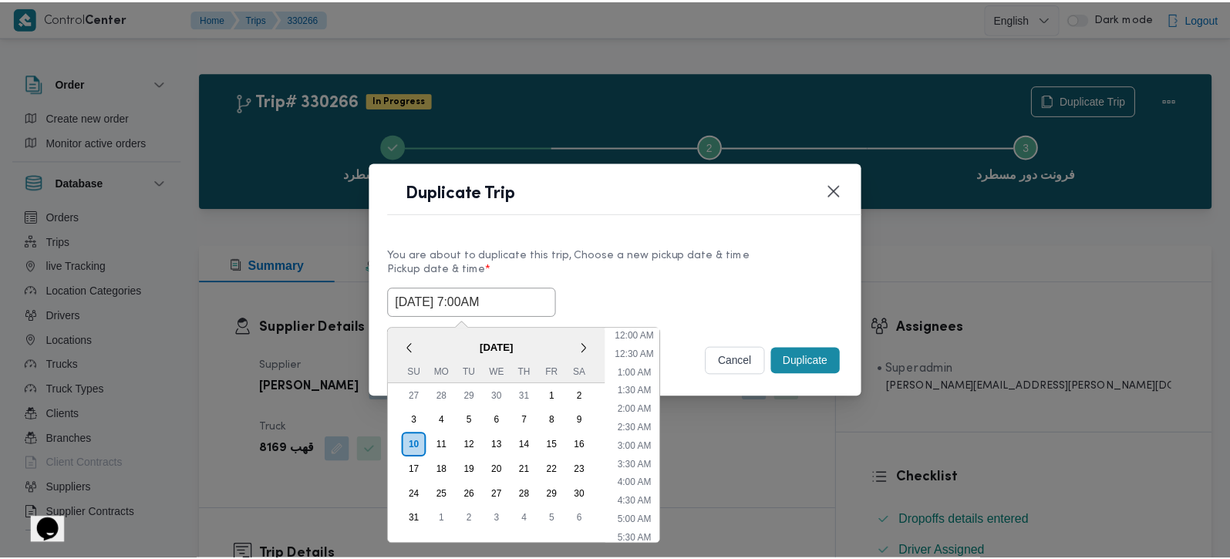
scroll to position [420, 0]
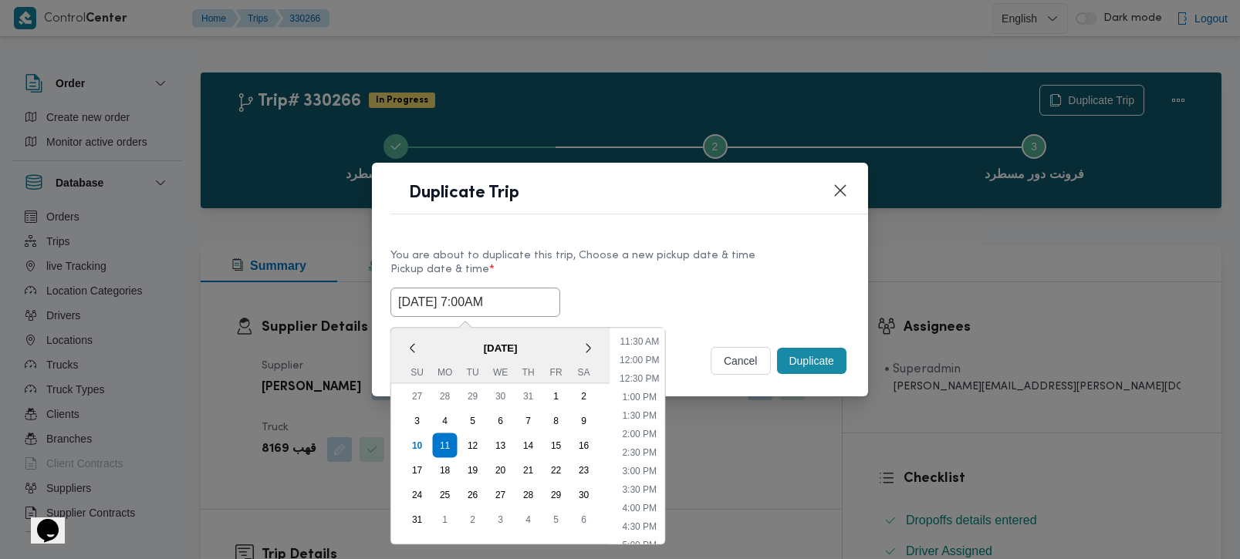
type input "[DATE] 7:00AM"
drag, startPoint x: 629, startPoint y: 277, endPoint x: 643, endPoint y: 282, distance: 15.4
click at [629, 277] on label "Pickup date & time *" at bounding box center [619, 276] width 459 height 24
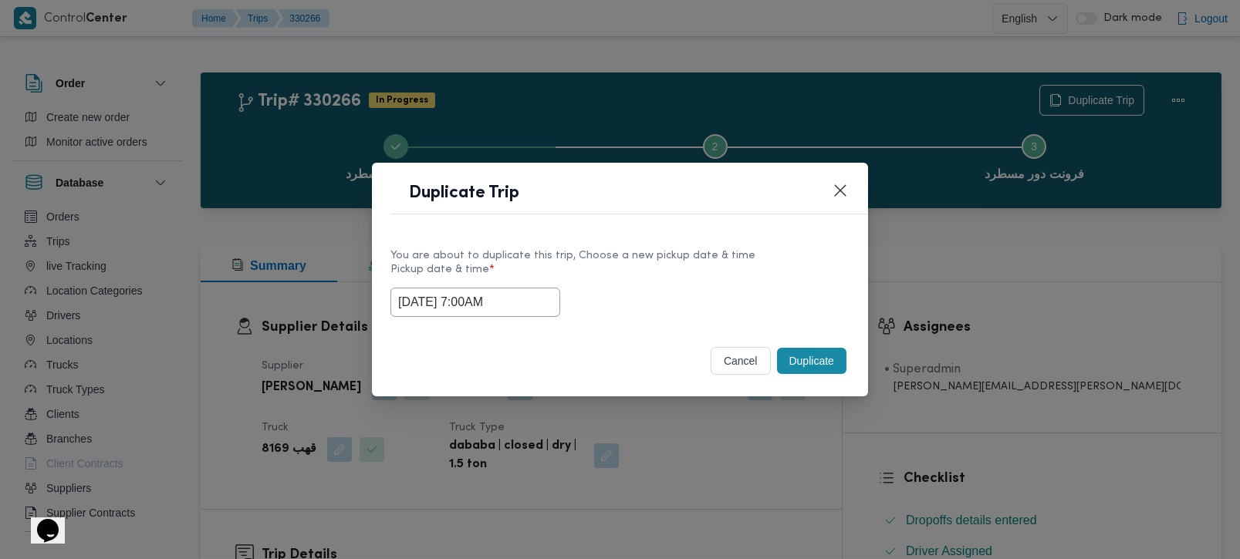
click at [800, 361] on button "Duplicate" at bounding box center [811, 361] width 69 height 26
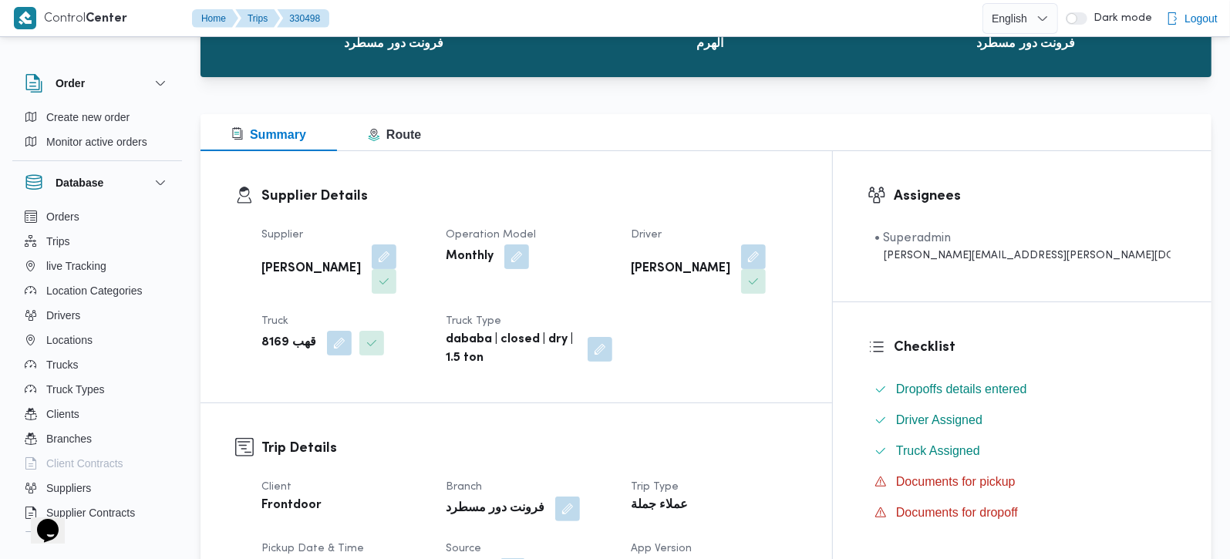
scroll to position [363, 0]
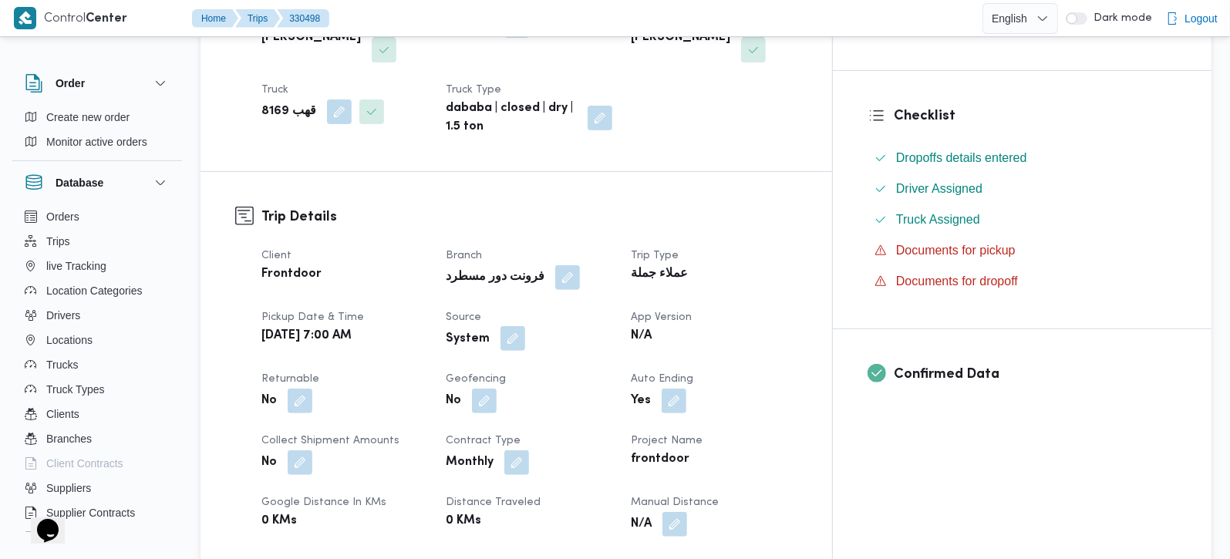
click at [525, 326] on button "button" at bounding box center [513, 338] width 25 height 25
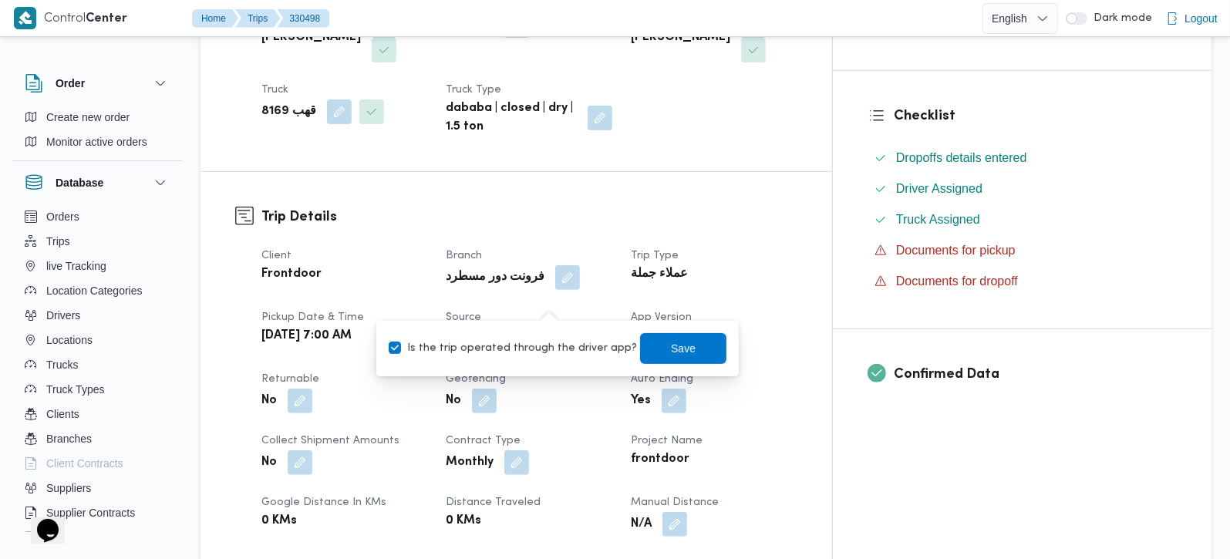
click at [569, 350] on label "Is the trip operated through the driver app?" at bounding box center [513, 348] width 248 height 19
checkbox input "false"
click at [671, 348] on span "Save" at bounding box center [683, 348] width 25 height 19
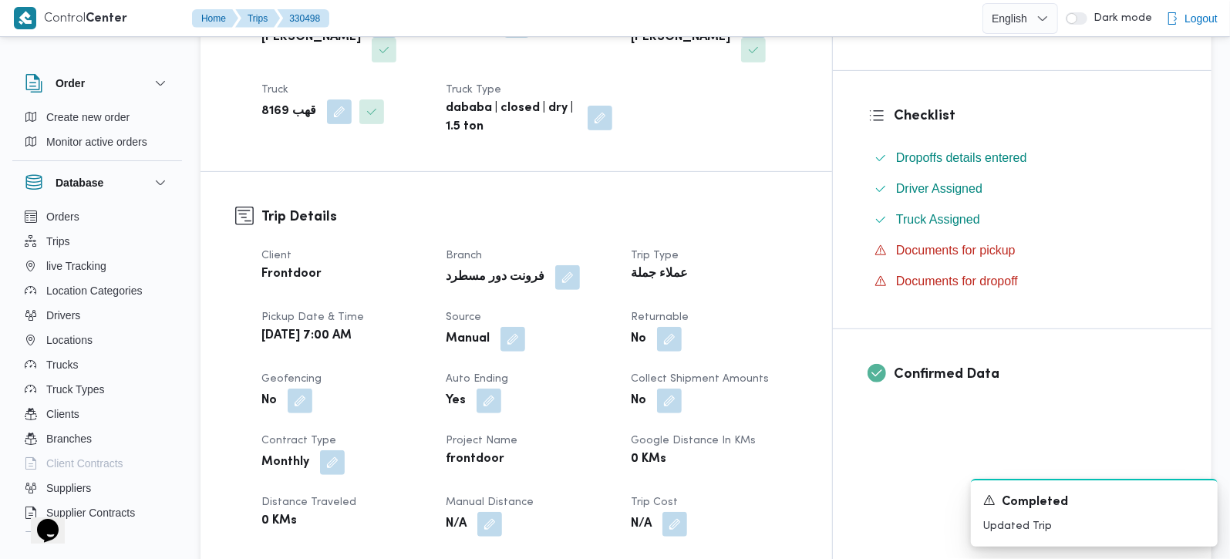
scroll to position [0, 0]
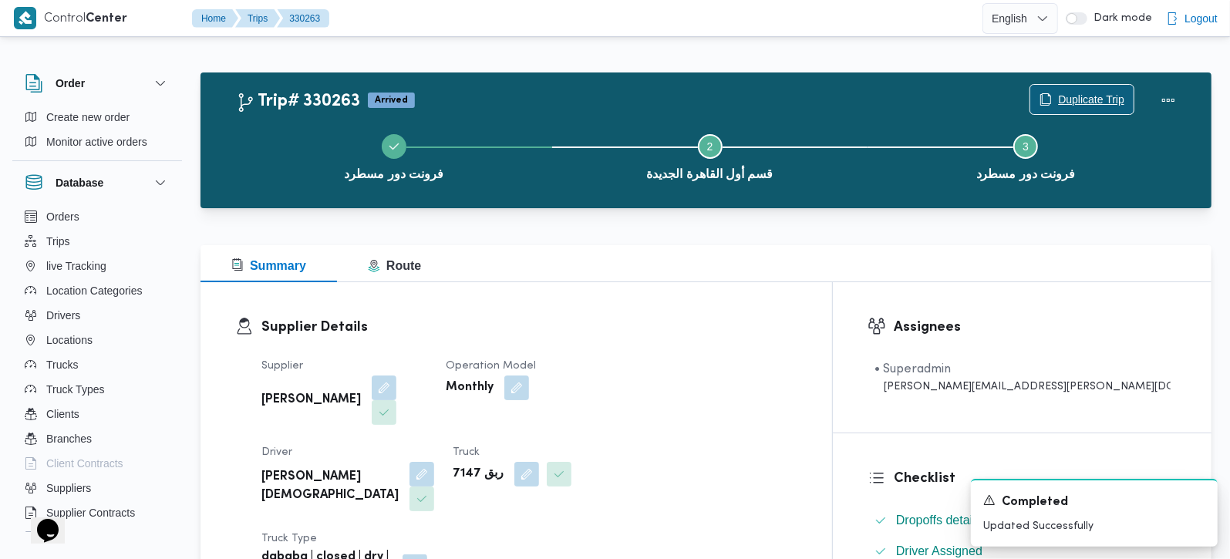
click at [1061, 95] on span "Duplicate Trip" at bounding box center [1091, 99] width 66 height 19
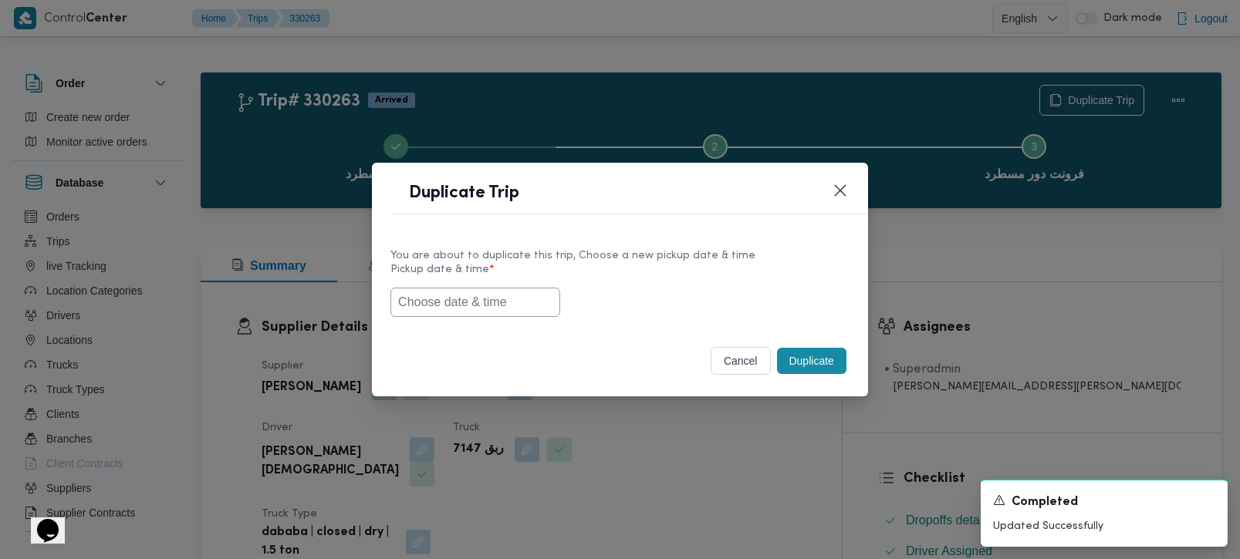
click at [524, 299] on input "text" at bounding box center [475, 302] width 170 height 29
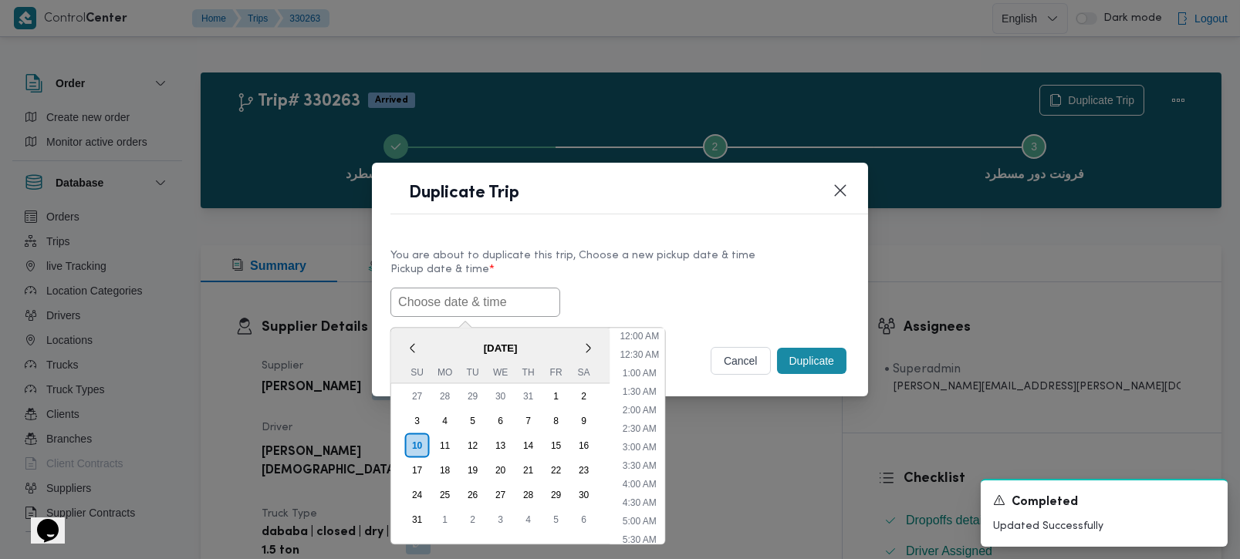
paste input "[DATE] 7:00AM"
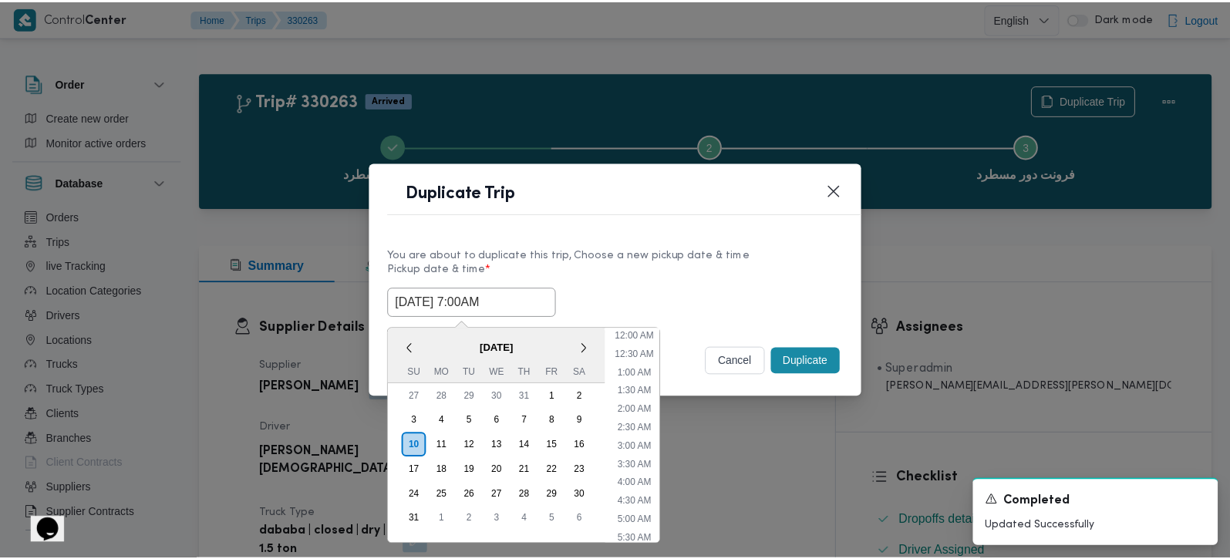
scroll to position [420, 0]
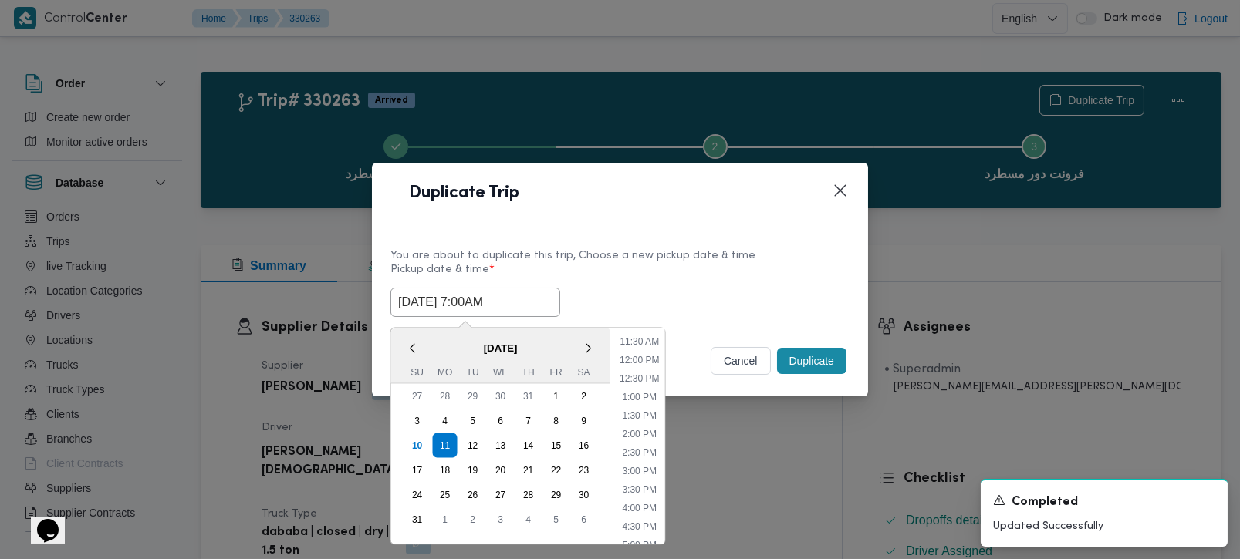
type input "[DATE] 7:00AM"
click at [687, 292] on div "[DATE] 7:00AM < [DATE] > Su Mo Tu We Th Fr Sa 27 28 29 30 31 1 2 3 4 5 6 7 8 9 …" at bounding box center [619, 302] width 459 height 29
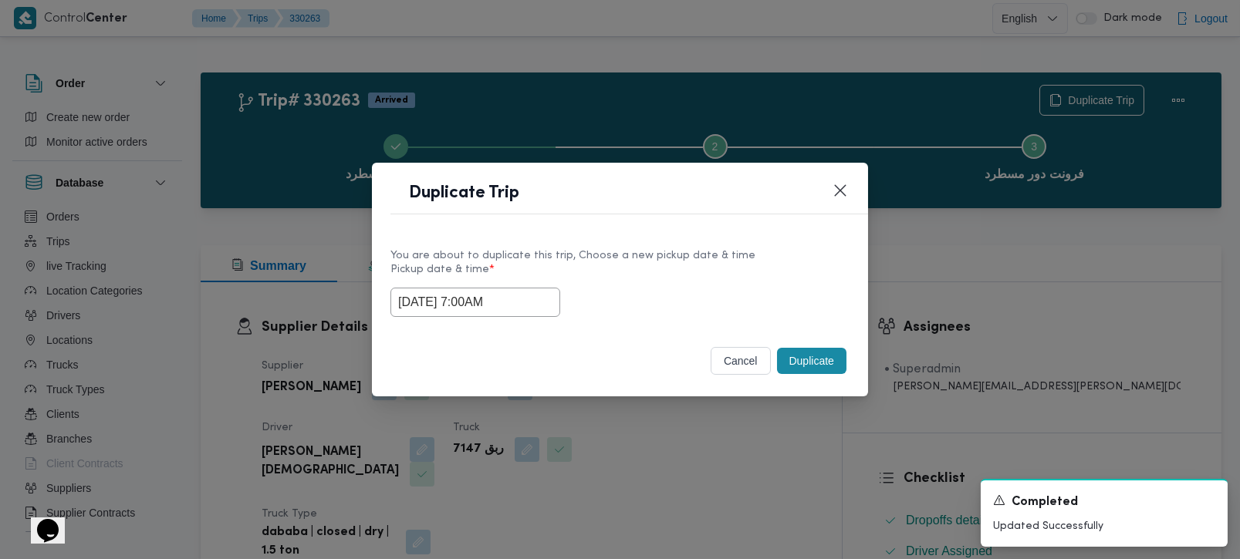
click at [788, 358] on button "Duplicate" at bounding box center [811, 361] width 69 height 26
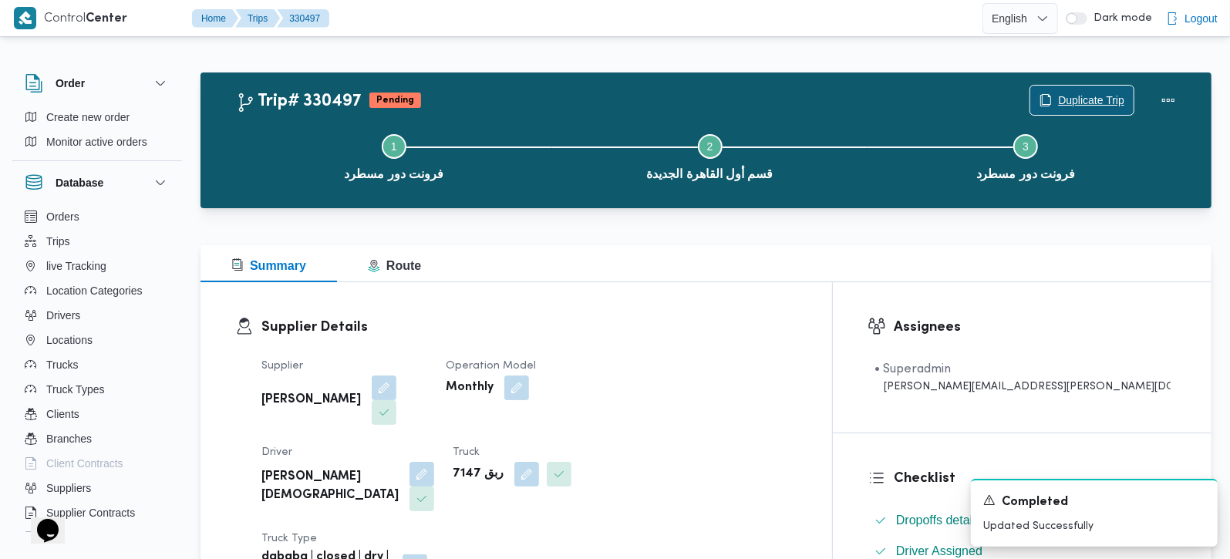
scroll to position [272, 0]
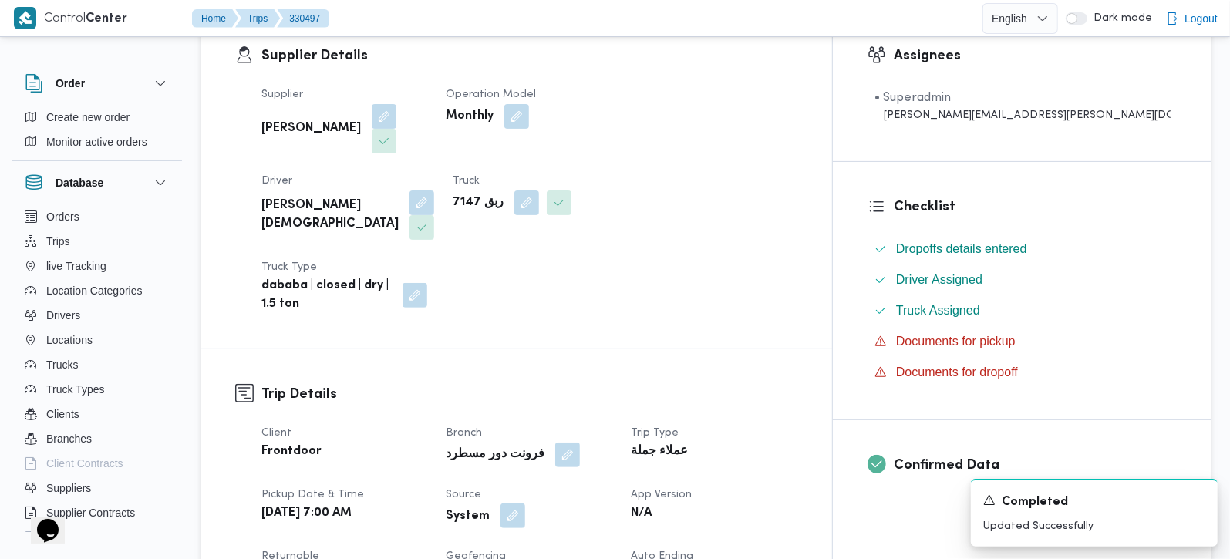
click at [525, 504] on button "button" at bounding box center [513, 516] width 25 height 25
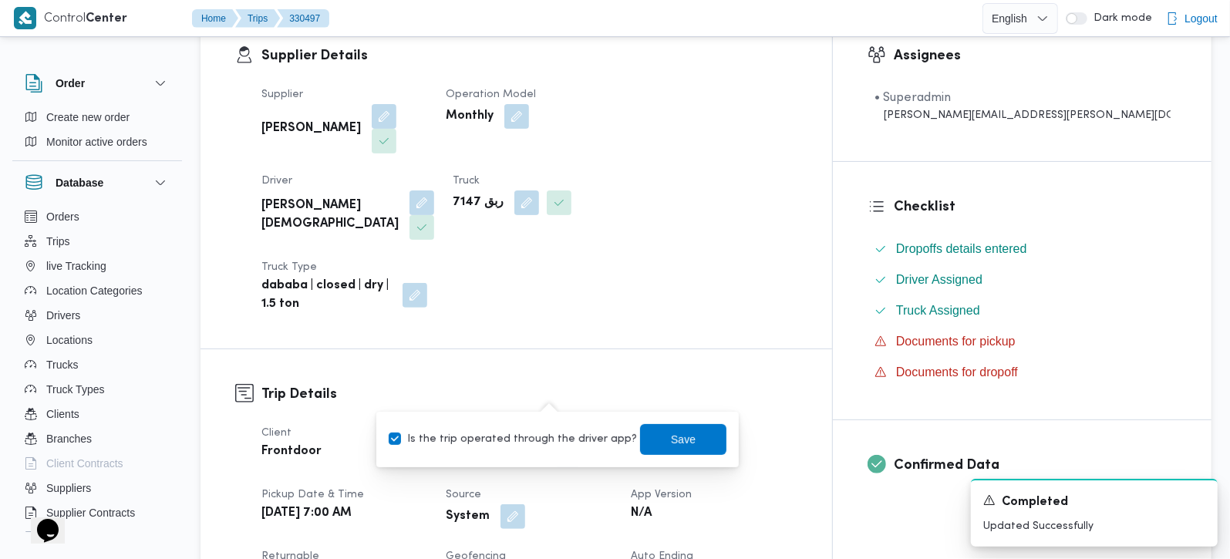
click at [531, 444] on label "Is the trip operated through the driver app?" at bounding box center [513, 439] width 248 height 19
checkbox input "false"
click at [671, 434] on span "Save" at bounding box center [683, 439] width 25 height 19
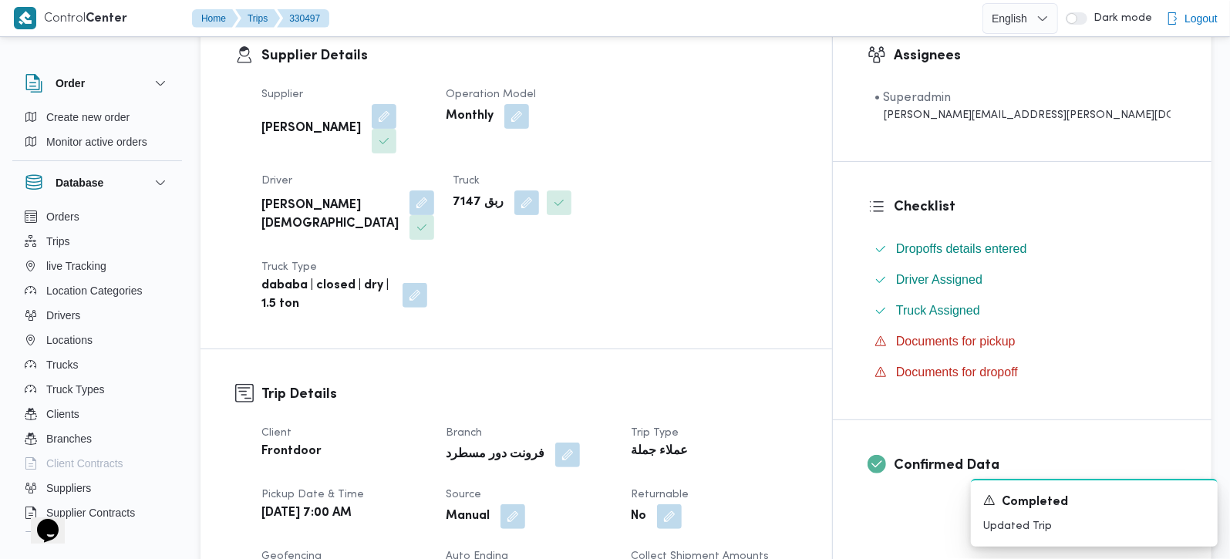
scroll to position [0, 0]
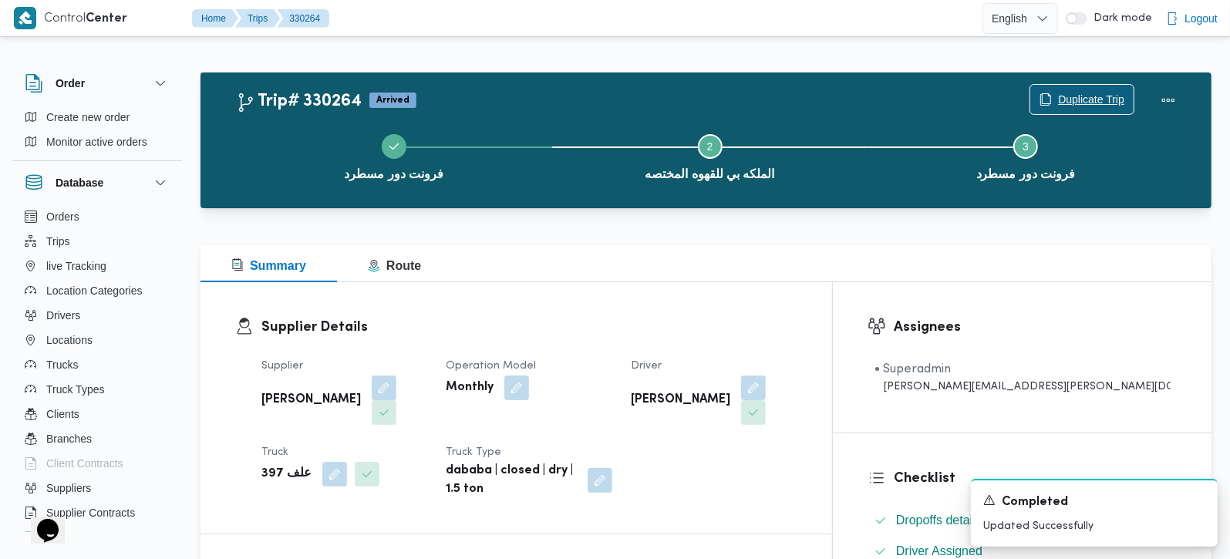
click at [1125, 86] on span "Duplicate Trip" at bounding box center [1082, 99] width 103 height 29
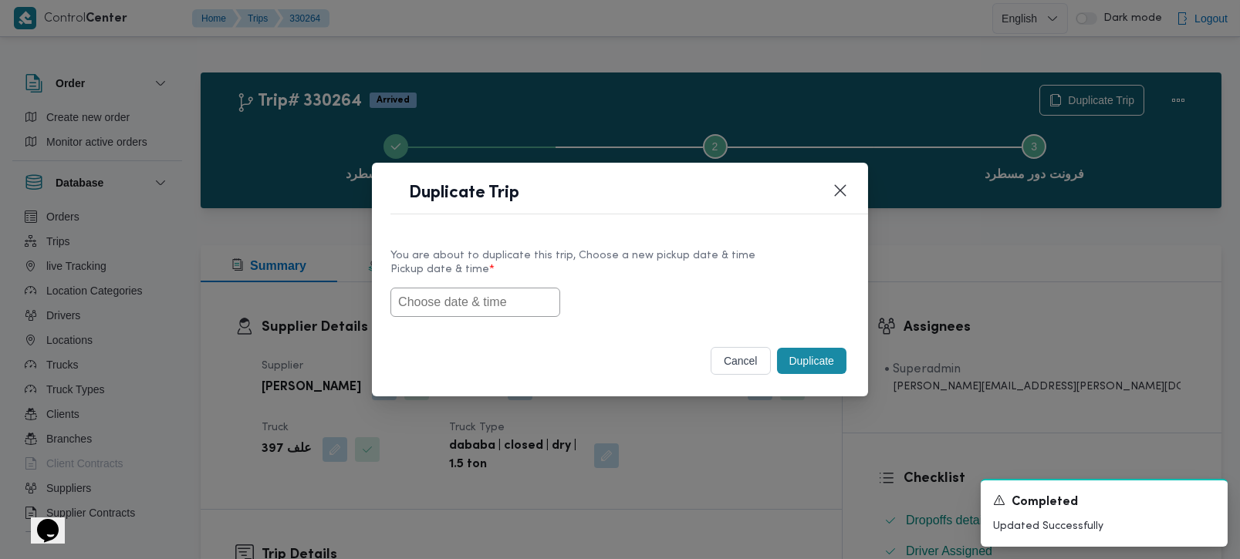
click at [518, 295] on input "text" at bounding box center [475, 302] width 170 height 29
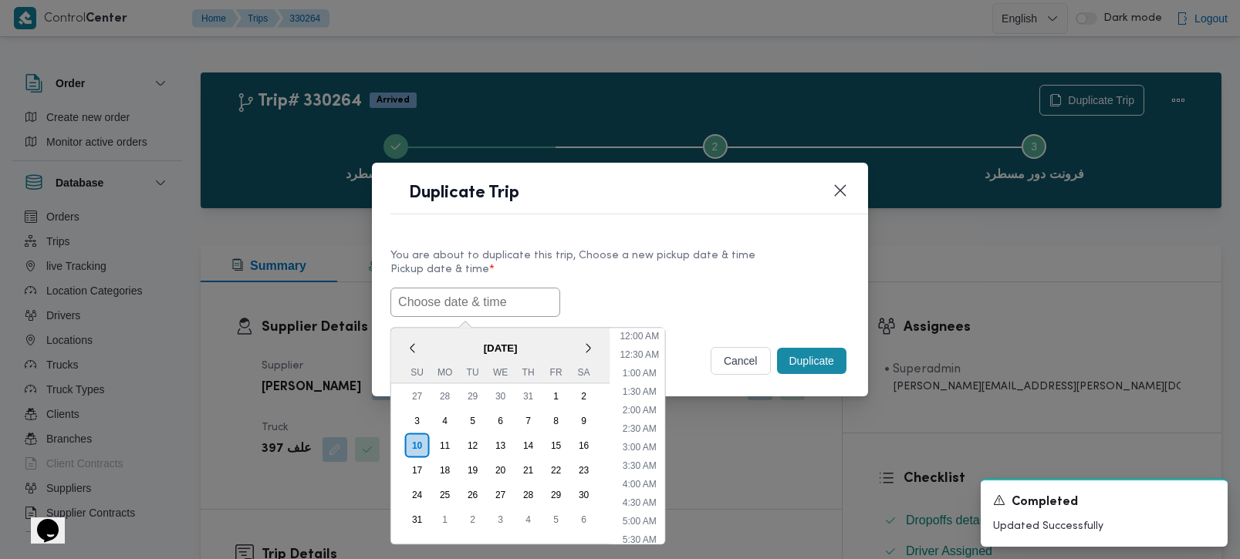
paste input "[DATE] 7:00AM"
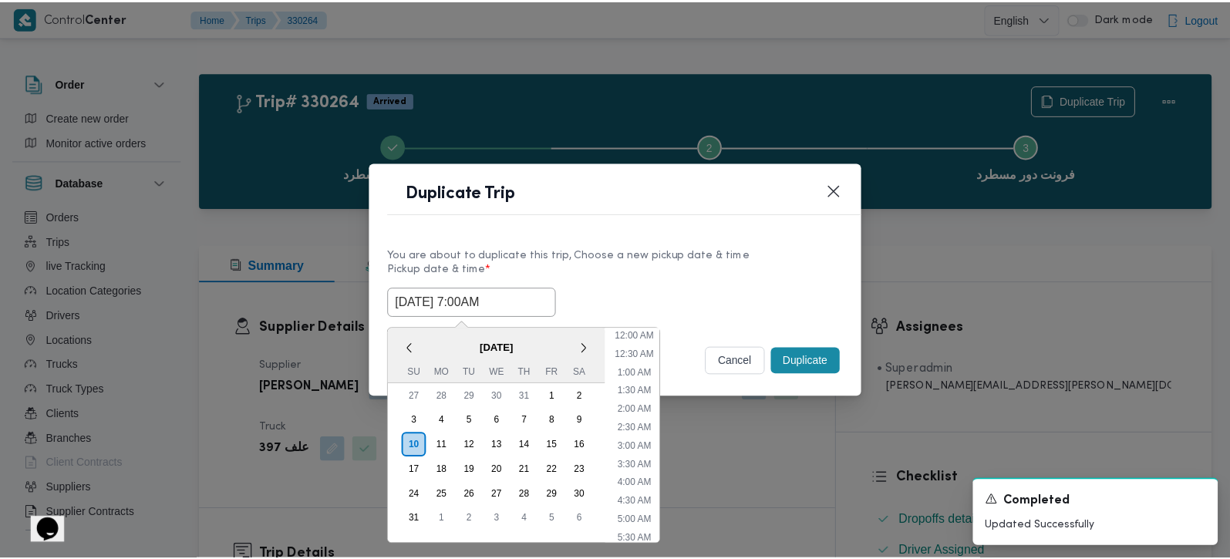
scroll to position [420, 0]
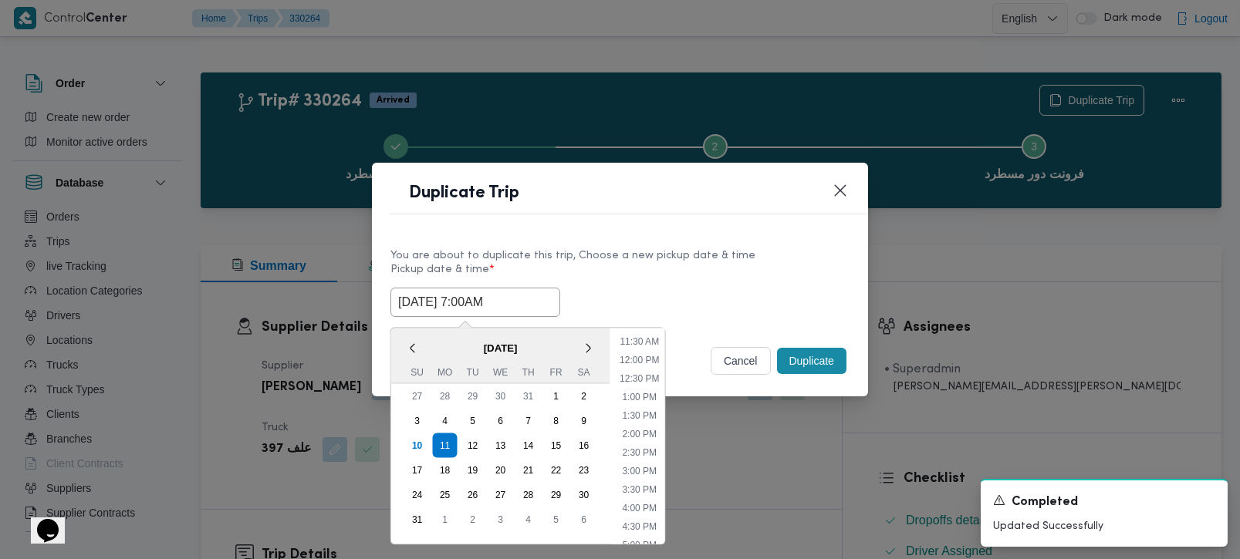
type input "[DATE] 7:00AM"
drag, startPoint x: 629, startPoint y: 268, endPoint x: 636, endPoint y: 273, distance: 8.3
click at [630, 268] on label "Pickup date & time *" at bounding box center [619, 276] width 459 height 24
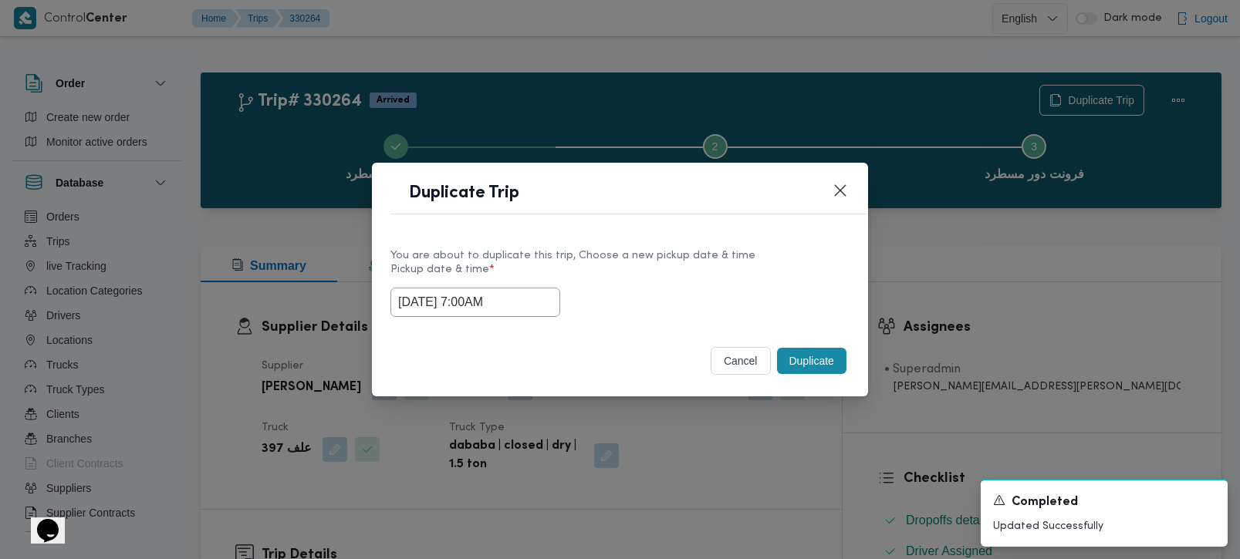
click at [804, 353] on button "Duplicate" at bounding box center [811, 361] width 69 height 26
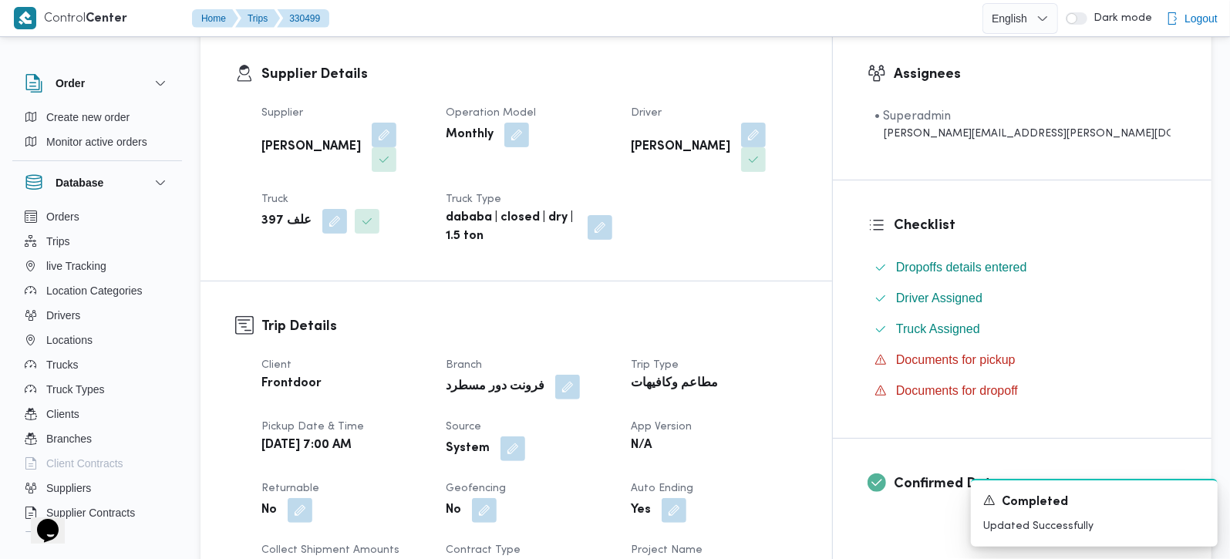
scroll to position [272, 0]
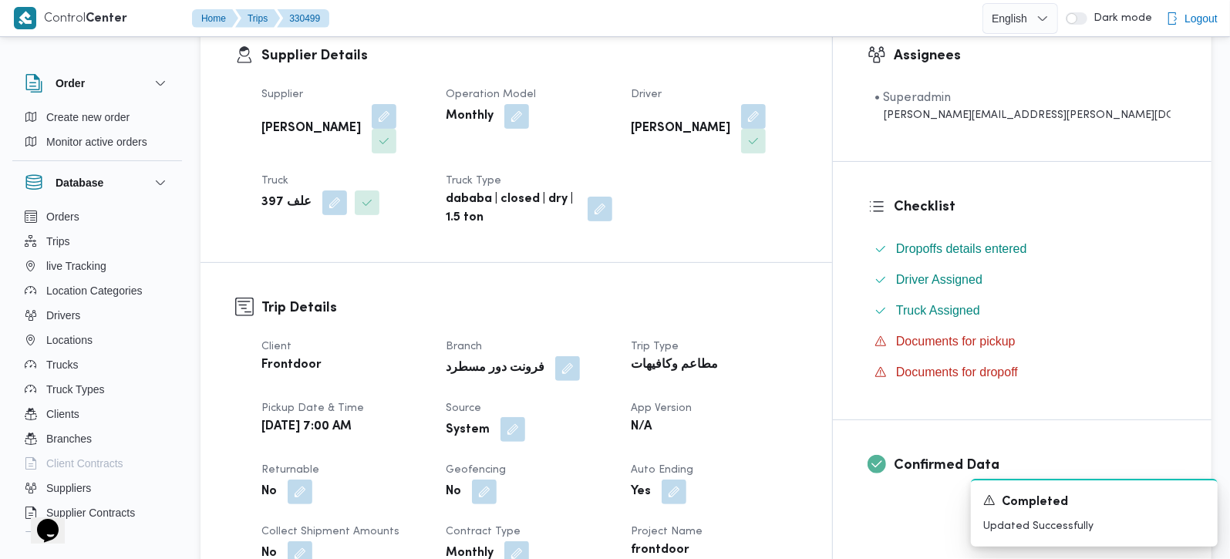
click at [525, 417] on button "button" at bounding box center [513, 429] width 25 height 25
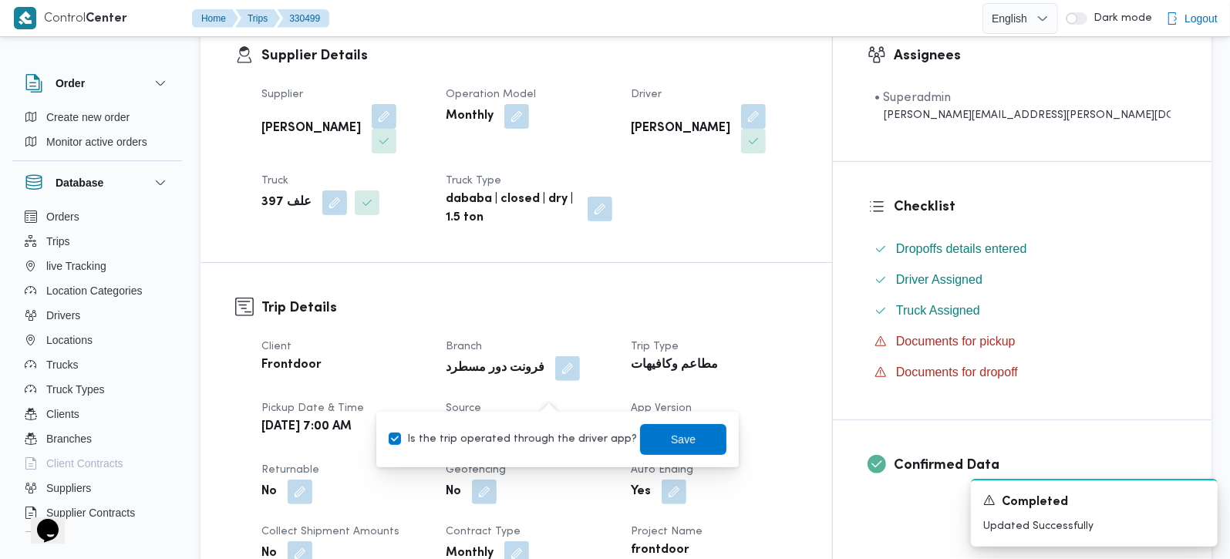
click at [538, 447] on label "Is the trip operated through the driver app?" at bounding box center [513, 439] width 248 height 19
checkbox input "false"
click at [690, 443] on span "Save" at bounding box center [683, 438] width 86 height 31
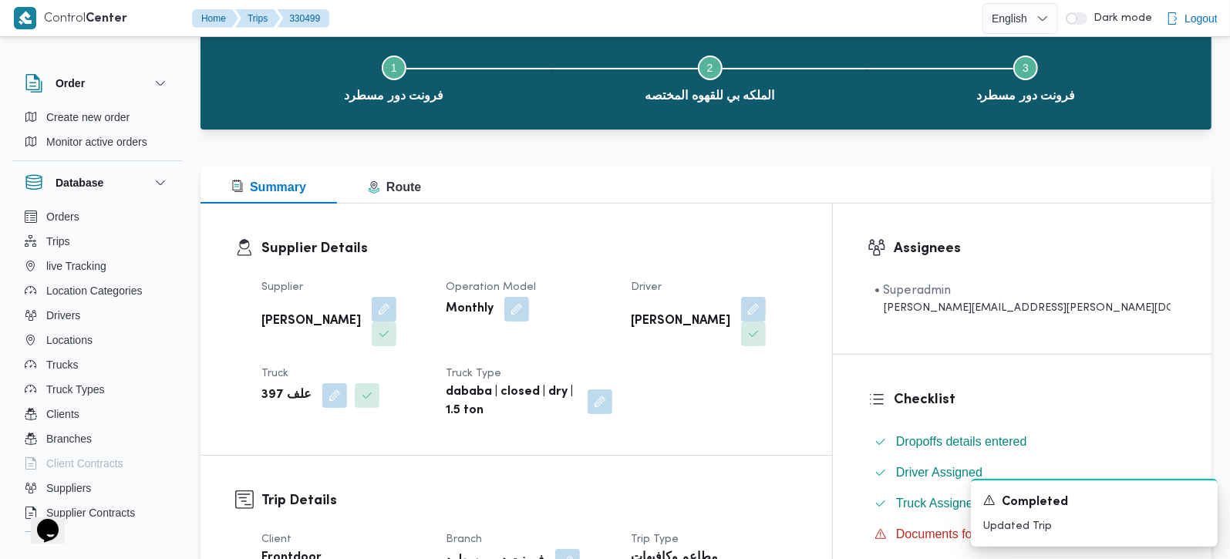
scroll to position [0, 0]
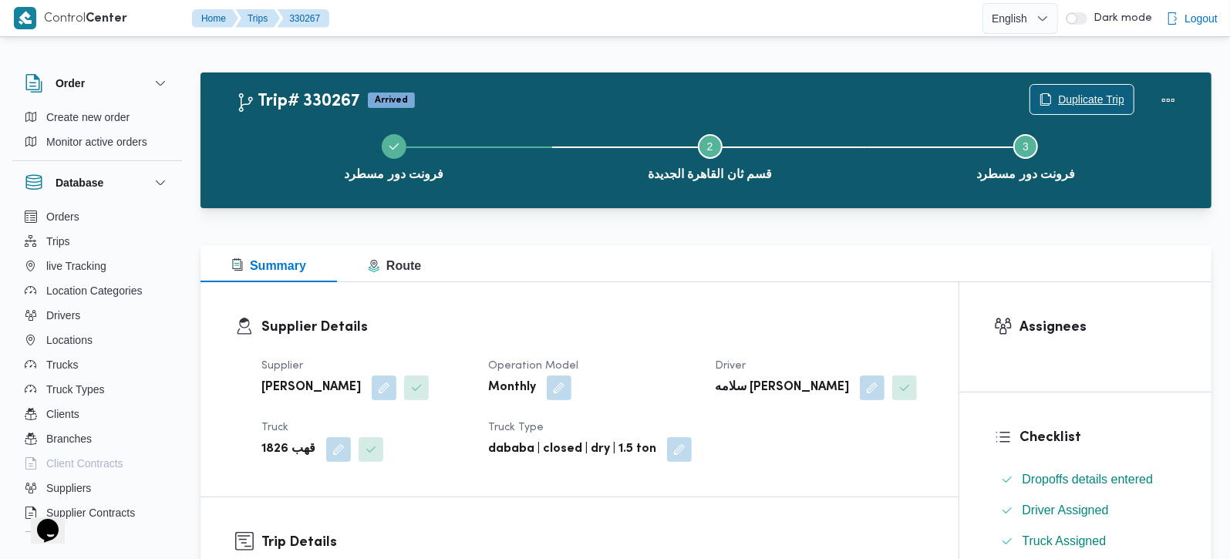
click at [1064, 96] on span "Duplicate Trip" at bounding box center [1091, 99] width 66 height 19
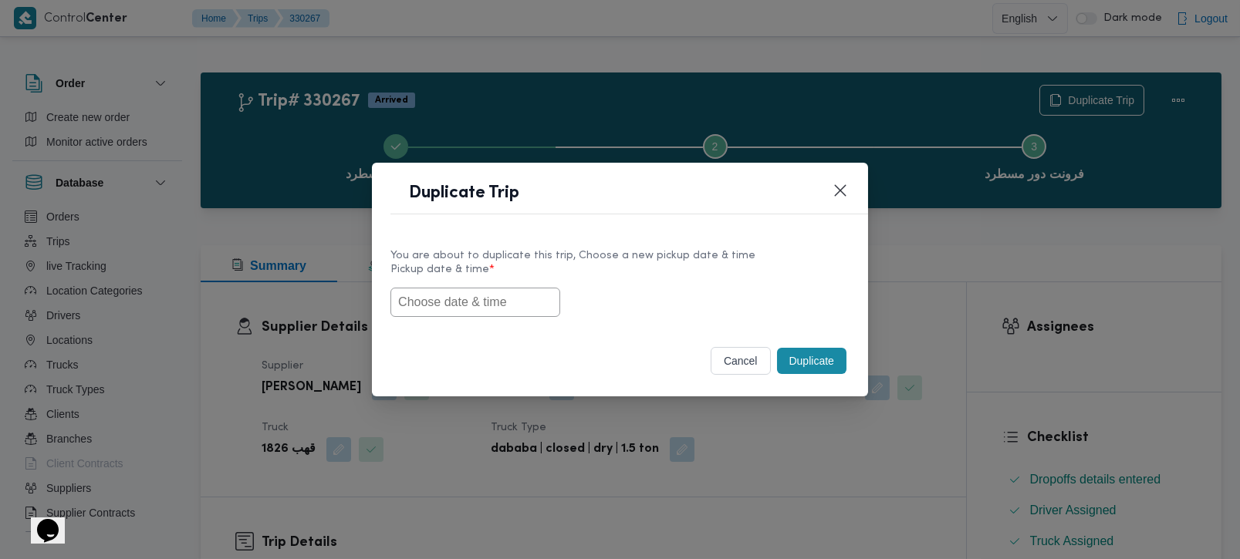
click at [508, 299] on input "text" at bounding box center [475, 302] width 170 height 29
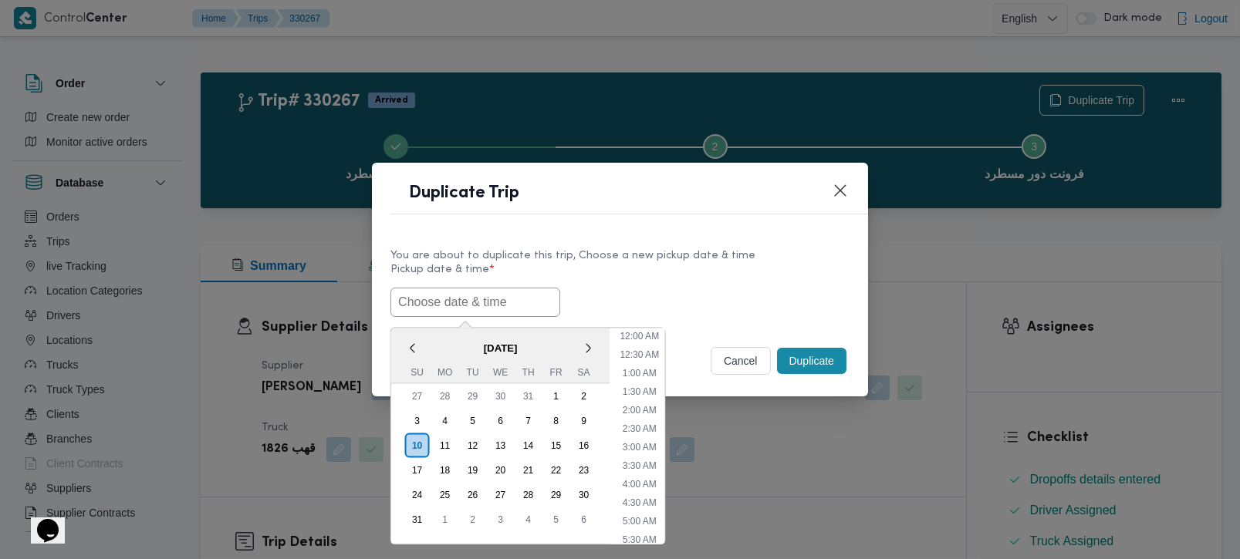
paste input "[DATE] 7:00AM"
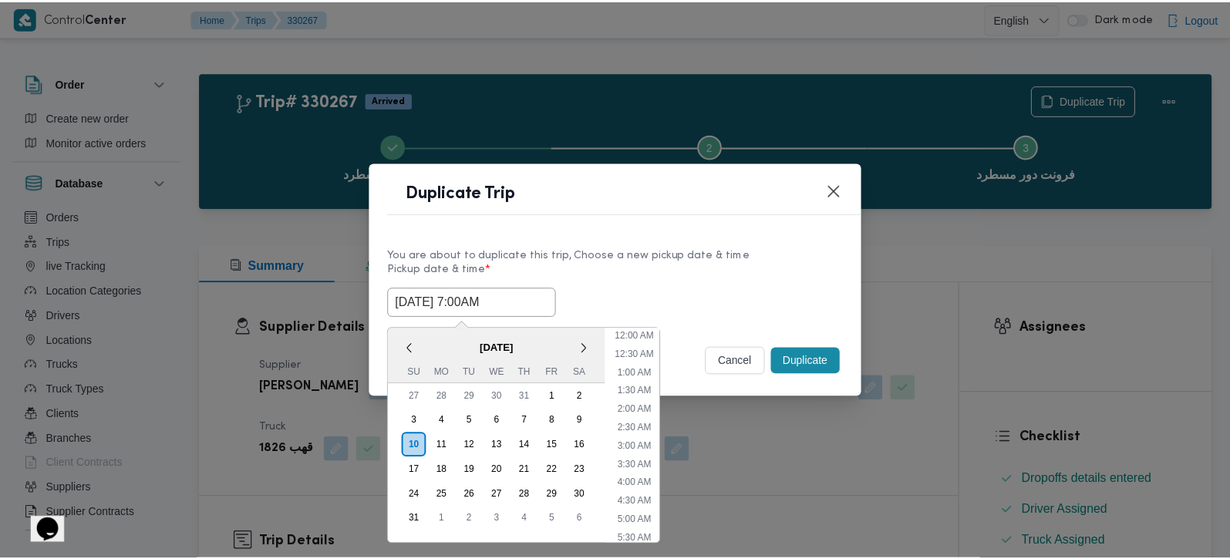
scroll to position [420, 0]
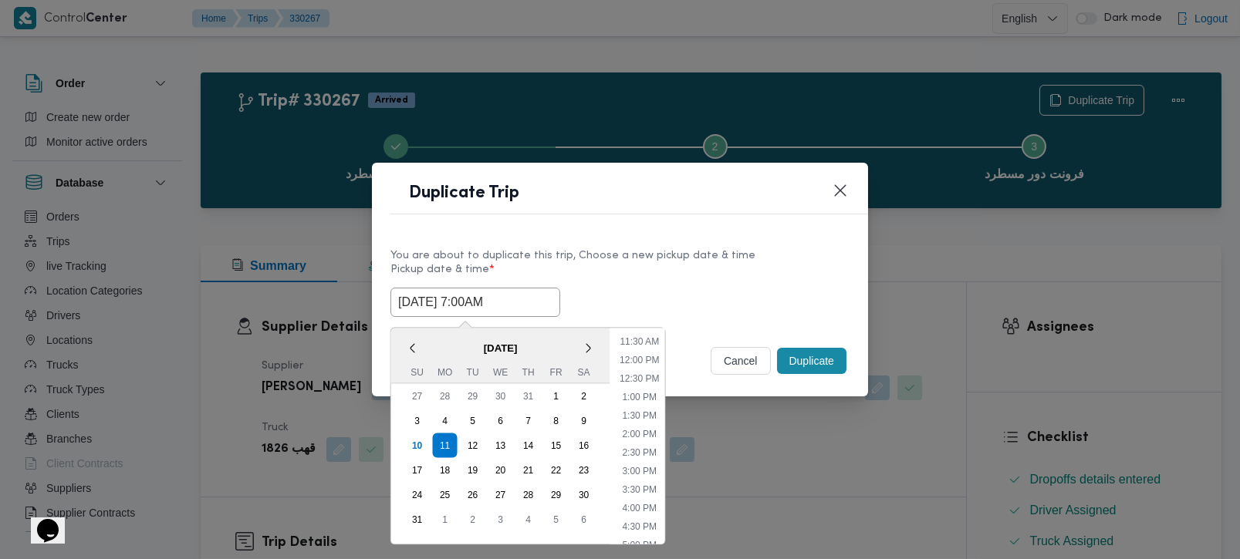
type input "[DATE] 7:00AM"
click at [634, 288] on div "[DATE] 7:00AM < [DATE] > Su Mo Tu We Th Fr Sa 27 28 29 30 31 1 2 3 4 5 6 7 8 9 …" at bounding box center [619, 302] width 459 height 29
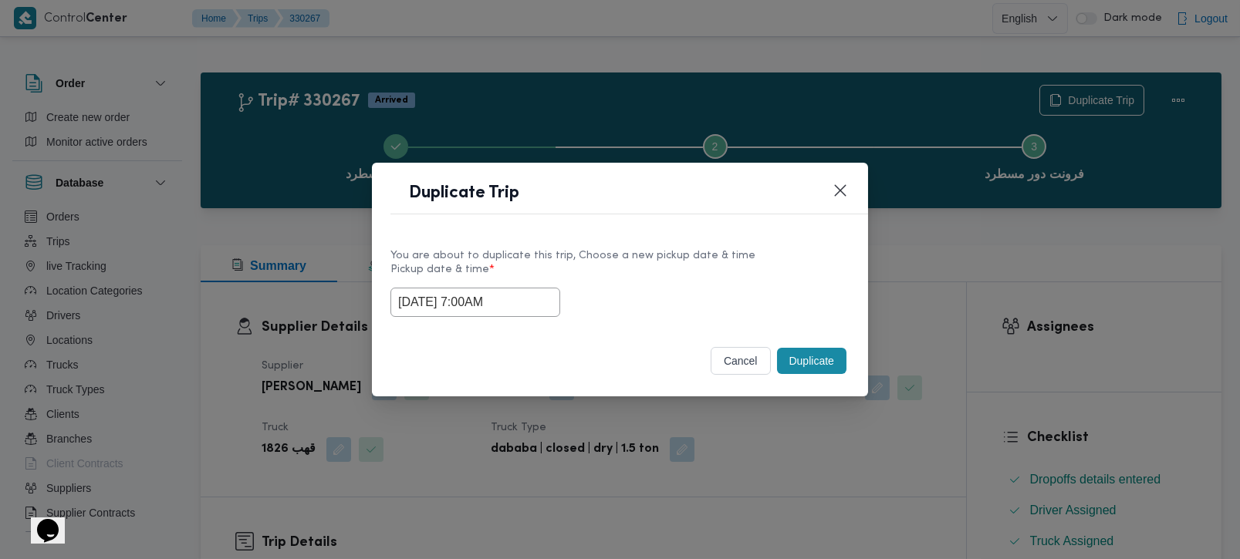
click at [848, 366] on div "Duplicate" at bounding box center [812, 361] width 76 height 32
click at [822, 354] on button "Duplicate" at bounding box center [811, 361] width 69 height 26
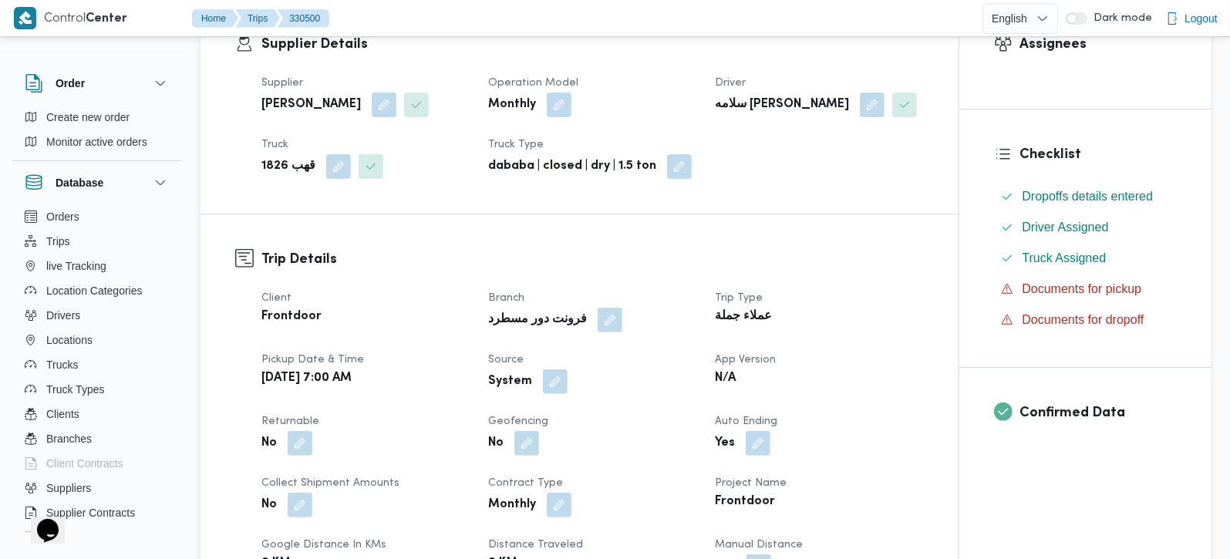
scroll to position [363, 0]
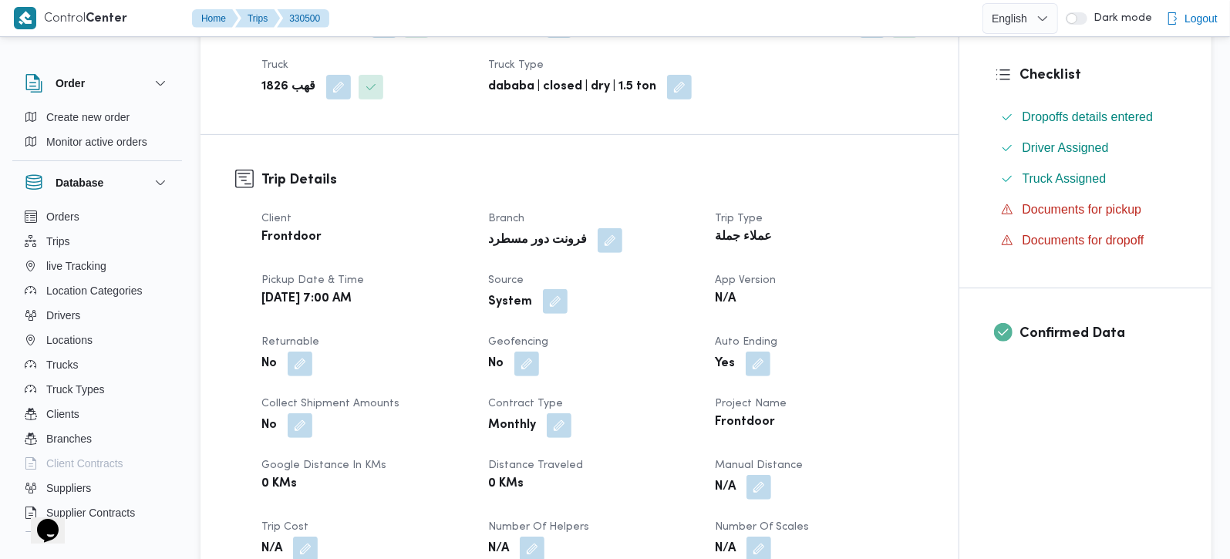
click at [548, 309] on button "button" at bounding box center [555, 301] width 25 height 25
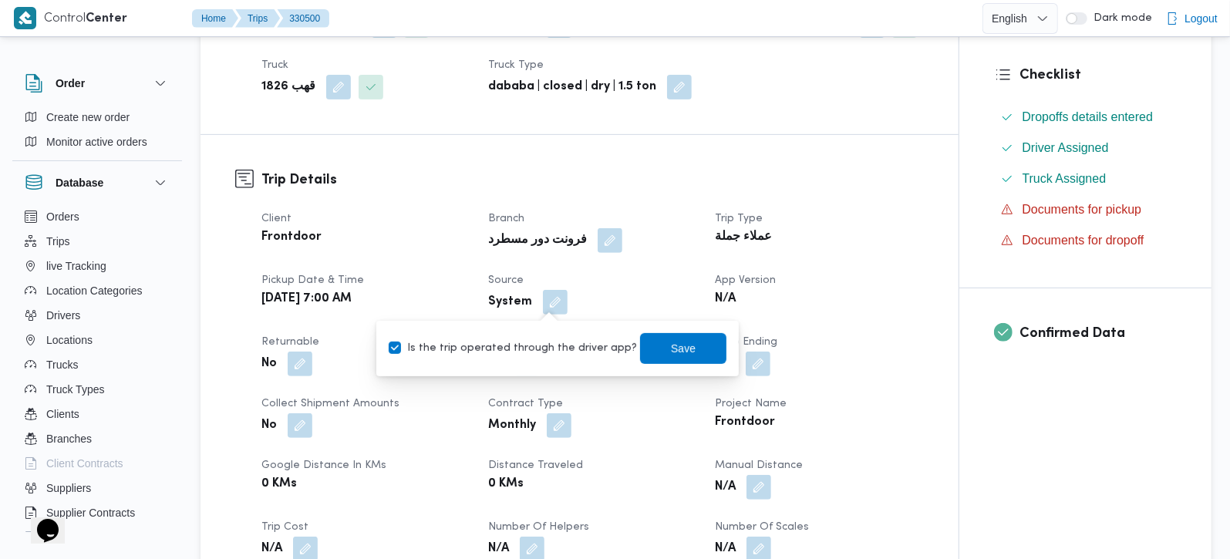
click at [545, 341] on label "Is the trip operated through the driver app?" at bounding box center [513, 348] width 248 height 19
checkbox input "false"
click at [640, 338] on span "Save" at bounding box center [683, 347] width 86 height 31
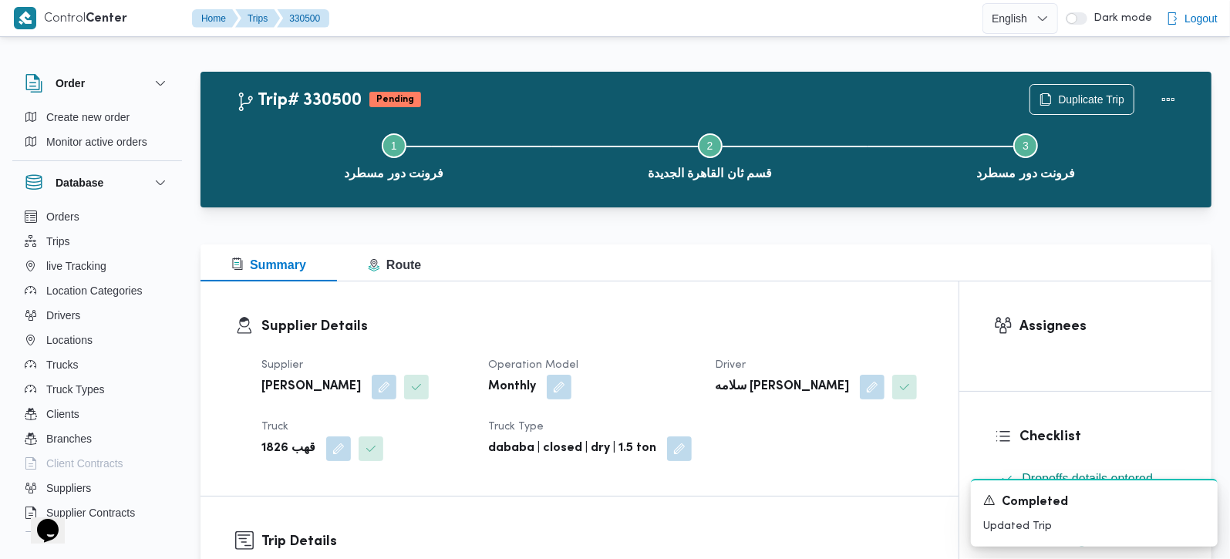
scroll to position [0, 0]
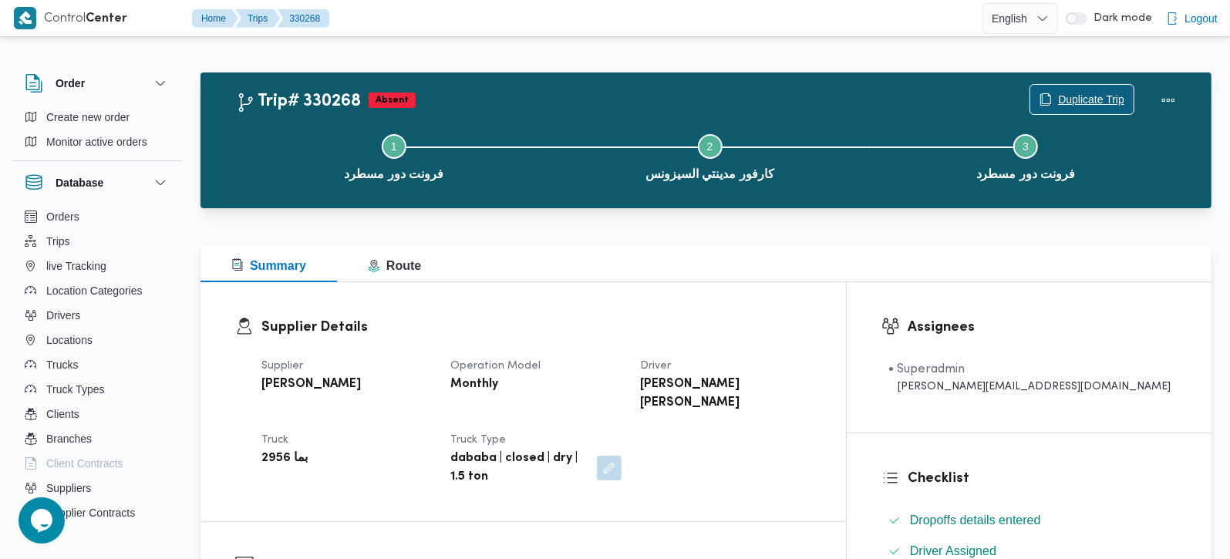
click at [1107, 107] on span "Duplicate Trip" at bounding box center [1091, 99] width 66 height 19
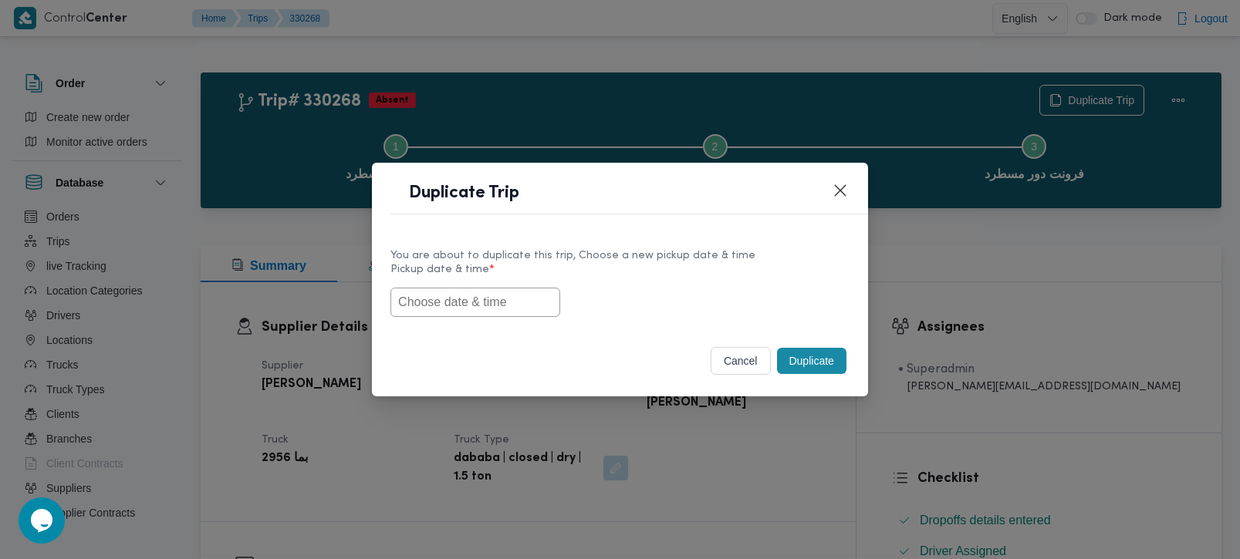
click at [467, 306] on input "text" at bounding box center [475, 302] width 170 height 29
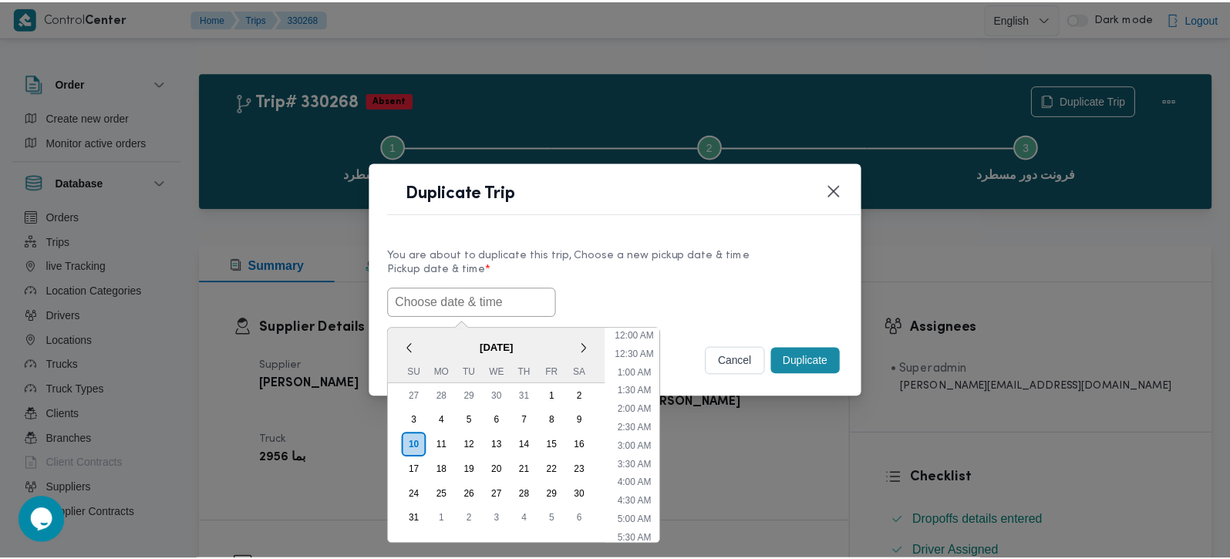
scroll to position [420, 0]
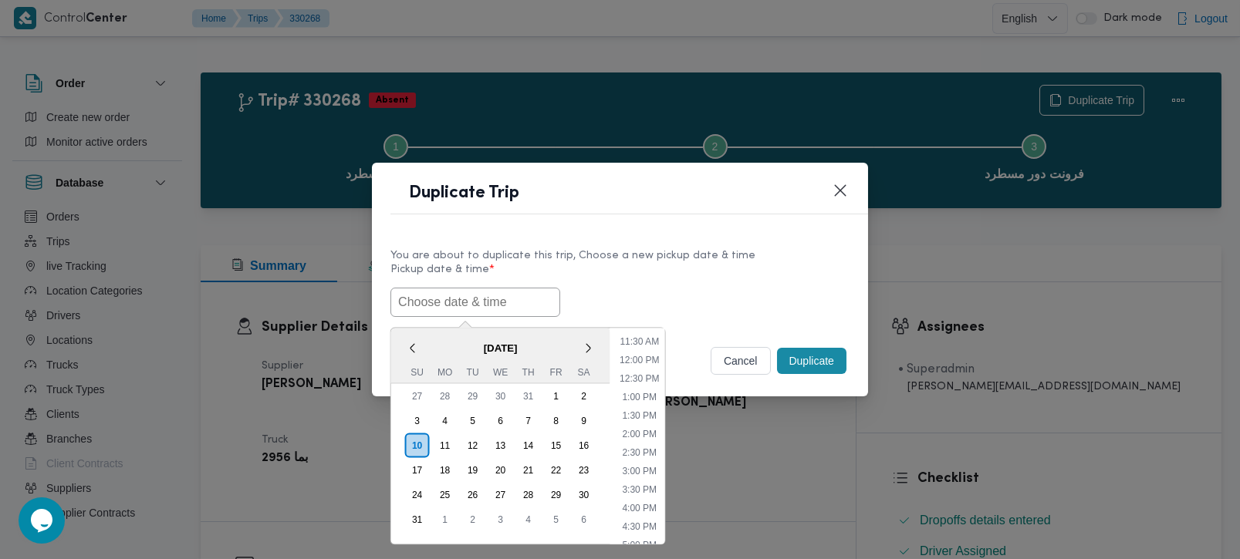
paste input "[DATE] 7:00AM"
type input "[DATE] 7:00AM"
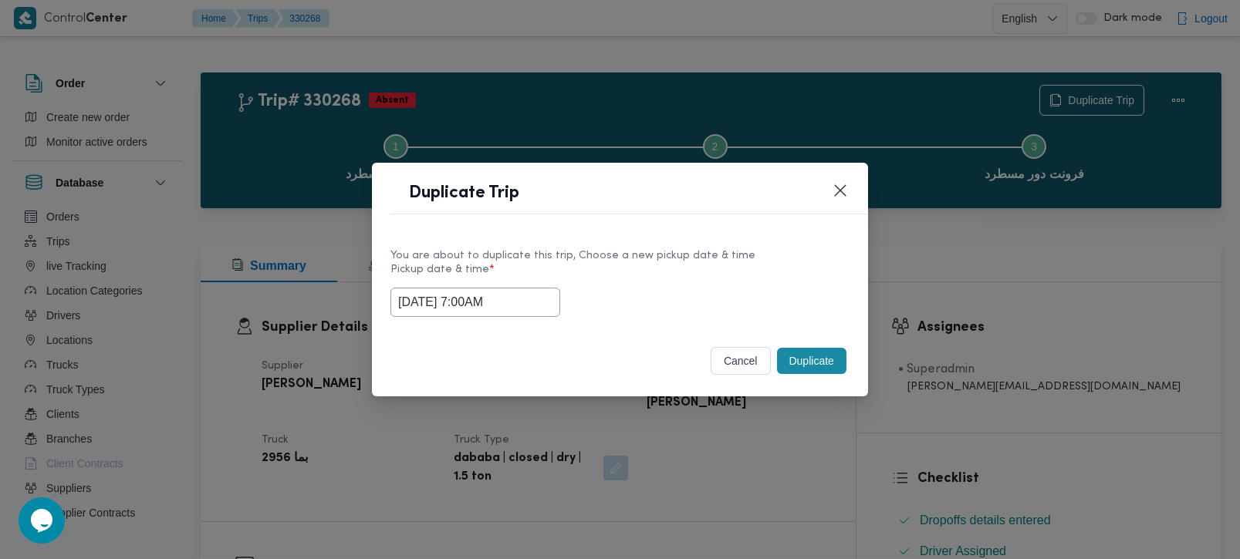
click at [598, 272] on label "Pickup date & time *" at bounding box center [619, 276] width 459 height 24
click at [801, 354] on button "Duplicate" at bounding box center [811, 361] width 69 height 26
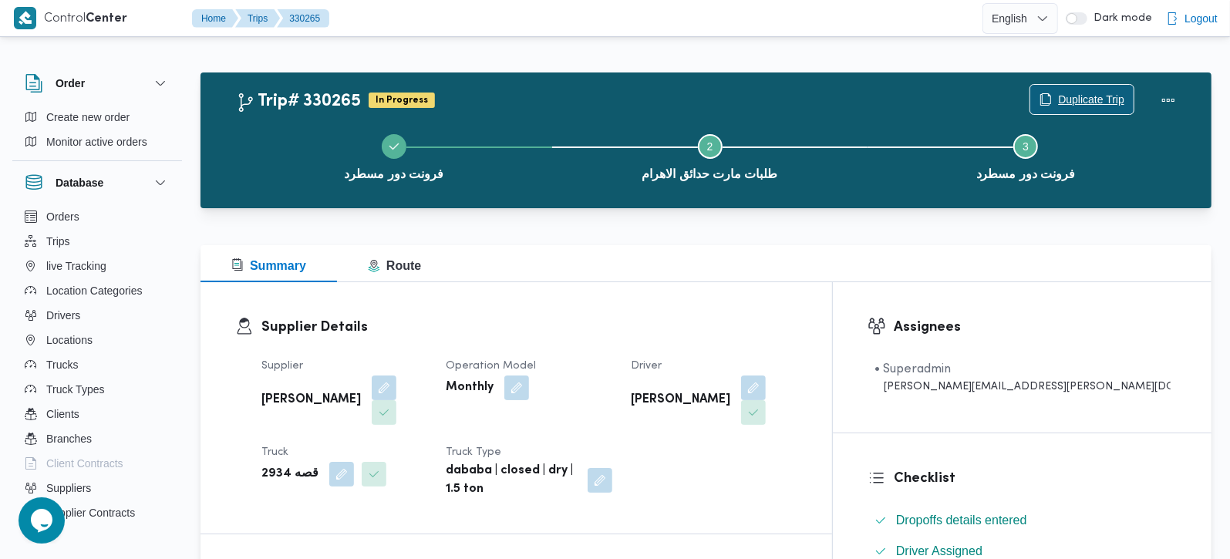
click at [1107, 94] on span "Duplicate Trip" at bounding box center [1091, 99] width 66 height 19
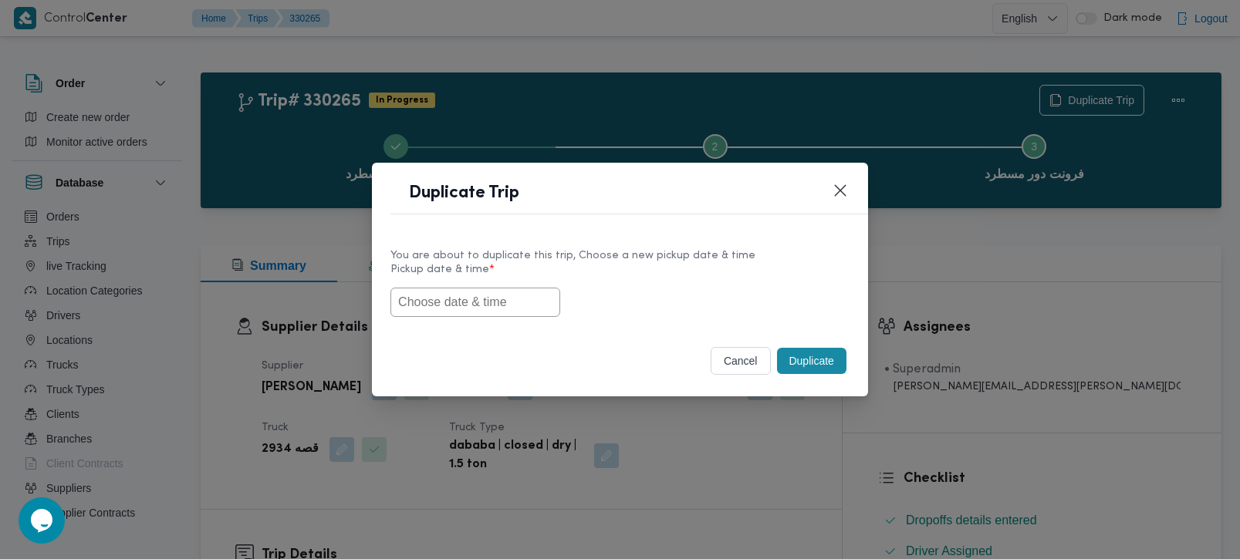
click at [487, 294] on input "text" at bounding box center [475, 302] width 170 height 29
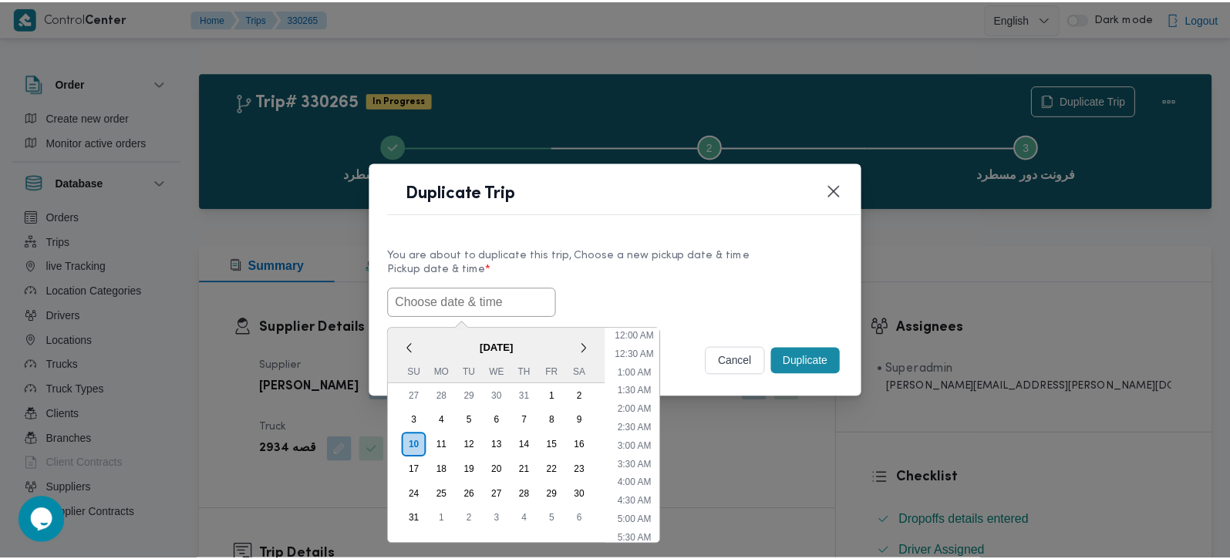
scroll to position [420, 0]
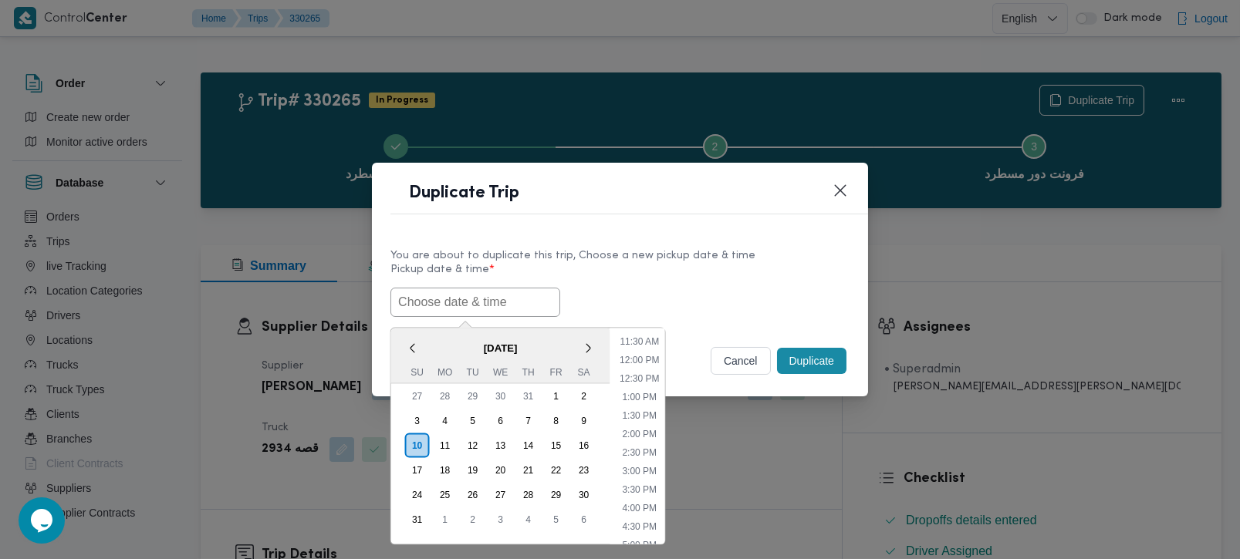
paste input "[DATE] 7:00AM"
type input "[DATE] 7:00AM"
click at [670, 288] on div "11/08/2025 7:00AM < August 2025 > Su Mo Tu We Th Fr Sa 27 28 29 30 31 1 2 3 4 5…" at bounding box center [619, 302] width 459 height 29
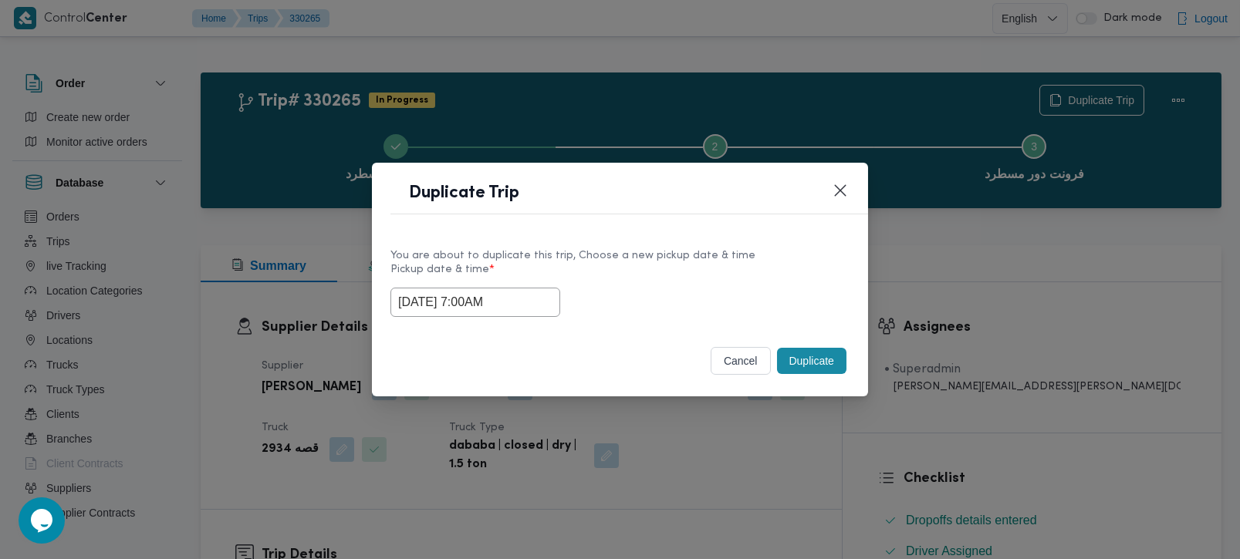
click at [798, 353] on button "Duplicate" at bounding box center [811, 361] width 69 height 26
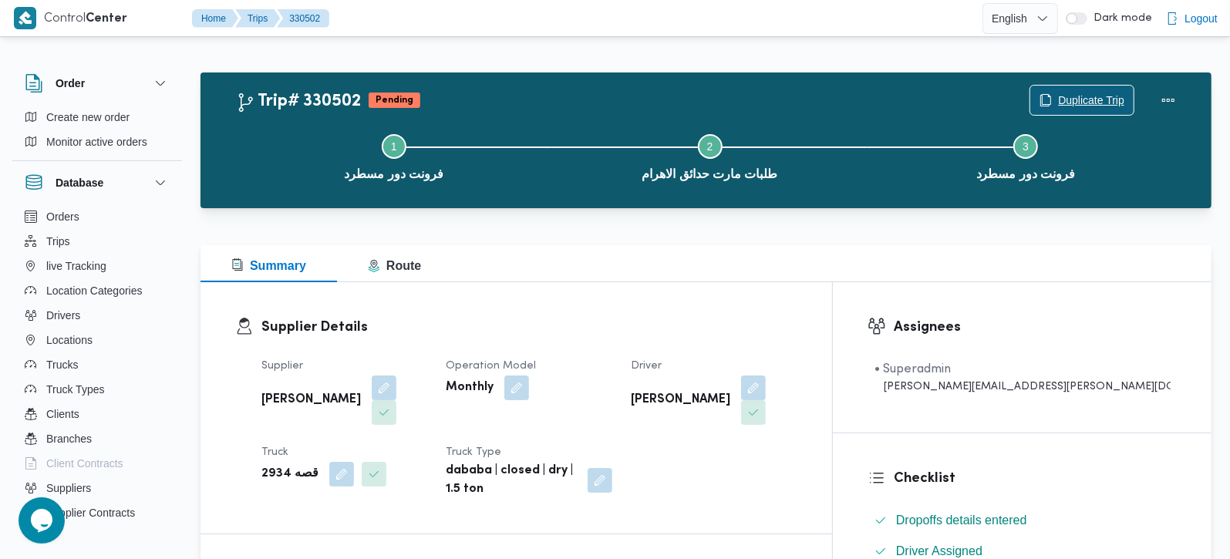
scroll to position [272, 0]
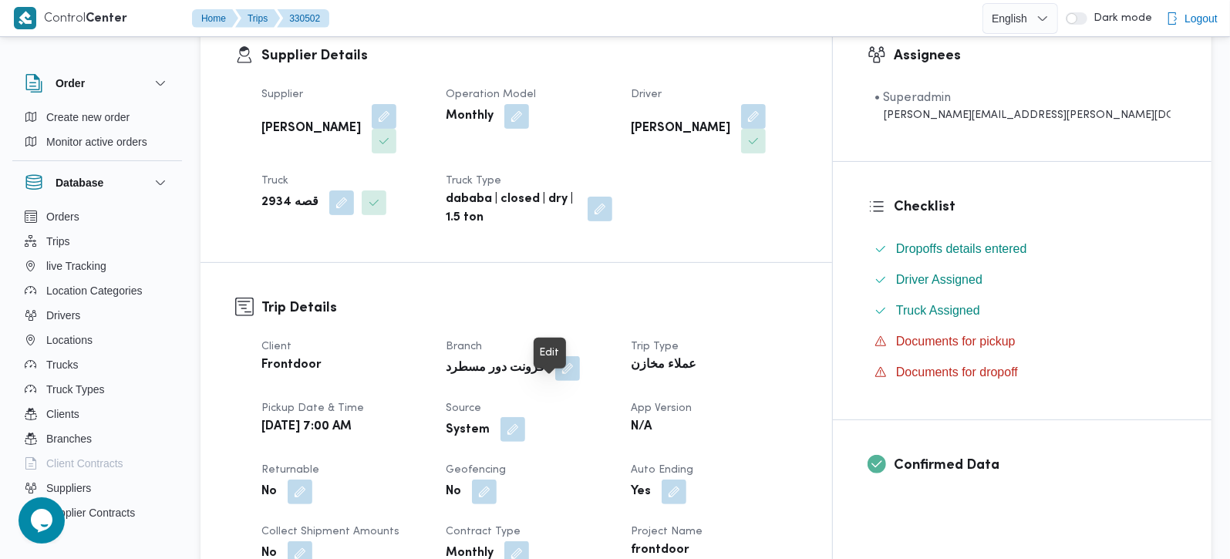
click at [525, 417] on button "button" at bounding box center [513, 429] width 25 height 25
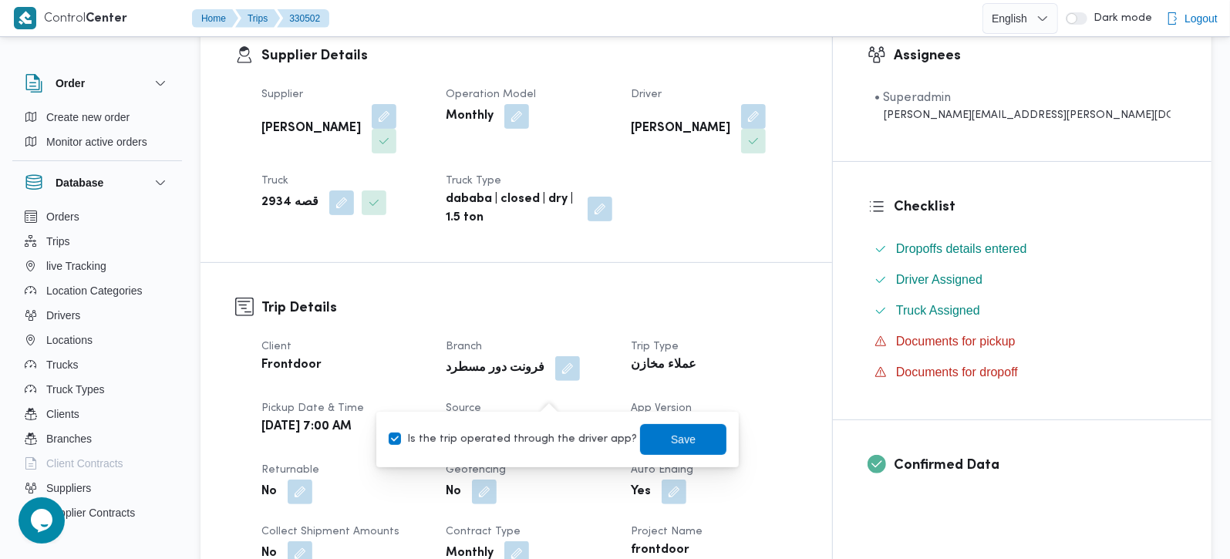
click at [542, 430] on label "Is the trip operated through the driver app?" at bounding box center [513, 439] width 248 height 19
checkbox input "false"
click at [640, 444] on span "Save" at bounding box center [683, 438] width 86 height 31
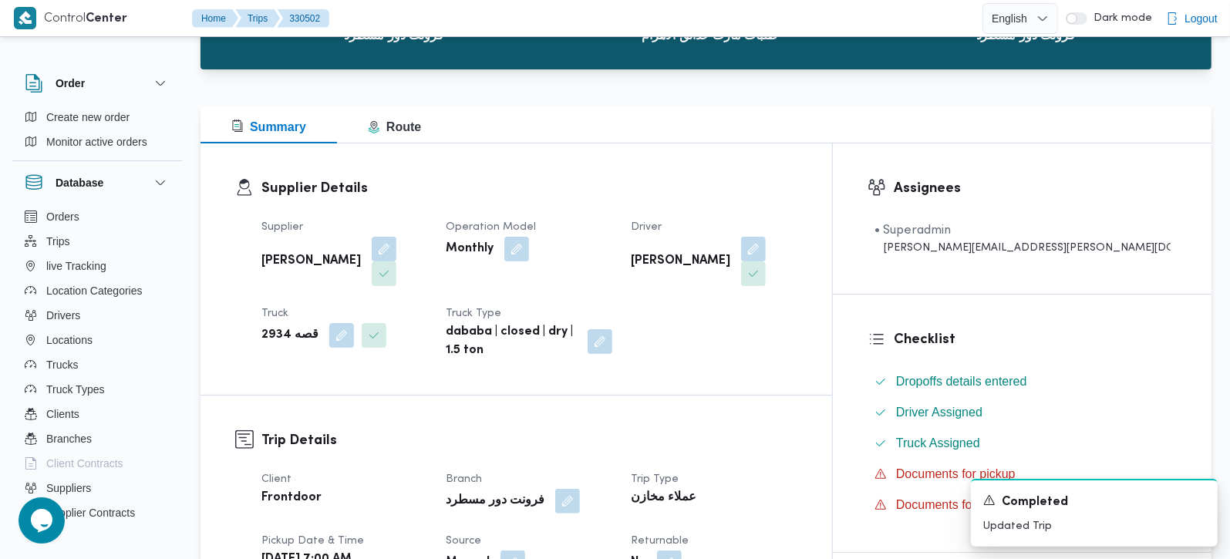
scroll to position [0, 0]
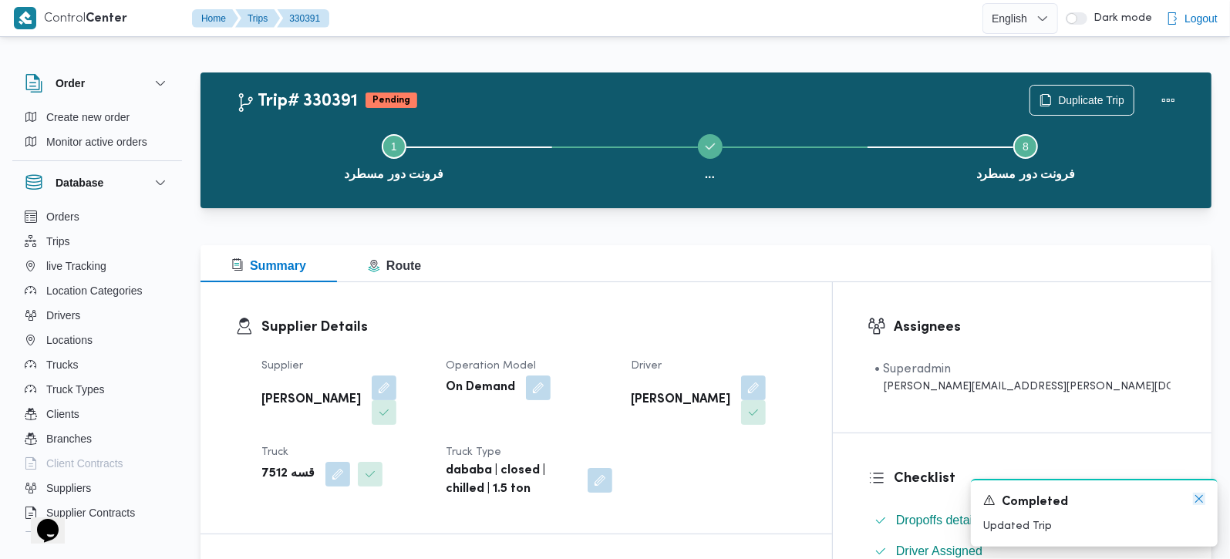
click at [1200, 504] on icon "Dismiss toast" at bounding box center [1199, 499] width 12 height 12
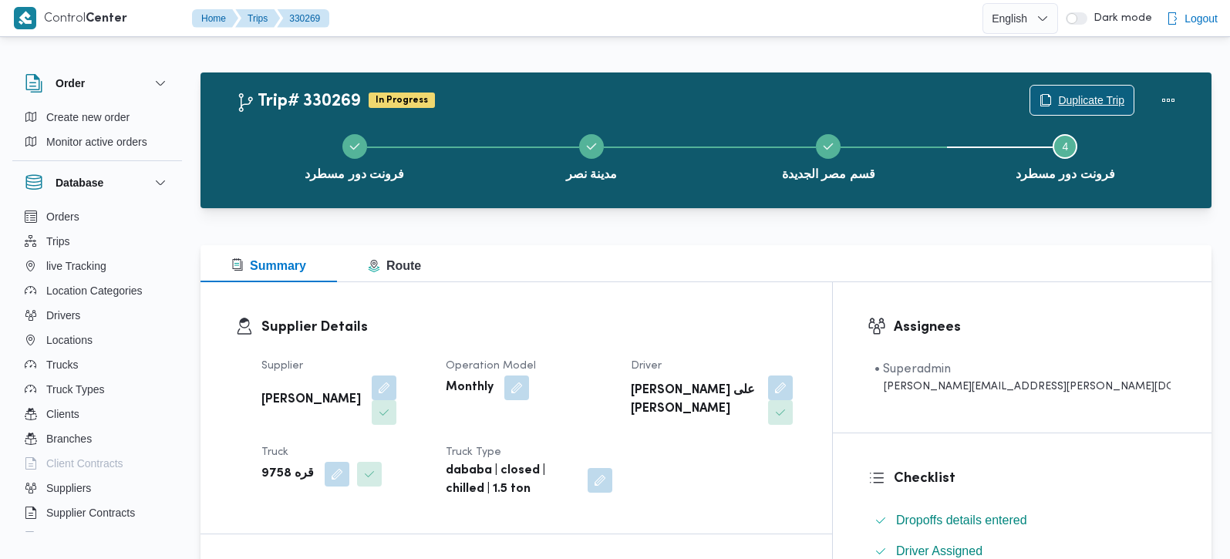
click at [1079, 90] on span "Duplicate Trip" at bounding box center [1082, 100] width 103 height 29
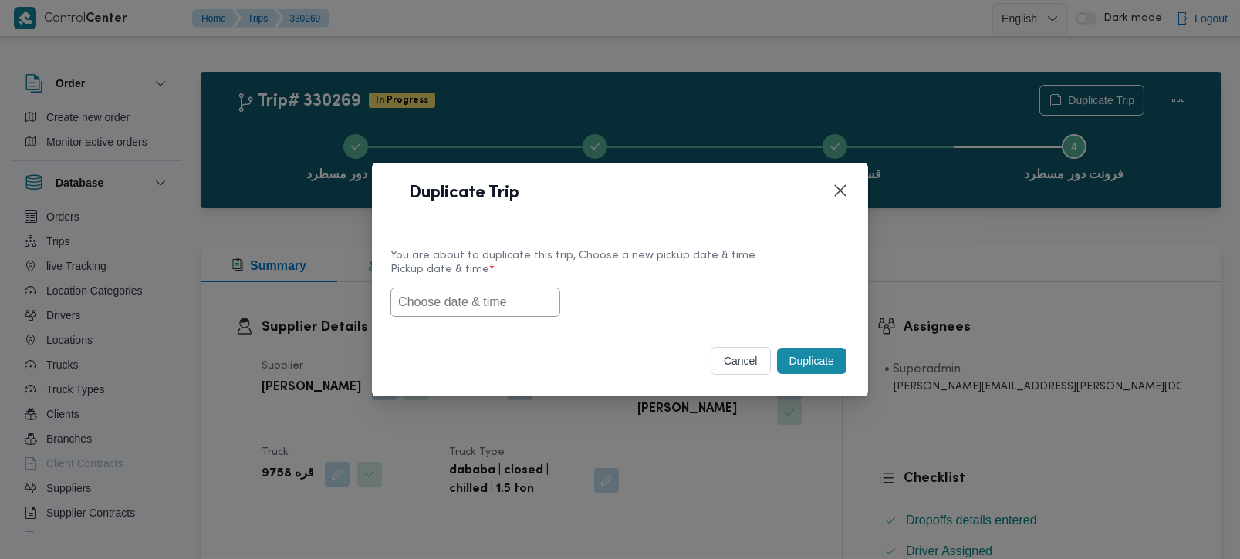
click at [465, 308] on input "text" at bounding box center [475, 302] width 170 height 29
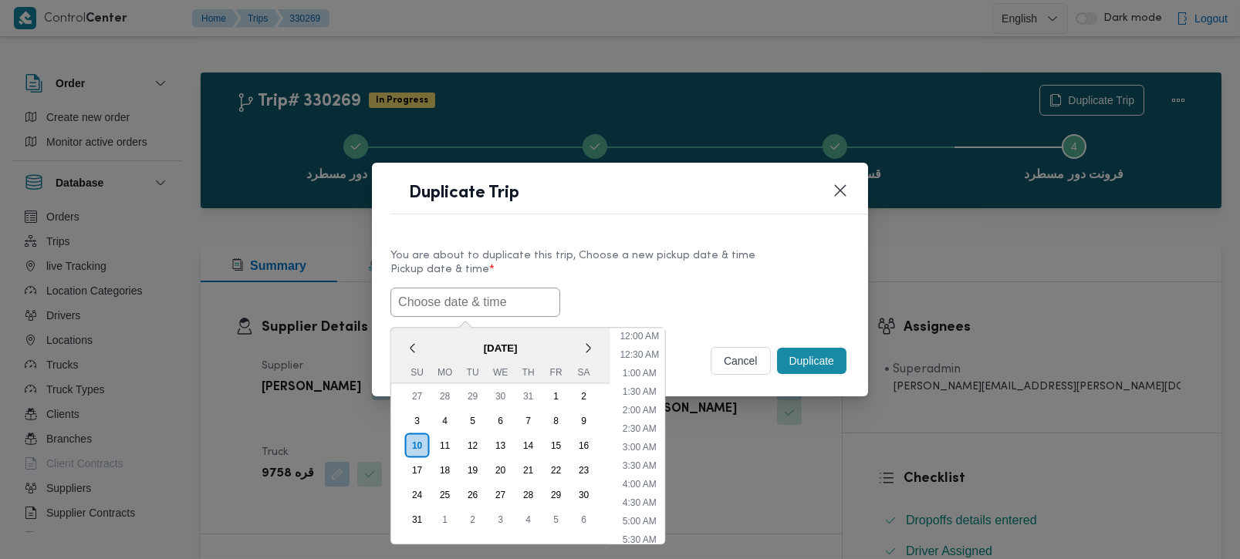
paste input "[DATE] 7:00AM"
type input "[DATE] 7:00AM"
drag, startPoint x: 600, startPoint y: 276, endPoint x: 723, endPoint y: 311, distance: 127.5
click at [600, 276] on label "Pickup date & time *" at bounding box center [619, 276] width 459 height 24
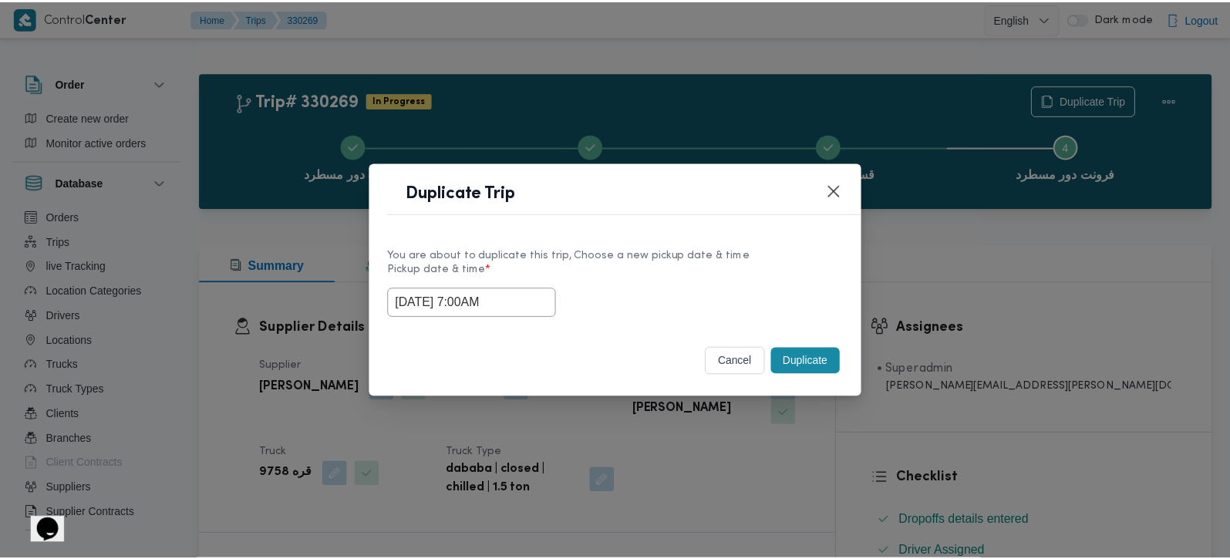
scroll to position [0, 0]
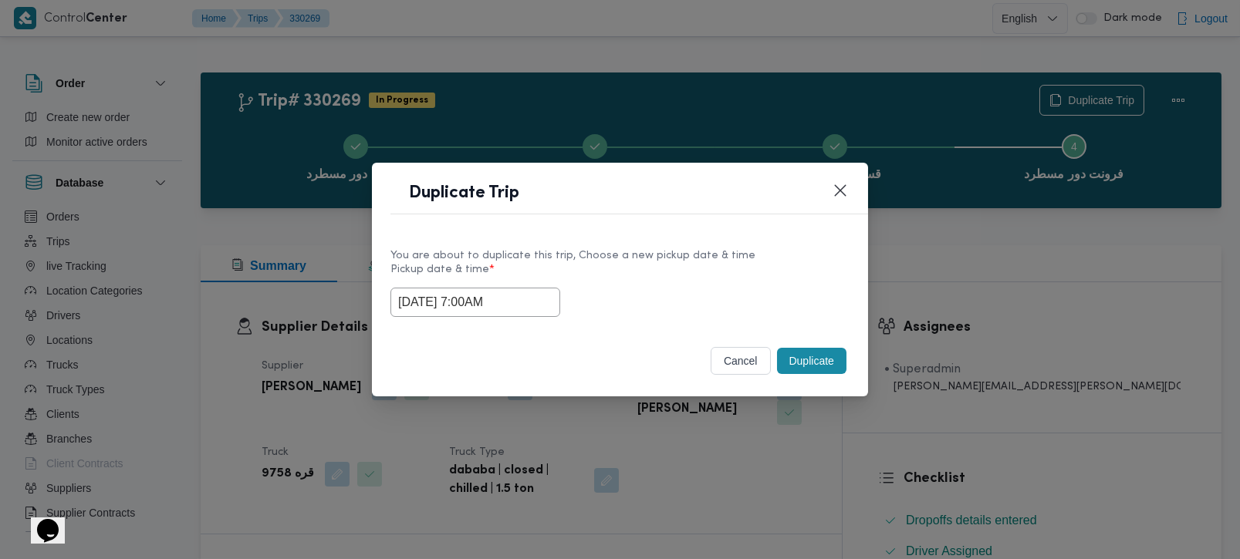
click at [810, 354] on button "Duplicate" at bounding box center [811, 361] width 69 height 26
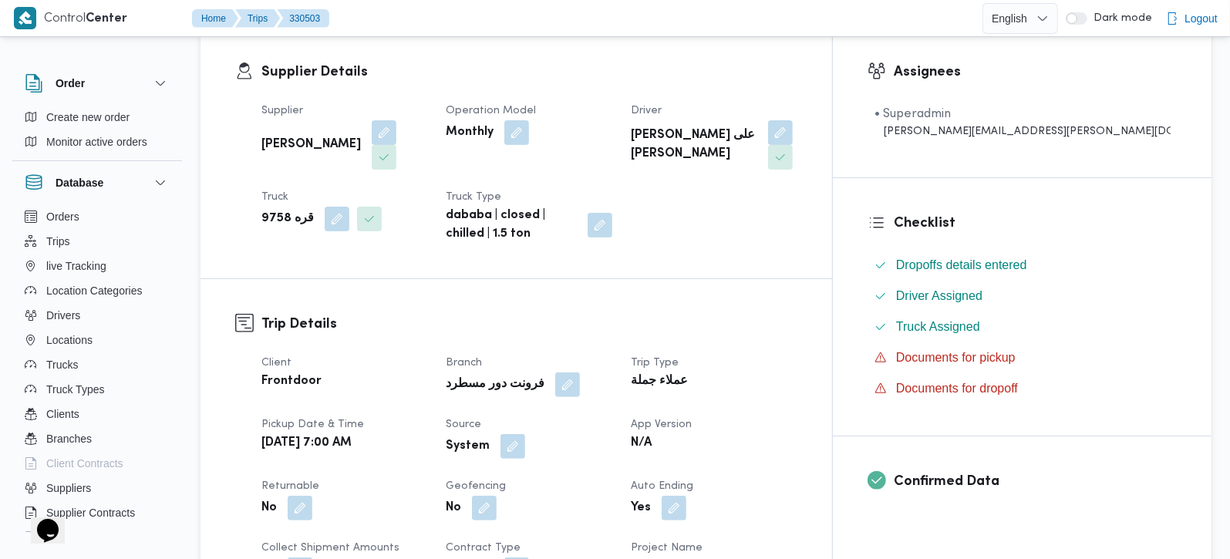
scroll to position [272, 0]
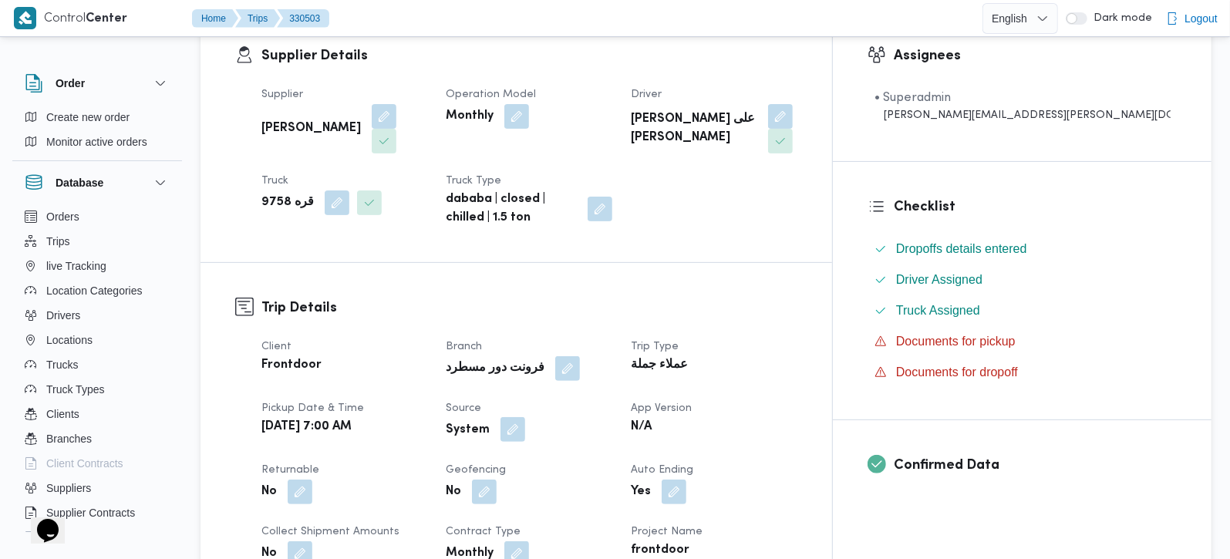
click at [525, 417] on button "button" at bounding box center [513, 429] width 25 height 25
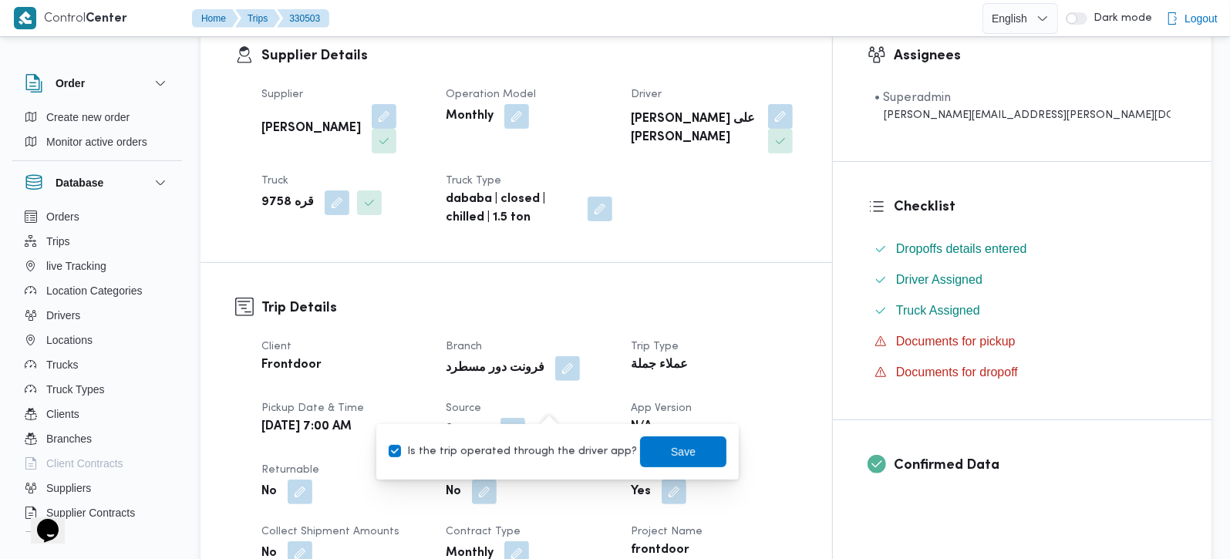
click at [547, 446] on label "Is the trip operated through the driver app?" at bounding box center [513, 452] width 248 height 19
checkbox input "false"
click at [652, 448] on span "Save" at bounding box center [683, 451] width 86 height 31
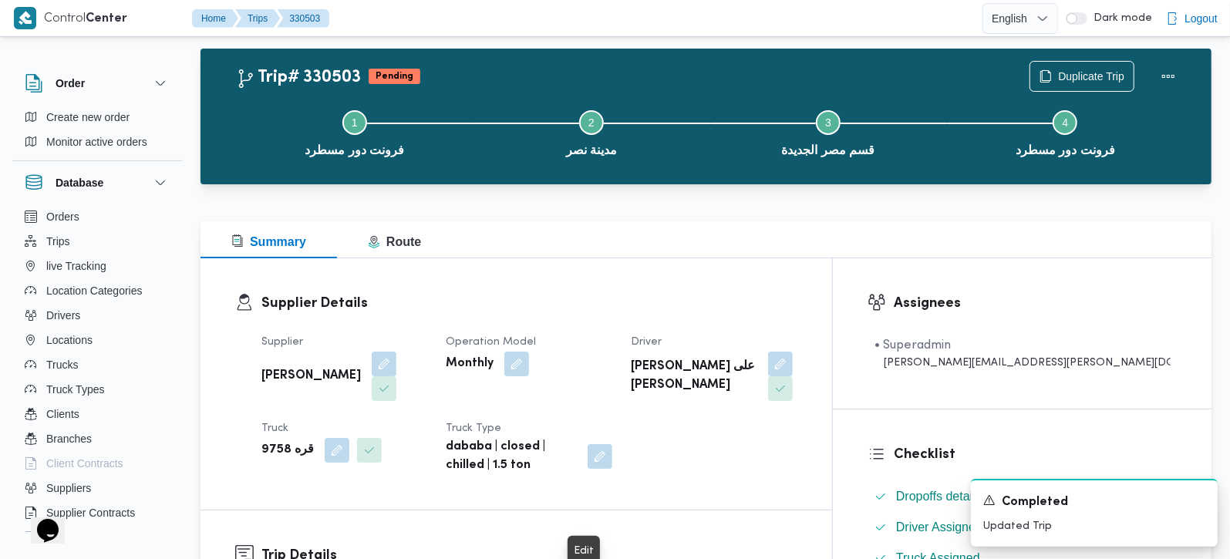
scroll to position [0, 0]
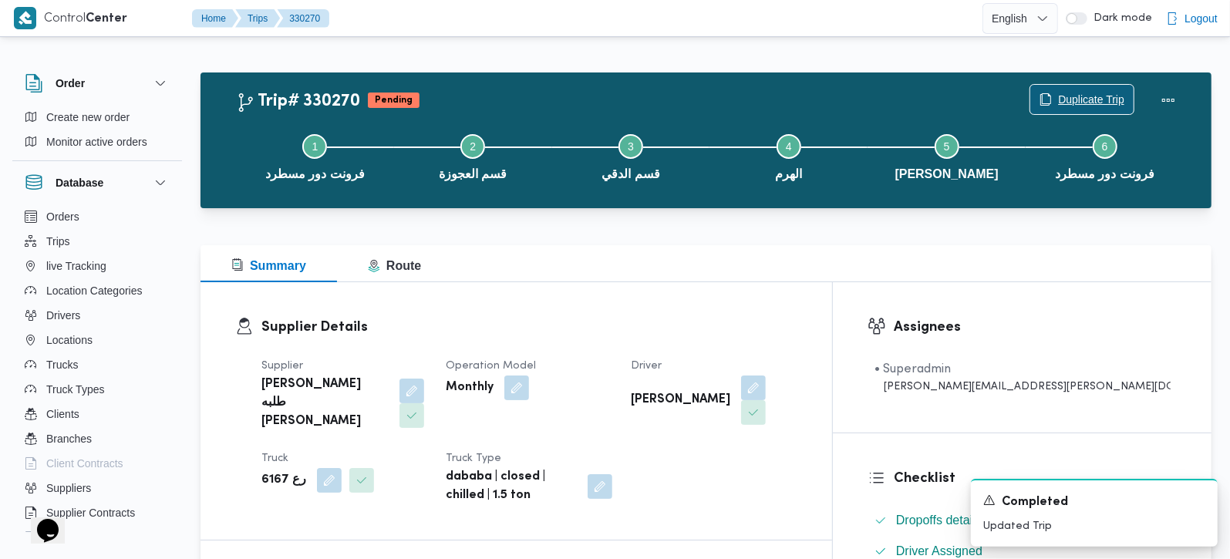
click at [1101, 96] on span "Duplicate Trip" at bounding box center [1091, 99] width 66 height 19
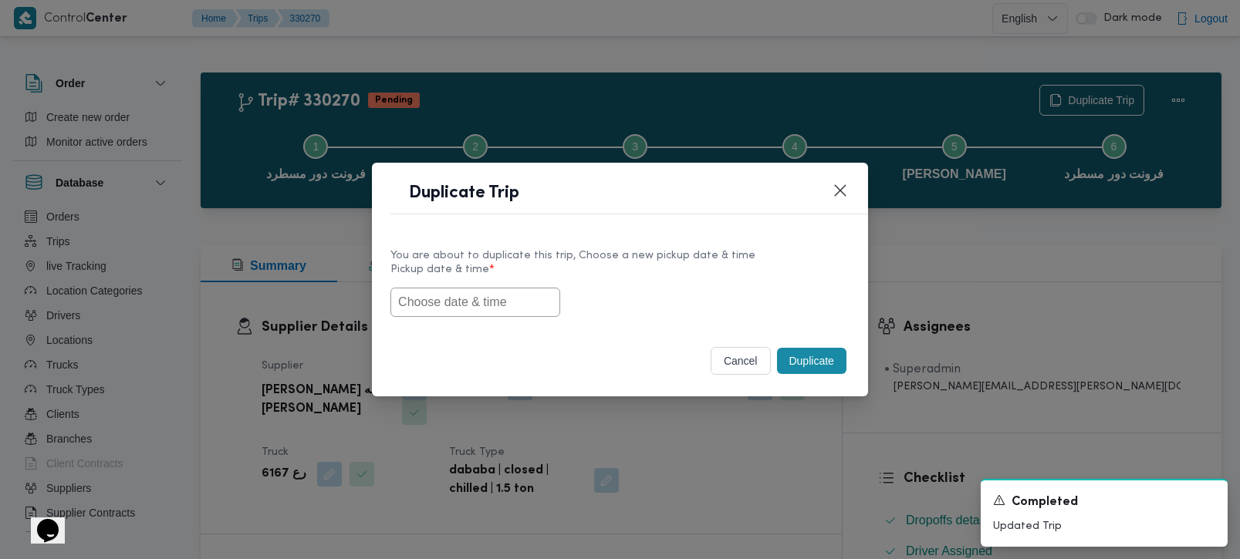
click at [484, 307] on input "text" at bounding box center [475, 302] width 170 height 29
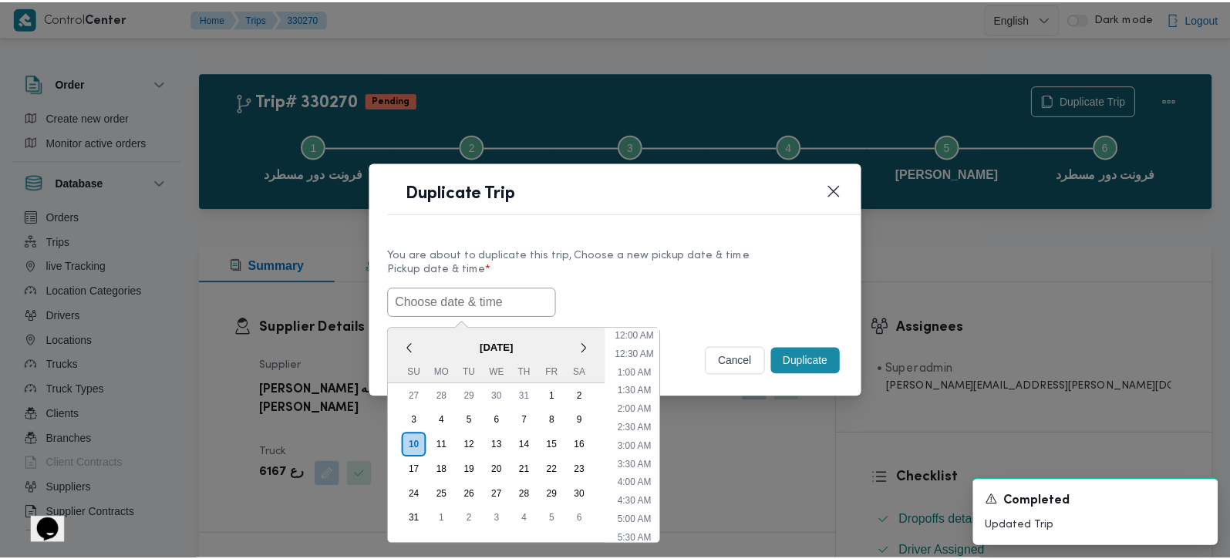
scroll to position [420, 0]
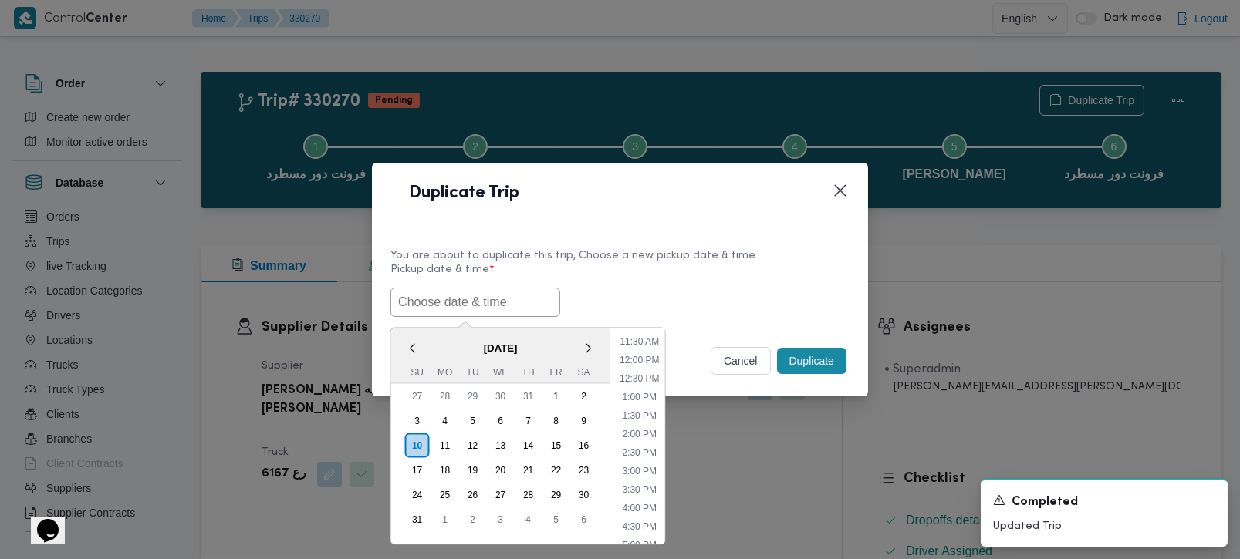
paste input "[DATE] 7:00AM"
type input "[DATE] 7:00AM"
click at [616, 280] on label "Pickup date & time *" at bounding box center [619, 276] width 459 height 24
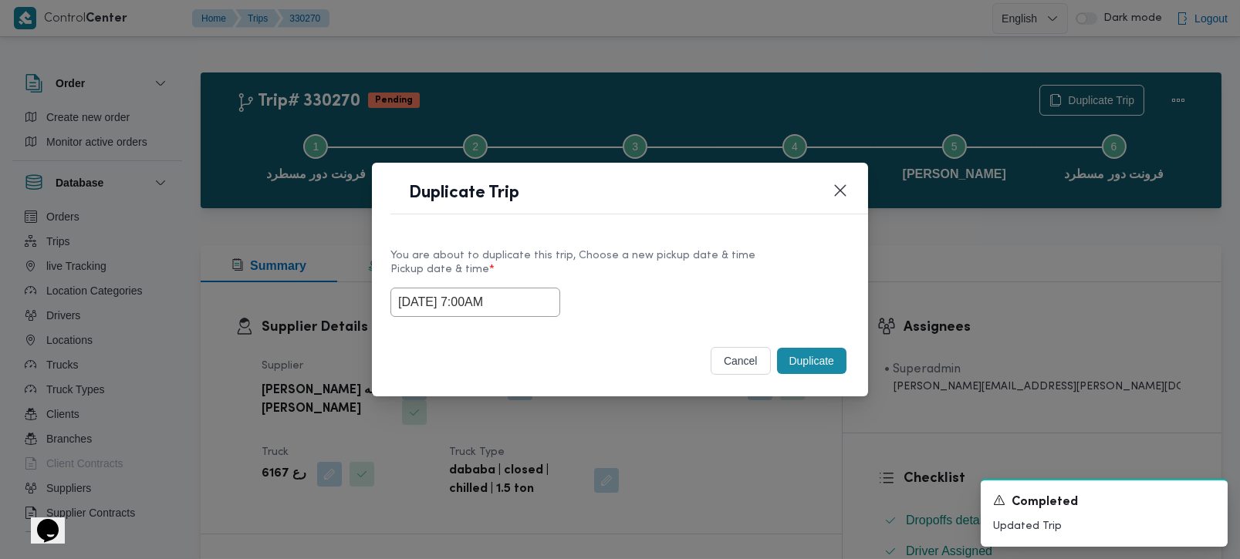
click at [785, 359] on button "Duplicate" at bounding box center [811, 361] width 69 height 26
